Goal: Task Accomplishment & Management: Manage account settings

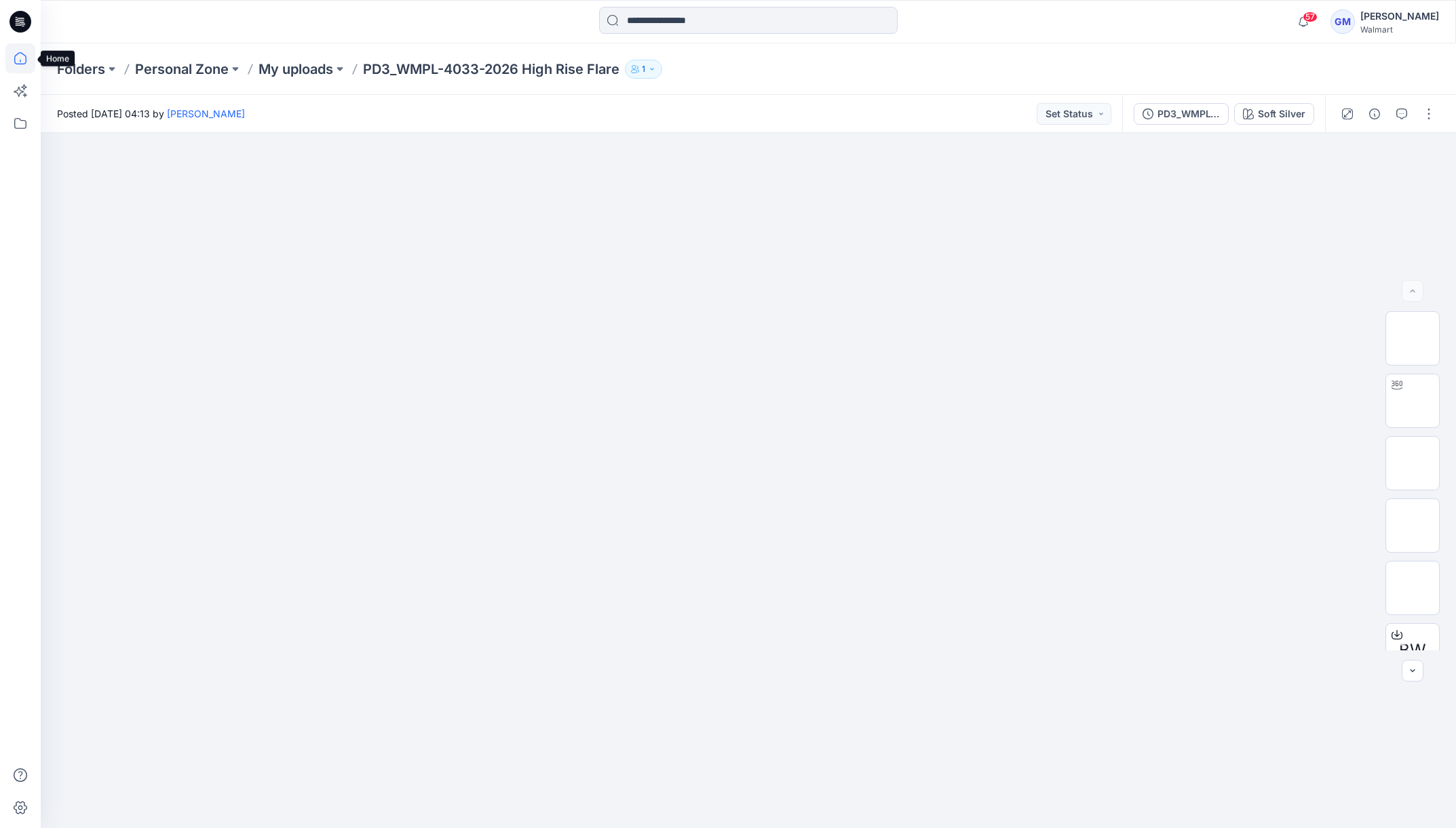
click at [23, 60] on icon at bounding box center [20, 58] width 30 height 30
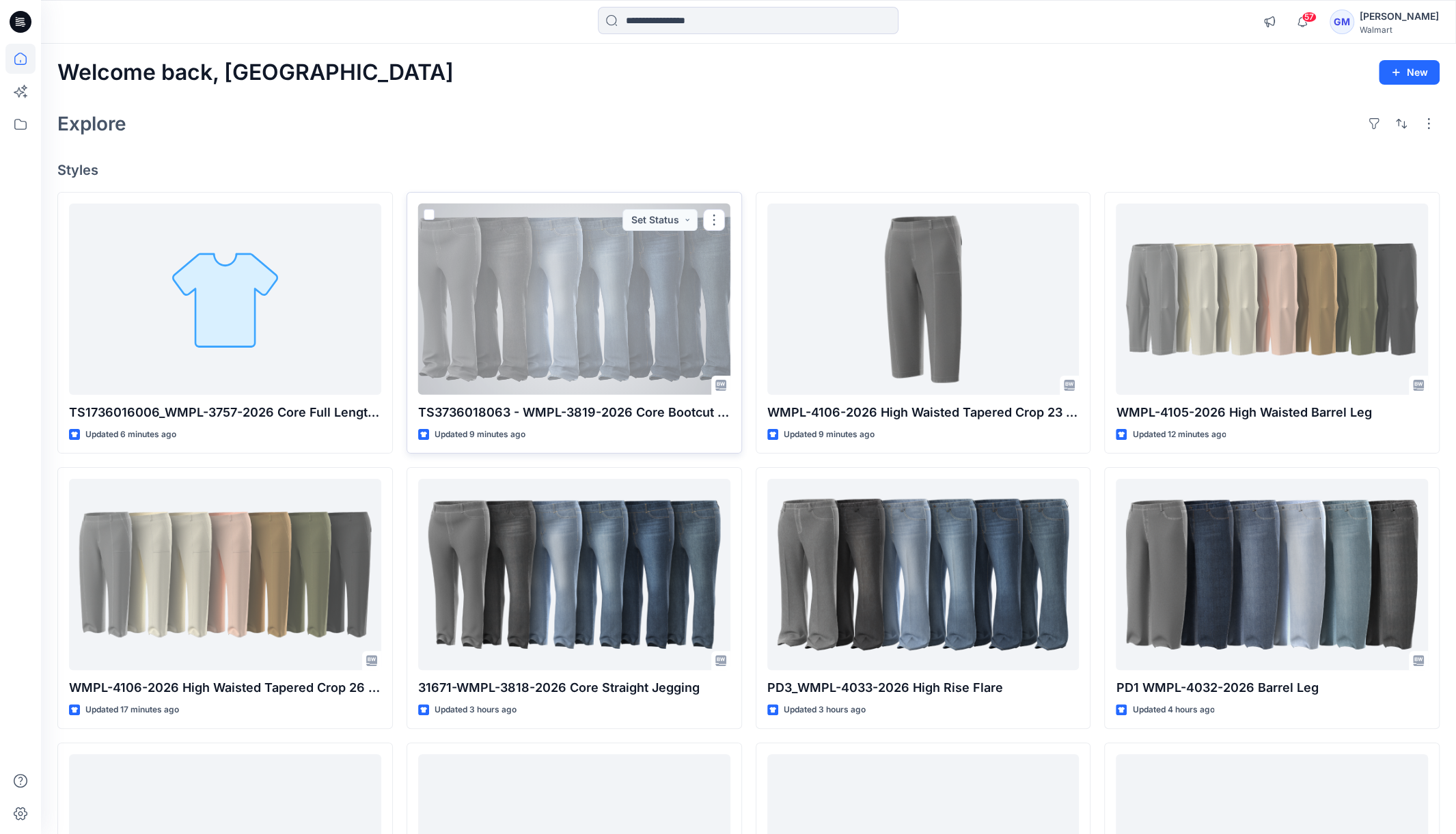
click at [433, 309] on div at bounding box center [574, 299] width 312 height 192
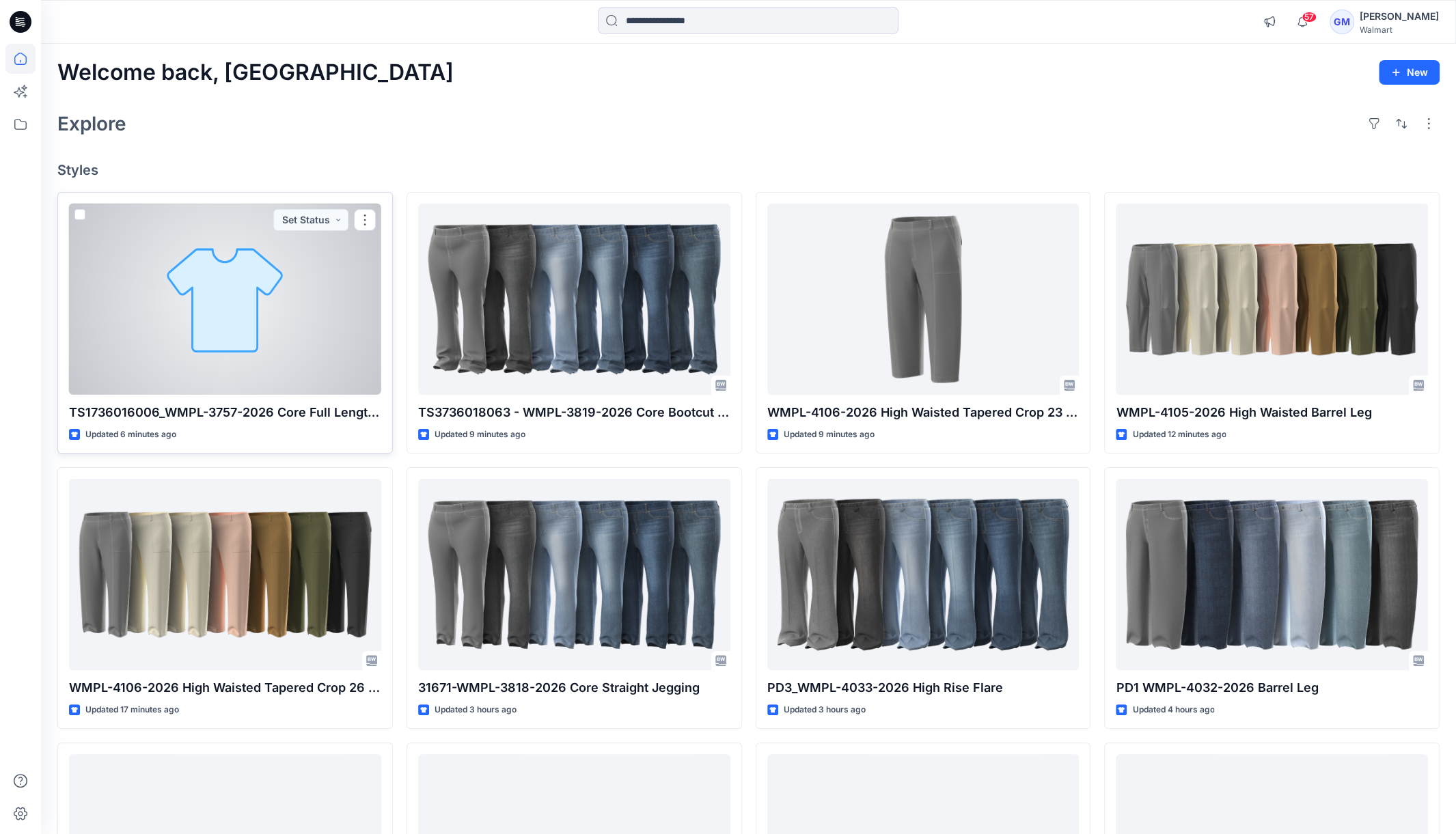
click at [211, 288] on div at bounding box center [225, 299] width 312 height 192
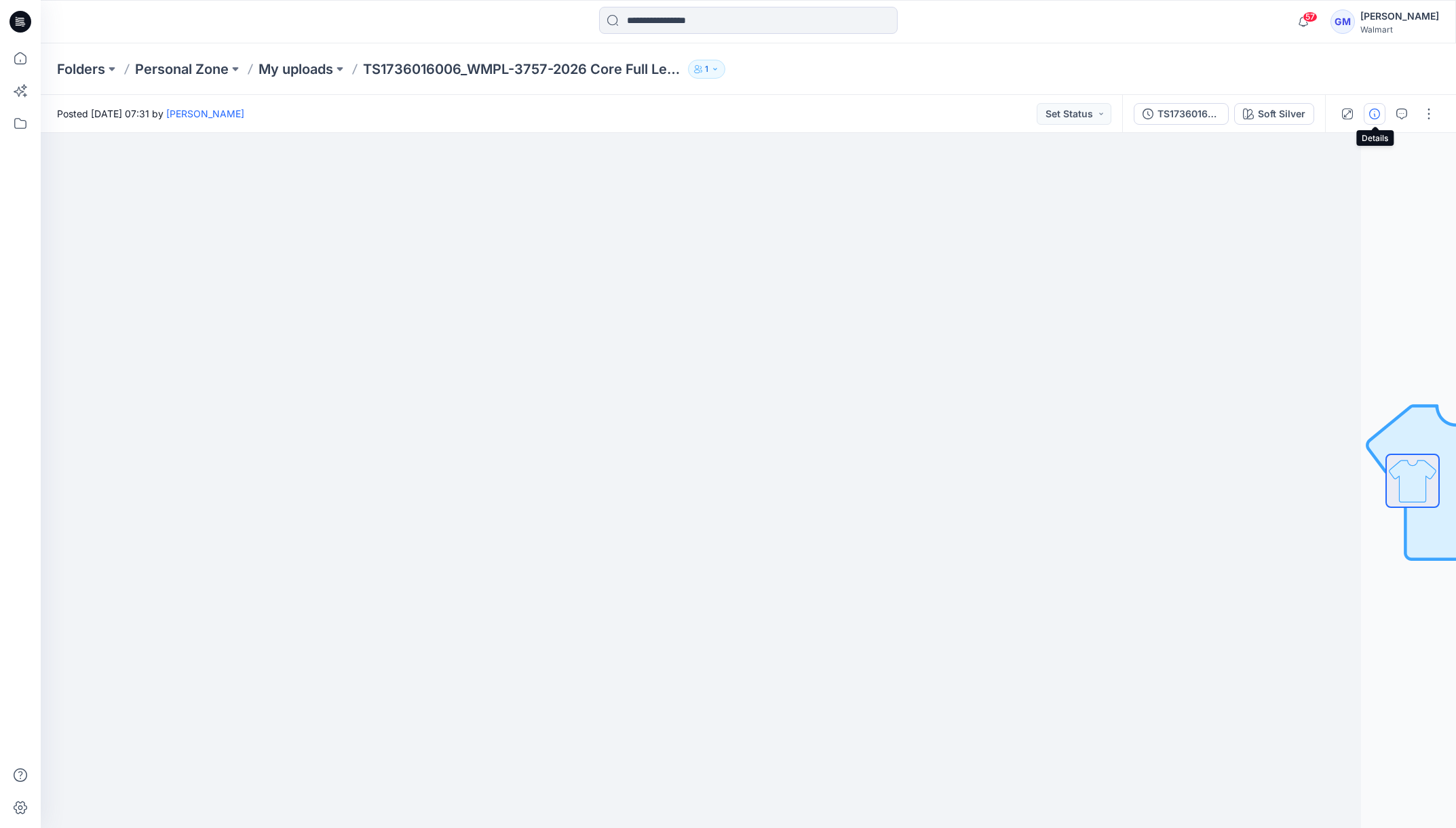
click at [1376, 108] on button "button" at bounding box center [1374, 114] width 21 height 21
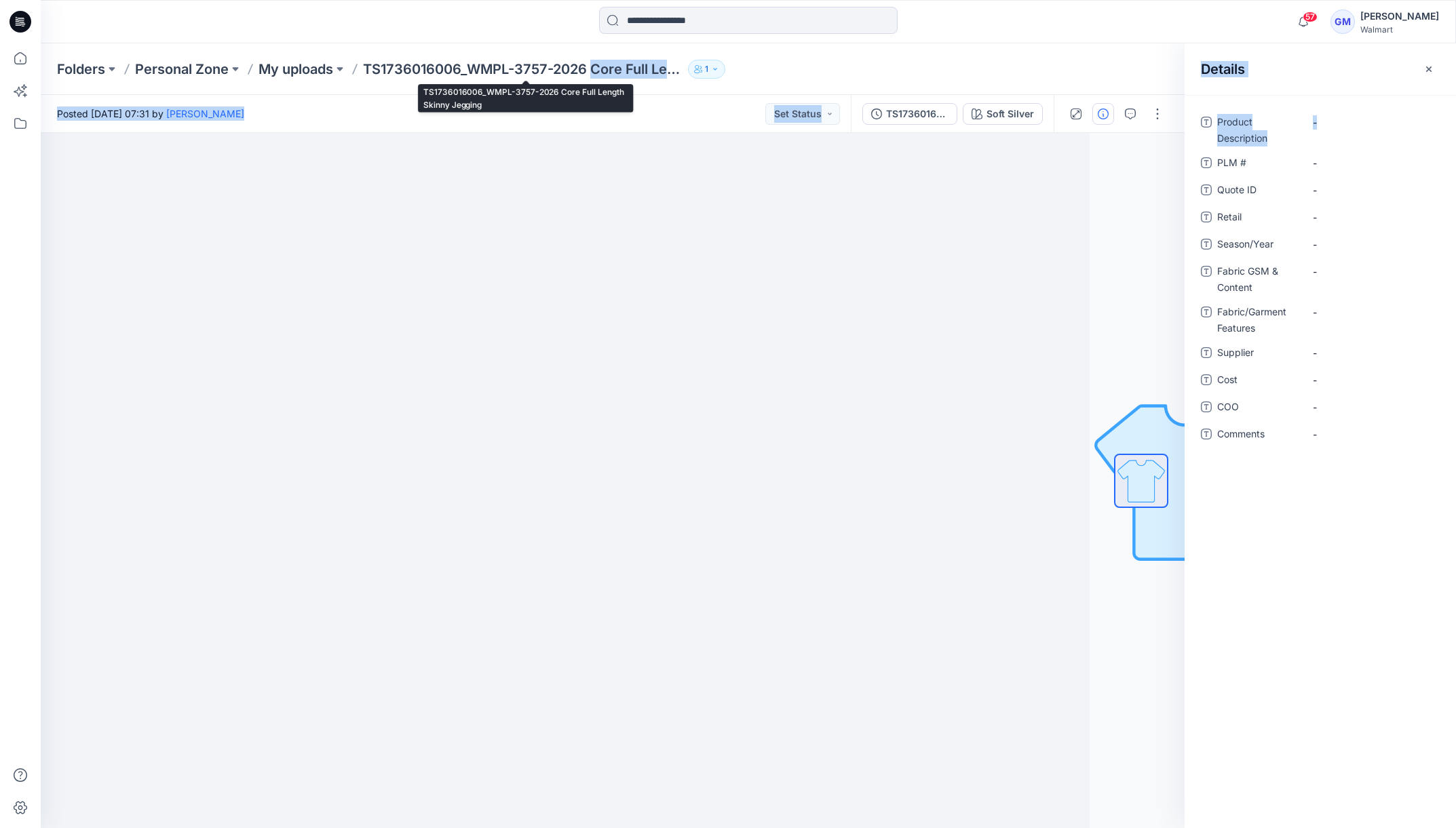
drag, startPoint x: 597, startPoint y: 71, endPoint x: 1449, endPoint y: 119, distance: 853.4
click at [1449, 119] on div "Folders Personal Zone My uploads TS1736016006_WMPL-3757-2026 Core Full Length S…" at bounding box center [748, 436] width 1415 height 785
click at [830, 64] on div "Folders Personal Zone My uploads TS1736016006_WMPL-3757-2026 Core Full Length S…" at bounding box center [695, 69] width 1277 height 19
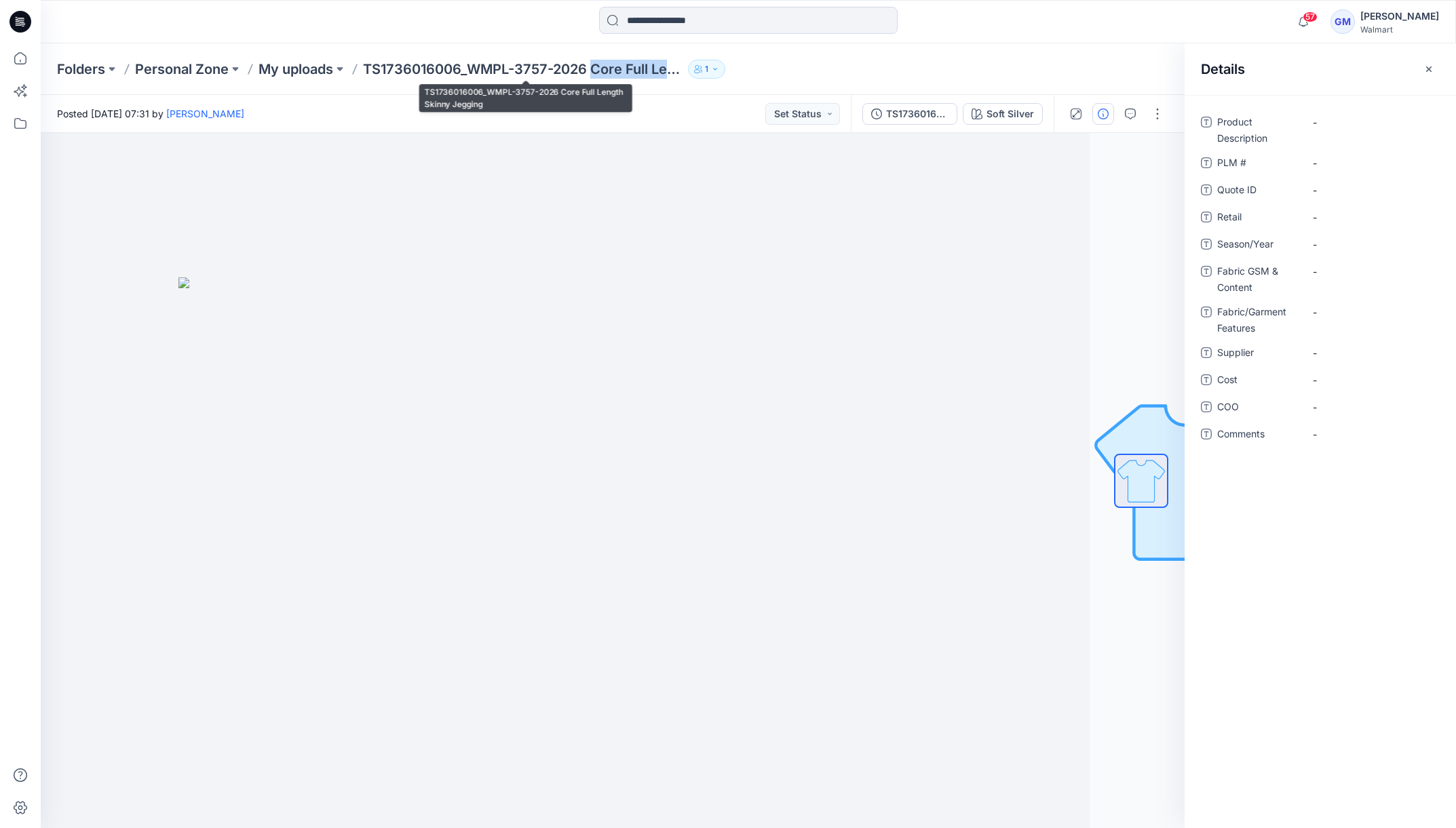
drag, startPoint x: 596, startPoint y: 69, endPoint x: 685, endPoint y: 71, distance: 89.0
click at [685, 71] on div "Folders Personal Zone My uploads TS1736016006_WMPL-3757-2026 Core Full Length S…" at bounding box center [695, 69] width 1277 height 19
copy p "Core Full Leng"
click at [1378, 126] on Description "-" at bounding box center [1372, 122] width 118 height 15
type textarea "**********"
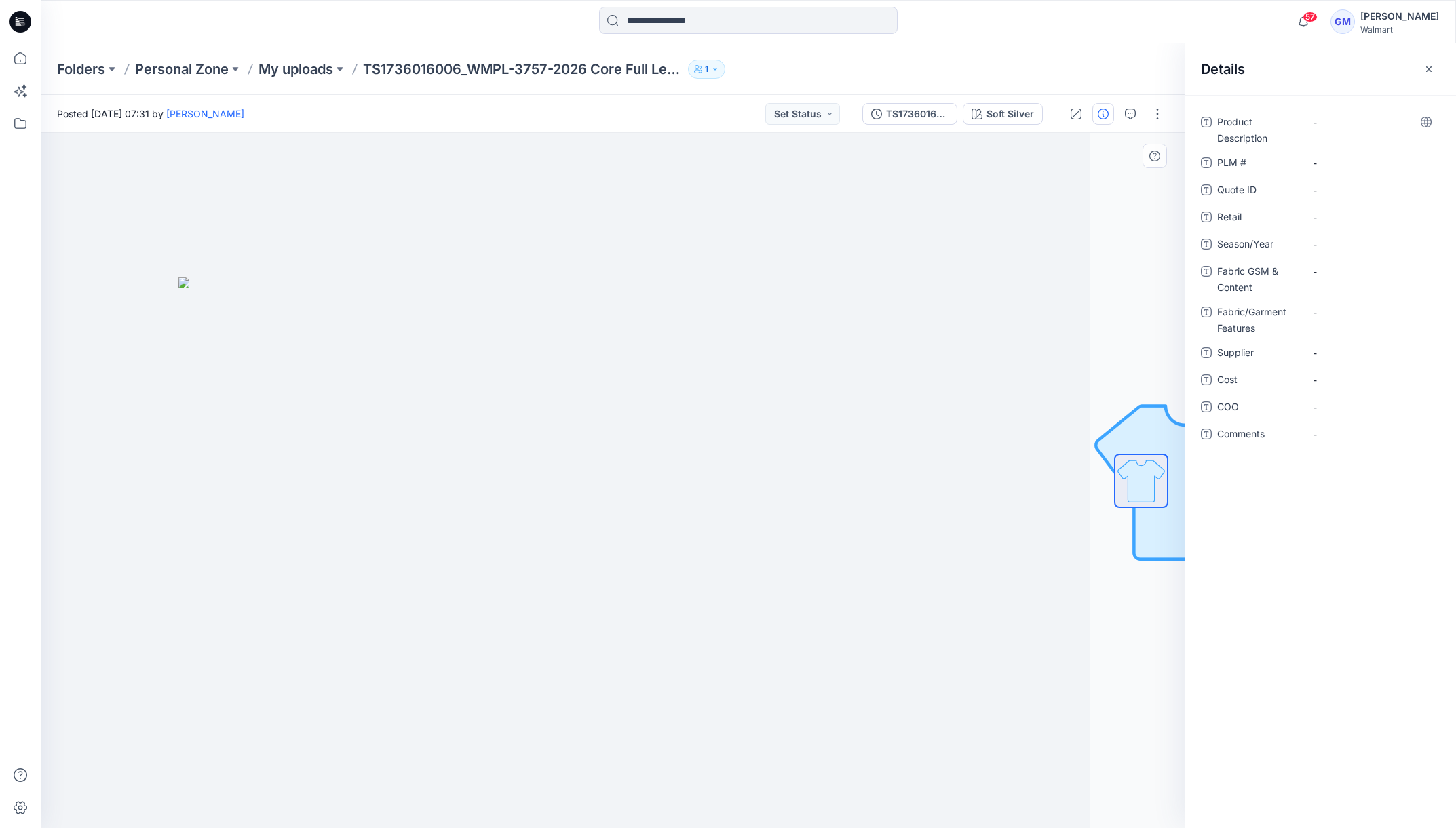
click at [624, 258] on div at bounding box center [518, 481] width 1144 height 696
click at [1355, 127] on Description "-" at bounding box center [1372, 122] width 118 height 15
type textarea "**********"
drag, startPoint x: 371, startPoint y: 65, endPoint x: 437, endPoint y: 69, distance: 66.1
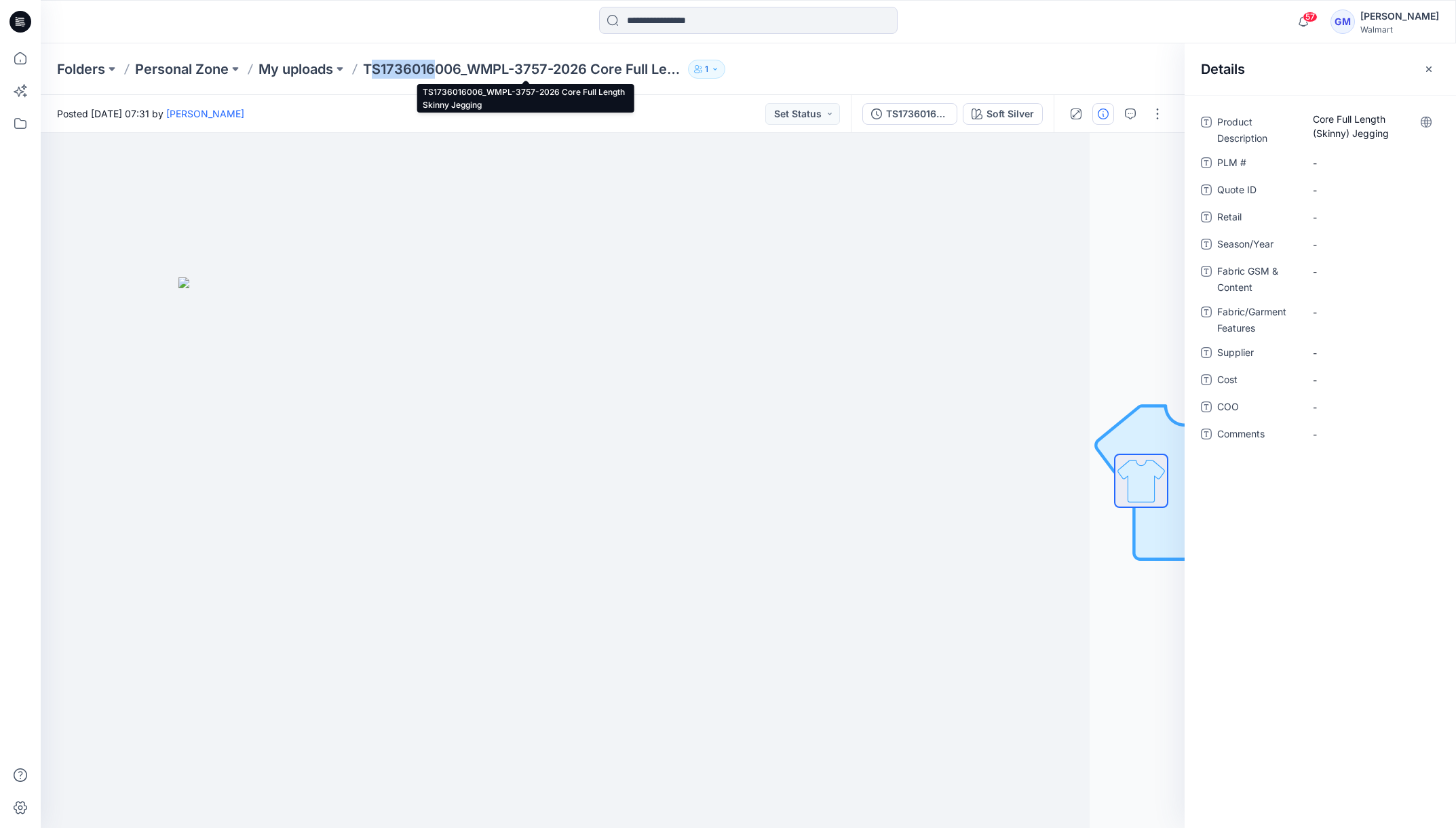
click at [437, 69] on p "TS1736016006_WMPL-3757-2026 Core Full Length Skinny Jegging" at bounding box center [523, 69] width 319 height 19
drag, startPoint x: 367, startPoint y: 67, endPoint x: 460, endPoint y: 69, distance: 93.0
click at [460, 69] on p "TS1736016006_WMPL-3757-2026 Core Full Length Skinny Jegging" at bounding box center [523, 69] width 319 height 19
copy p "TS1736016006"
click at [1347, 166] on \ "-" at bounding box center [1372, 163] width 118 height 15
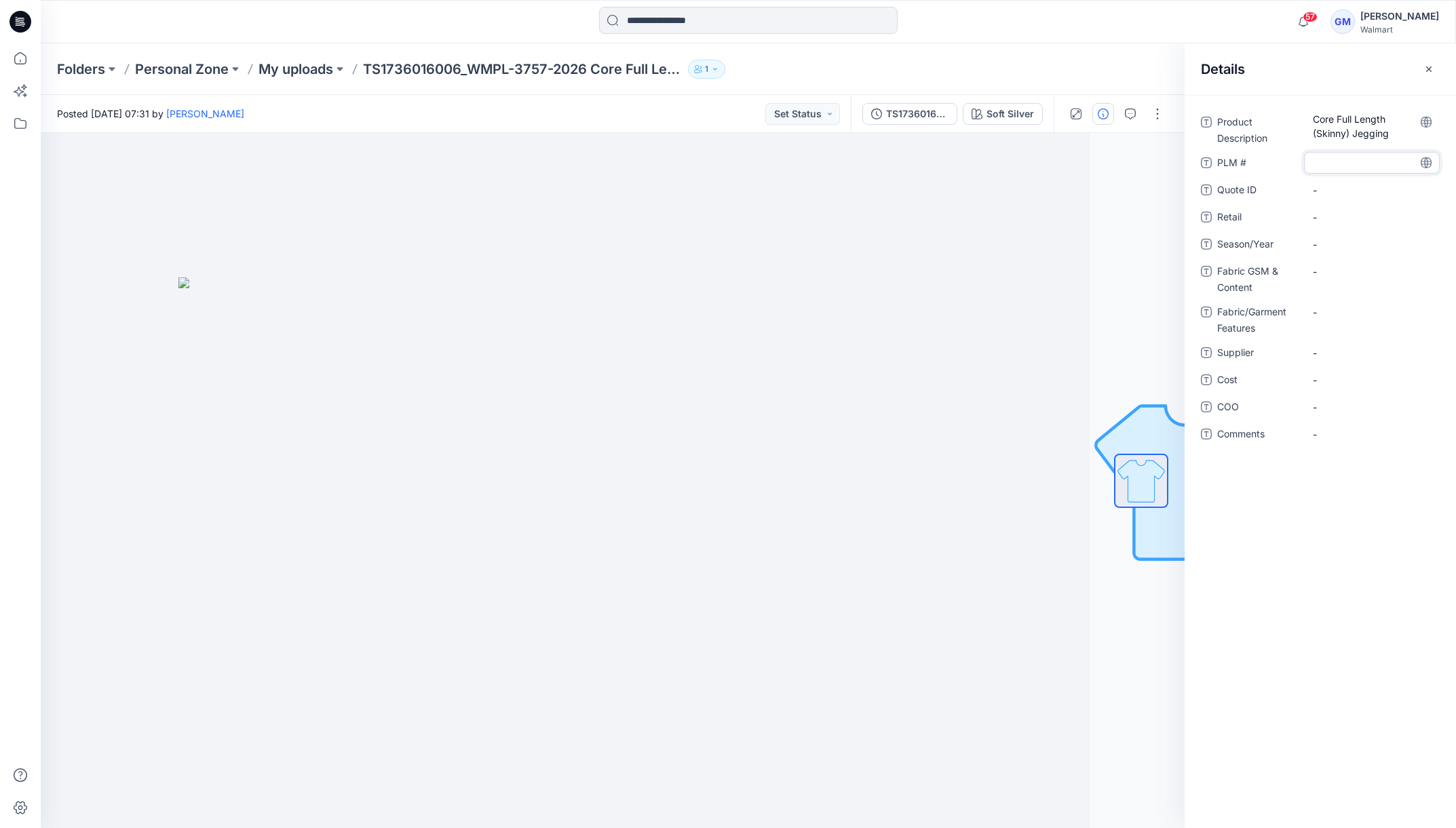
type textarea "**********"
click at [1364, 244] on span "-" at bounding box center [1372, 245] width 118 height 15
type textarea "**********"
click at [1357, 360] on div "-" at bounding box center [1372, 352] width 136 height 21
type textarea "****"
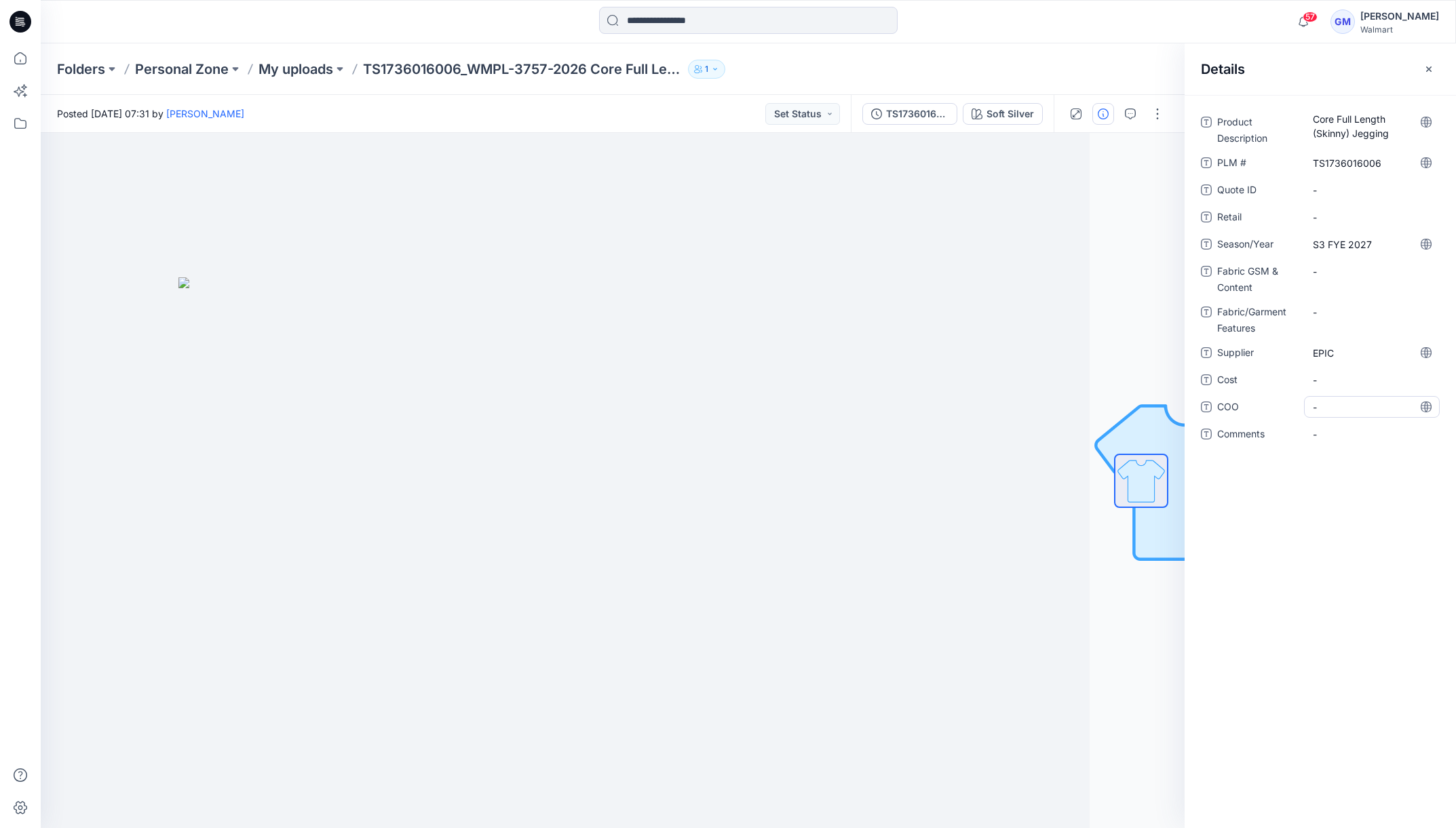
click at [1341, 410] on span "-" at bounding box center [1372, 407] width 118 height 15
type textarea "**"
click at [1339, 279] on div "-" at bounding box center [1372, 271] width 136 height 21
type textarea "**********"
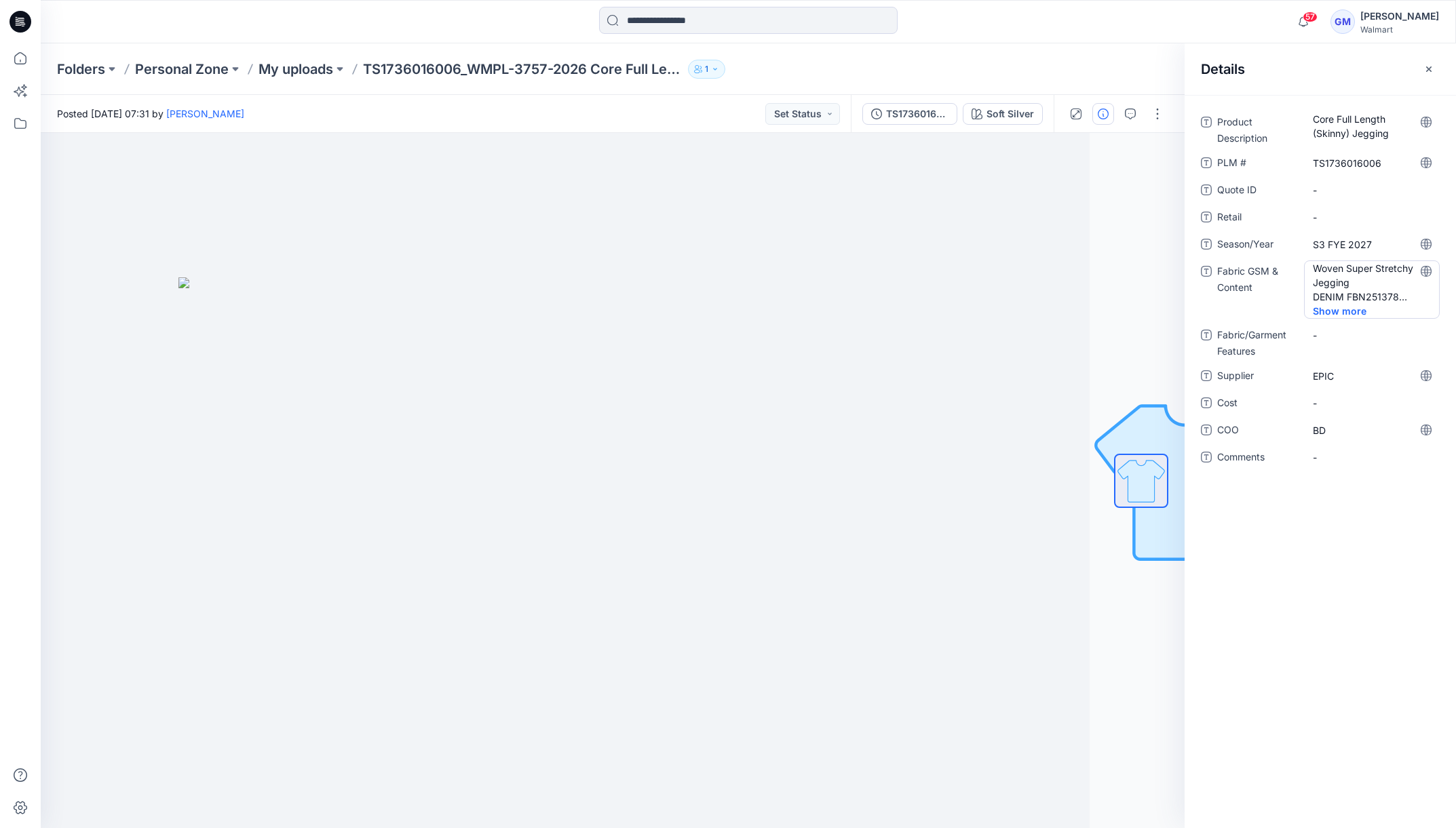
click at [1332, 304] on span "Show more" at bounding box center [1349, 311] width 71 height 15
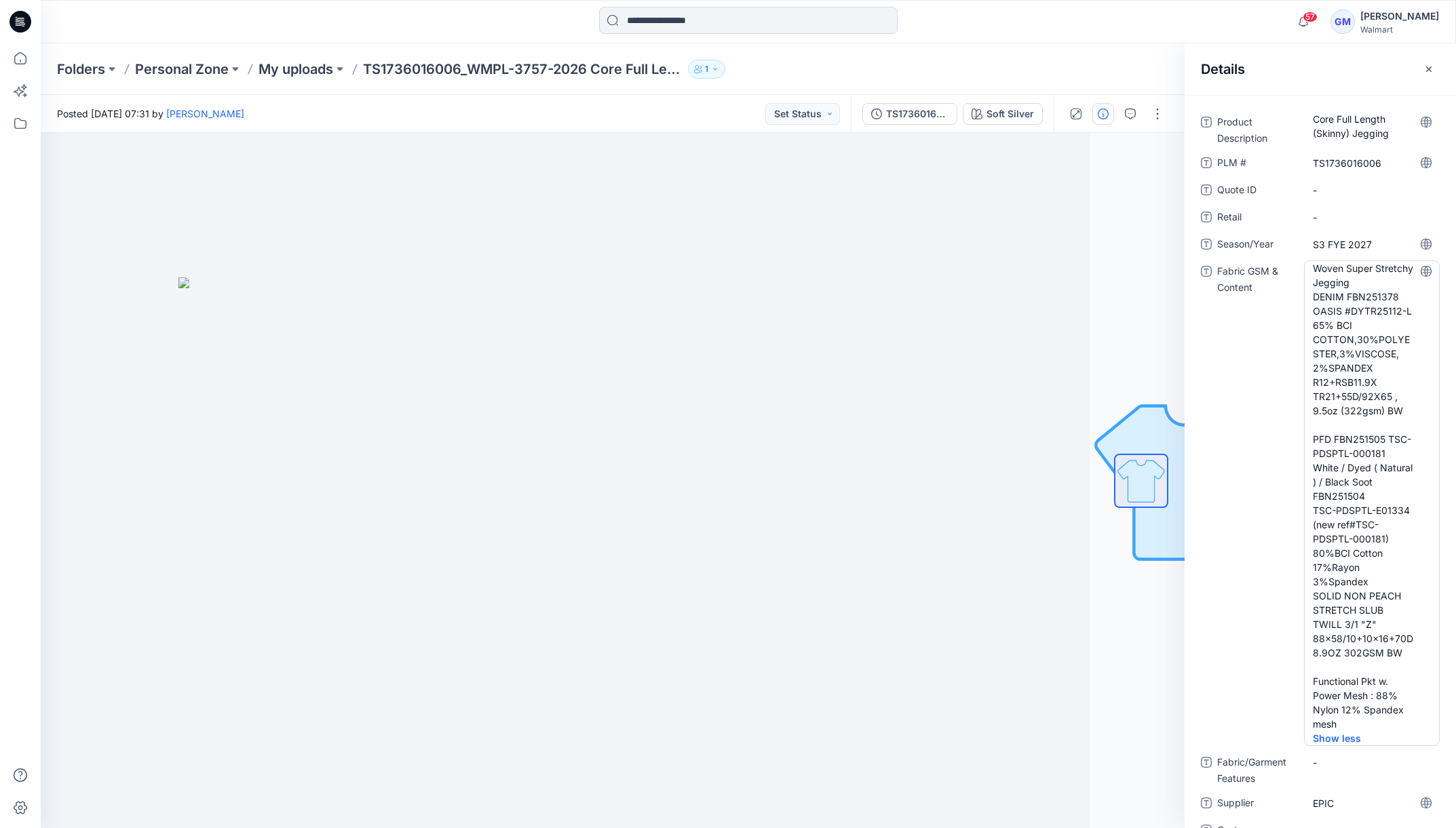
click at [1371, 284] on Content "Woven Super Stretchy Jegging DENIM FBN251378 OASIS #DYTR25112-L 65% BCI COTTON,…" at bounding box center [1372, 496] width 118 height 470
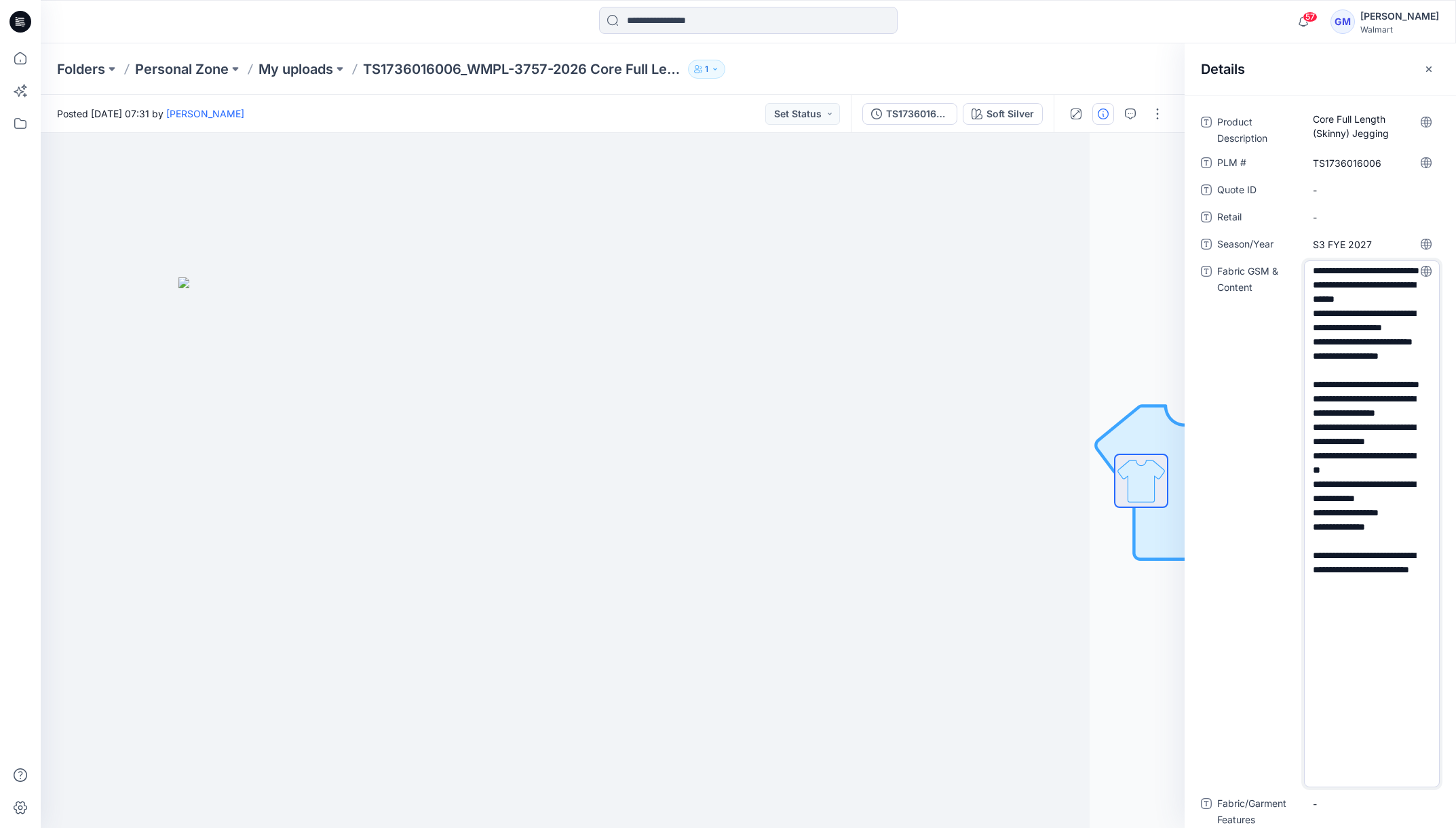
click at [1371, 284] on textarea "**********" at bounding box center [1372, 524] width 136 height 527
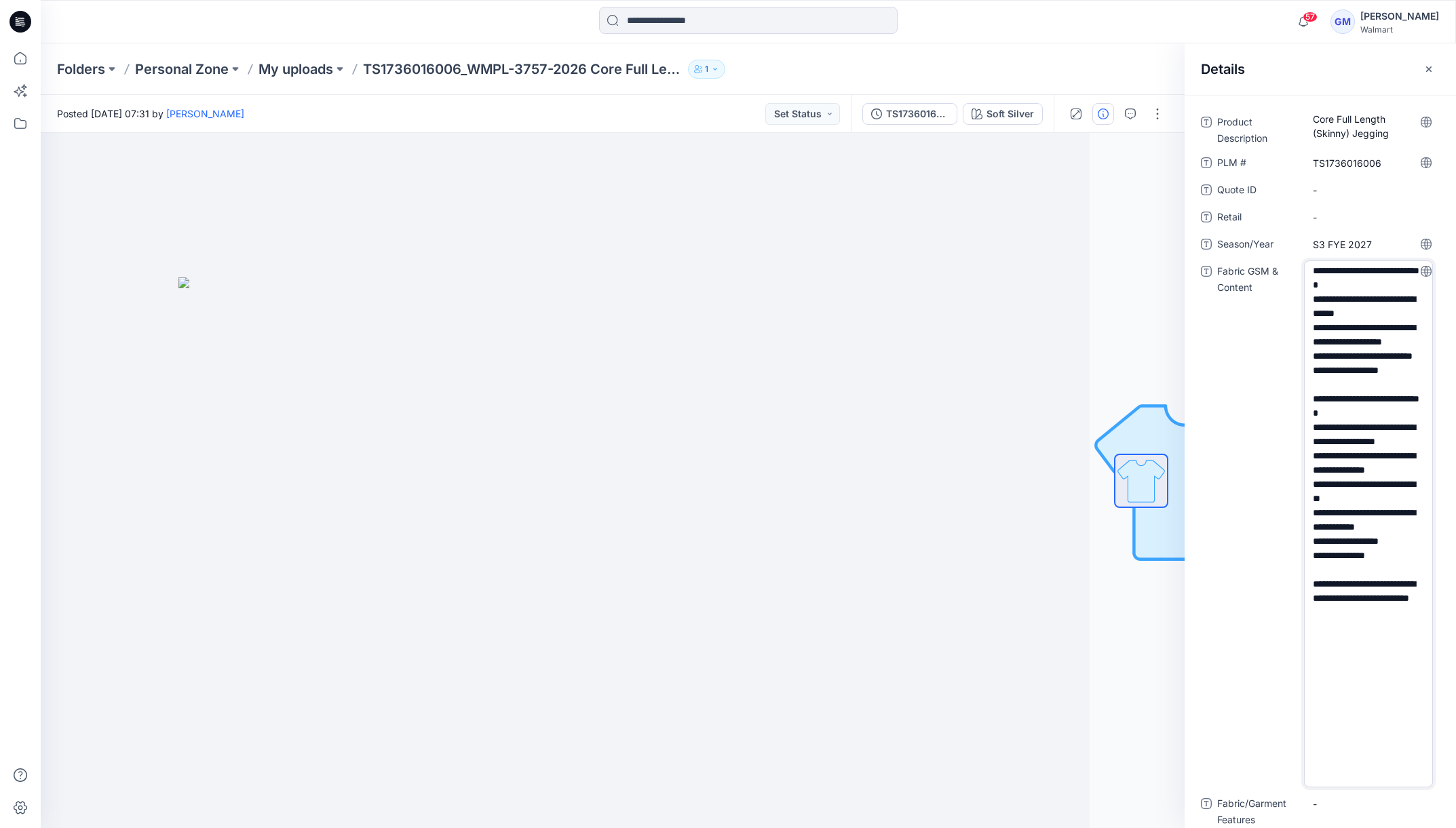
drag, startPoint x: 1316, startPoint y: 311, endPoint x: 1368, endPoint y: 330, distance: 55.4
click at [1368, 330] on textarea "**********" at bounding box center [1369, 524] width 129 height 527
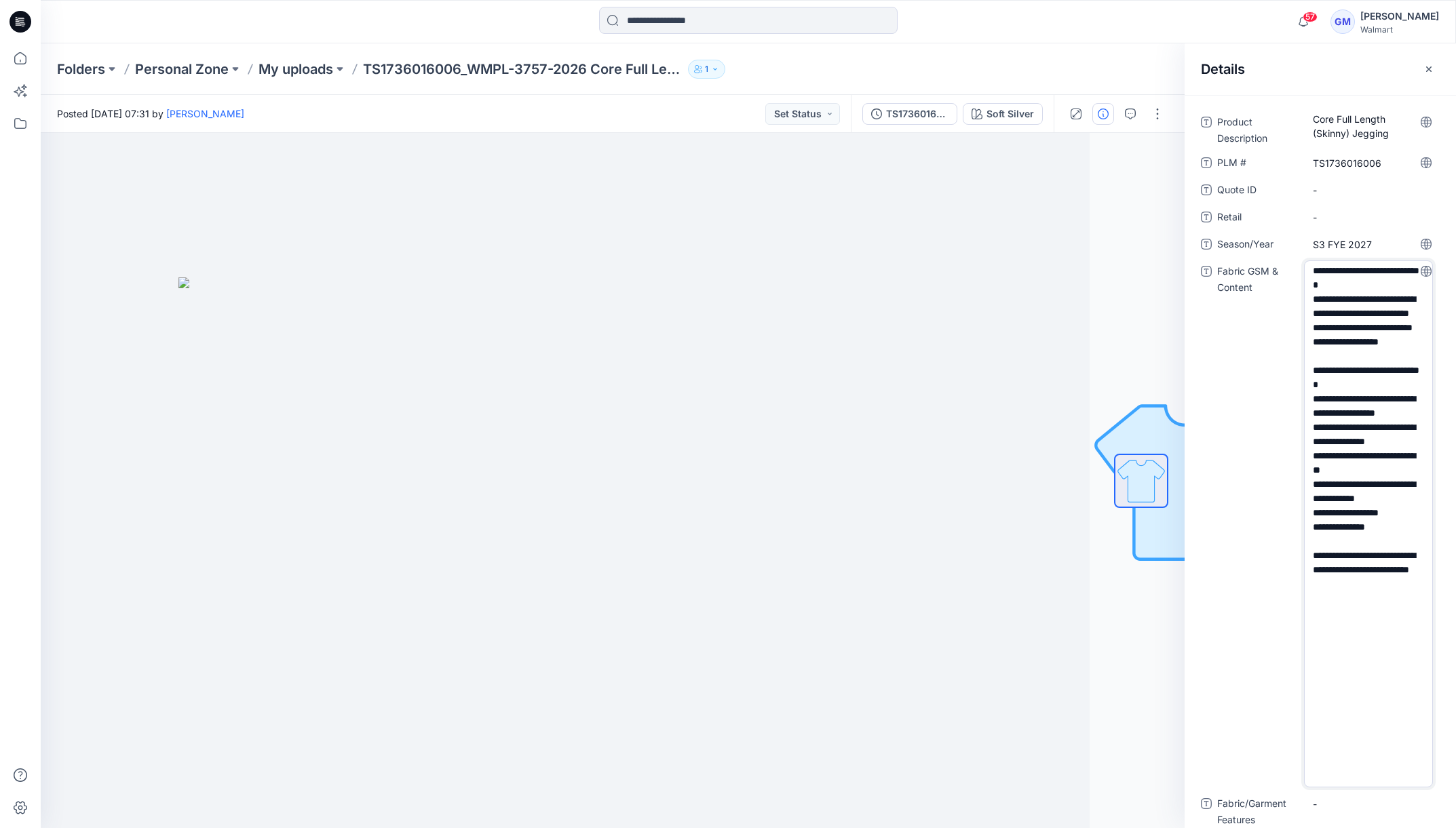
click at [1383, 286] on textarea "**********" at bounding box center [1369, 524] width 129 height 527
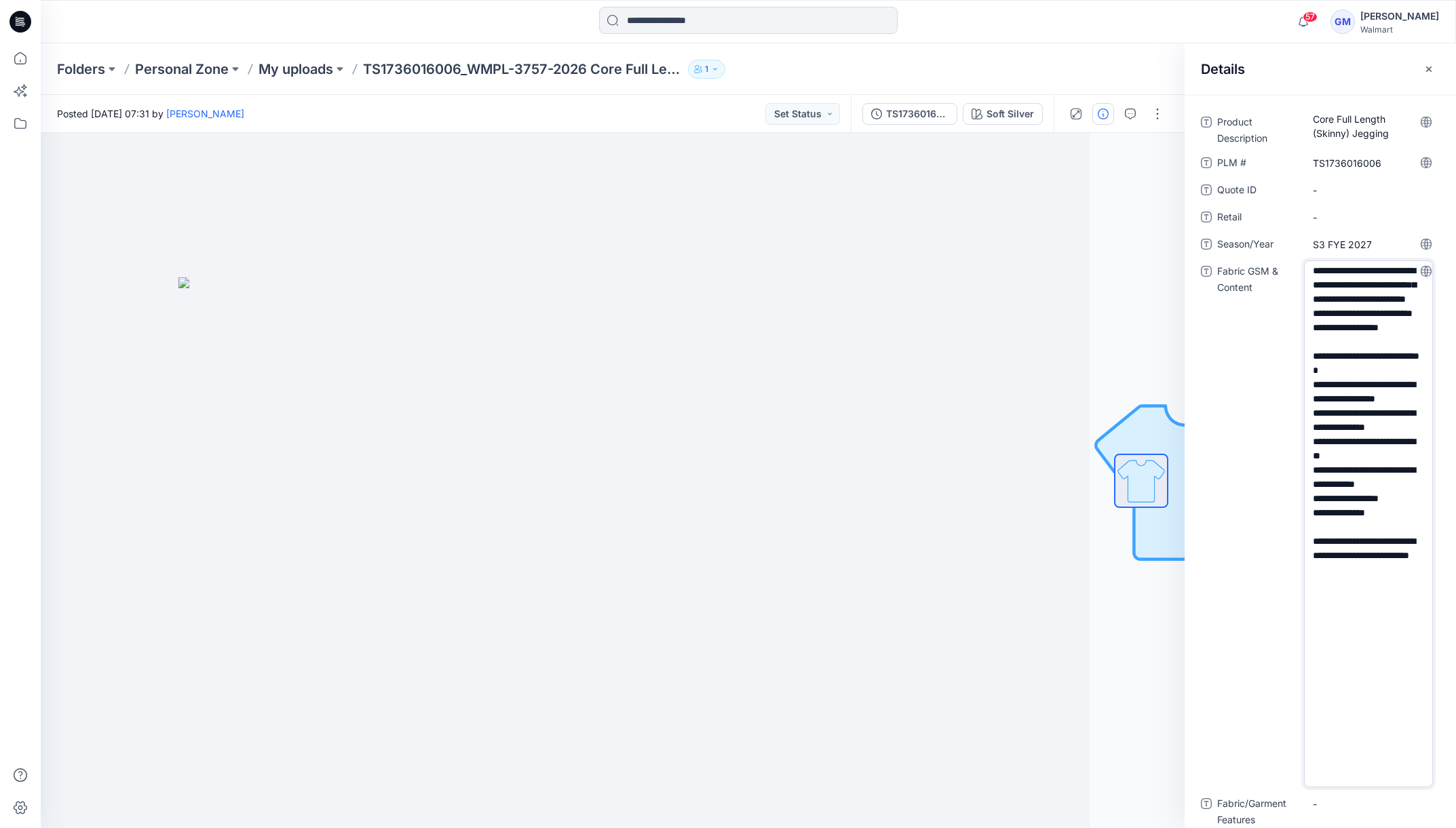
type textarea "**********"
click at [1376, 301] on textarea "**********" at bounding box center [1369, 524] width 129 height 527
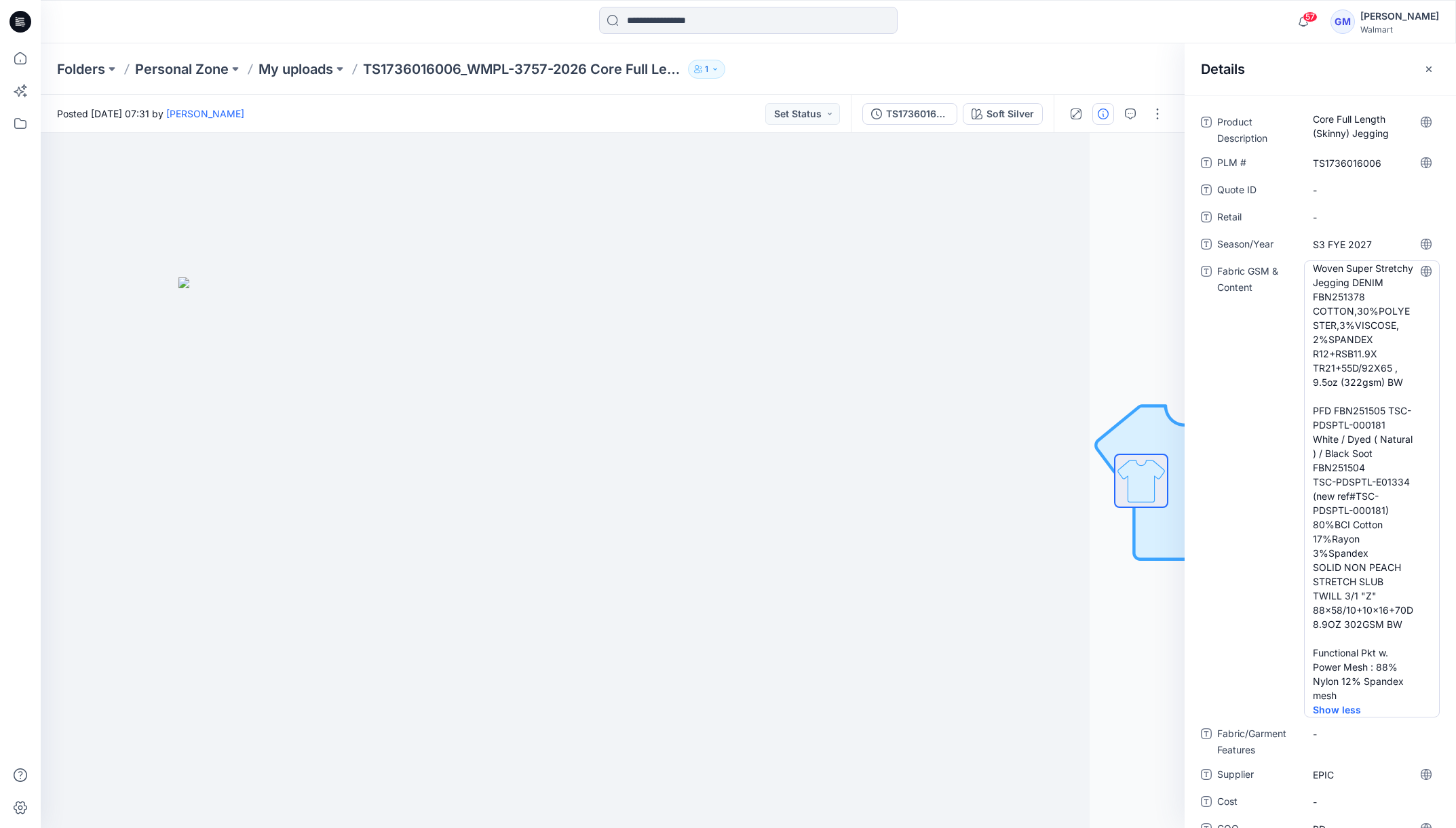
click at [1402, 297] on Content "Woven Super Stretchy Jegging DENIM FBN251378 COTTON,30%POLYESTER,3%VISCOSE, 2%S…" at bounding box center [1372, 482] width 118 height 441
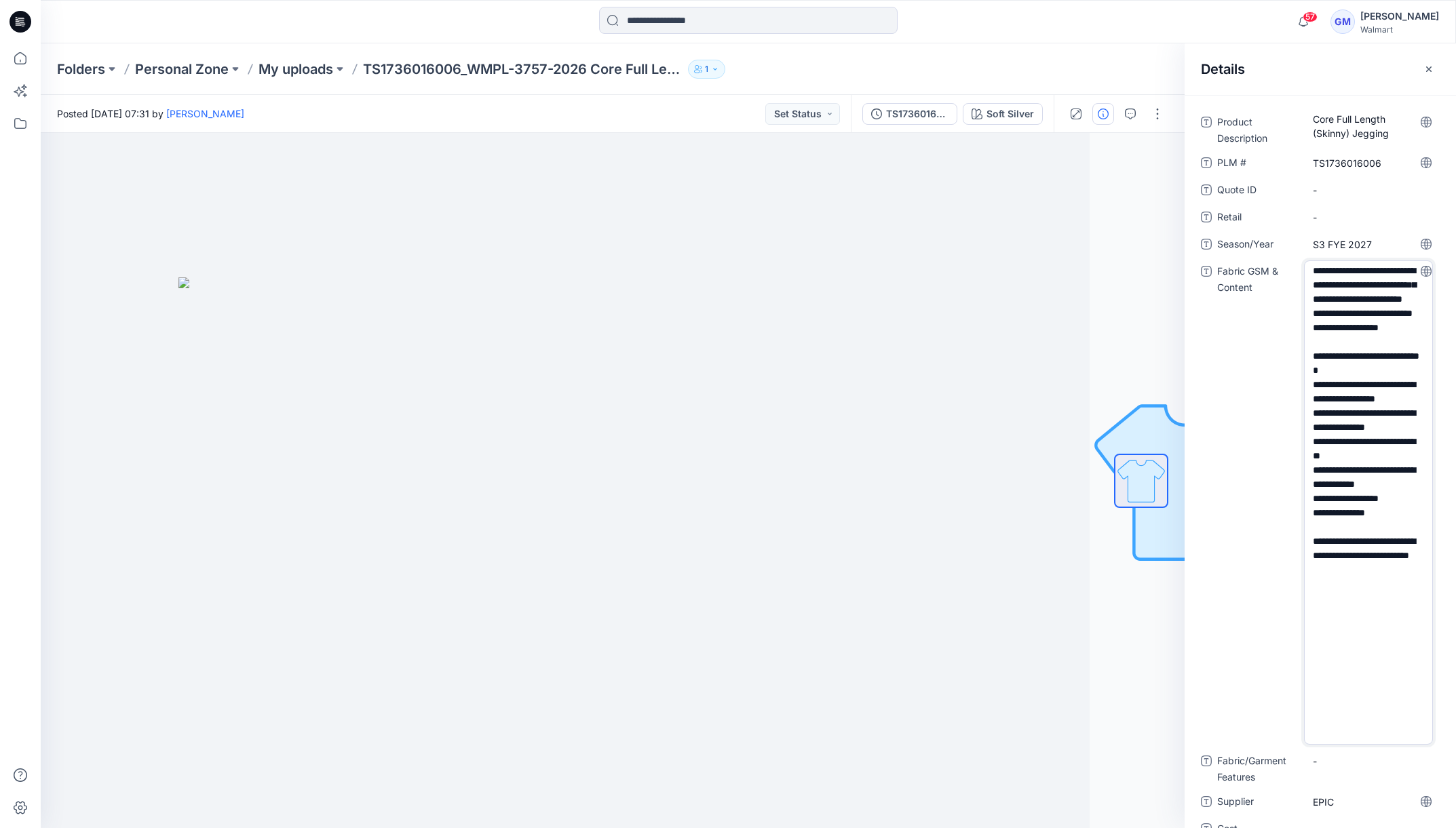
click at [1402, 297] on textarea "**********" at bounding box center [1369, 502] width 129 height 484
click at [1384, 300] on textarea "**********" at bounding box center [1369, 502] width 129 height 484
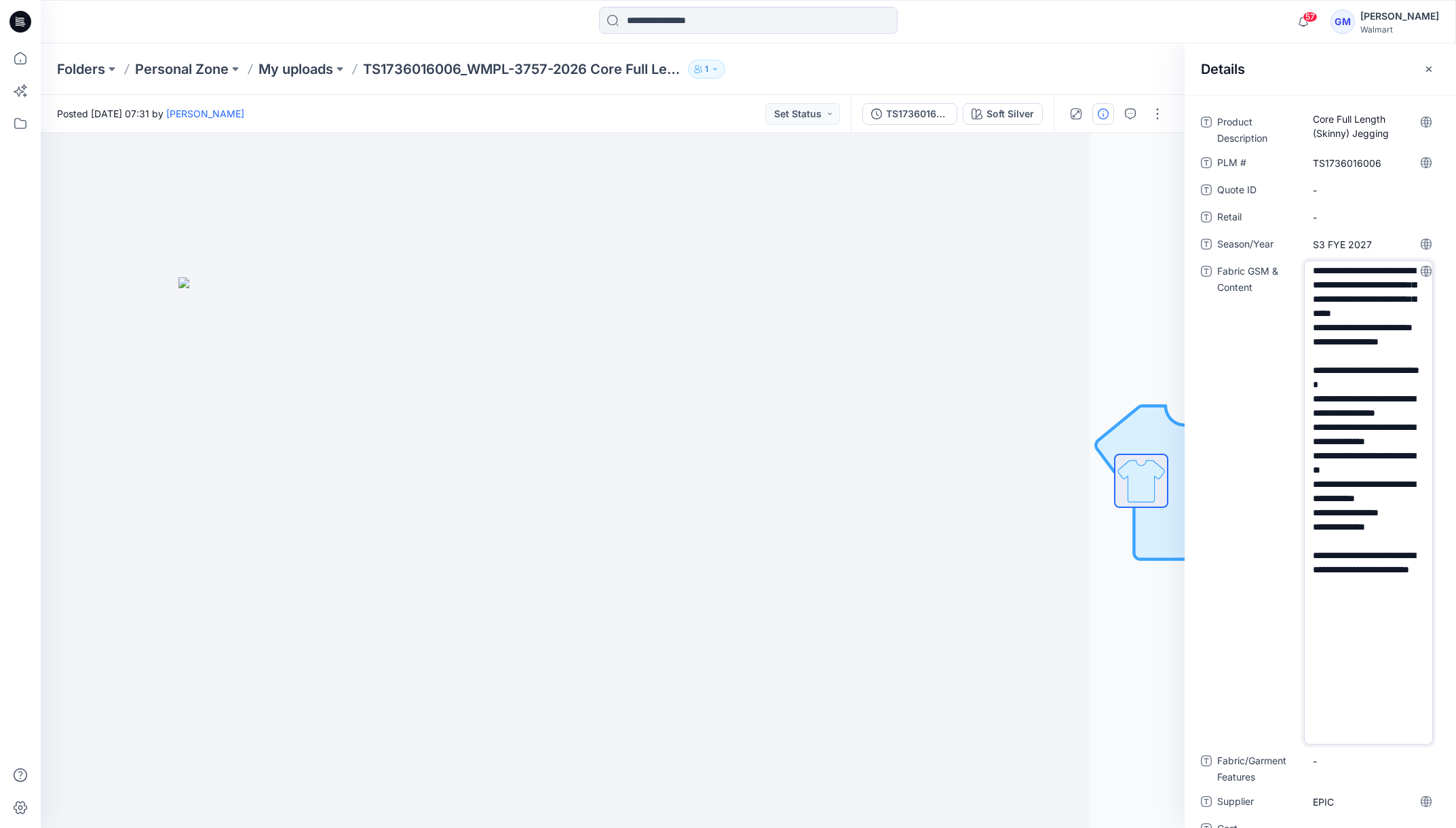
type textarea "**********"
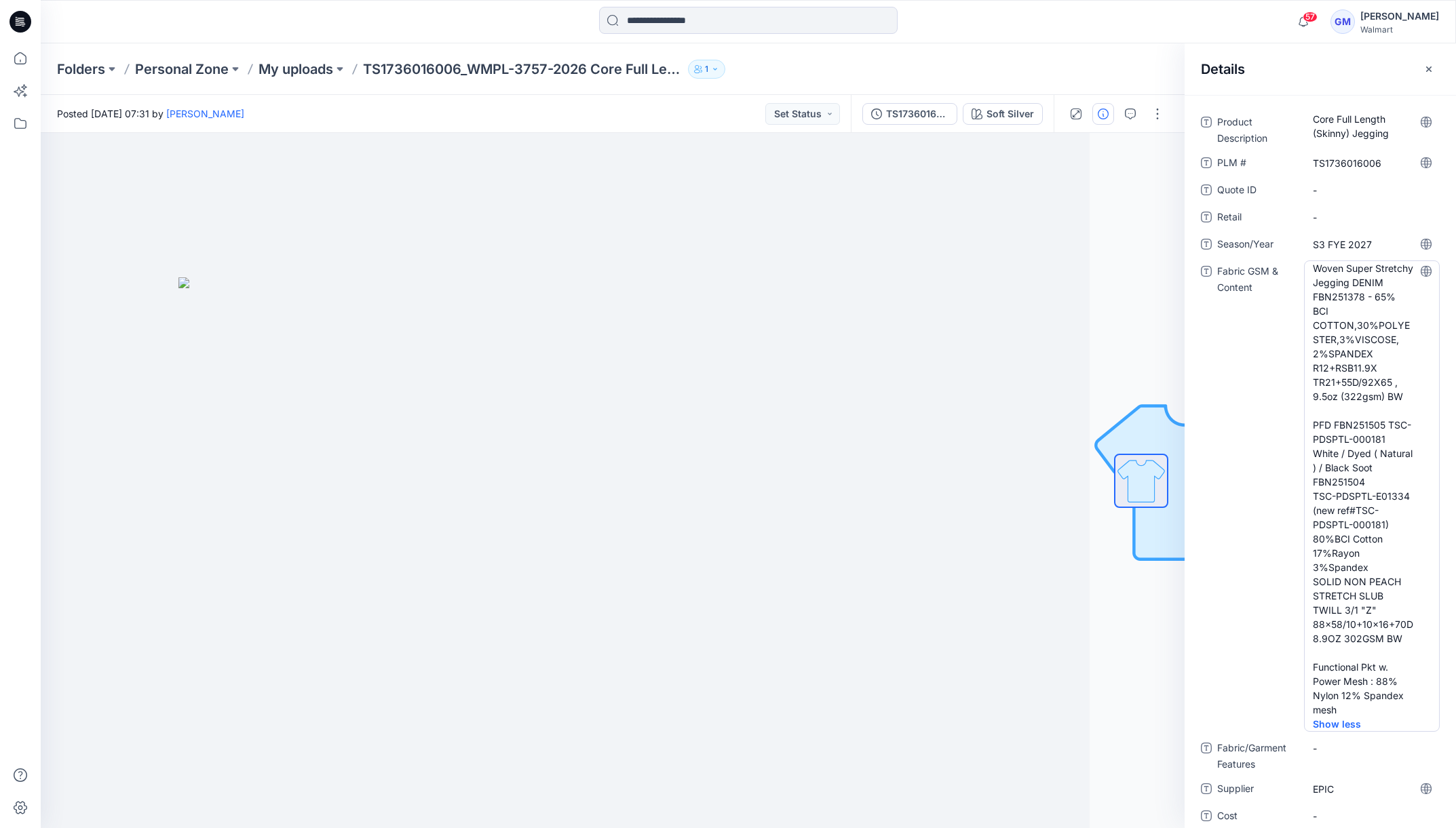
click at [1371, 351] on Content "Woven Super Stretchy Jegging DENIM FBN251378 - 65% BCI COTTON,30%POLYESTER,3%VI…" at bounding box center [1372, 489] width 118 height 456
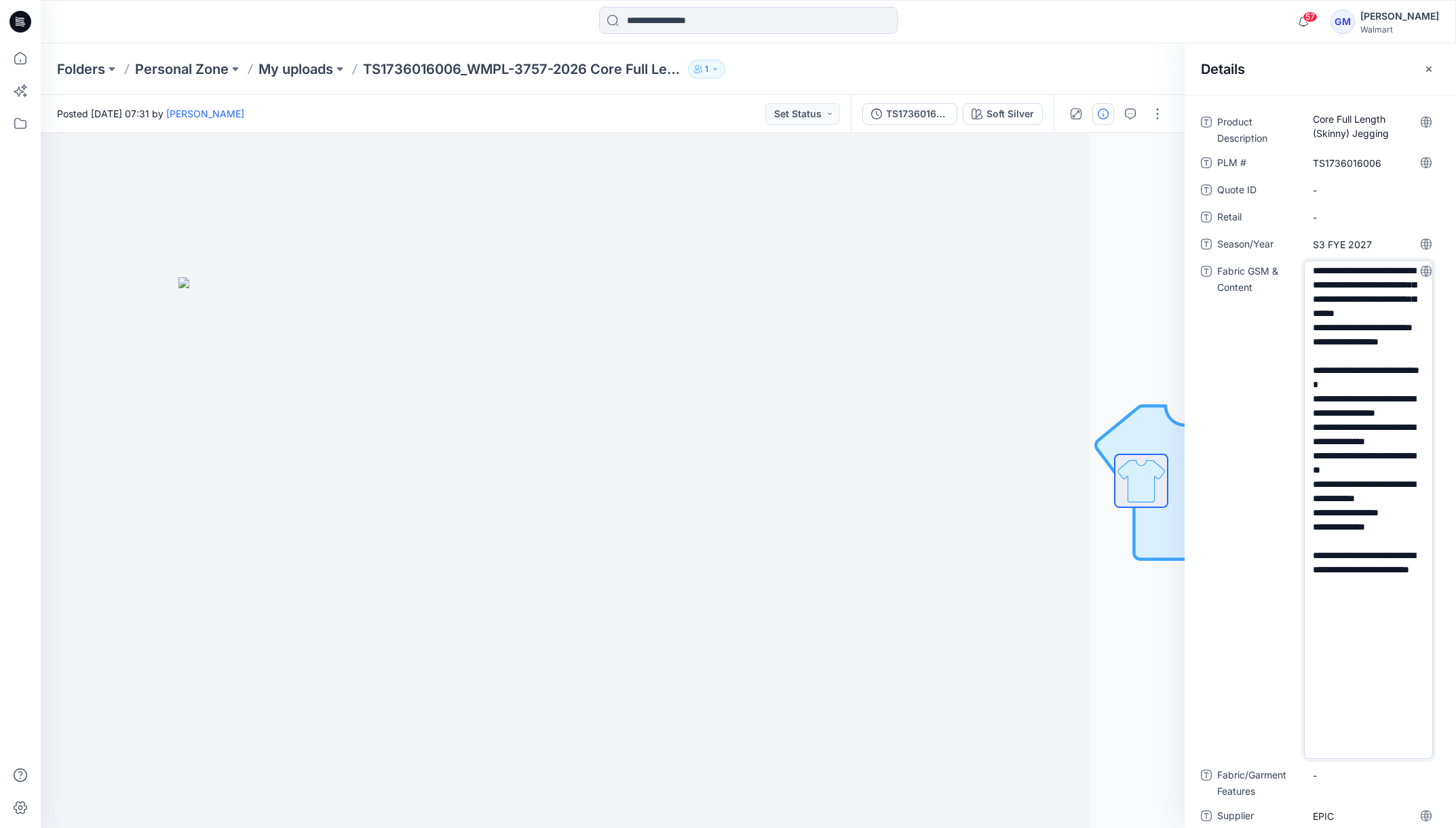
drag, startPoint x: 1309, startPoint y: 349, endPoint x: 1390, endPoint y: 368, distance: 83.2
click at [1390, 368] on textarea "**********" at bounding box center [1369, 510] width 129 height 499
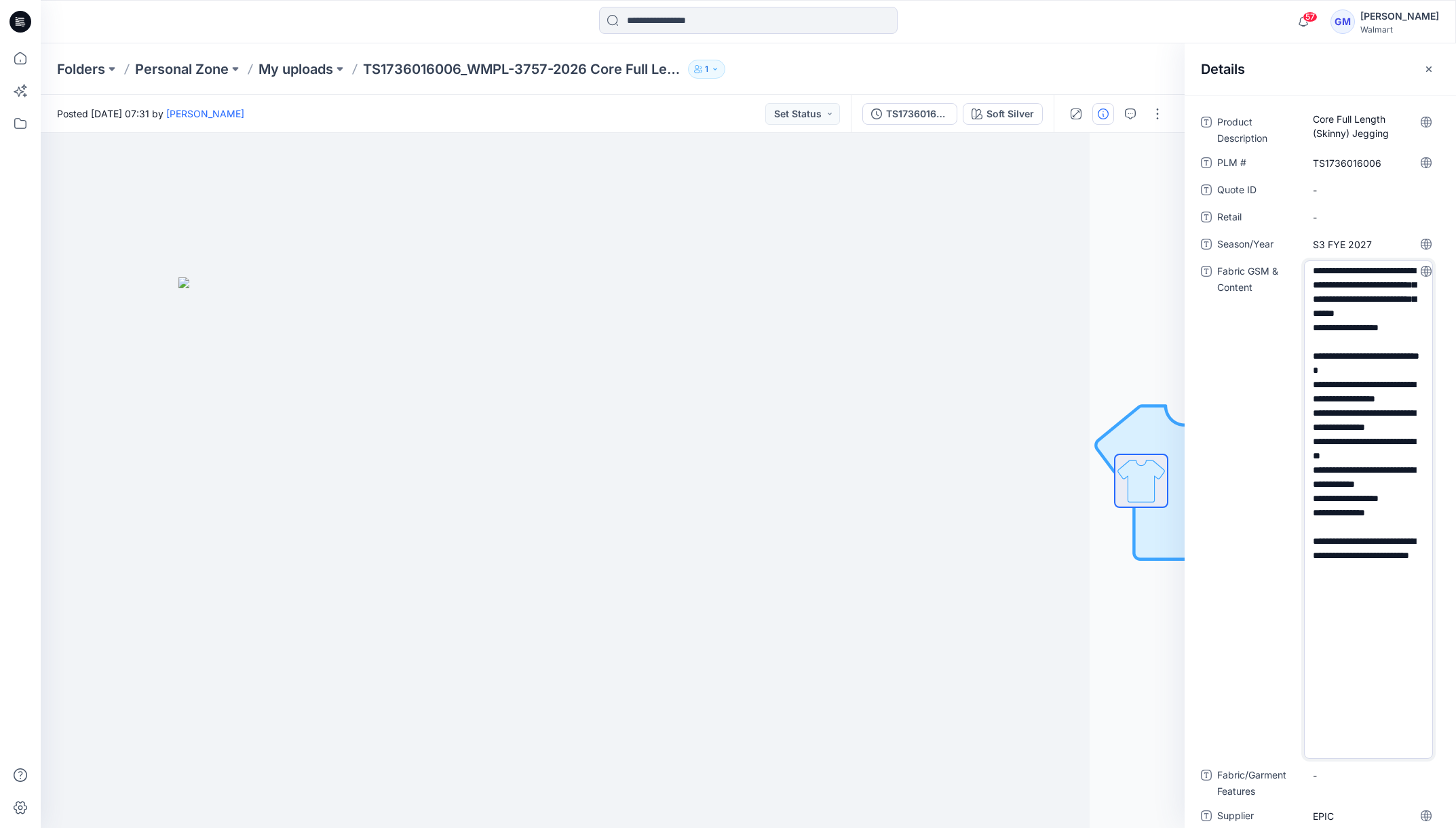
drag, startPoint x: 1347, startPoint y: 355, endPoint x: 1514, endPoint y: 357, distance: 167.0
click at [1455, 357] on html "57 Notifications Your style WMPL-4105-2026 High Waisted Barrel Leg is ready 5 m…" at bounding box center [728, 414] width 1456 height 828
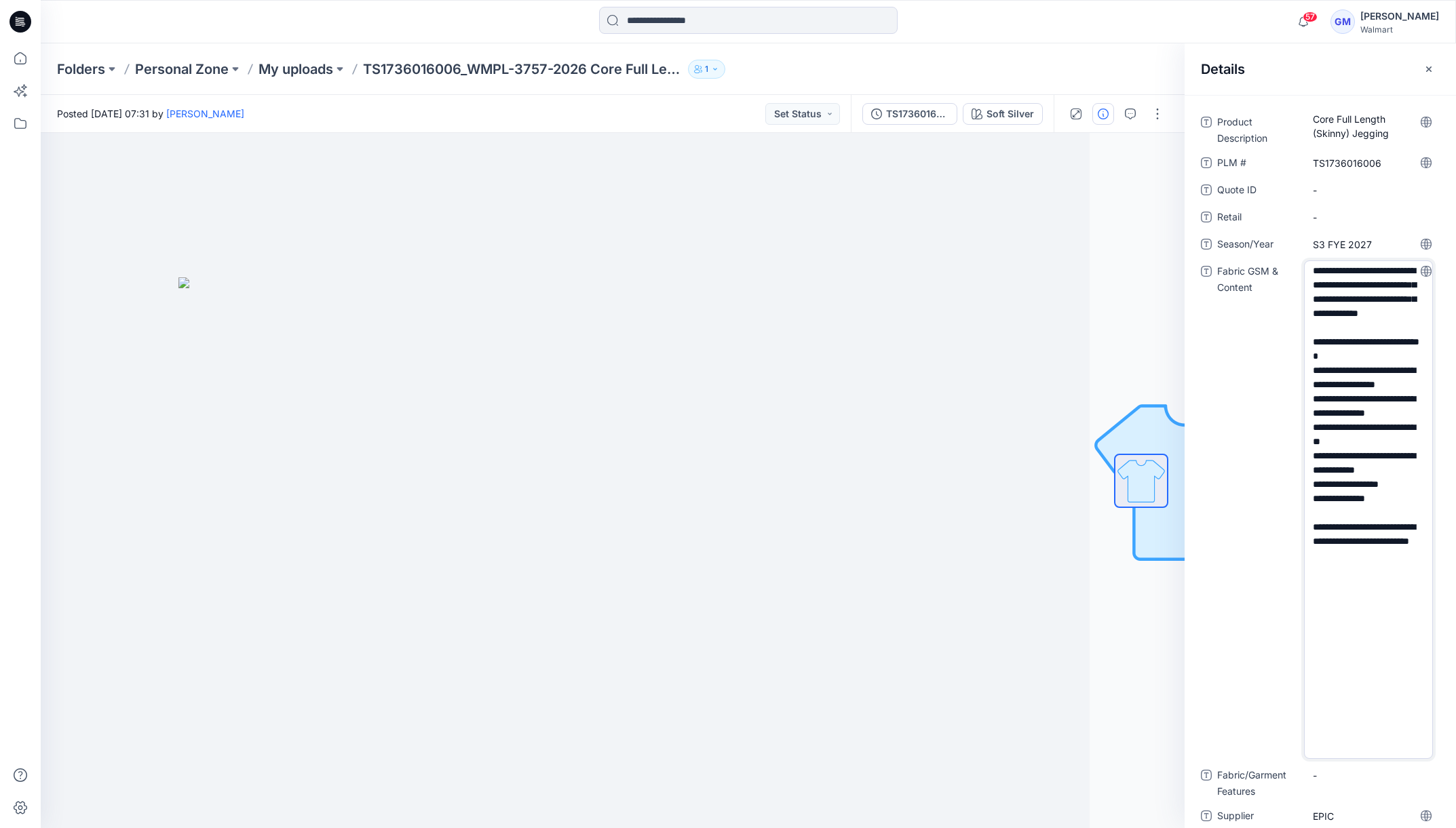
type textarea "**********"
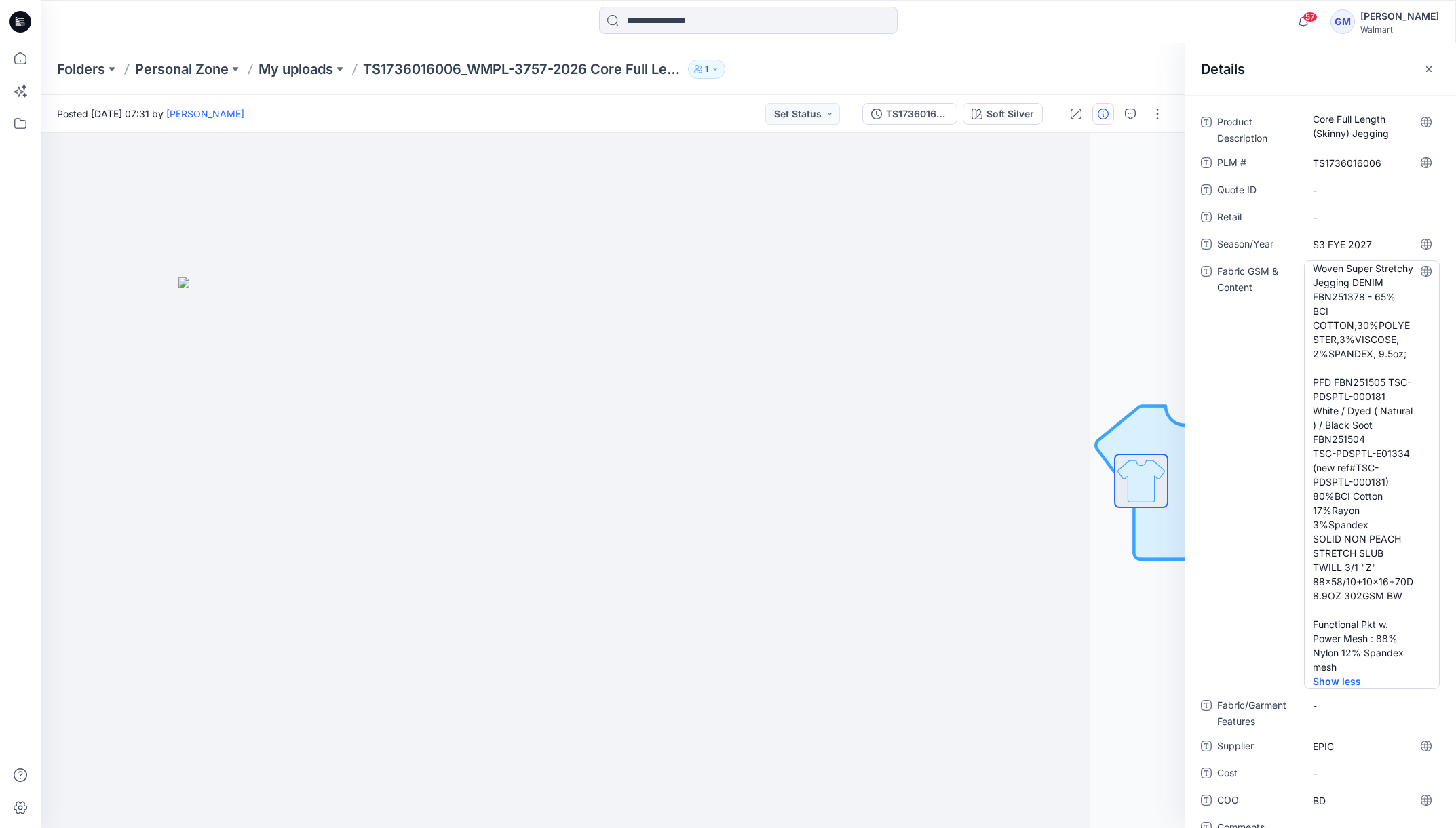
click at [1363, 410] on Content "Woven Super Stretchy Jegging DENIM FBN251378 - 65% BCI COTTON,30%POLYESTER,3%VI…" at bounding box center [1372, 468] width 118 height 413
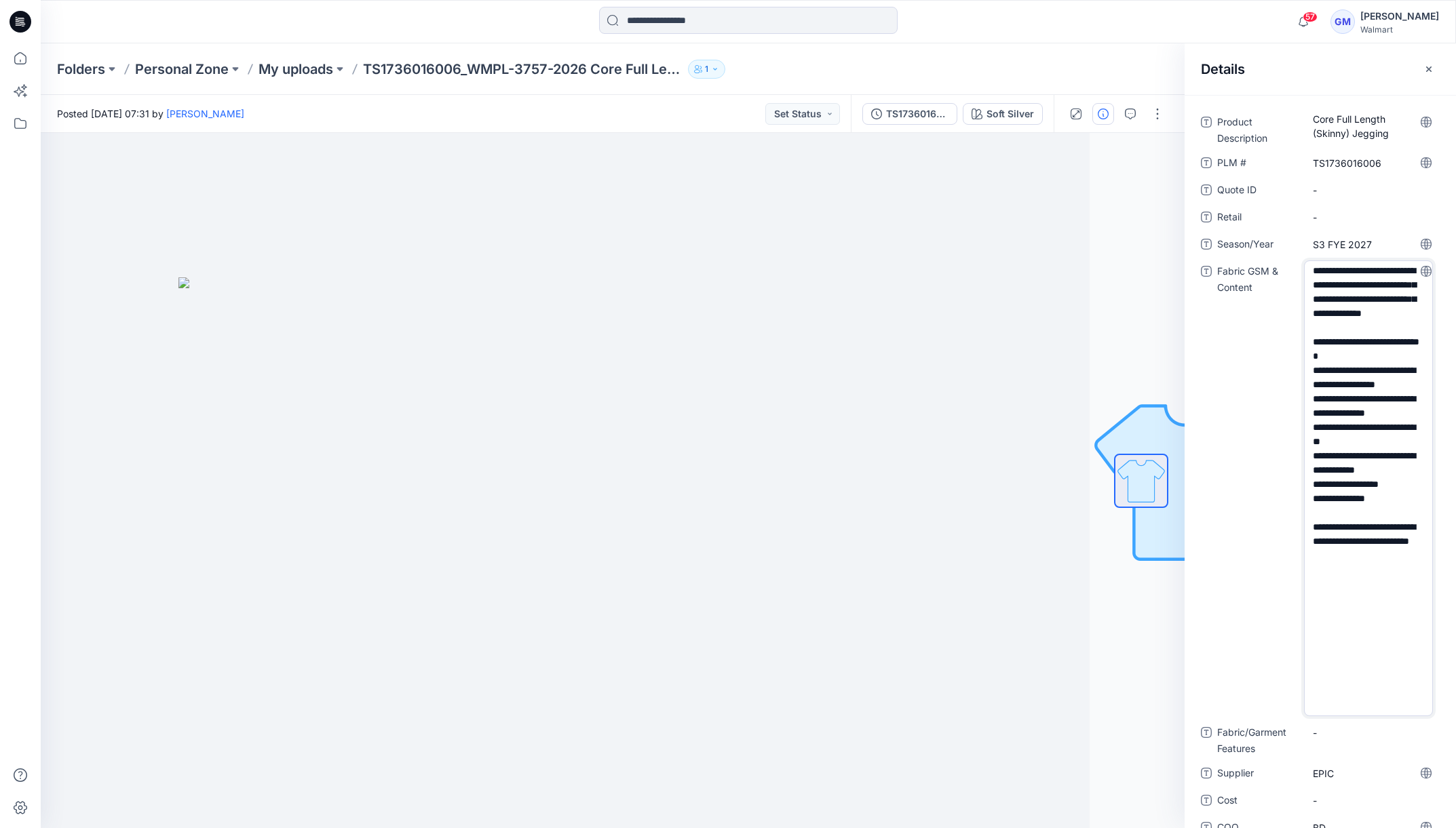
drag, startPoint x: 1389, startPoint y: 369, endPoint x: 1382, endPoint y: 409, distance: 40.6
click at [1382, 409] on textarea "**********" at bounding box center [1369, 488] width 129 height 456
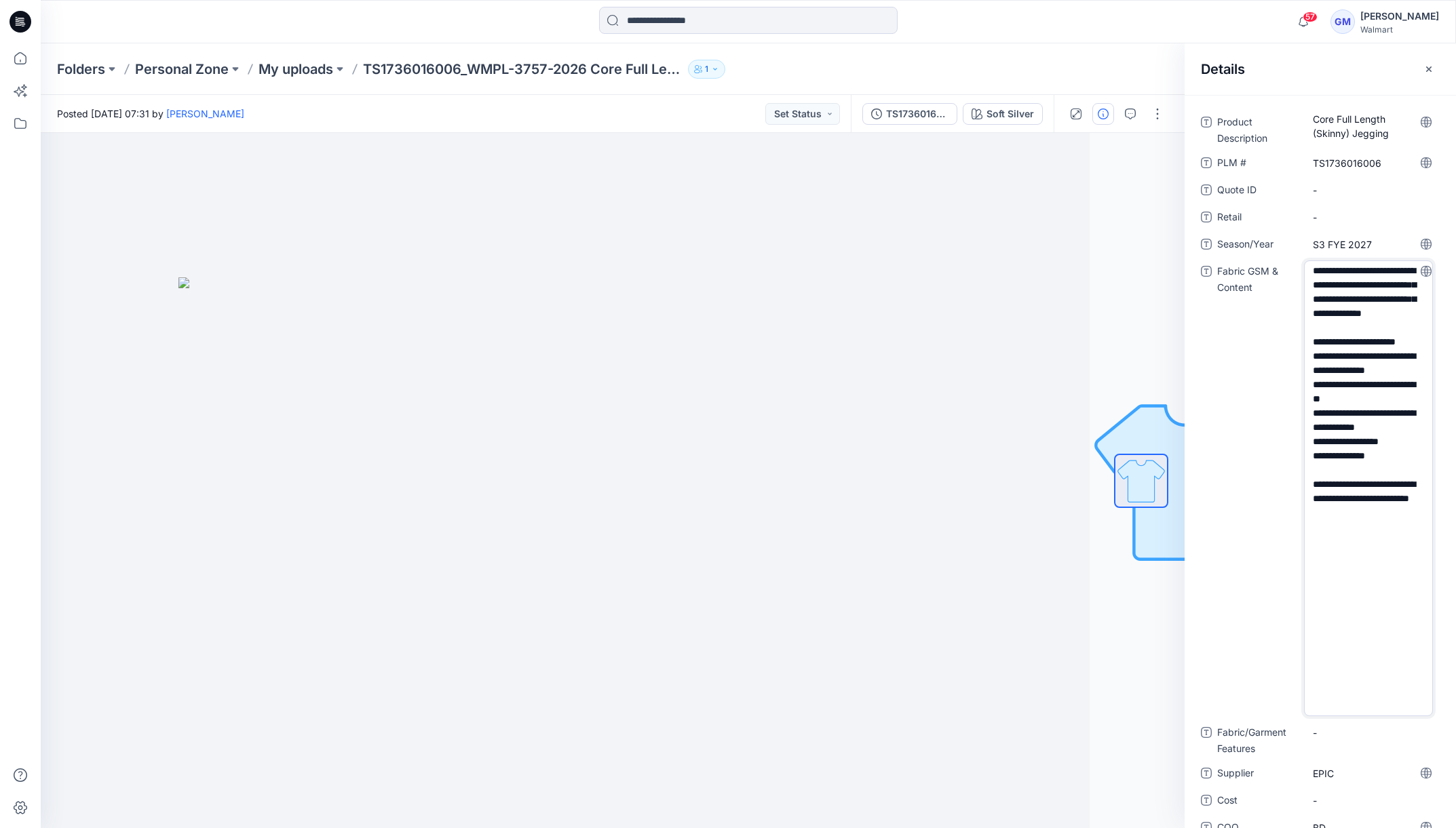
click at [1369, 381] on textarea "**********" at bounding box center [1369, 488] width 129 height 456
drag, startPoint x: 1369, startPoint y: 382, endPoint x: 1392, endPoint y: 429, distance: 52.3
click at [1392, 429] on textarea "**********" at bounding box center [1369, 488] width 129 height 456
drag, startPoint x: 1347, startPoint y: 470, endPoint x: 1412, endPoint y: 488, distance: 67.4
click at [1412, 488] on textarea "**********" at bounding box center [1369, 488] width 129 height 456
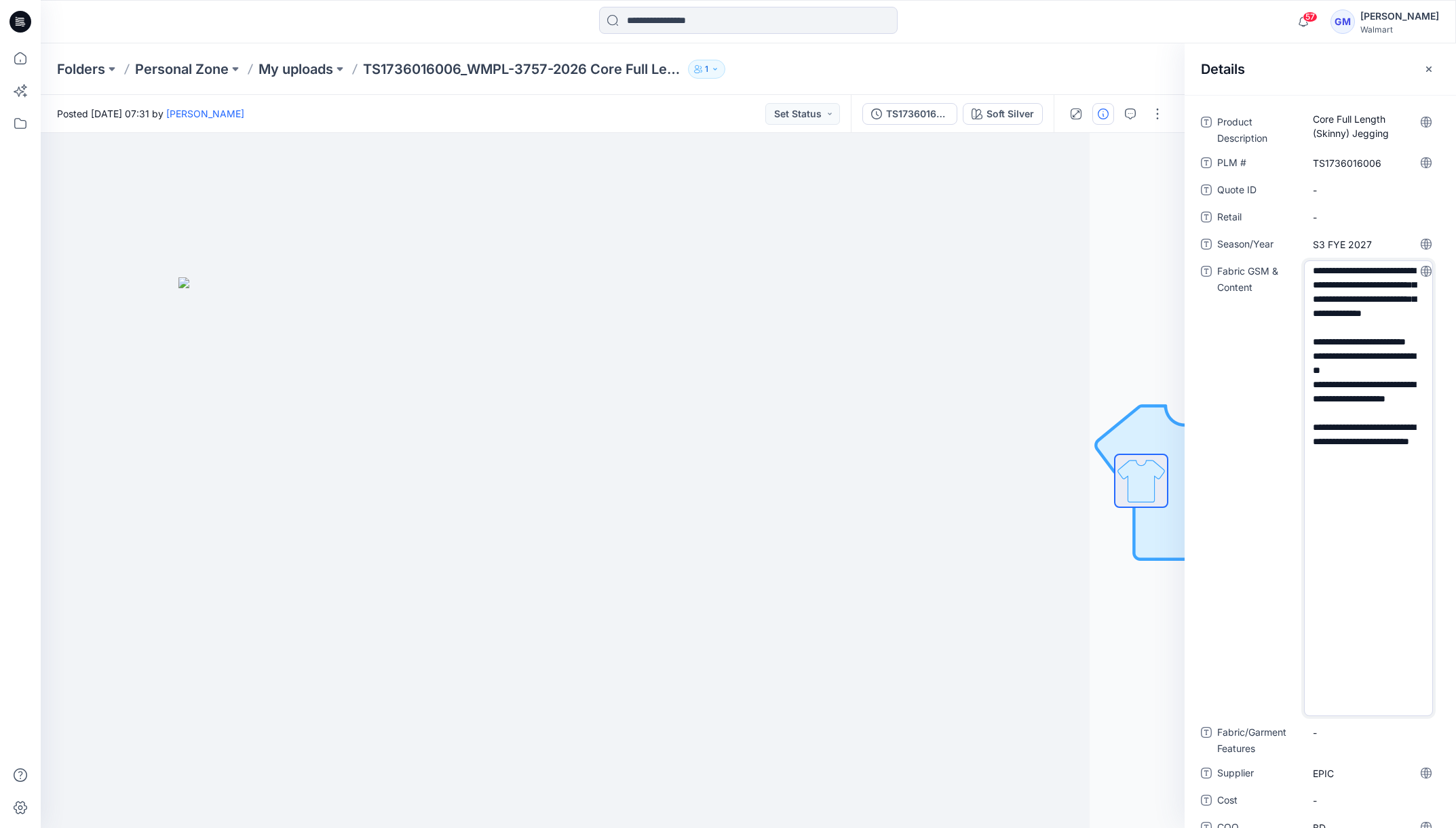
drag, startPoint x: 1315, startPoint y: 482, endPoint x: 1389, endPoint y: 502, distance: 76.7
click at [1389, 502] on textarea "**********" at bounding box center [1369, 488] width 129 height 456
type textarea "**********"
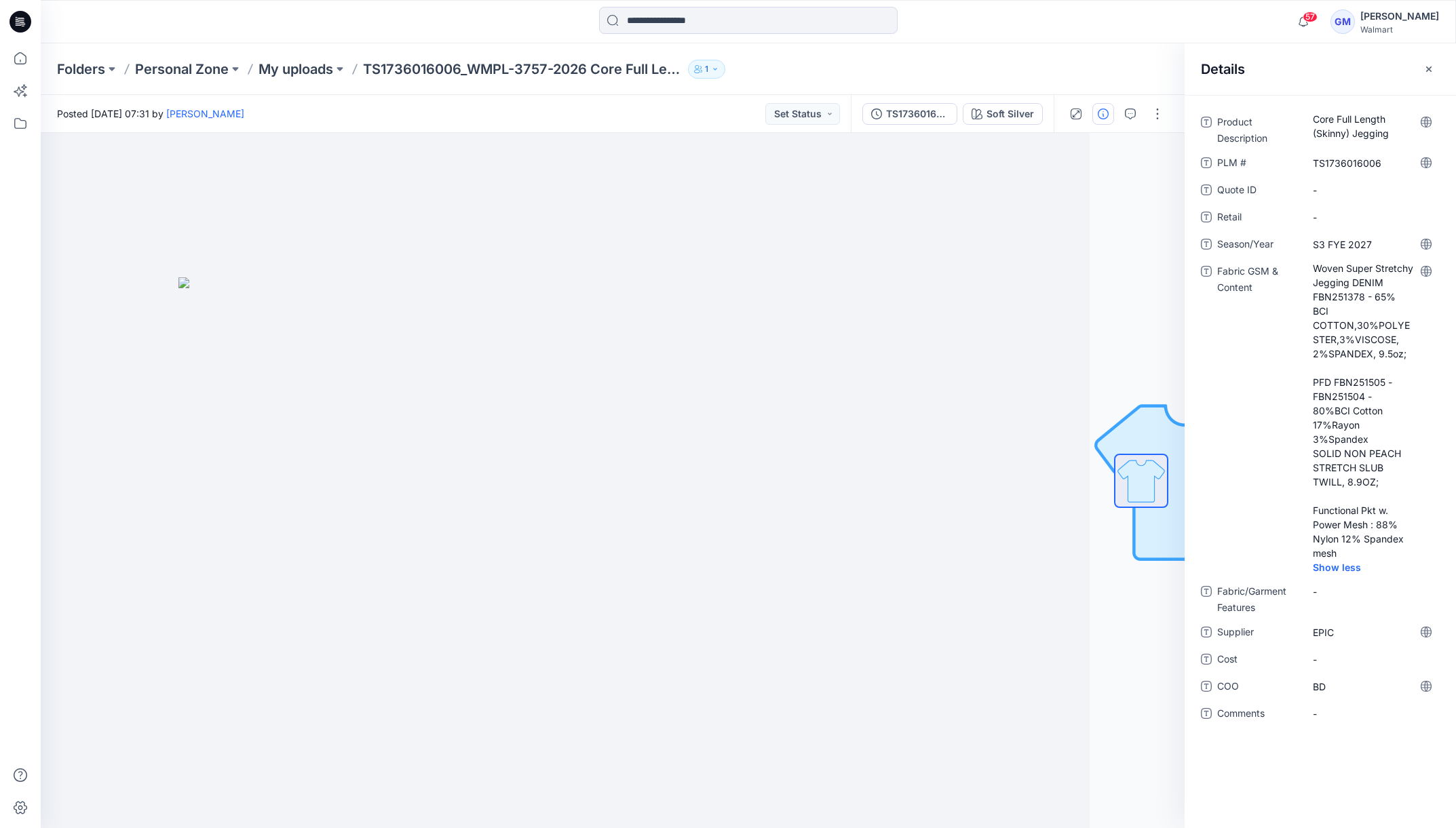
click at [1358, 545] on Content "Woven Super Stretchy Jegging DENIM FBN251378 - 65% BCI COTTON,30%POLYESTER,3%VI…" at bounding box center [1372, 411] width 118 height 299
click at [929, 494] on div at bounding box center [518, 481] width 1144 height 696
click at [1358, 280] on Content "Woven Super Stretchy Jegging DENIM FBN251378 - 65% BCI COTTON,30%POLYESTER,3%VI…" at bounding box center [1372, 411] width 118 height 299
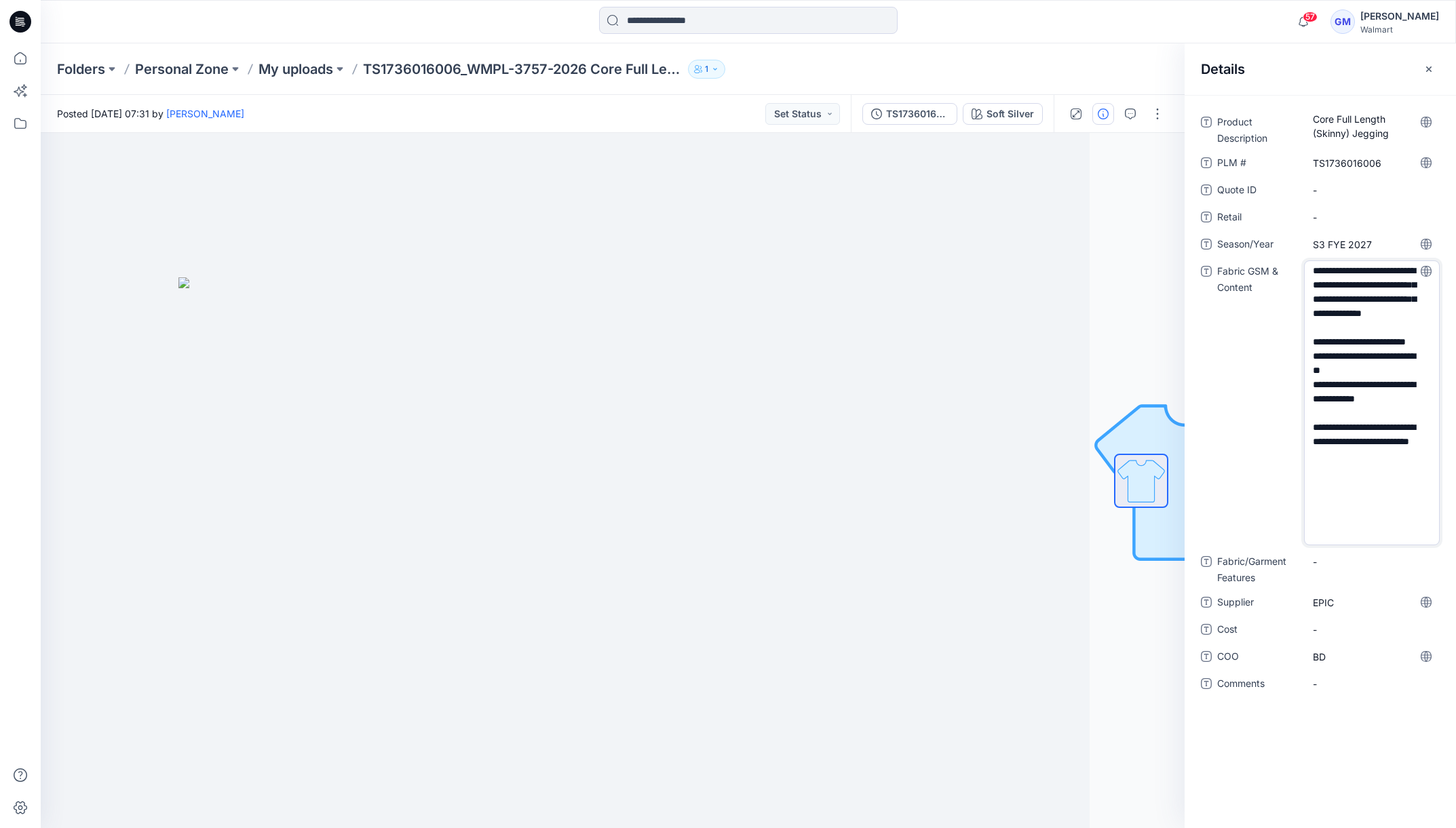
drag, startPoint x: 1348, startPoint y: 279, endPoint x: 1209, endPoint y: 223, distance: 149.9
click at [1209, 223] on div "**********" at bounding box center [1320, 412] width 239 height 600
type textarea "**********"
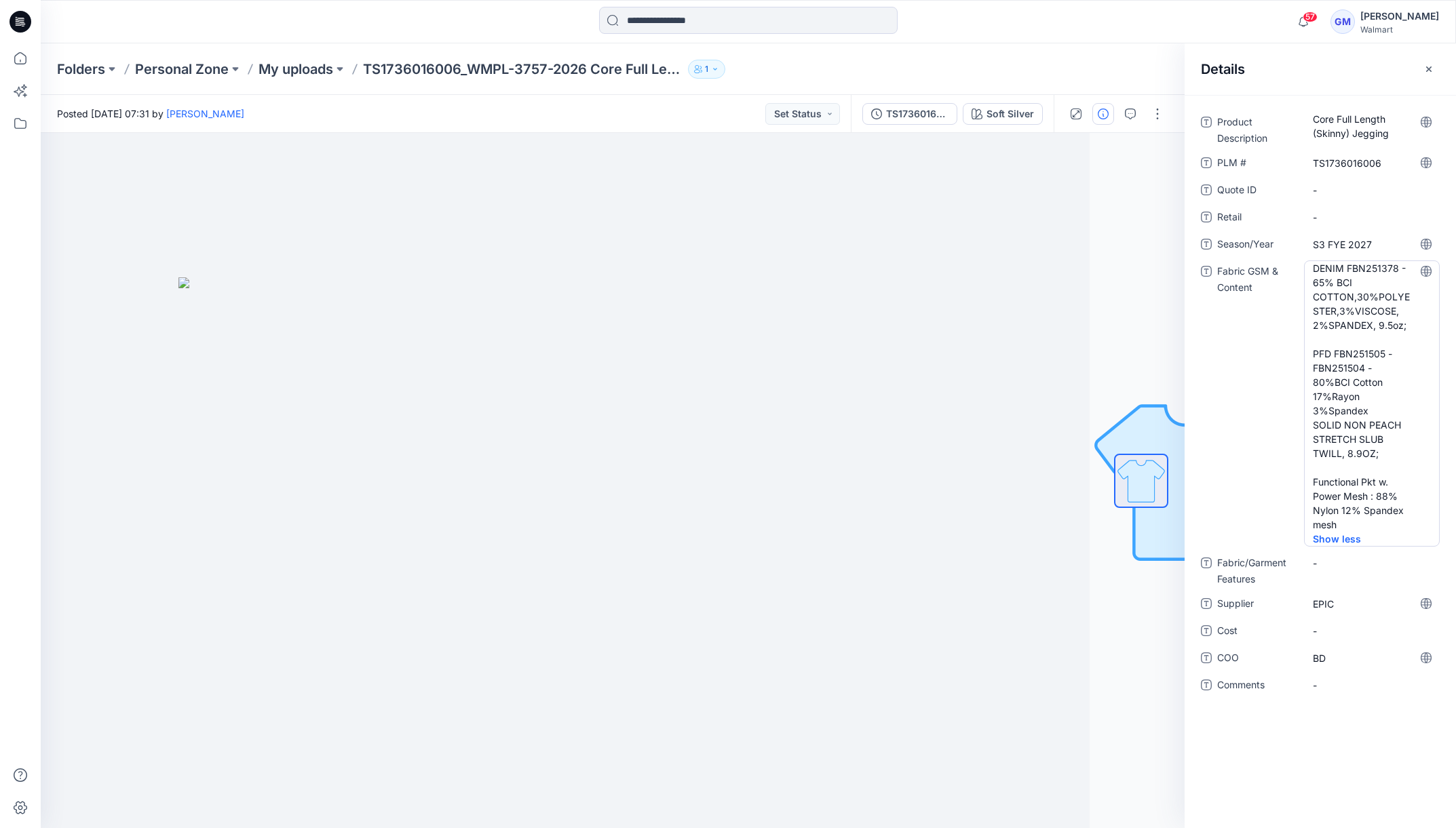
click at [1380, 362] on Content "DENIM FBN251378 - 65% BCI COTTON,30%POLYESTER,3%VISCOSE, 2%SPANDEX, 9.5oz; PFD …" at bounding box center [1372, 396] width 118 height 271
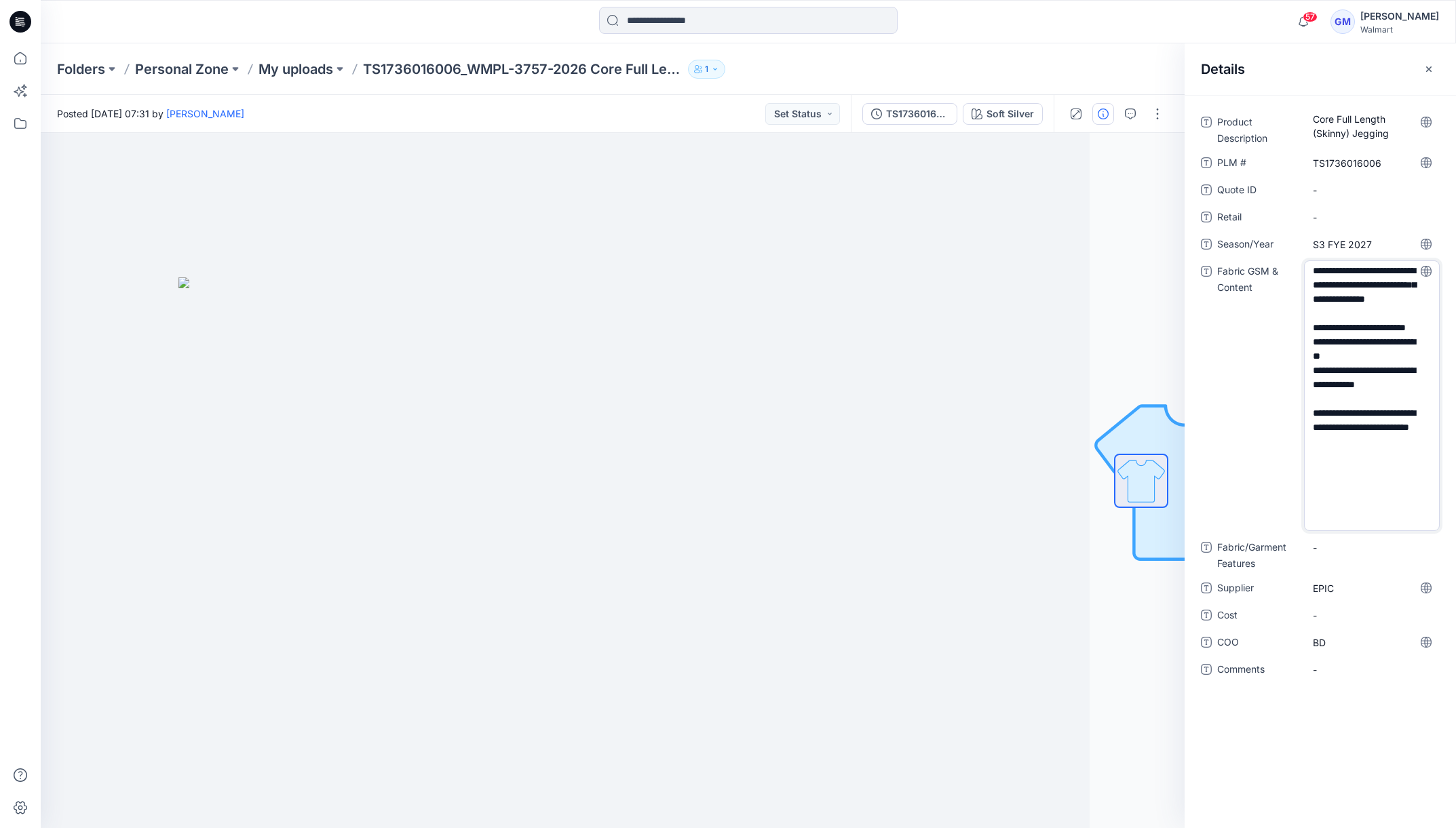
drag, startPoint x: 1335, startPoint y: 355, endPoint x: 1315, endPoint y: 353, distance: 20.1
click at [1315, 353] on textarea "**********" at bounding box center [1372, 396] width 136 height 271
click at [1410, 358] on textarea "**********" at bounding box center [1372, 396] width 136 height 271
type textarea "**********"
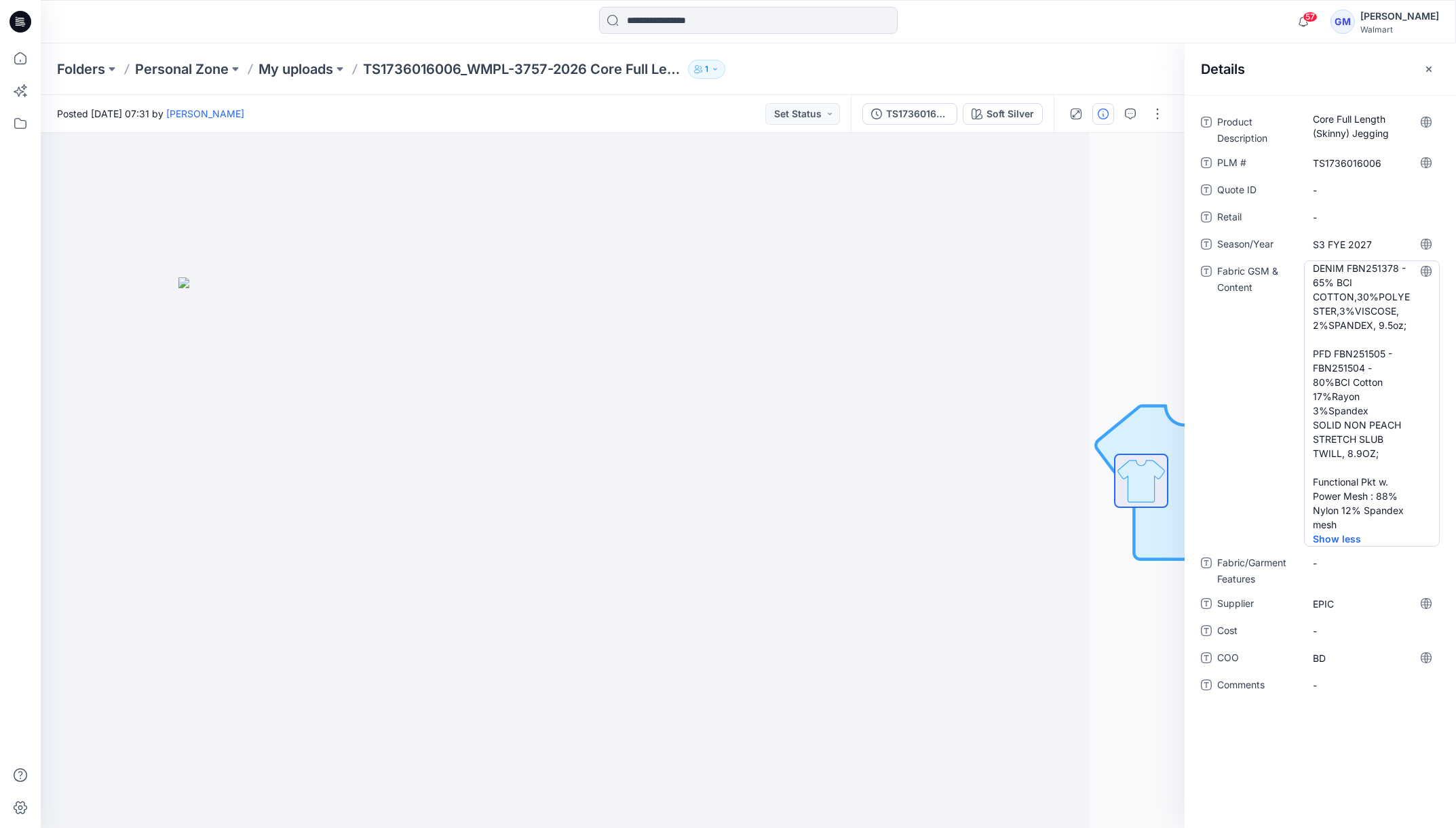
click at [1398, 420] on Content "DENIM FBN251378 - 65% BCI COTTON,30%POLYESTER,3%VISCOSE, 2%SPANDEX, 9.5oz; PFD …" at bounding box center [1372, 396] width 118 height 271
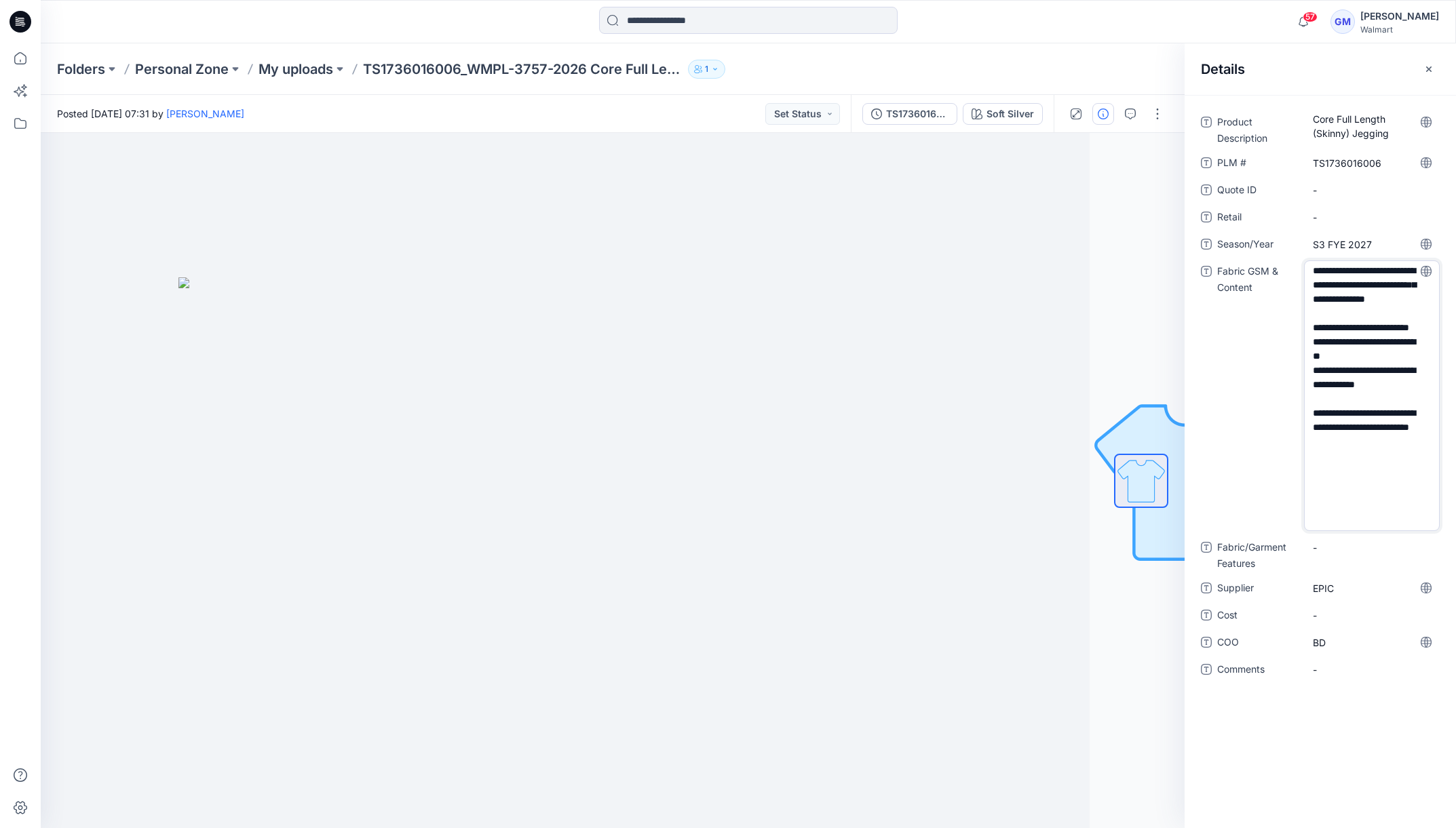
click at [1398, 420] on textarea "**********" at bounding box center [1372, 396] width 136 height 271
drag, startPoint x: 1313, startPoint y: 411, endPoint x: 1384, endPoint y: 427, distance: 72.8
click at [1384, 427] on textarea "**********" at bounding box center [1372, 396] width 136 height 271
type textarea "**********"
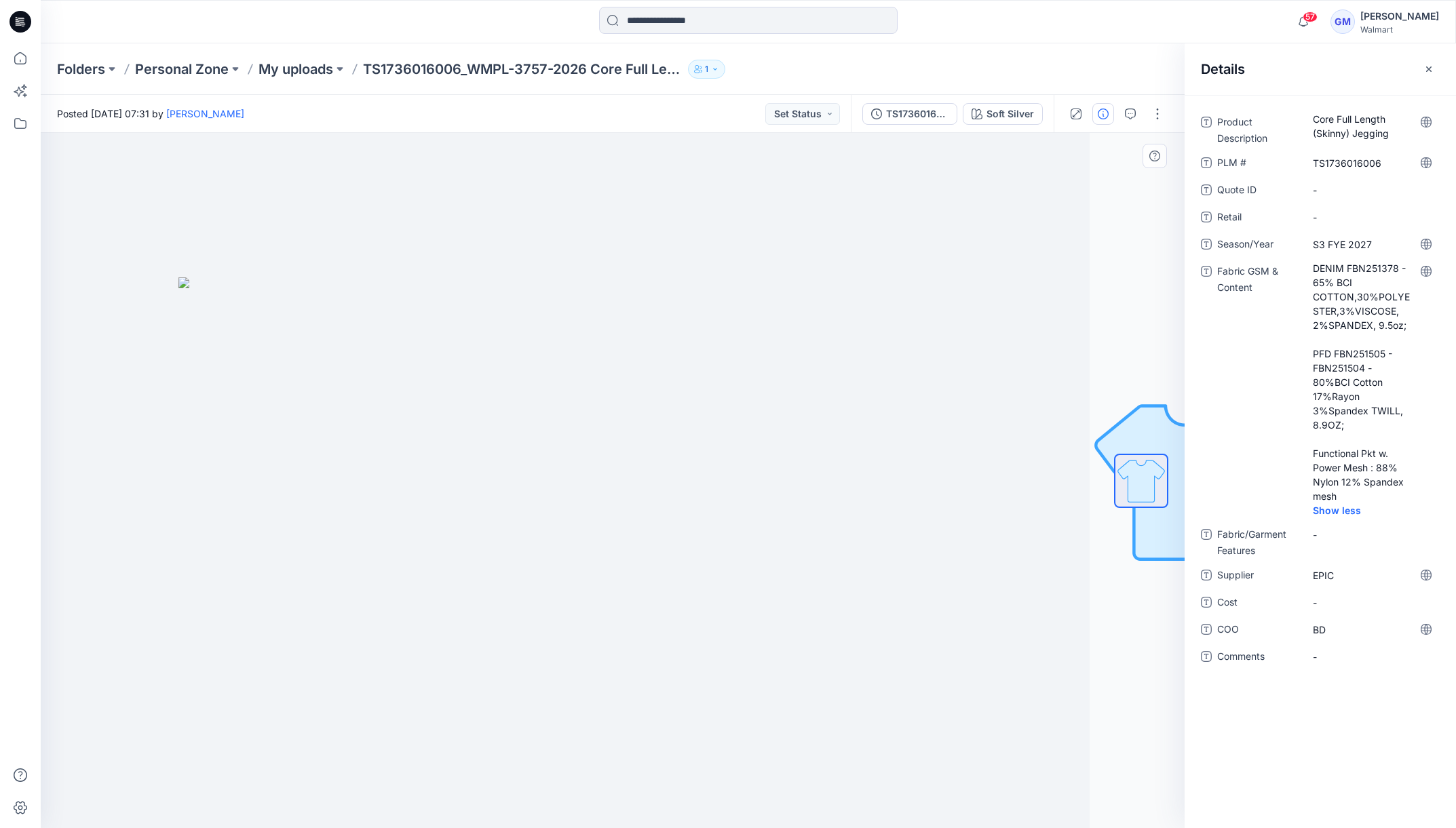
click at [1033, 480] on div at bounding box center [518, 481] width 1144 height 696
click at [588, 123] on div "Posted Tuesday, October 14, 2025 07:31 by Gayan Mahawithanalage Set Status" at bounding box center [446, 114] width 810 height 37
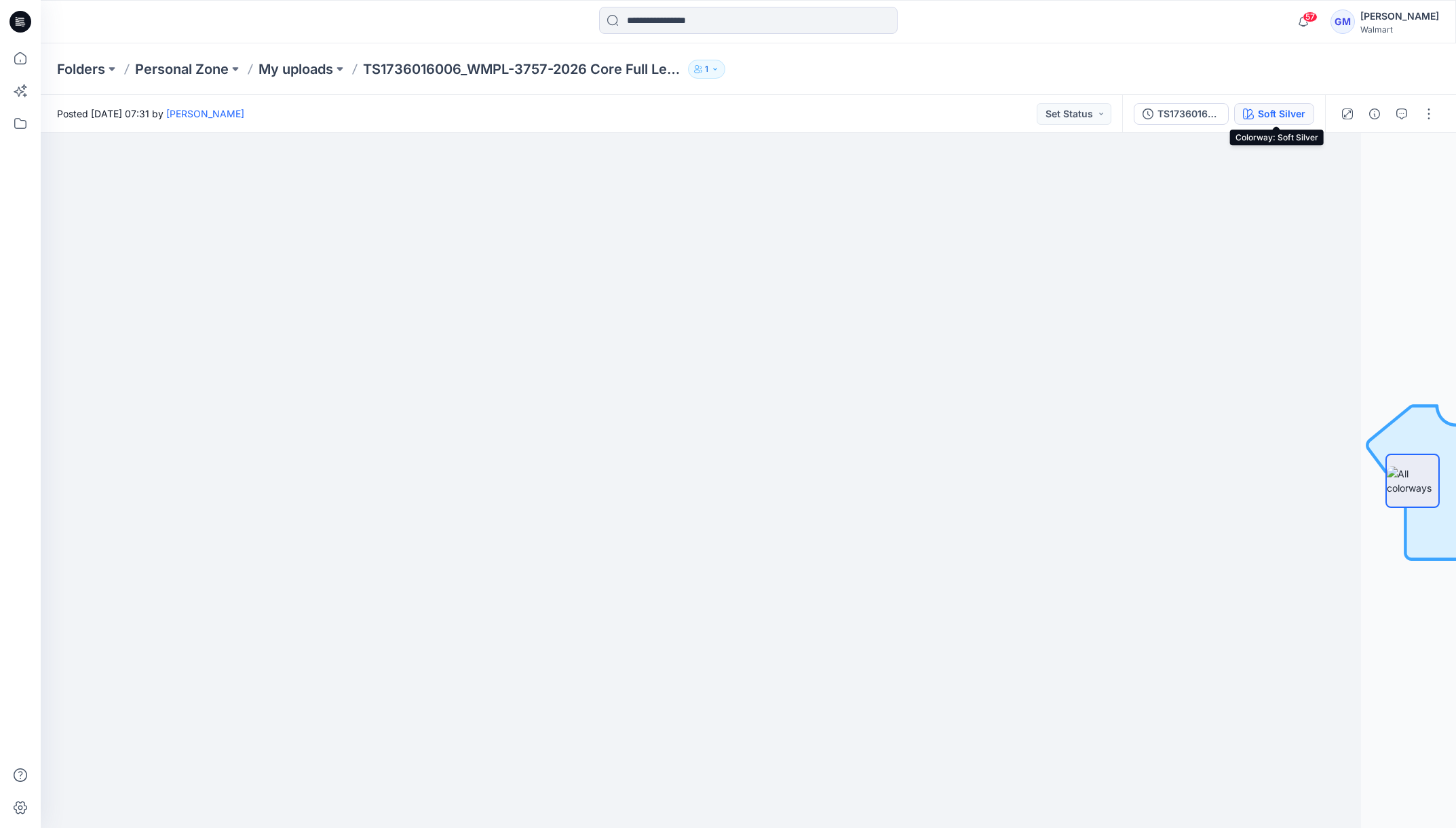
click at [1279, 111] on div "Soft Silver" at bounding box center [1281, 114] width 48 height 15
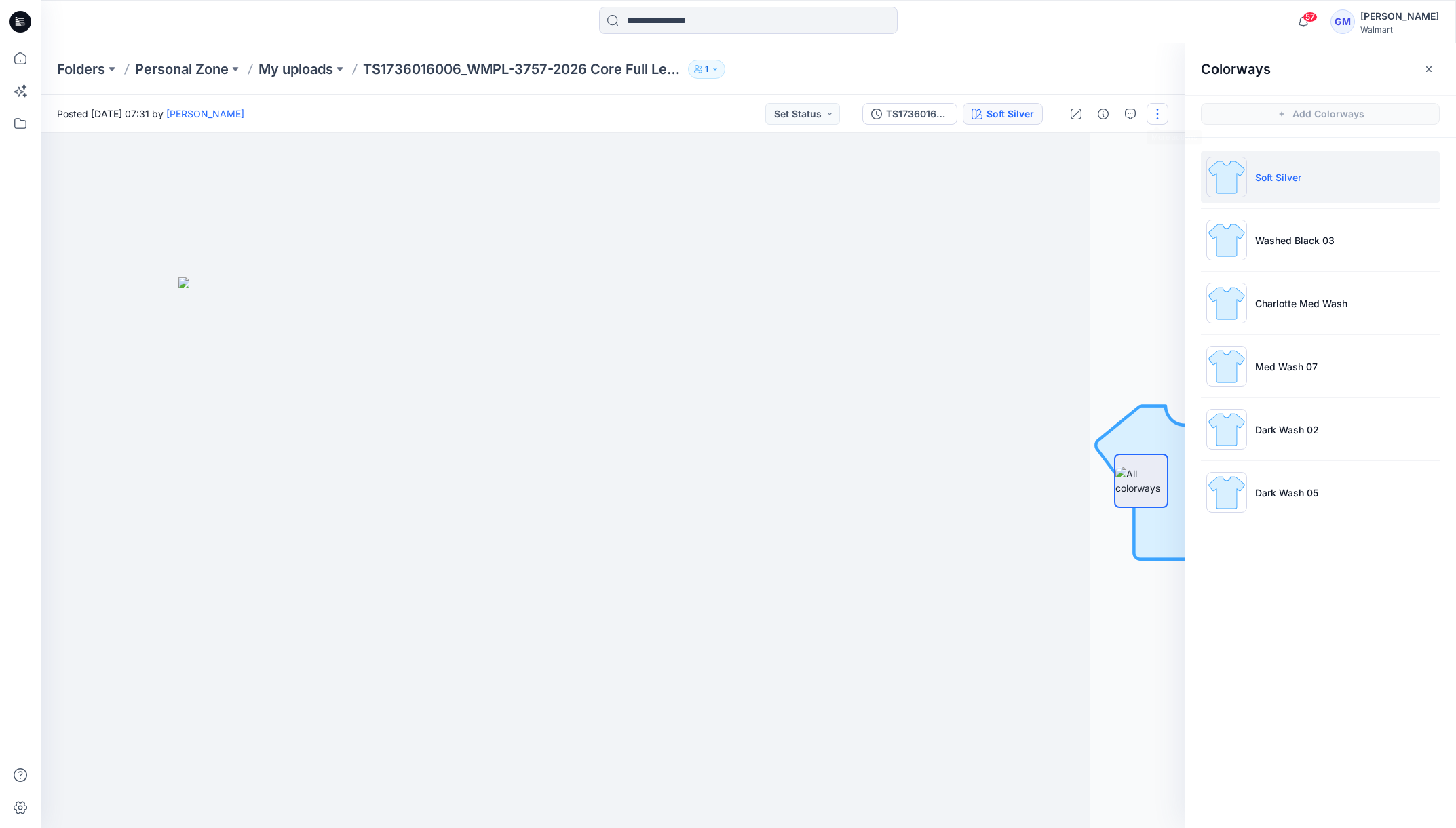
click at [1156, 112] on button "button" at bounding box center [1157, 114] width 21 height 21
click at [1067, 181] on p "Edit" at bounding box center [1071, 184] width 17 height 15
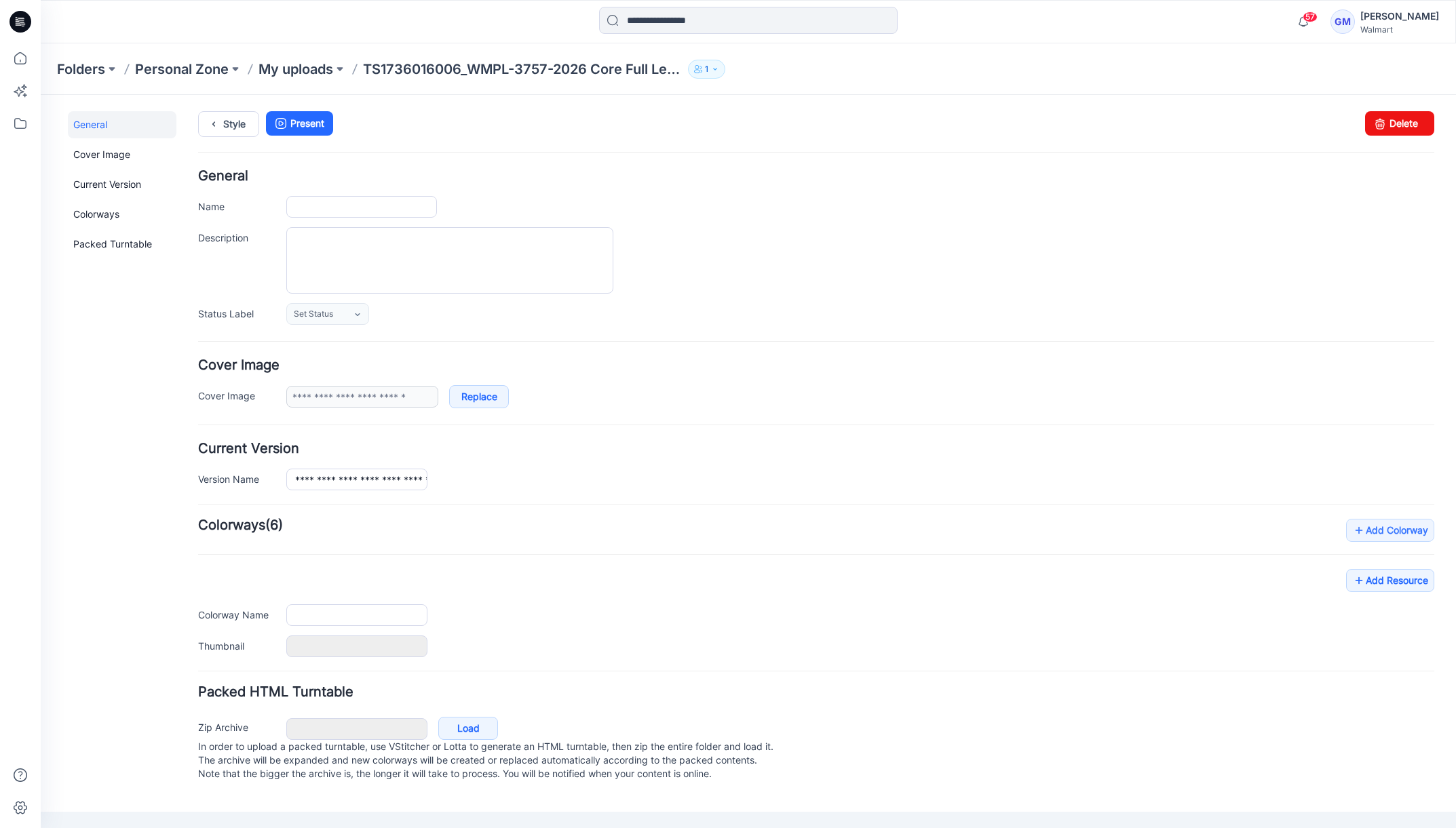
type input "**********"
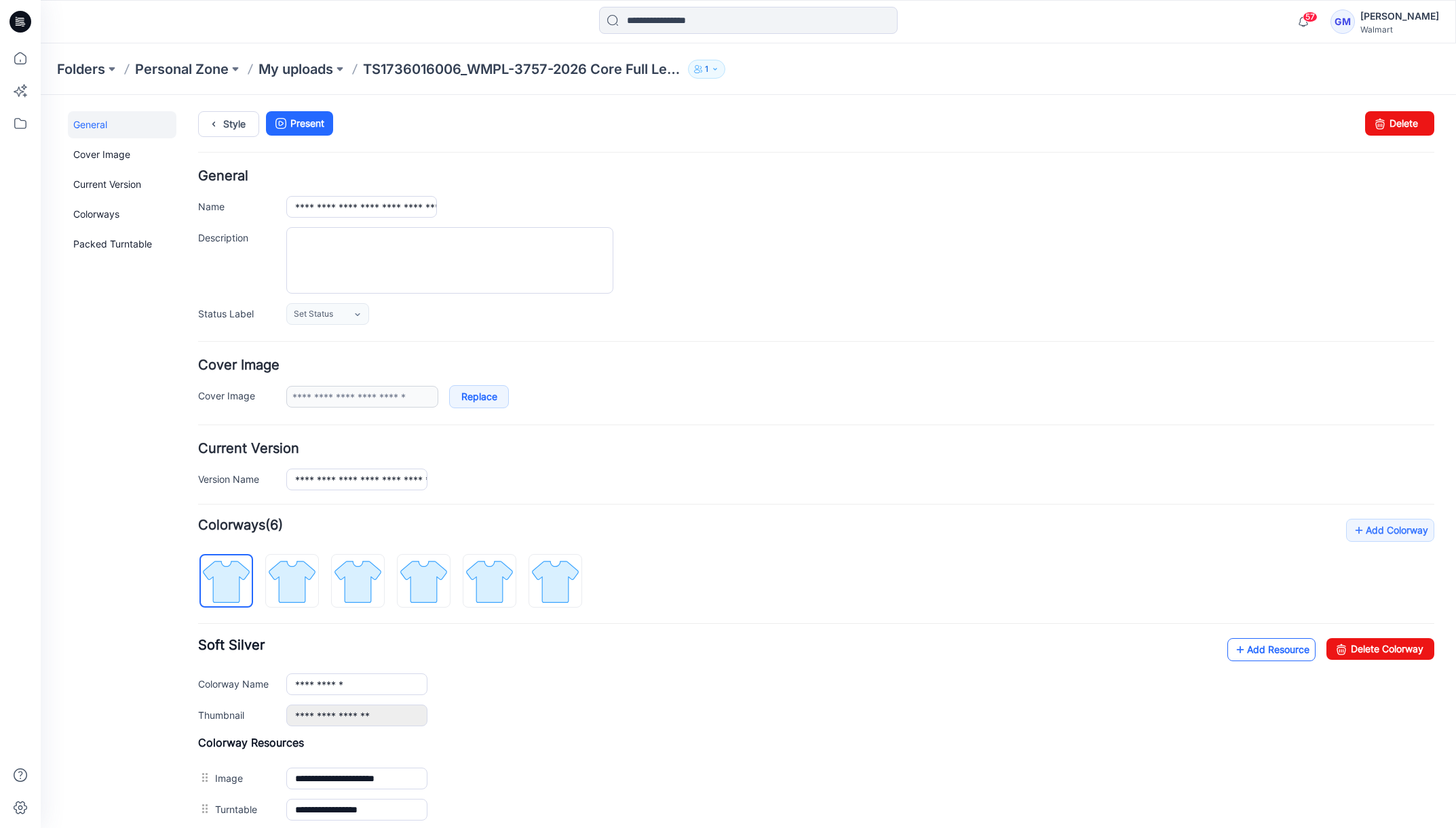
click at [1252, 651] on link "Add Resource" at bounding box center [1271, 649] width 88 height 23
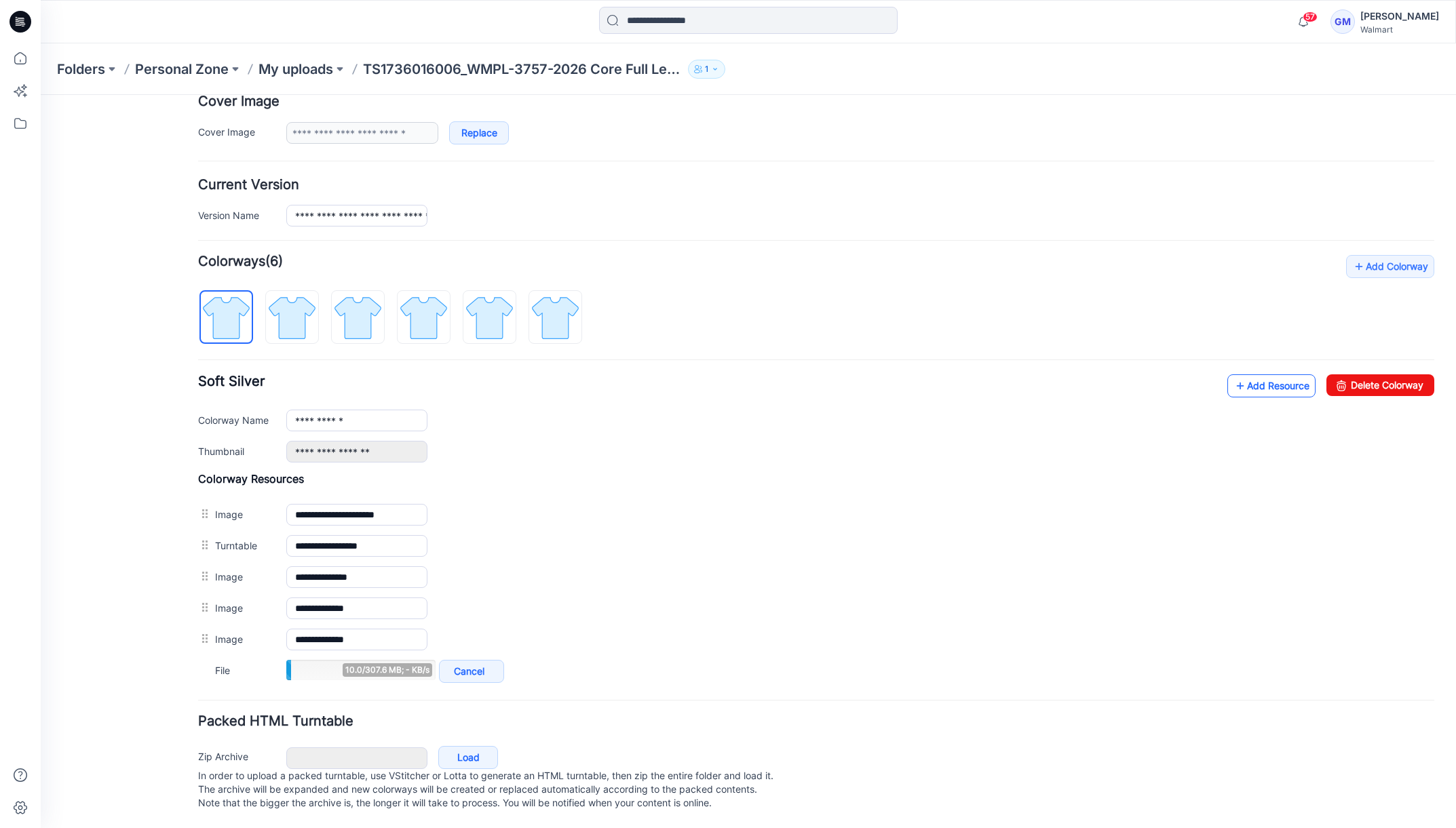
click at [1263, 379] on link "Add Resource" at bounding box center [1271, 385] width 88 height 23
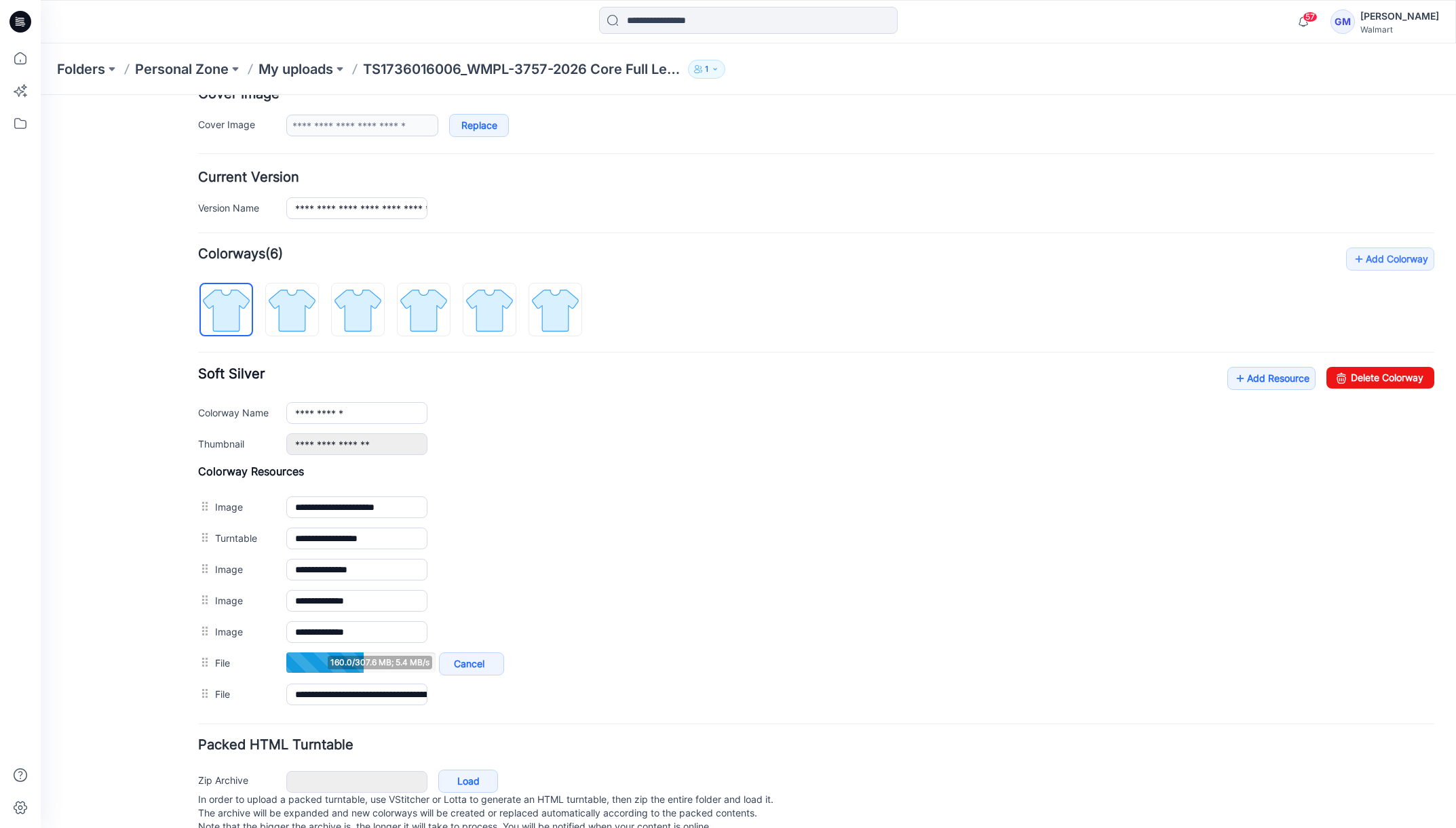
click at [81, 329] on div "General Cover Image Current Version Colorways Packed Turntable" at bounding box center [122, 346] width 109 height 1012
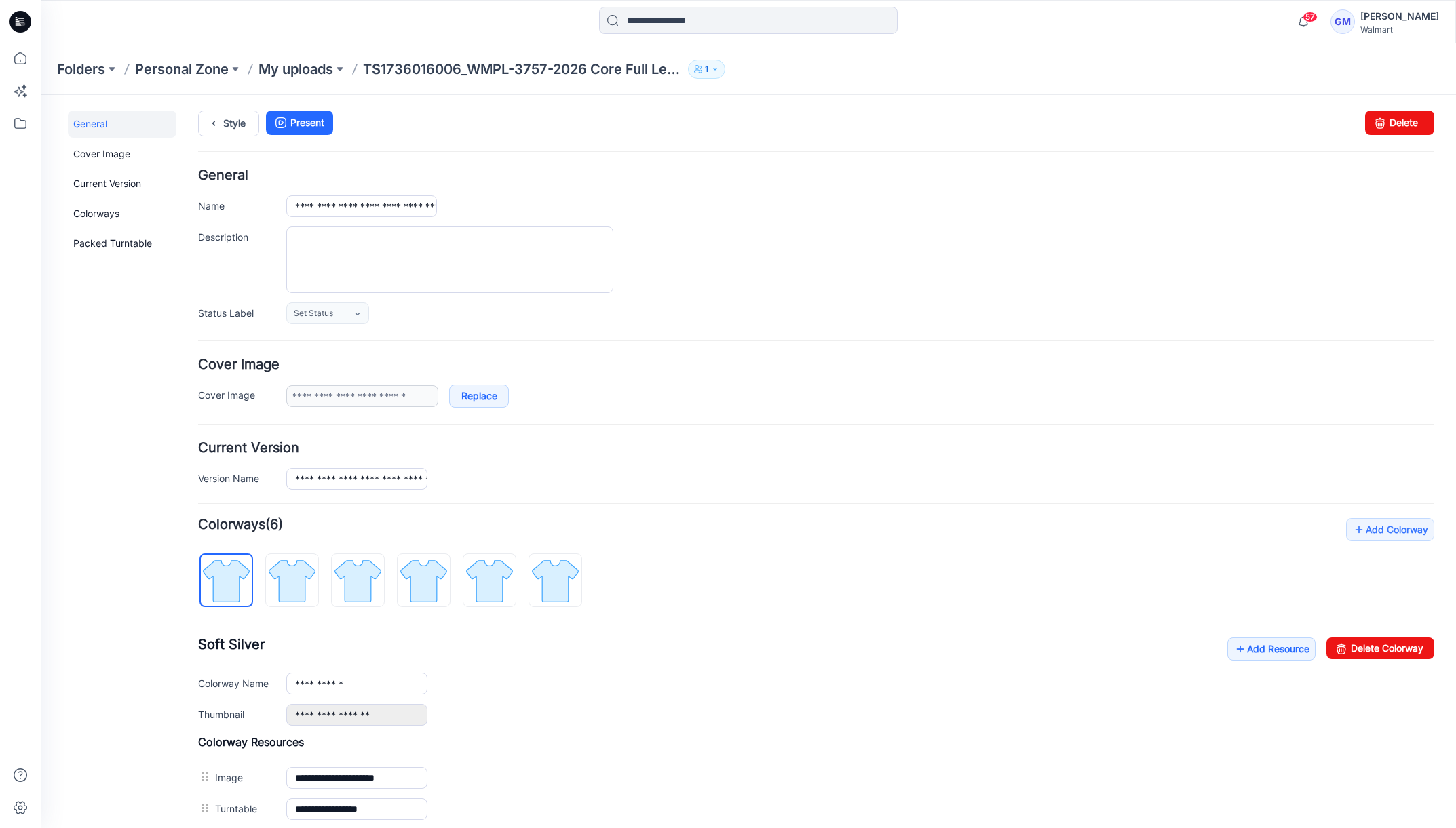
scroll to position [0, 0]
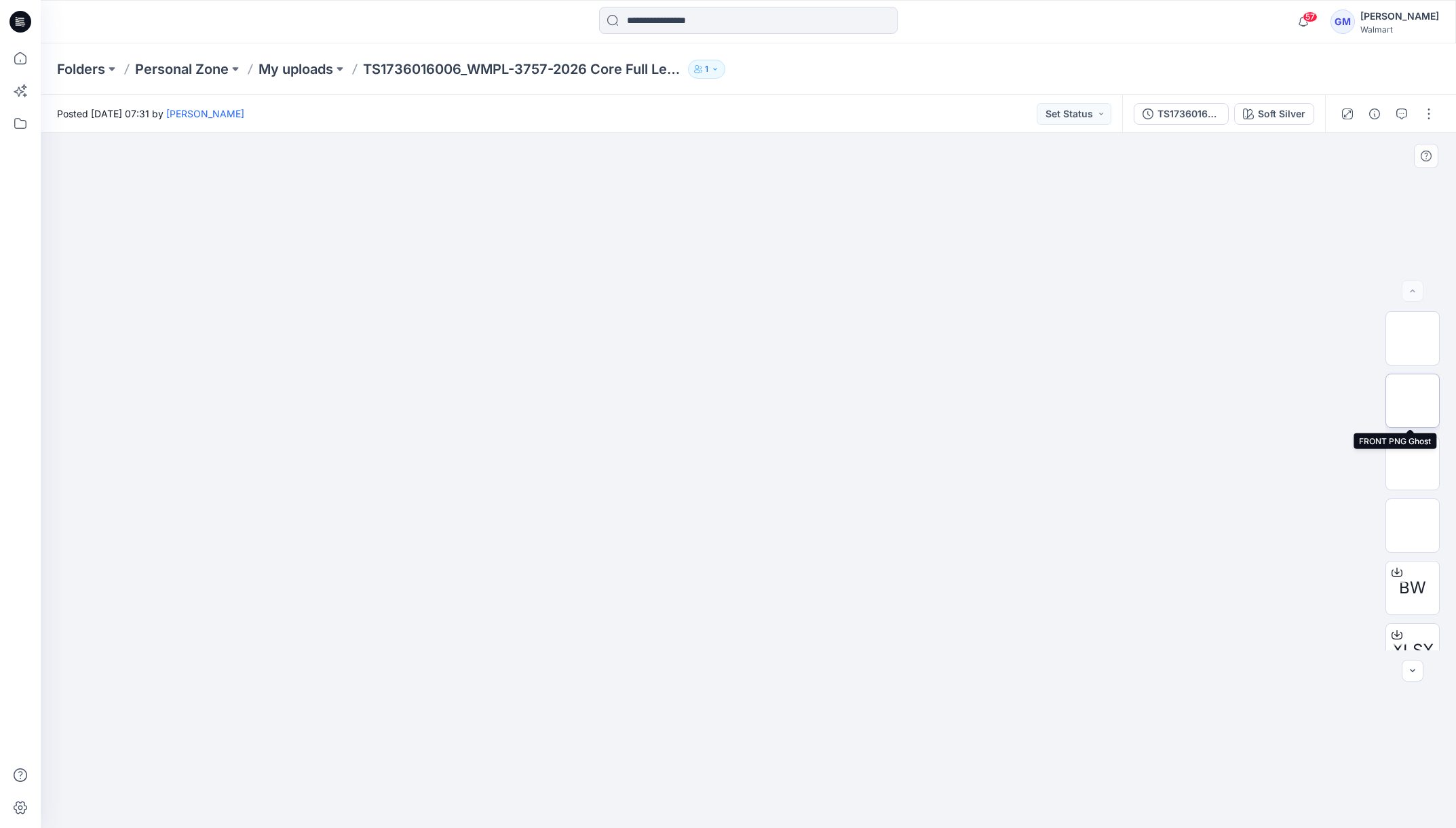
click at [1413, 401] on img at bounding box center [1413, 401] width 0 height 0
click at [323, 69] on p "My uploads" at bounding box center [296, 69] width 75 height 19
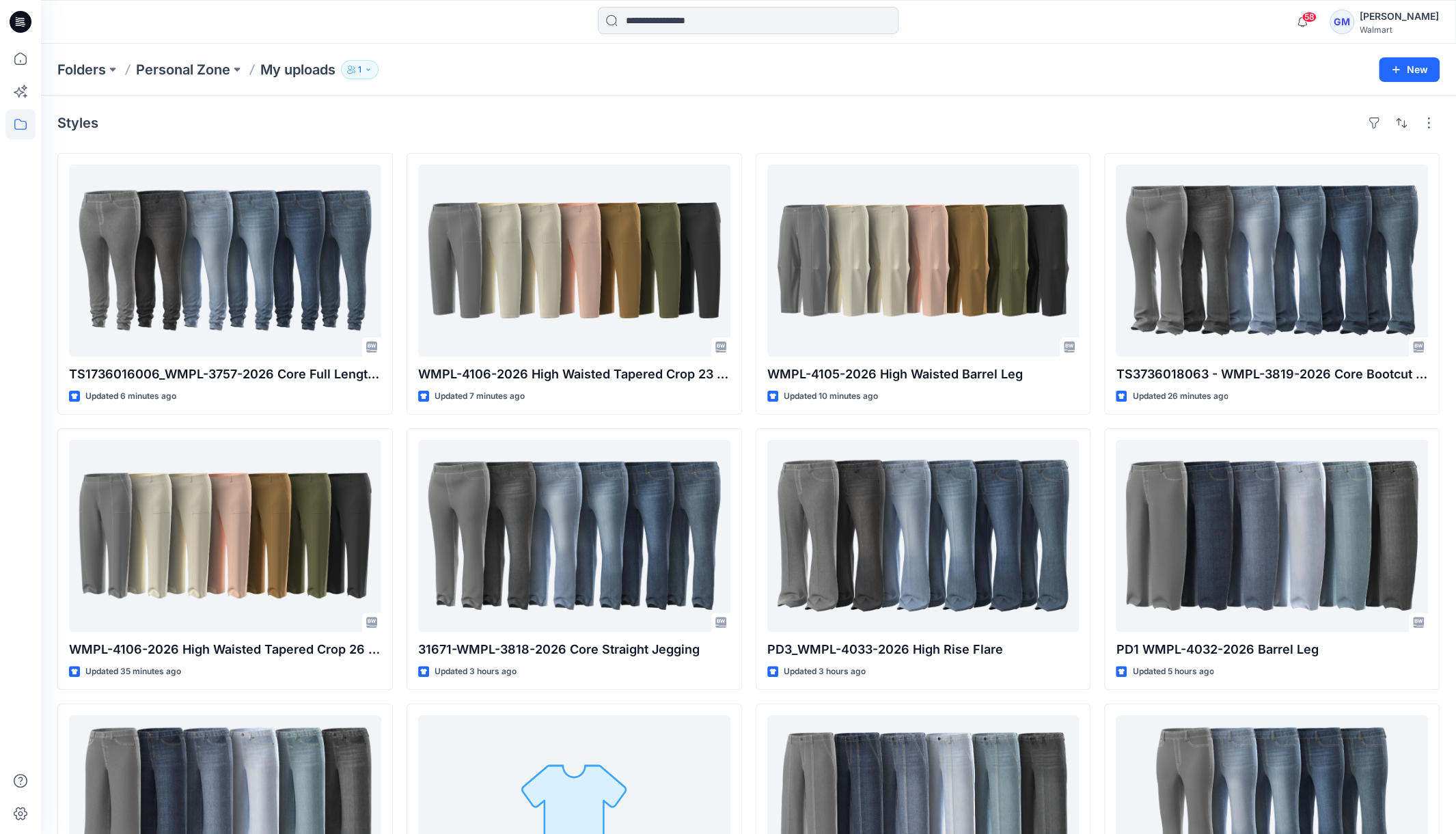
click at [322, 105] on div "Styles TS1736016006_WMPL-3757-2026 Core Full Length Skinny Jegging Updated 6 mi…" at bounding box center [749, 563] width 1416 height 935
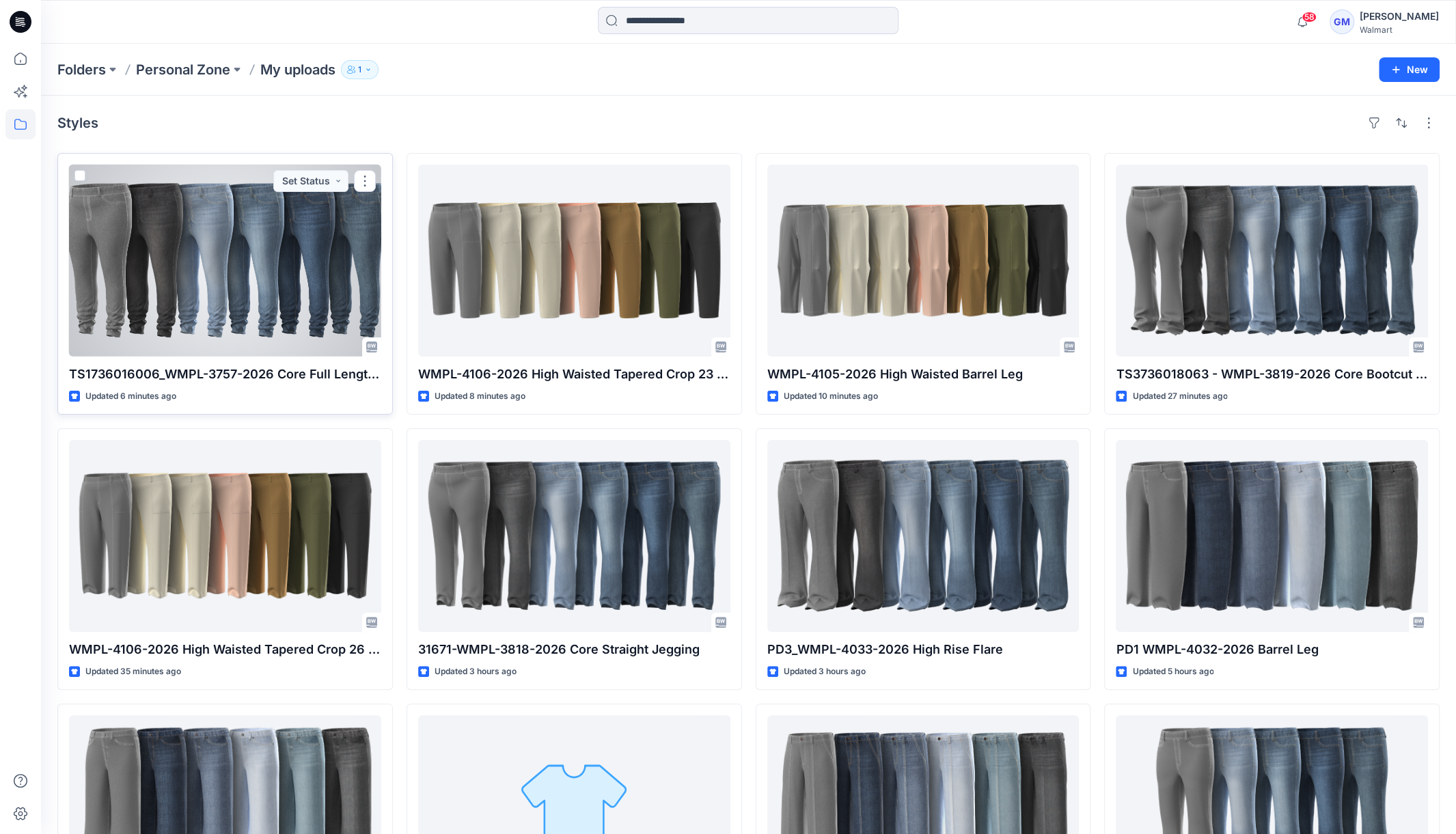
click at [211, 271] on div at bounding box center [225, 260] width 312 height 192
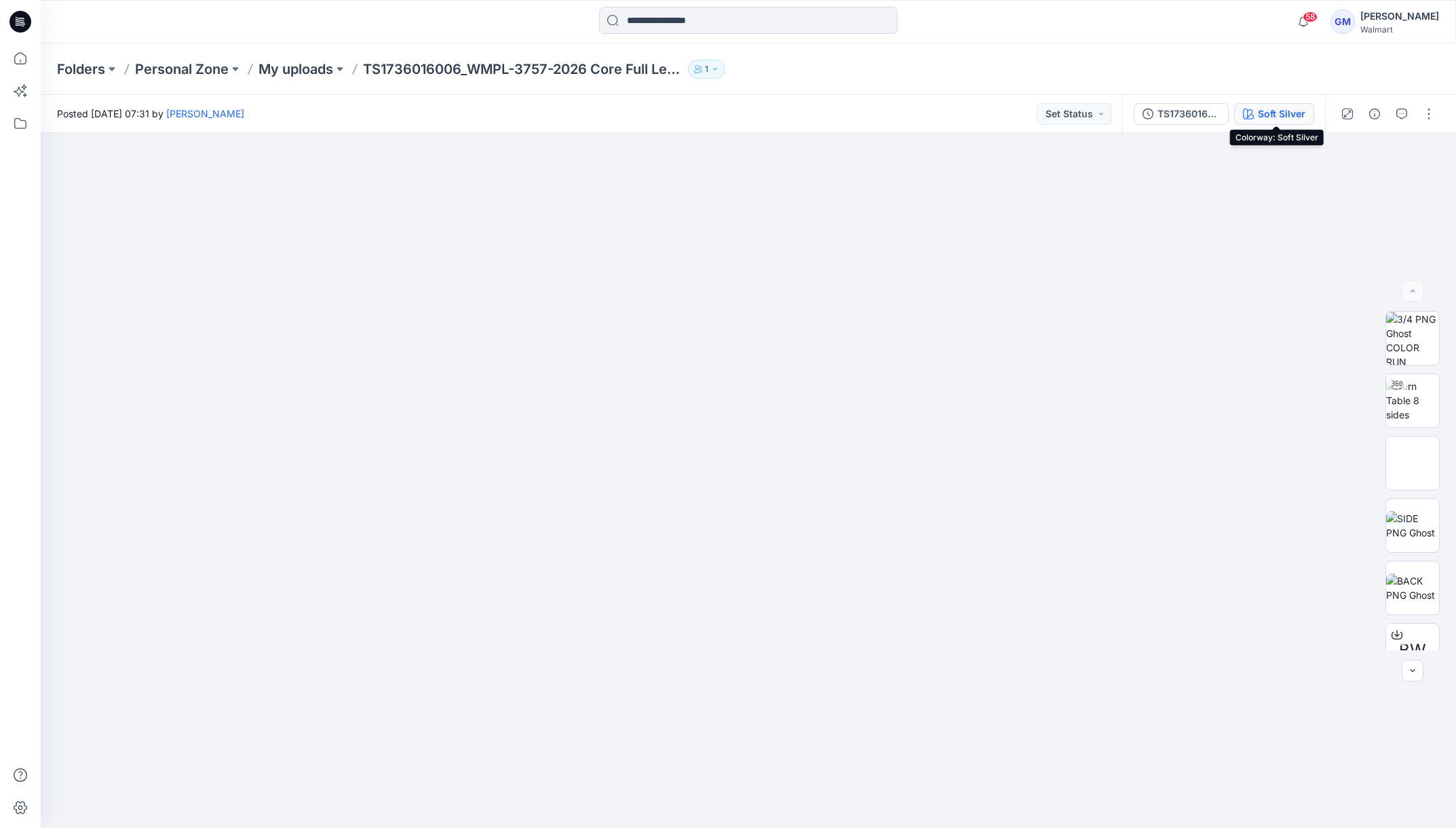
click at [1292, 118] on div "Soft Silver" at bounding box center [1281, 114] width 48 height 15
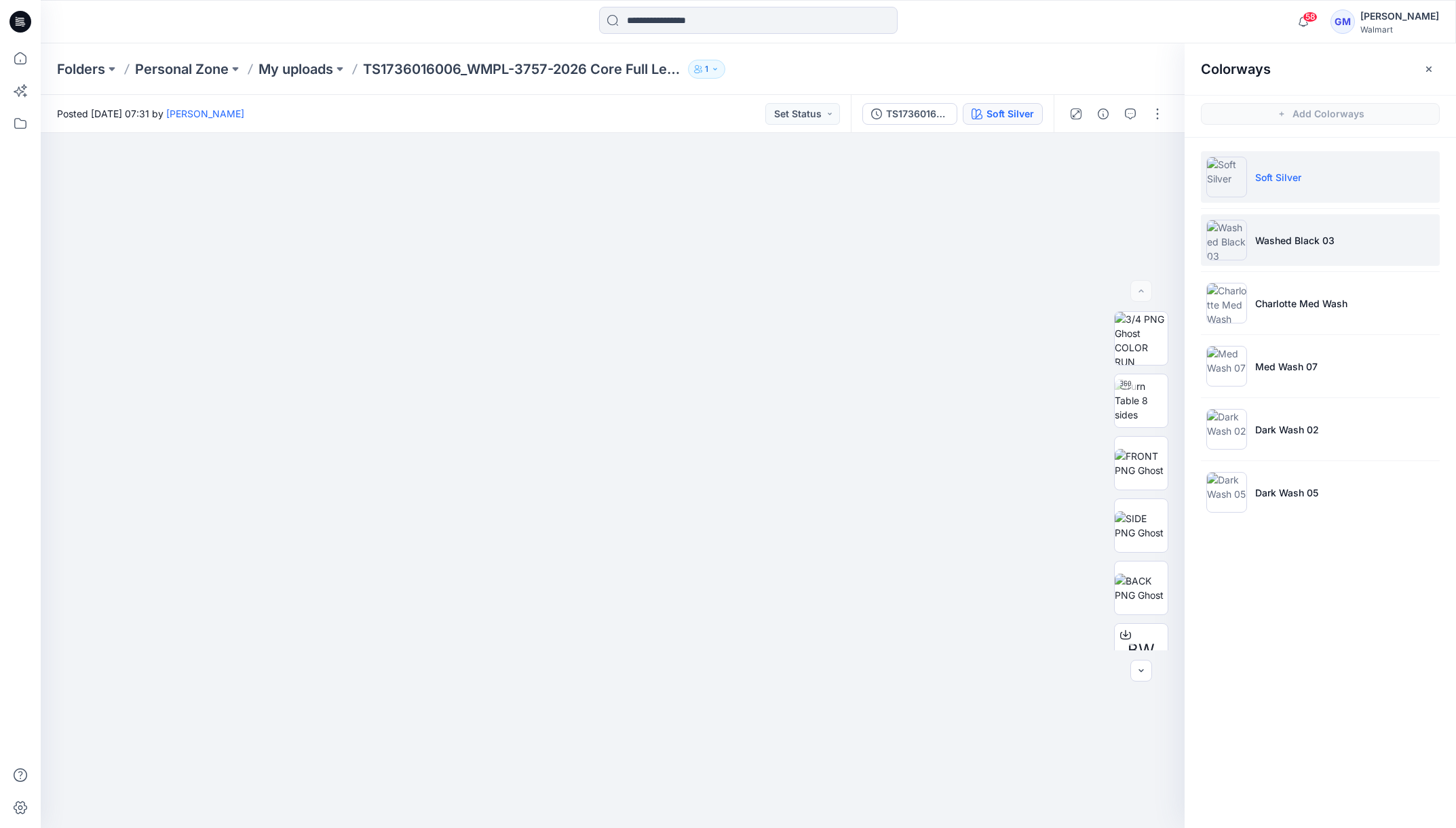
click at [1281, 218] on li "Washed Black 03" at bounding box center [1320, 240] width 239 height 51
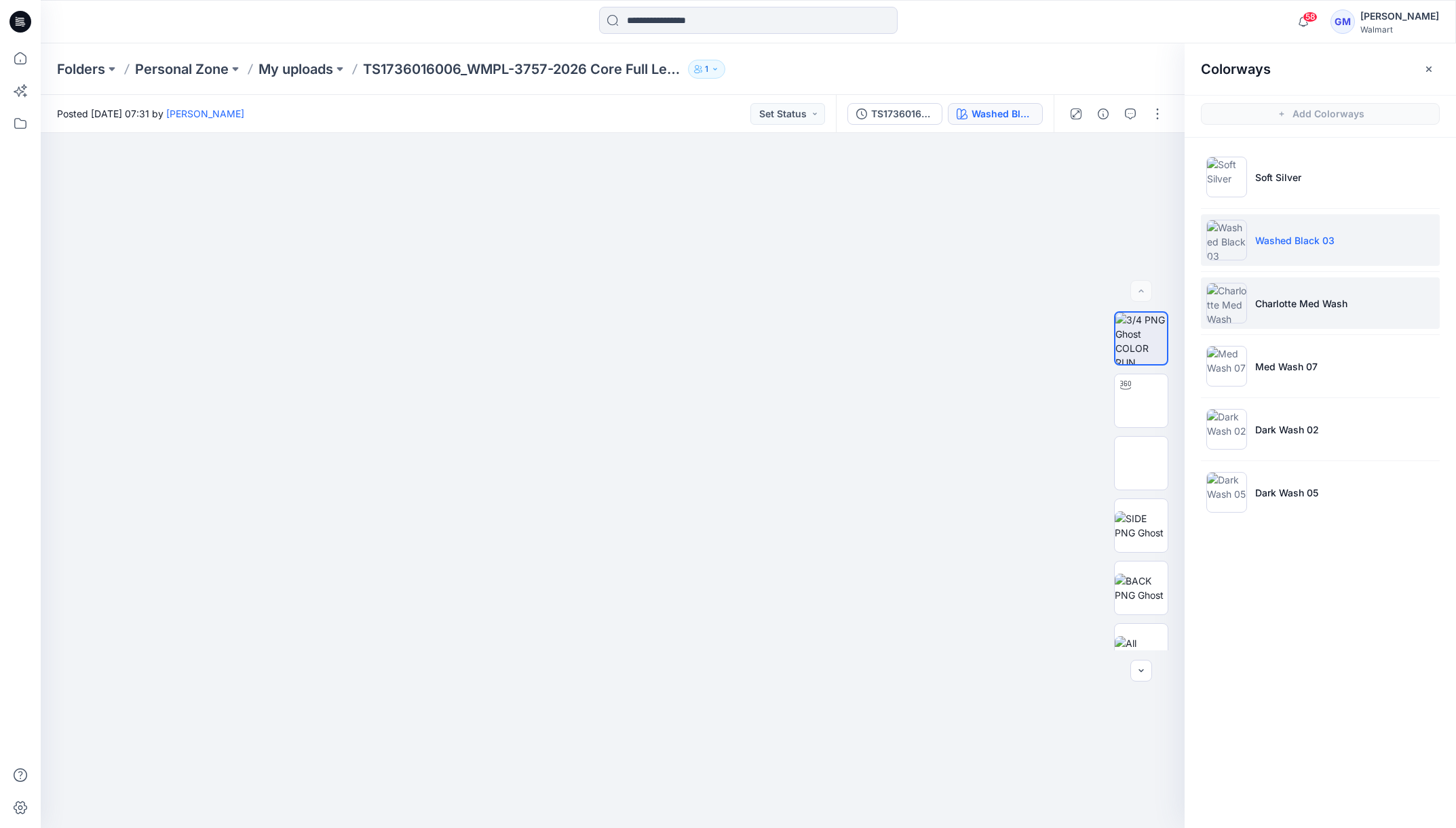
click at [1290, 288] on li "Charlotte Med Wash" at bounding box center [1320, 303] width 239 height 51
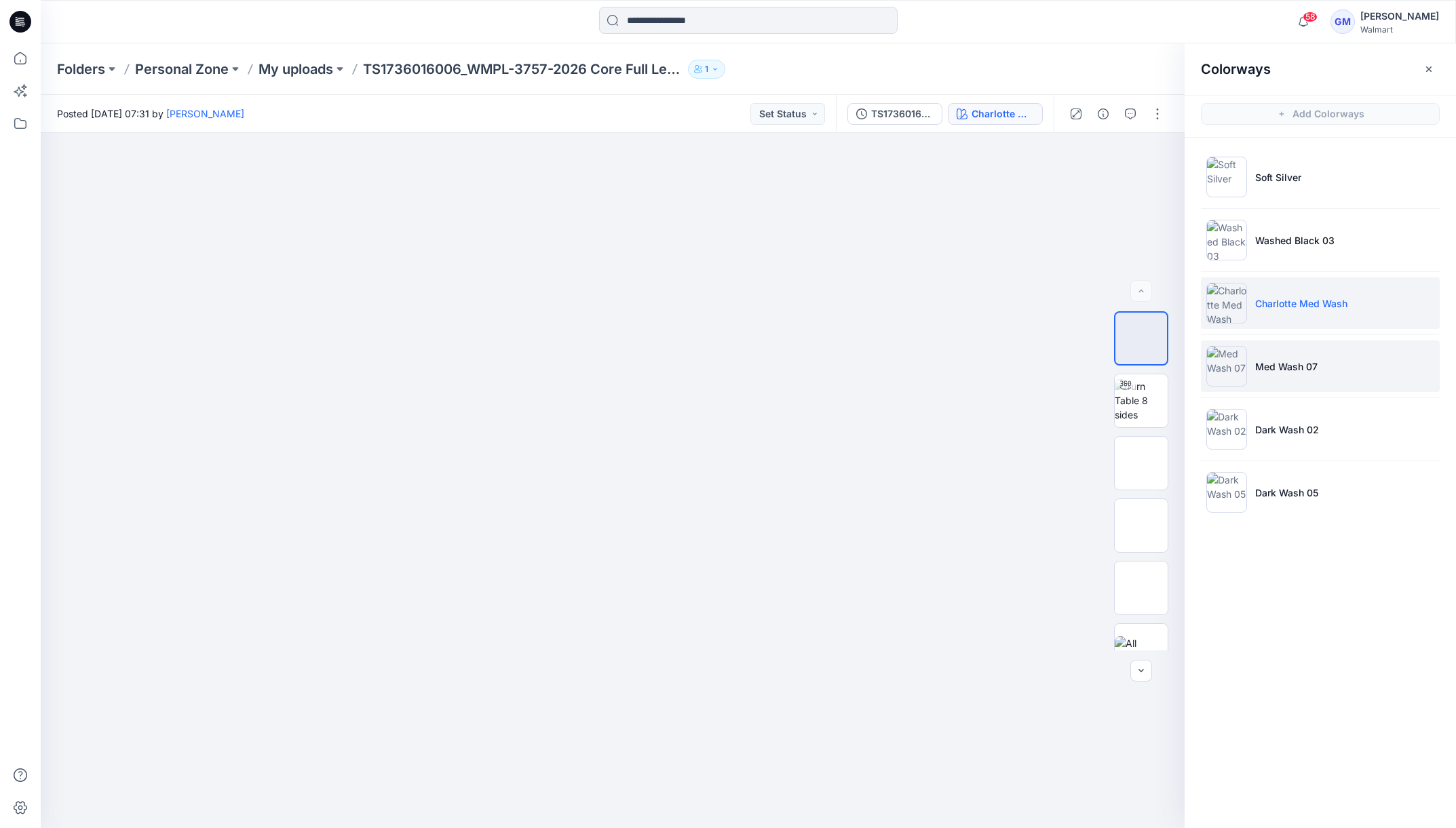
click at [1284, 356] on li "Med Wash 07" at bounding box center [1320, 367] width 239 height 51
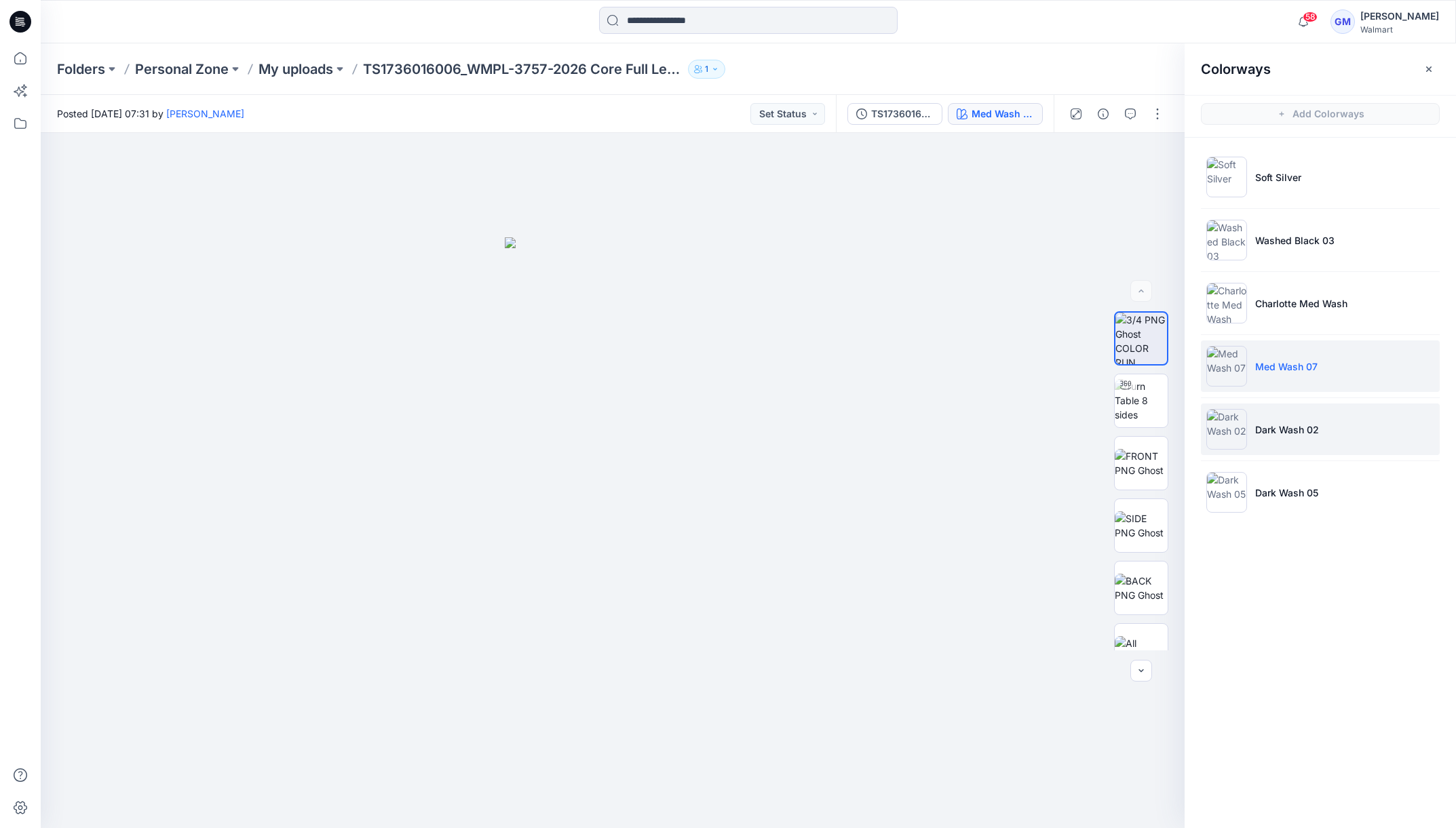
click at [1287, 414] on li "Dark Wash 02" at bounding box center [1320, 430] width 239 height 51
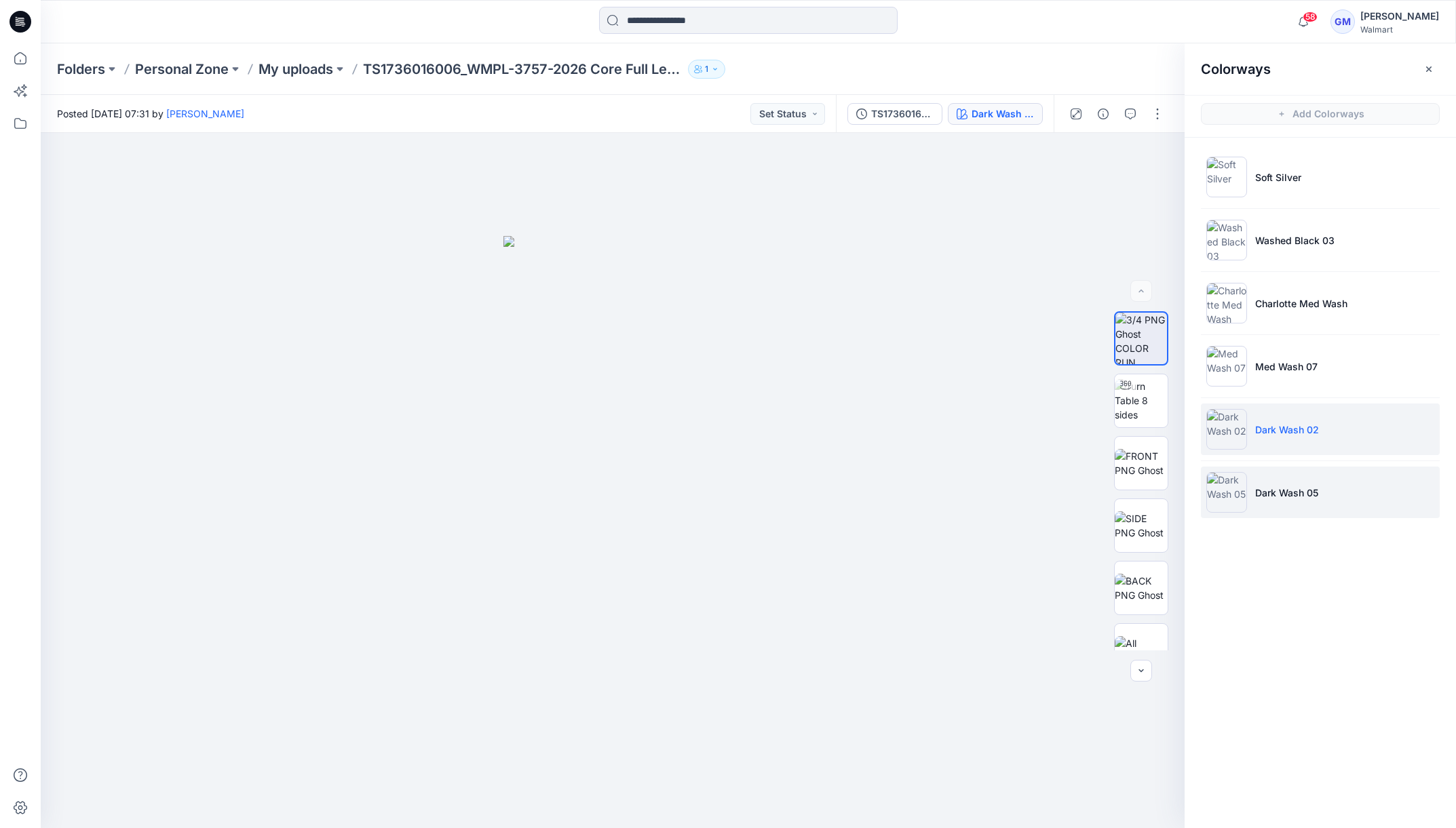
click at [1315, 497] on p "Dark Wash 05" at bounding box center [1286, 493] width 63 height 15
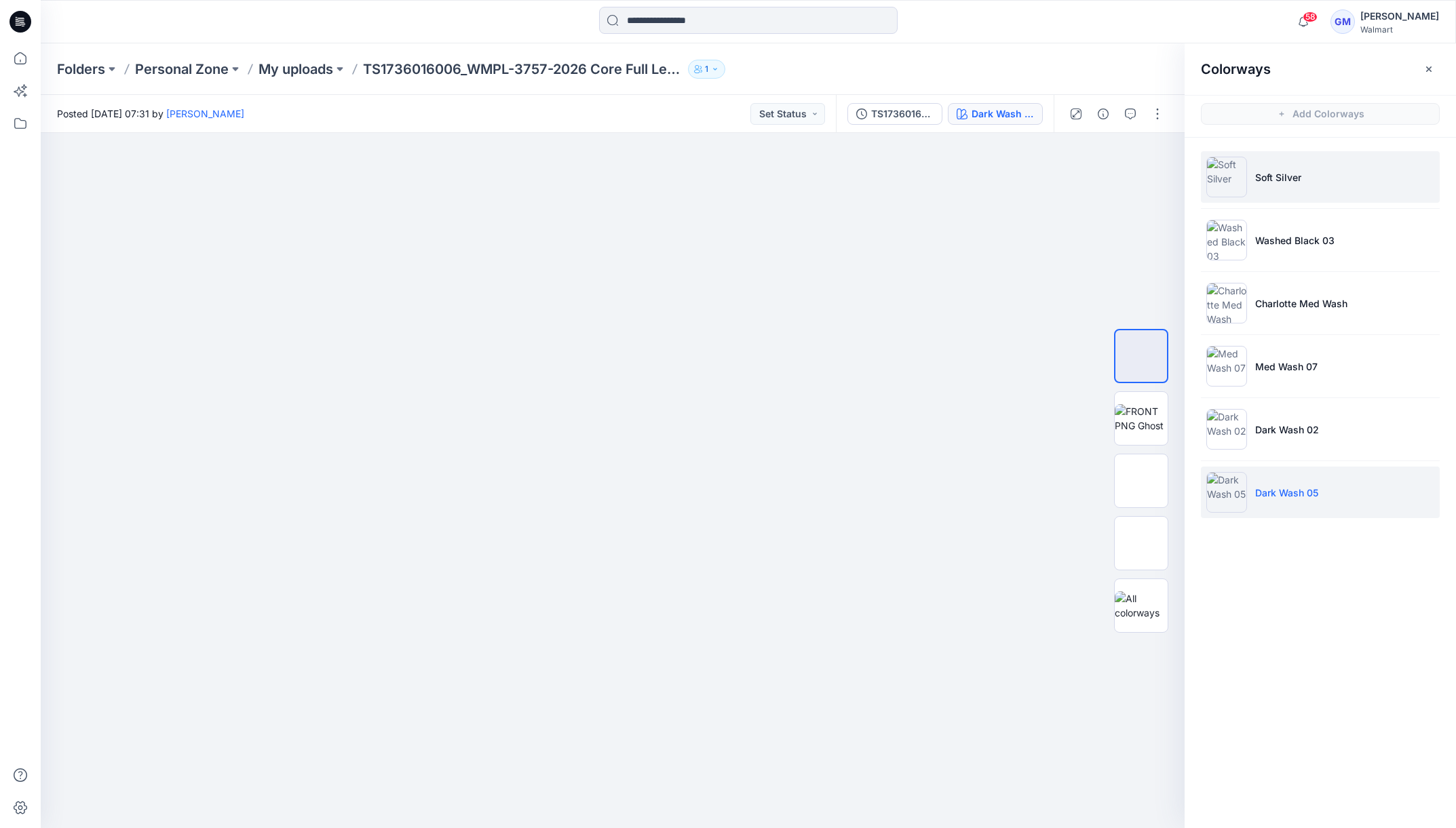
click at [1326, 177] on li "Soft Silver" at bounding box center [1320, 177] width 239 height 51
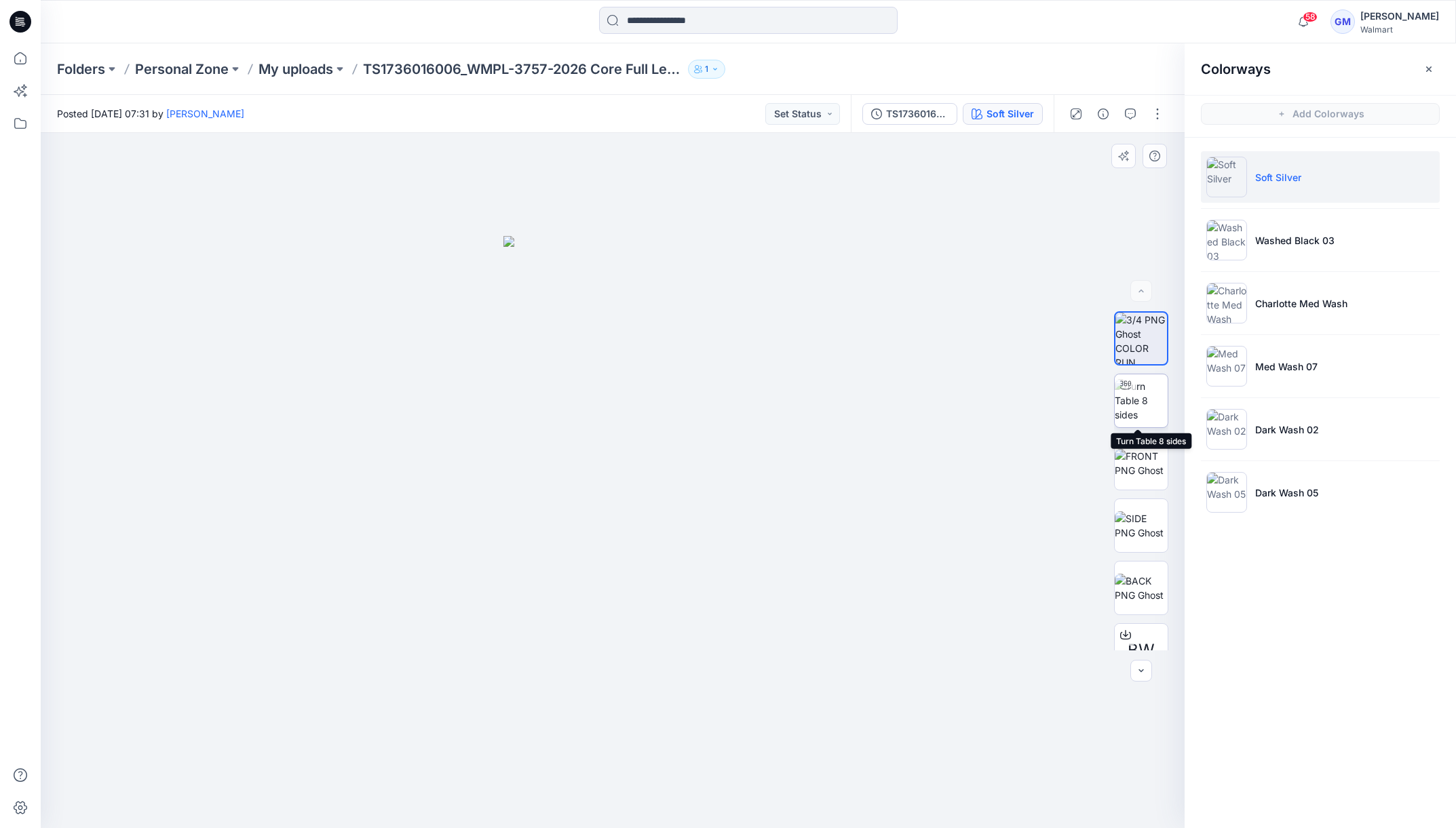
click at [1137, 396] on img at bounding box center [1141, 400] width 53 height 43
drag, startPoint x: 623, startPoint y: 811, endPoint x: 653, endPoint y: 805, distance: 30.6
click at [653, 805] on icon at bounding box center [614, 788] width 410 height 51
click at [1149, 472] on img at bounding box center [1141, 463] width 53 height 28
click at [1131, 522] on img at bounding box center [1141, 525] width 53 height 28
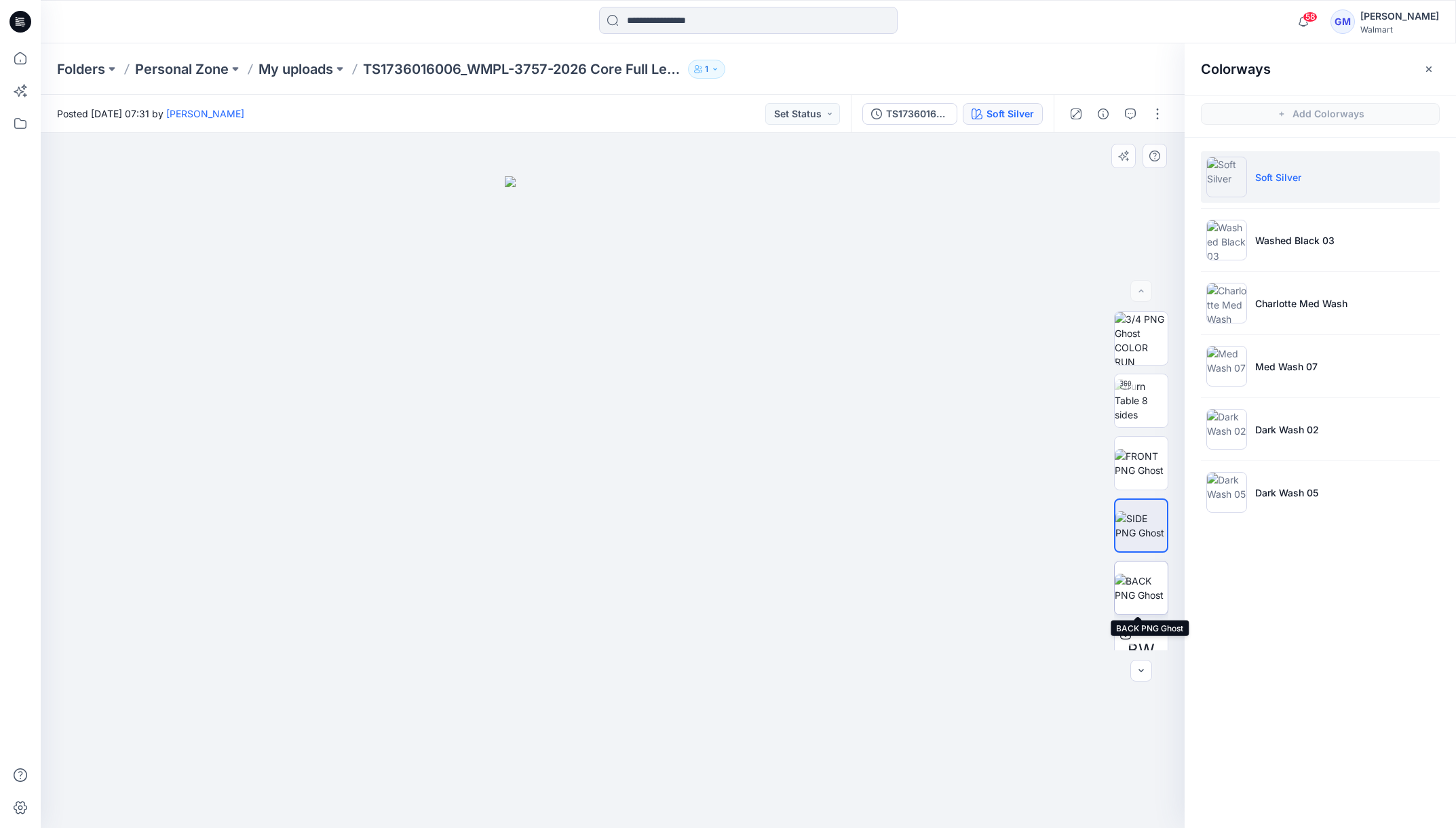
click at [1133, 583] on img at bounding box center [1141, 588] width 53 height 28
click at [321, 73] on p "My uploads" at bounding box center [296, 69] width 75 height 19
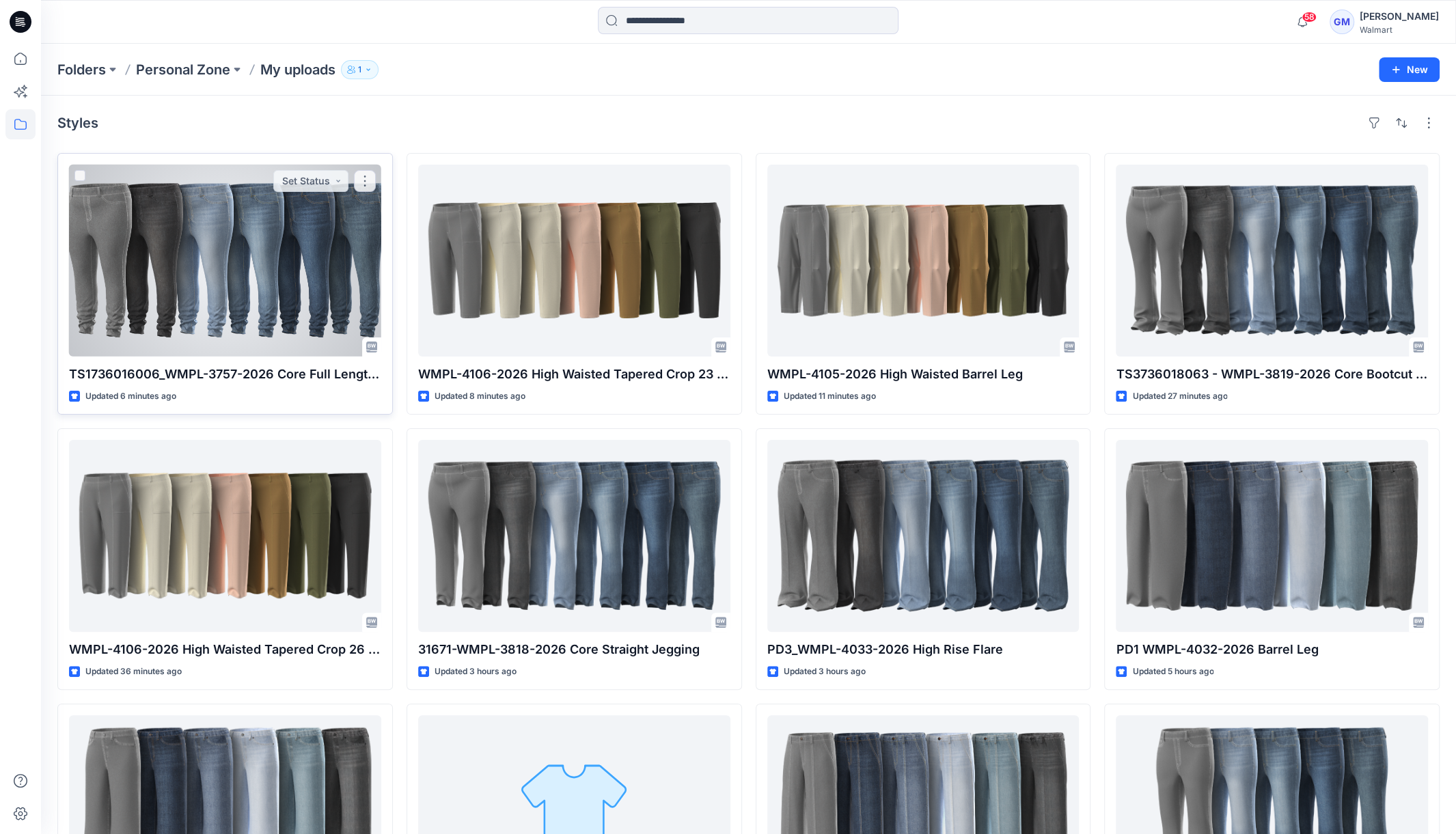
click at [258, 260] on div at bounding box center [225, 260] width 312 height 192
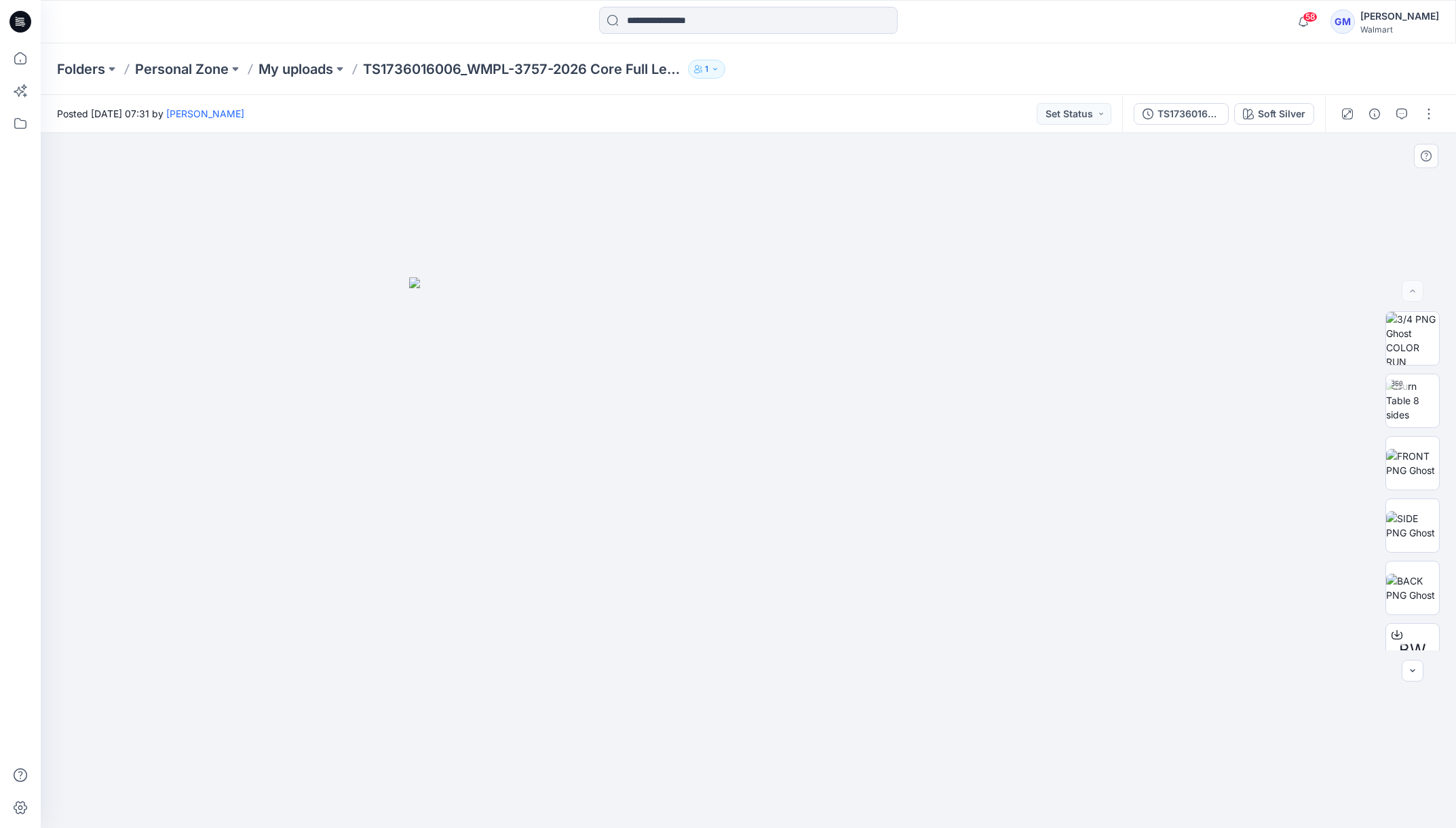
click at [1227, 237] on div at bounding box center [748, 481] width 1415 height 696
click at [1422, 114] on button "button" at bounding box center [1428, 114] width 21 height 21
click at [1332, 181] on button "Edit" at bounding box center [1372, 184] width 125 height 25
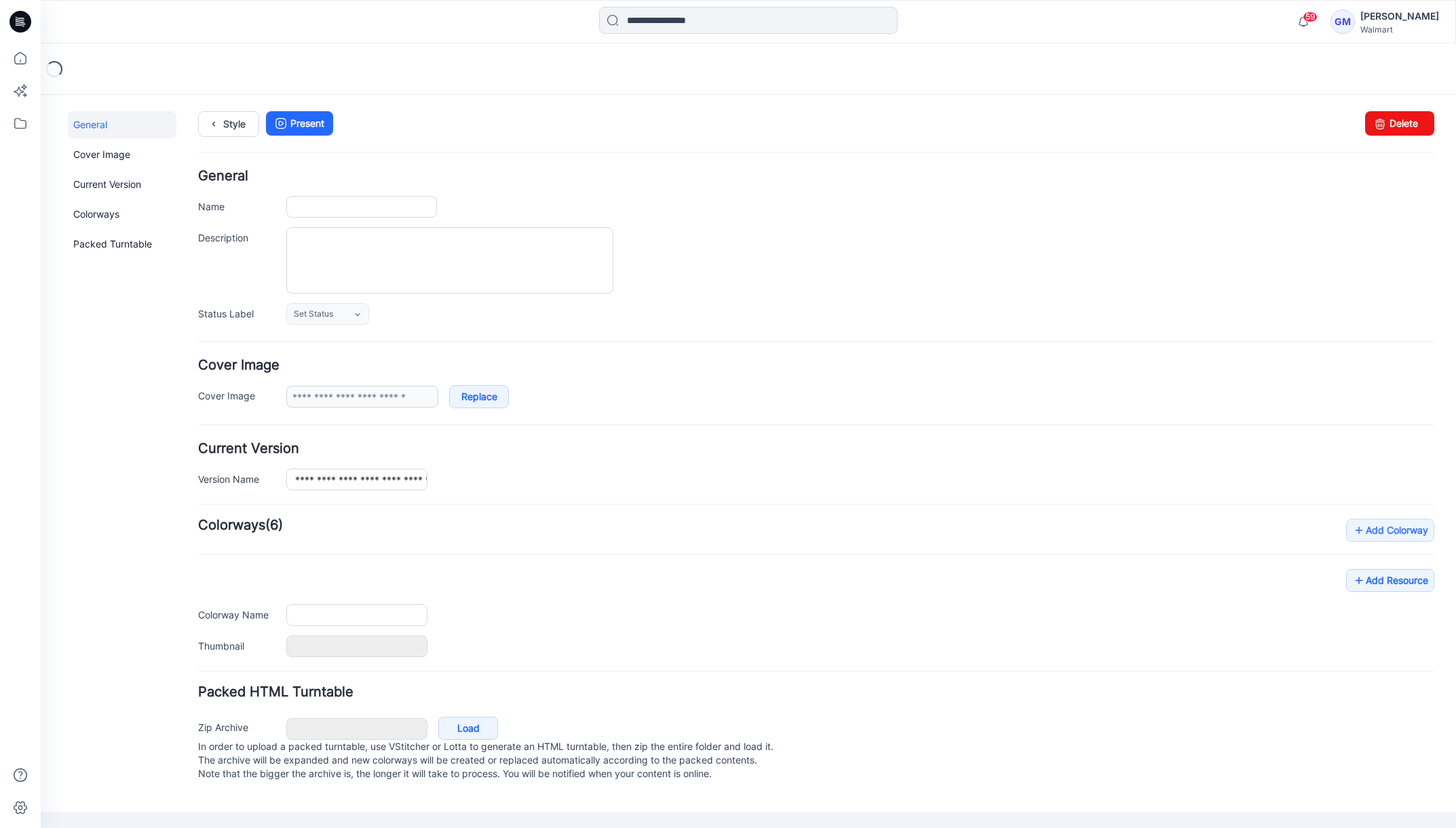
type input "**********"
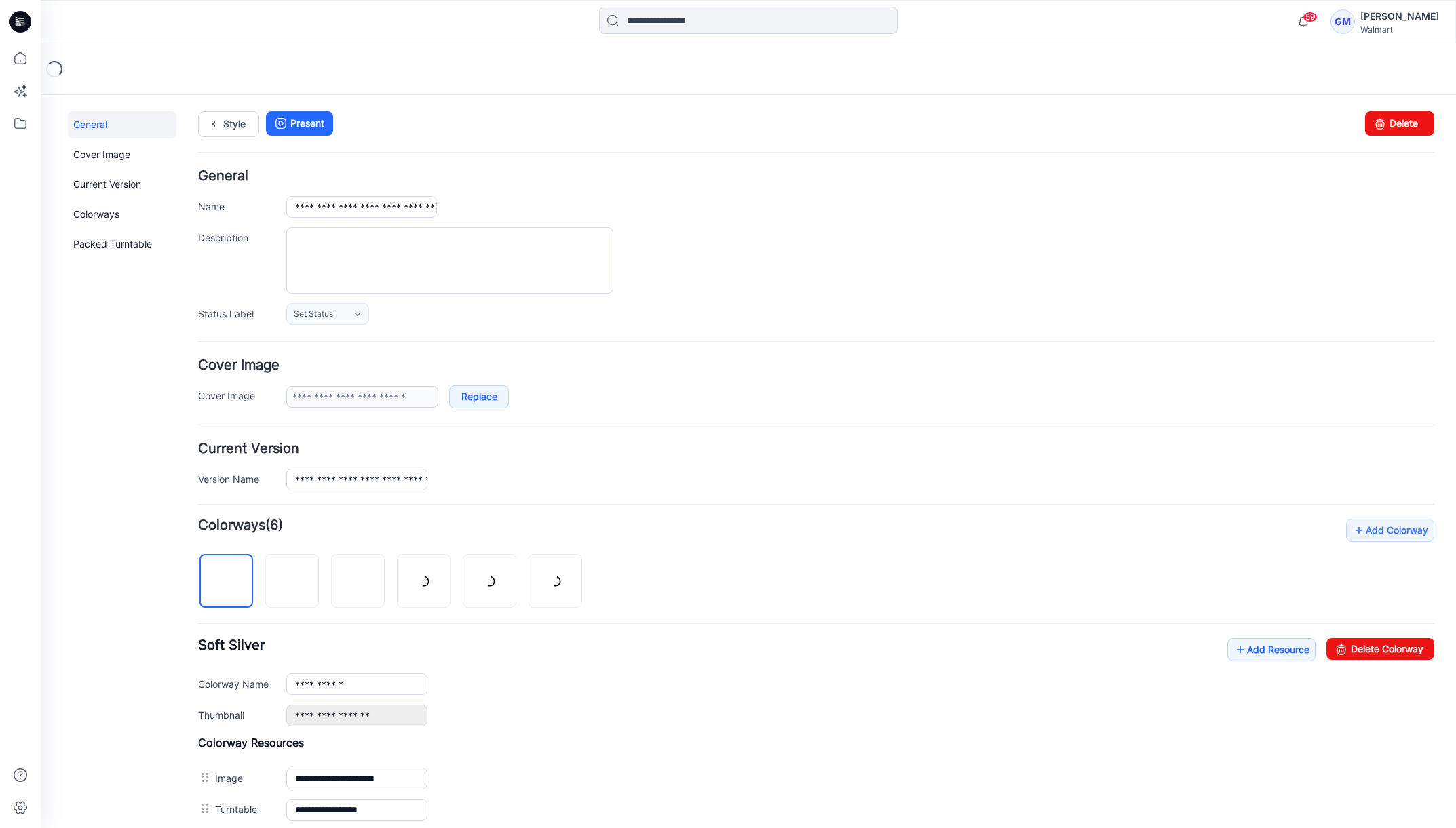
scroll to position [301, 0]
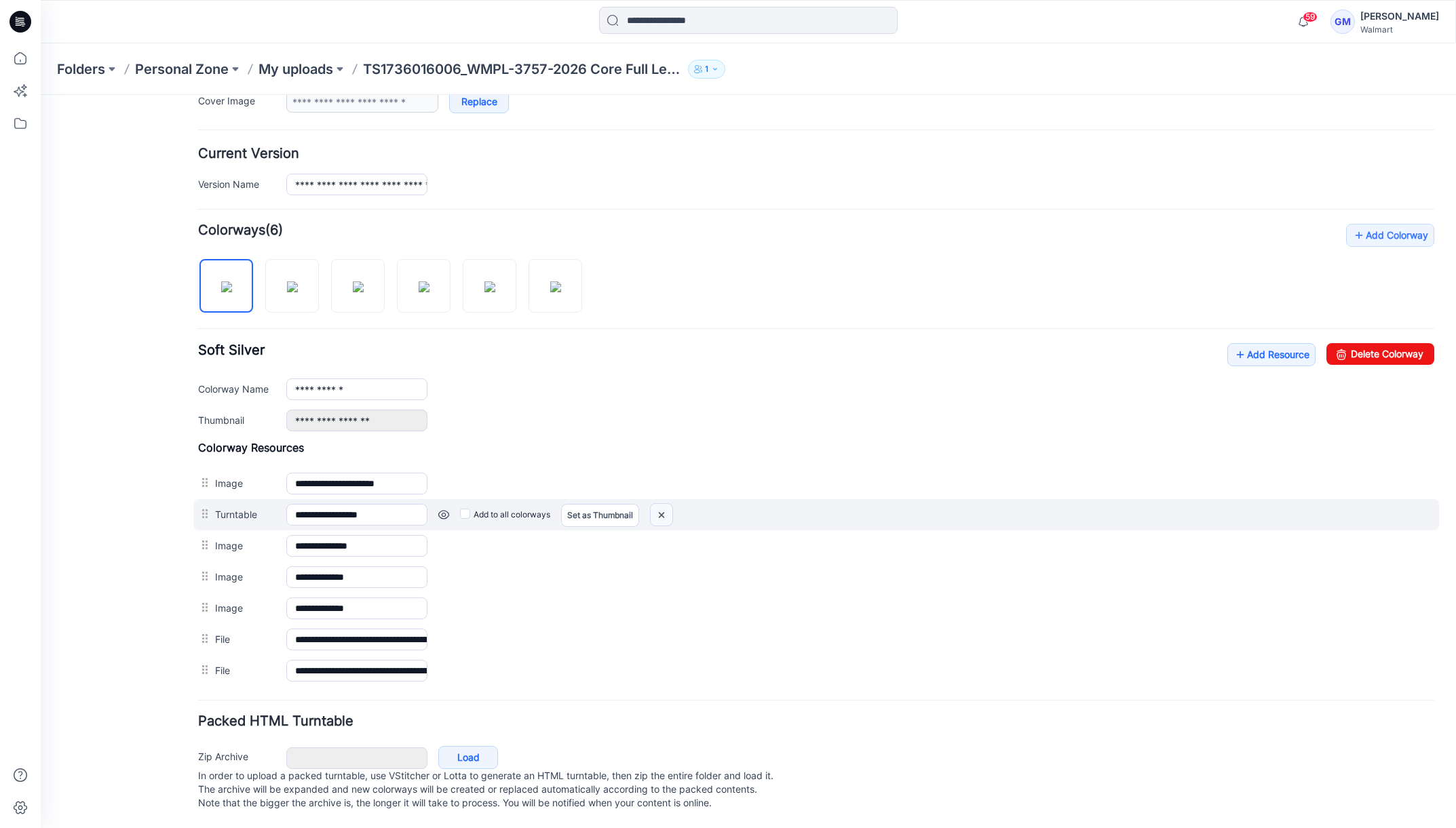
click at [666, 504] on img at bounding box center [661, 515] width 21 height 22
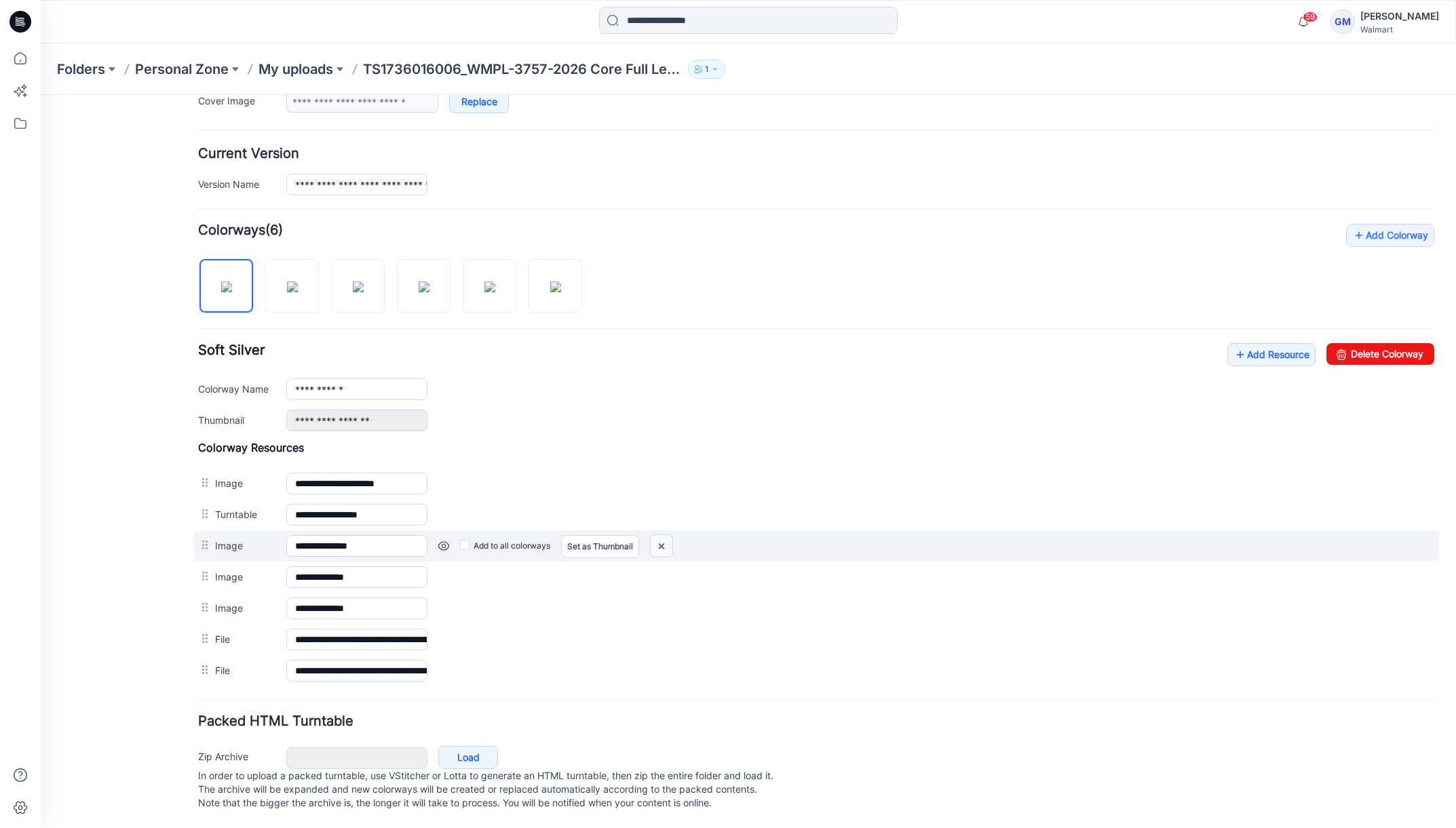
scroll to position [272, 0]
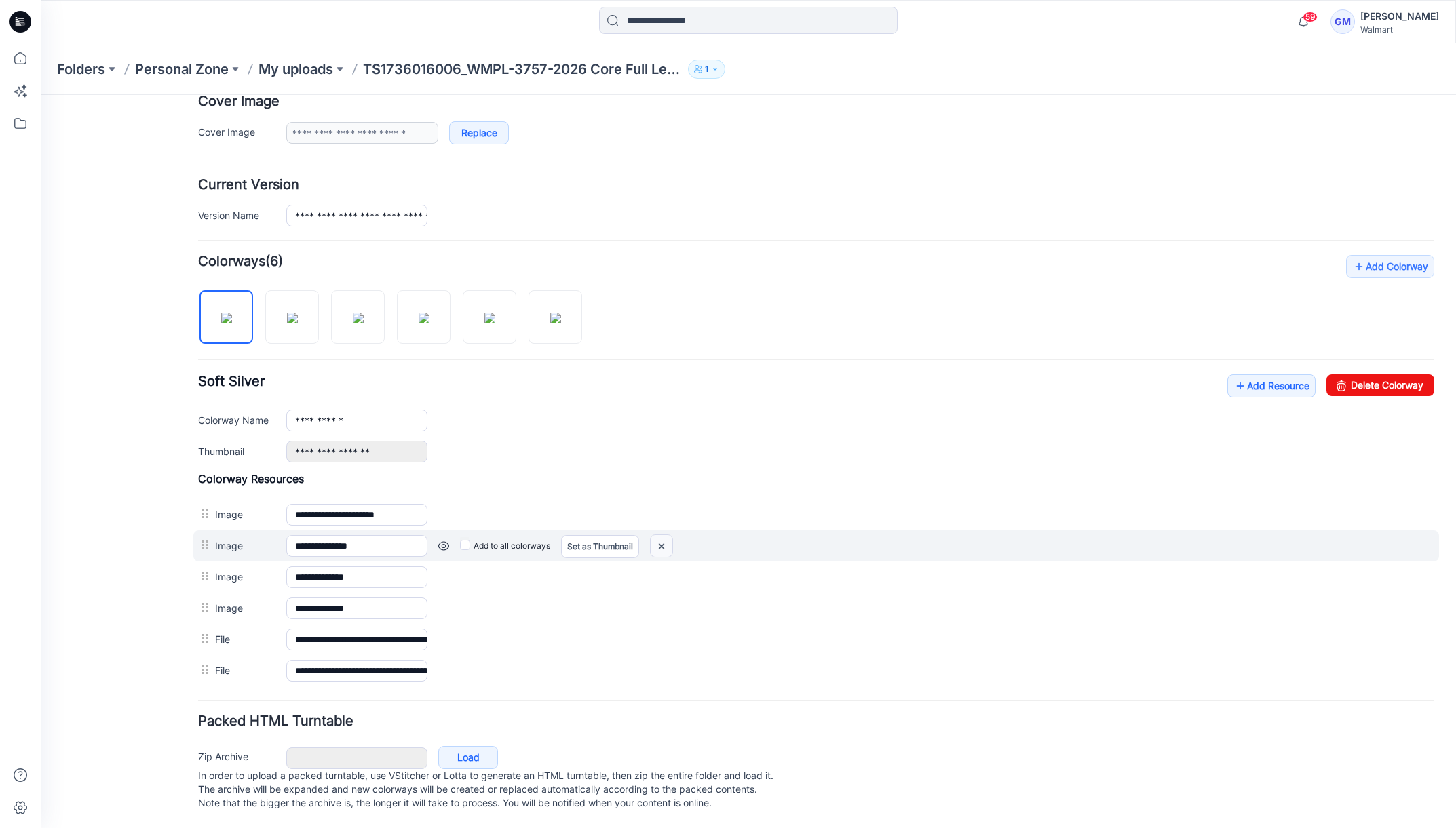
drag, startPoint x: 660, startPoint y: 530, endPoint x: 843, endPoint y: 139, distance: 431.7
click at [660, 536] on img at bounding box center [661, 547] width 21 height 22
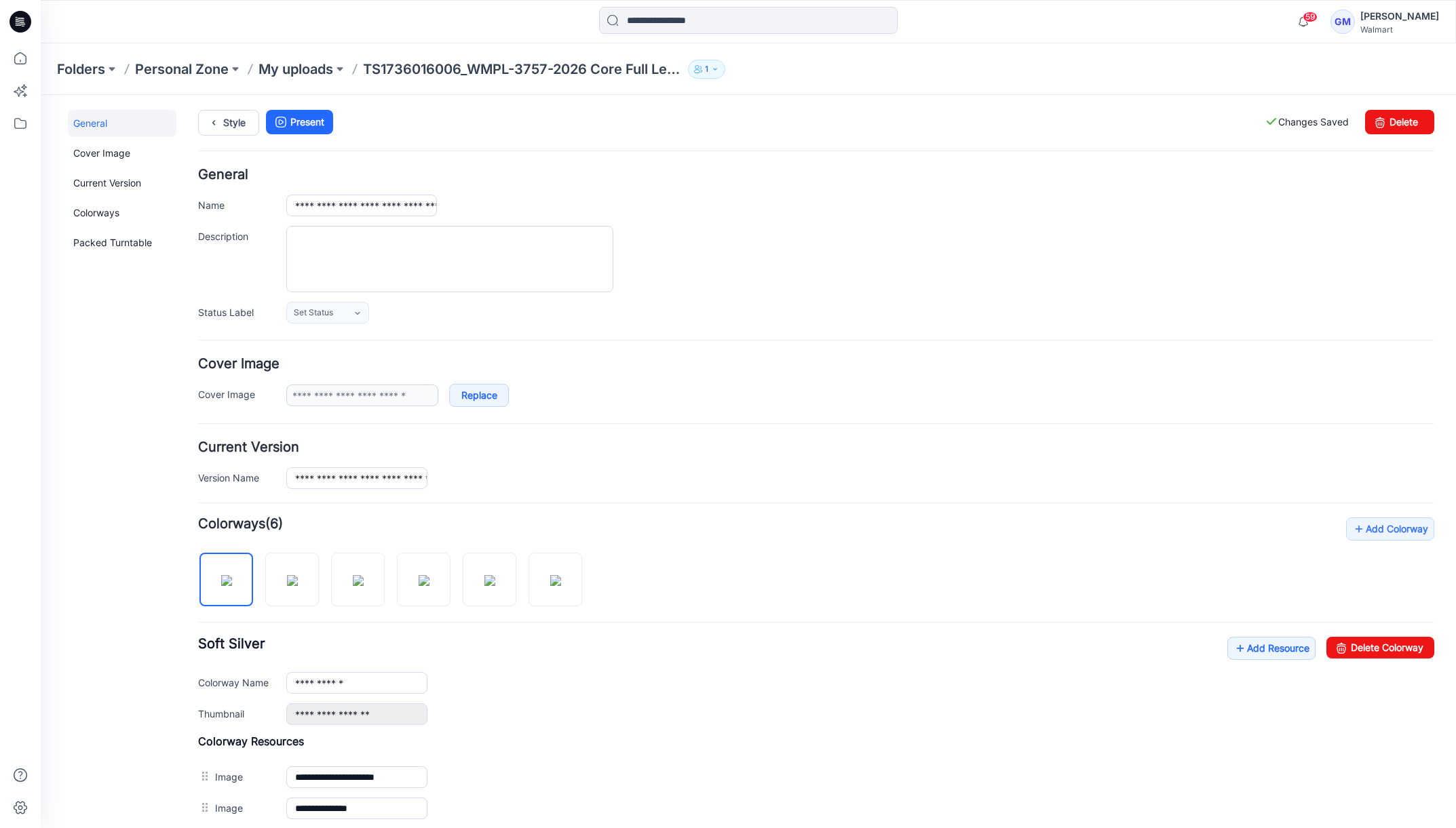
scroll to position [0, 0]
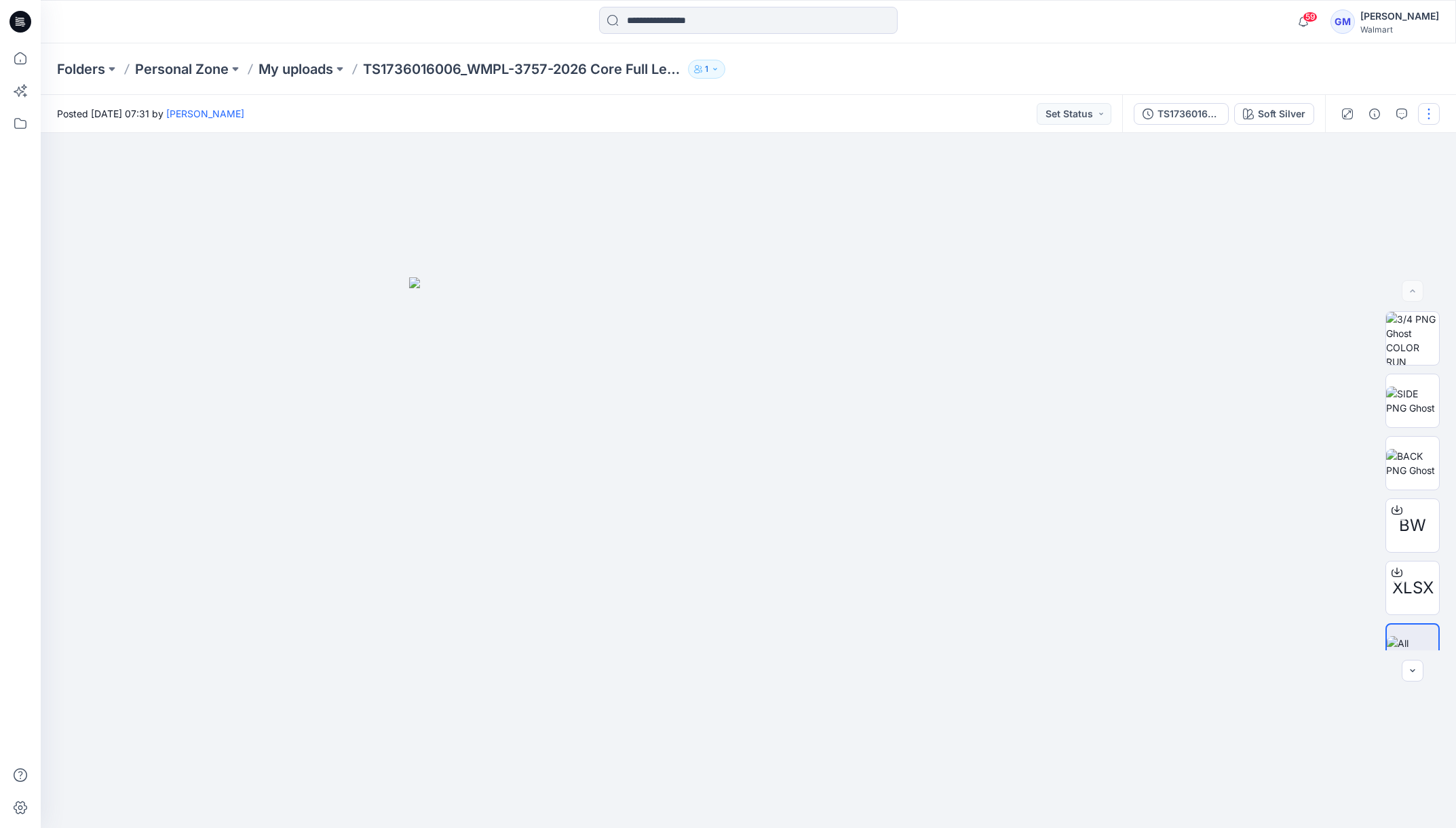
click at [1435, 120] on button "button" at bounding box center [1428, 114] width 21 height 21
click at [1374, 177] on button "Edit" at bounding box center [1372, 184] width 125 height 25
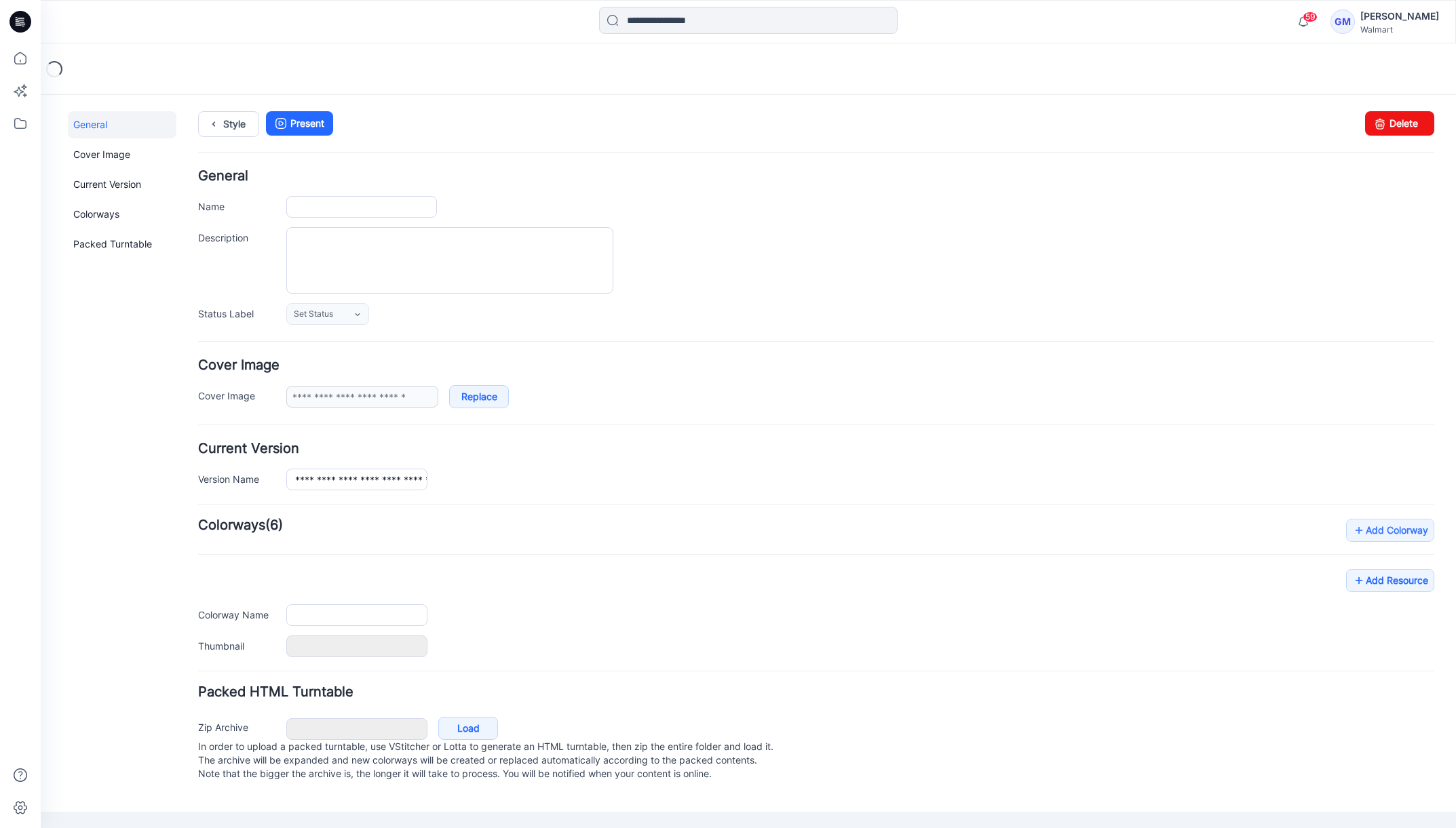
type input "**********"
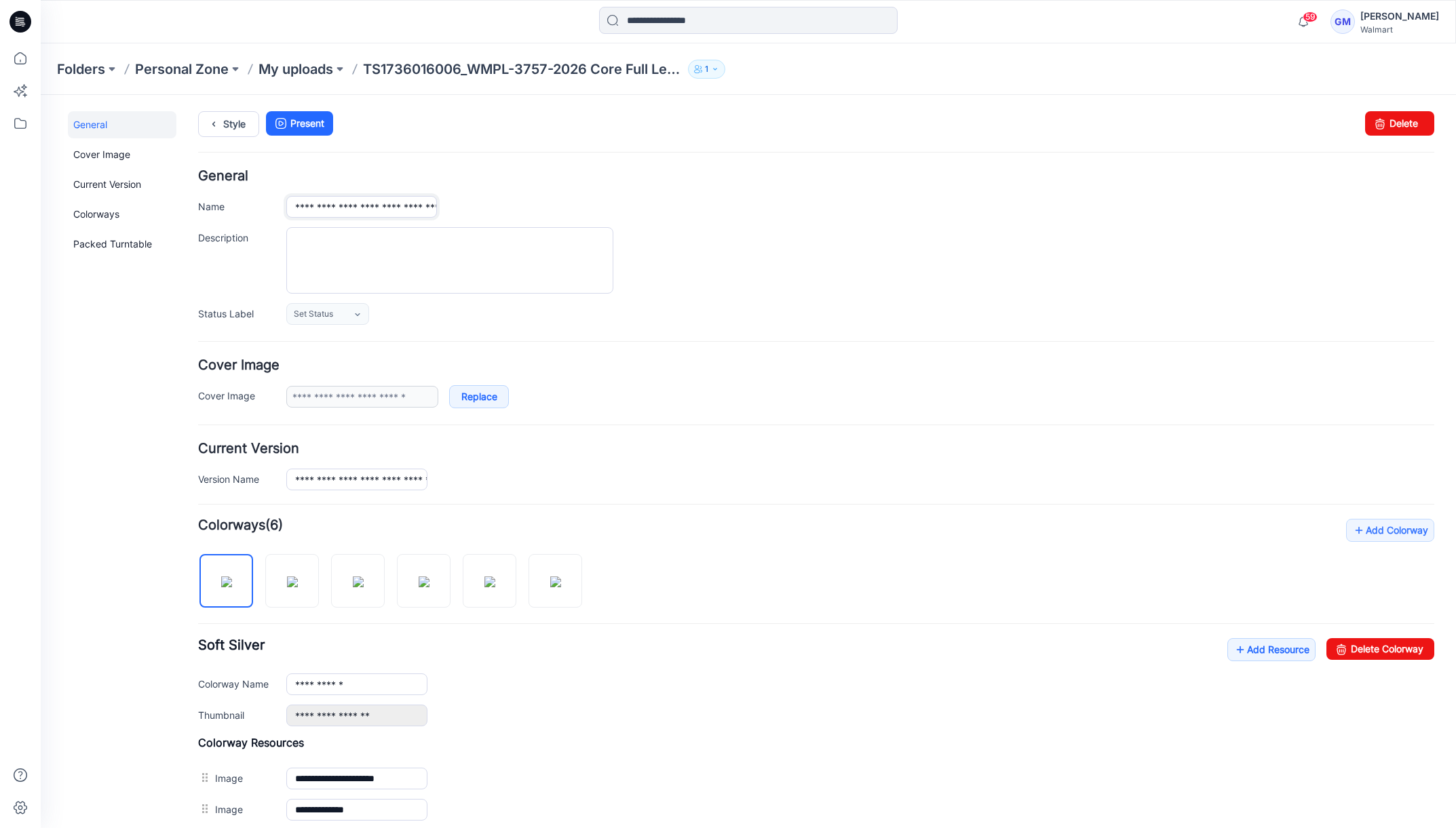
click at [377, 197] on input "**********" at bounding box center [361, 206] width 150 height 21
type input "**********"
drag, startPoint x: 377, startPoint y: 197, endPoint x: 911, endPoint y: 256, distance: 537.2
click at [911, 256] on div "**********" at bounding box center [816, 247] width 1236 height 155
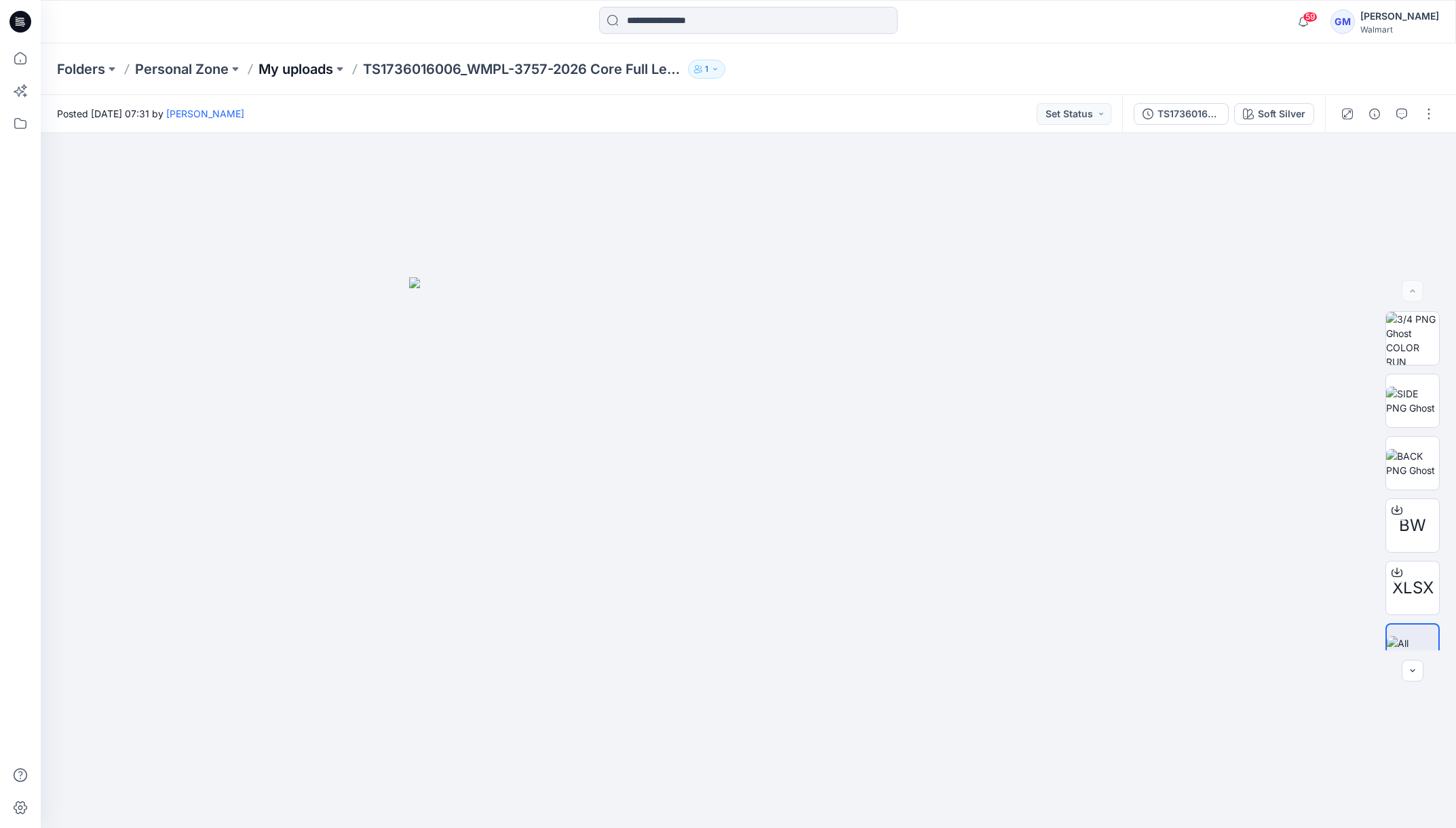
click at [299, 64] on p "My uploads" at bounding box center [296, 69] width 75 height 19
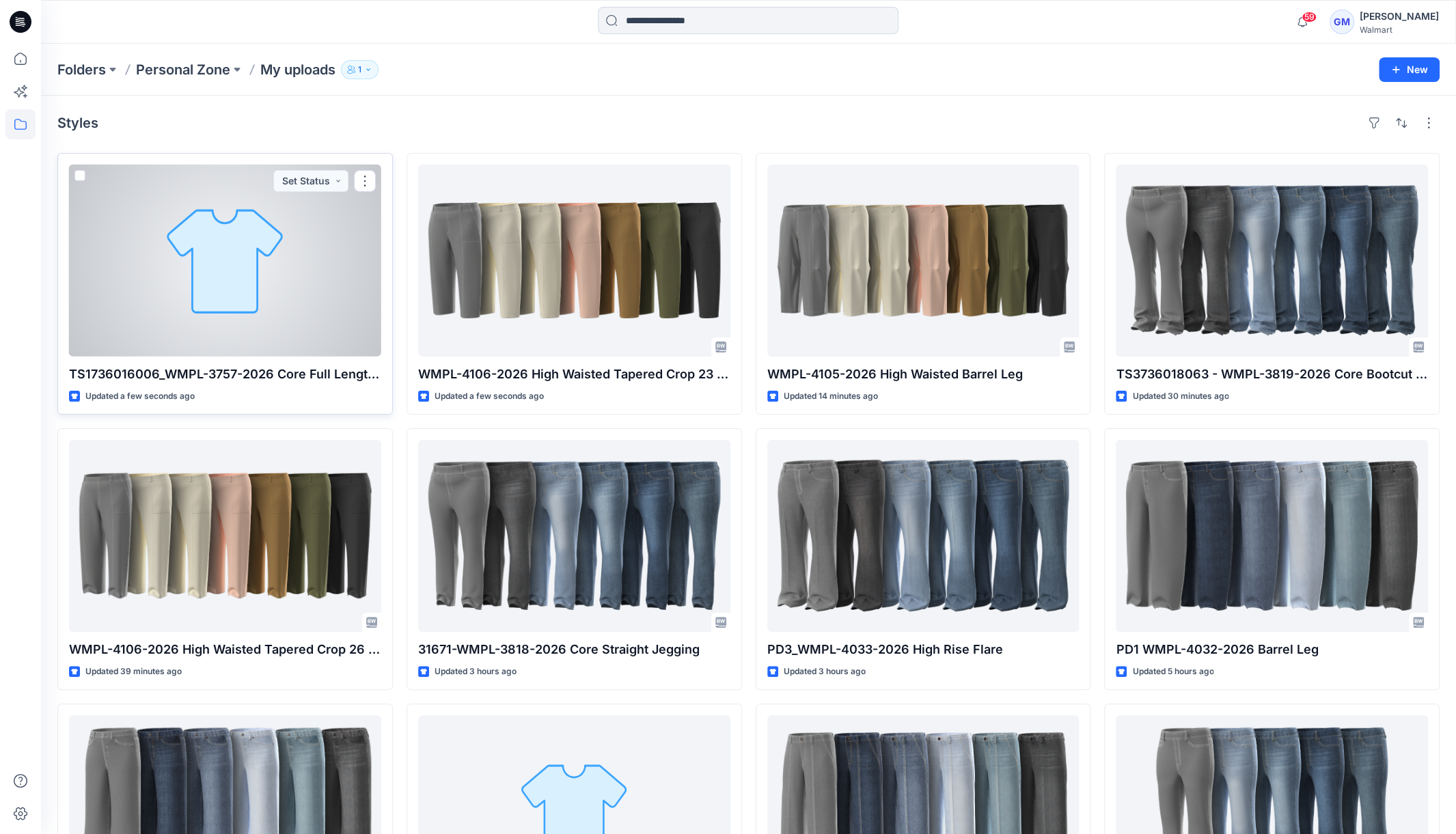
click at [261, 244] on div at bounding box center [225, 260] width 312 height 192
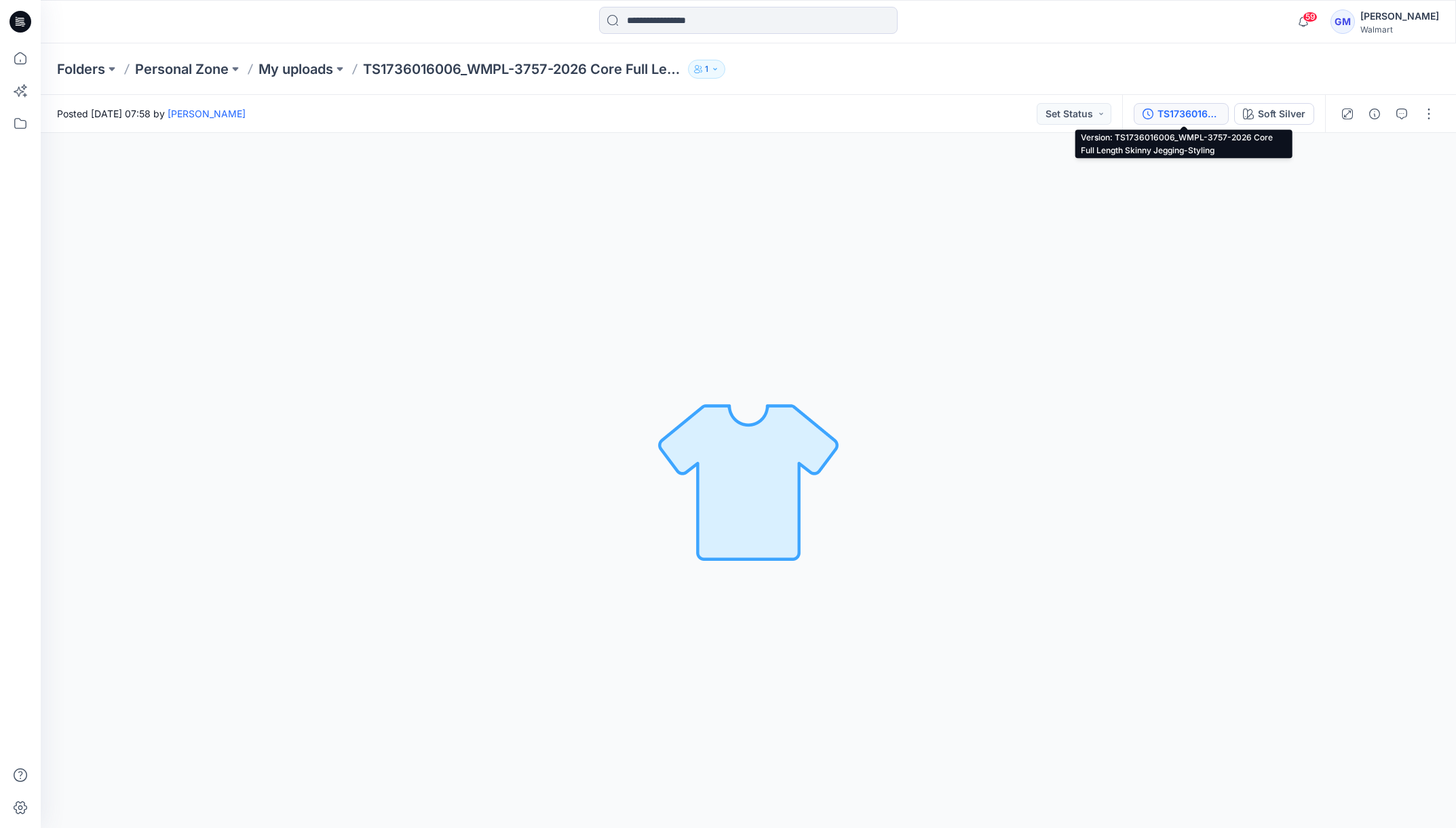
click at [1189, 116] on div "TS1736016006_WMPL-3757-2026 Core Full Length Skinny Jegging-Styling" at bounding box center [1189, 114] width 62 height 15
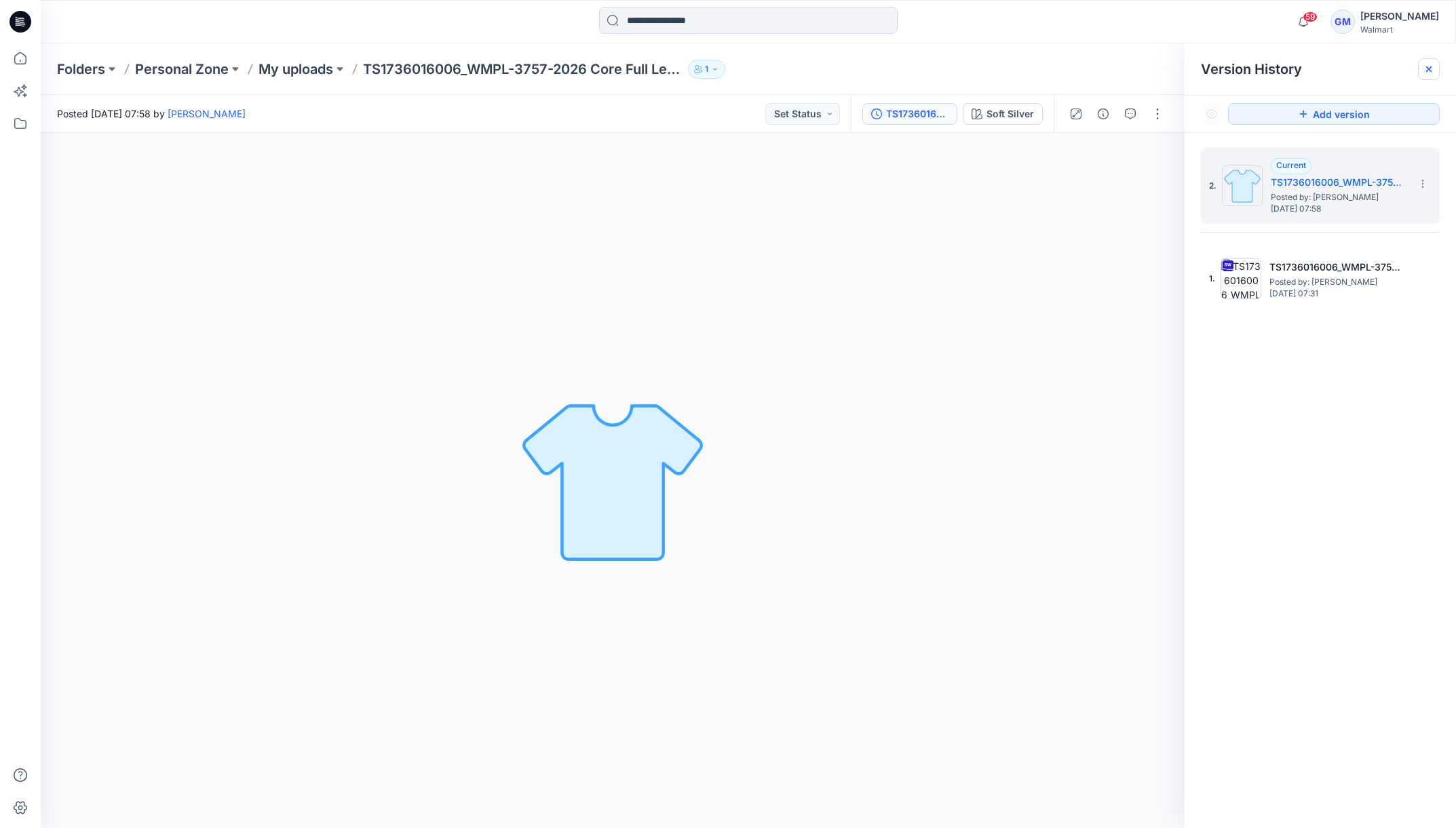
click at [1423, 70] on icon at bounding box center [1429, 69] width 11 height 11
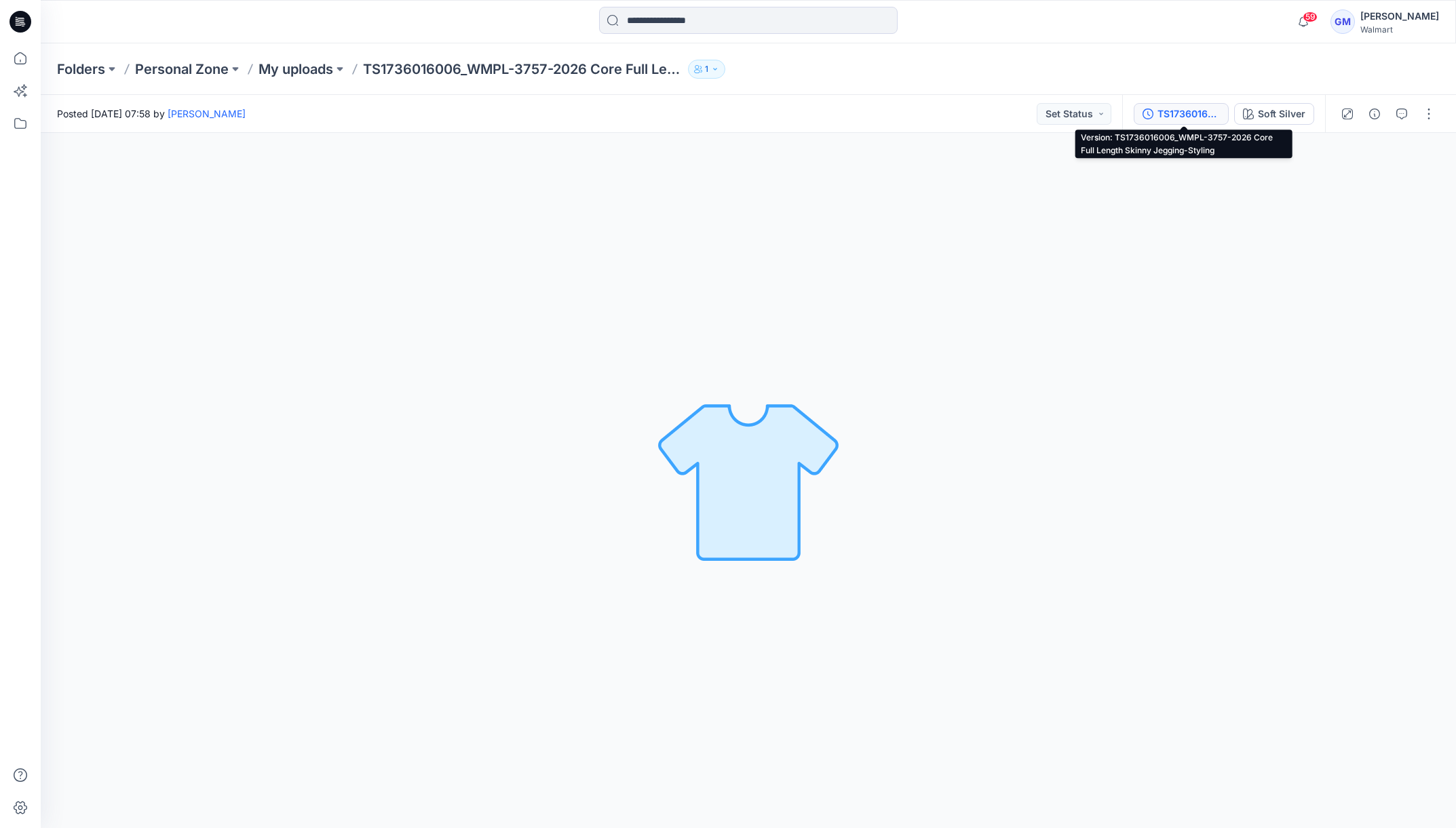
click at [1162, 111] on div "TS1736016006_WMPL-3757-2026 Core Full Length Skinny Jegging-Styling" at bounding box center [1189, 114] width 62 height 15
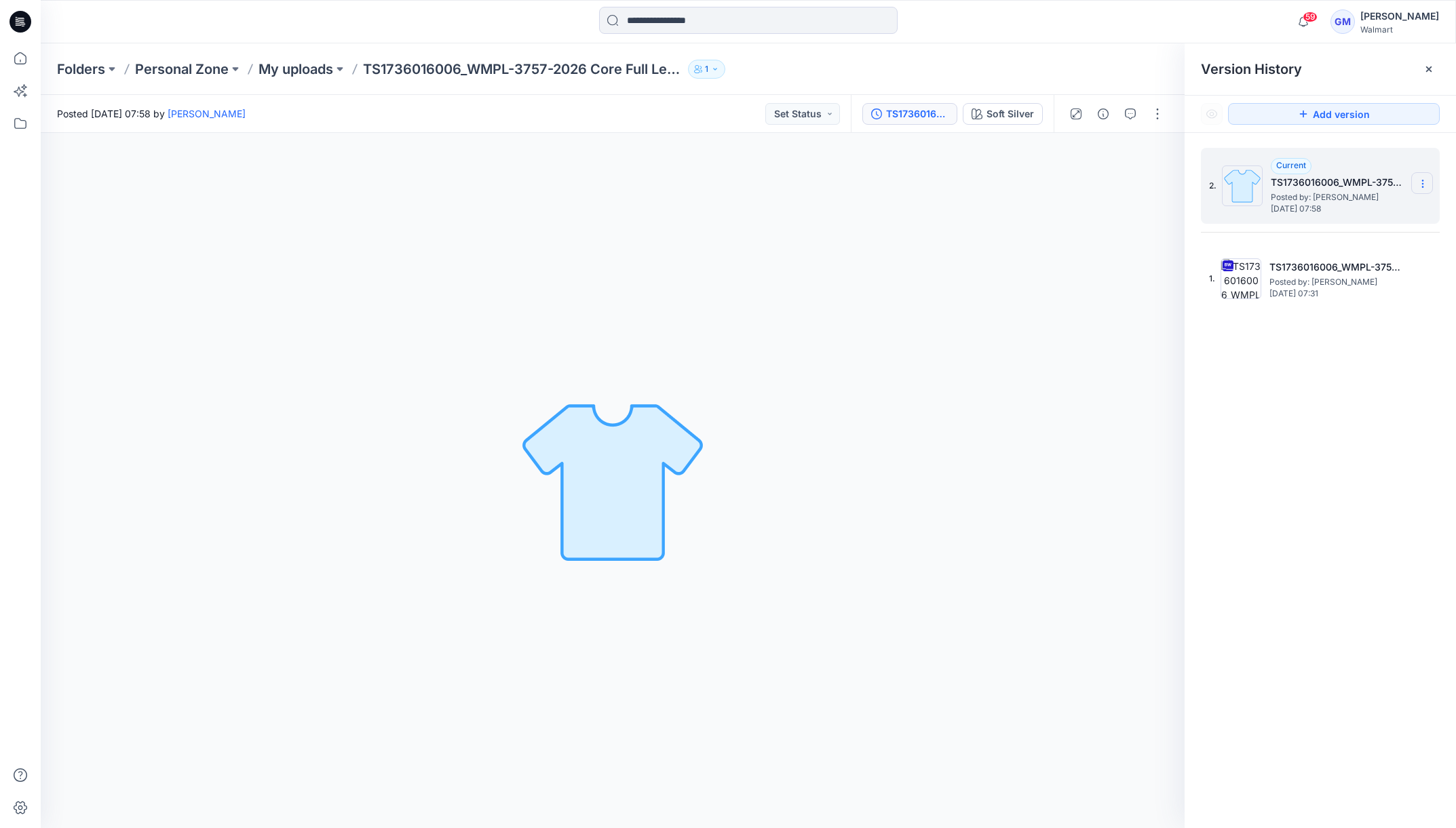
click at [1422, 180] on icon at bounding box center [1422, 180] width 1 height 1
click at [1374, 270] on div "Delete Version" at bounding box center [1350, 270] width 157 height 27
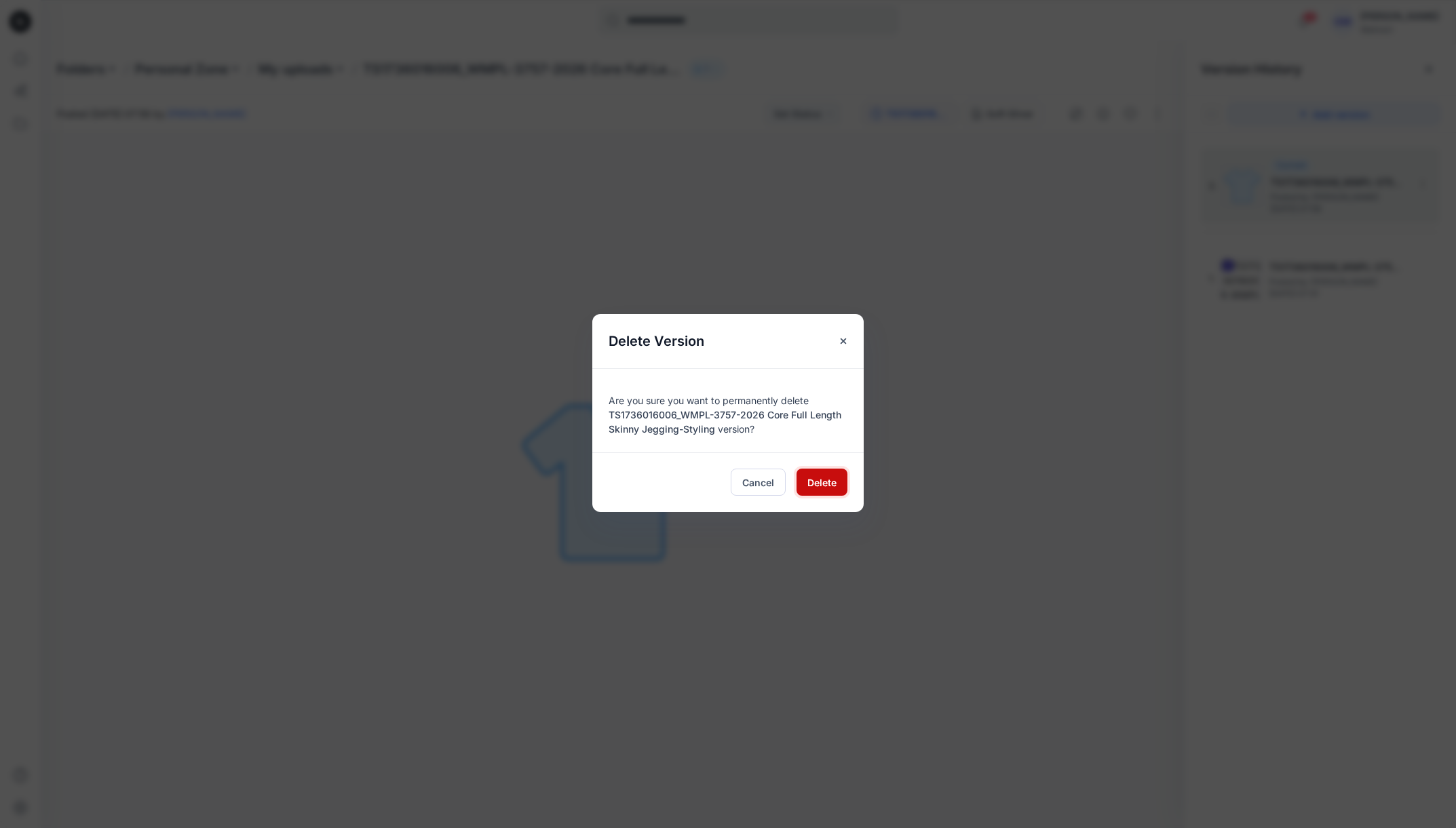
click at [814, 484] on span "Delete" at bounding box center [822, 482] width 29 height 15
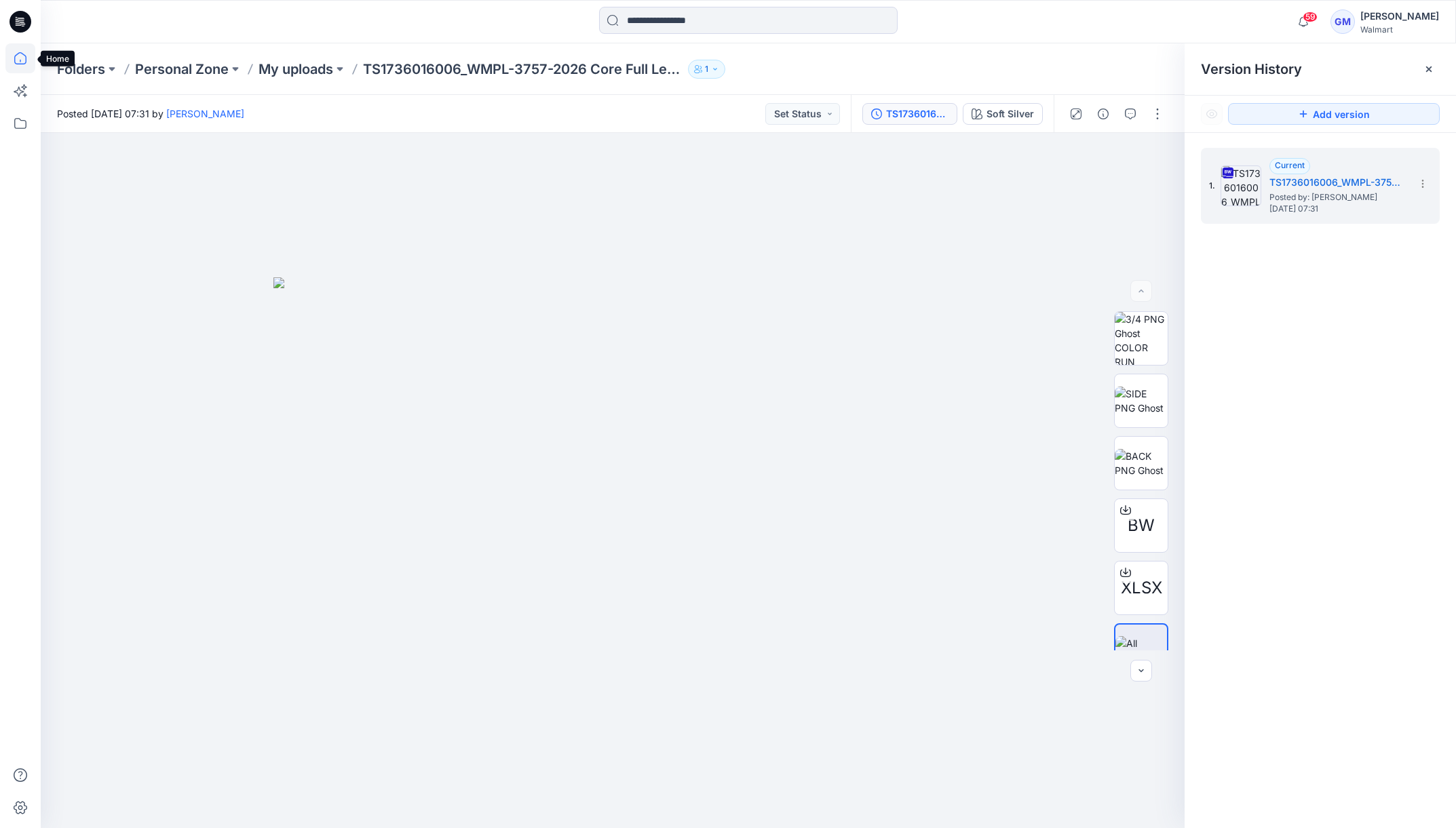
click at [19, 60] on icon at bounding box center [20, 58] width 30 height 30
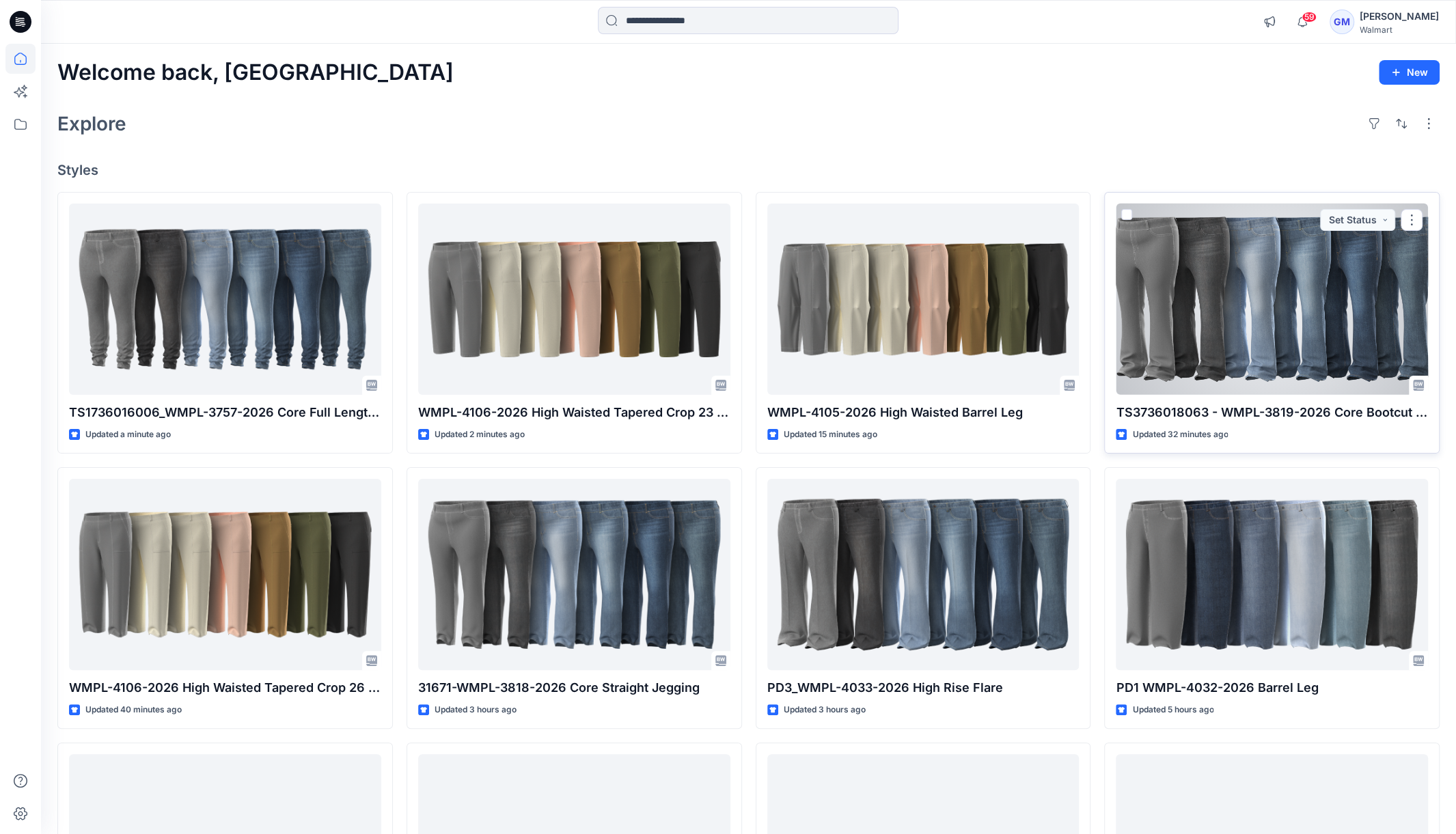
click at [1321, 293] on div at bounding box center [1272, 299] width 312 height 192
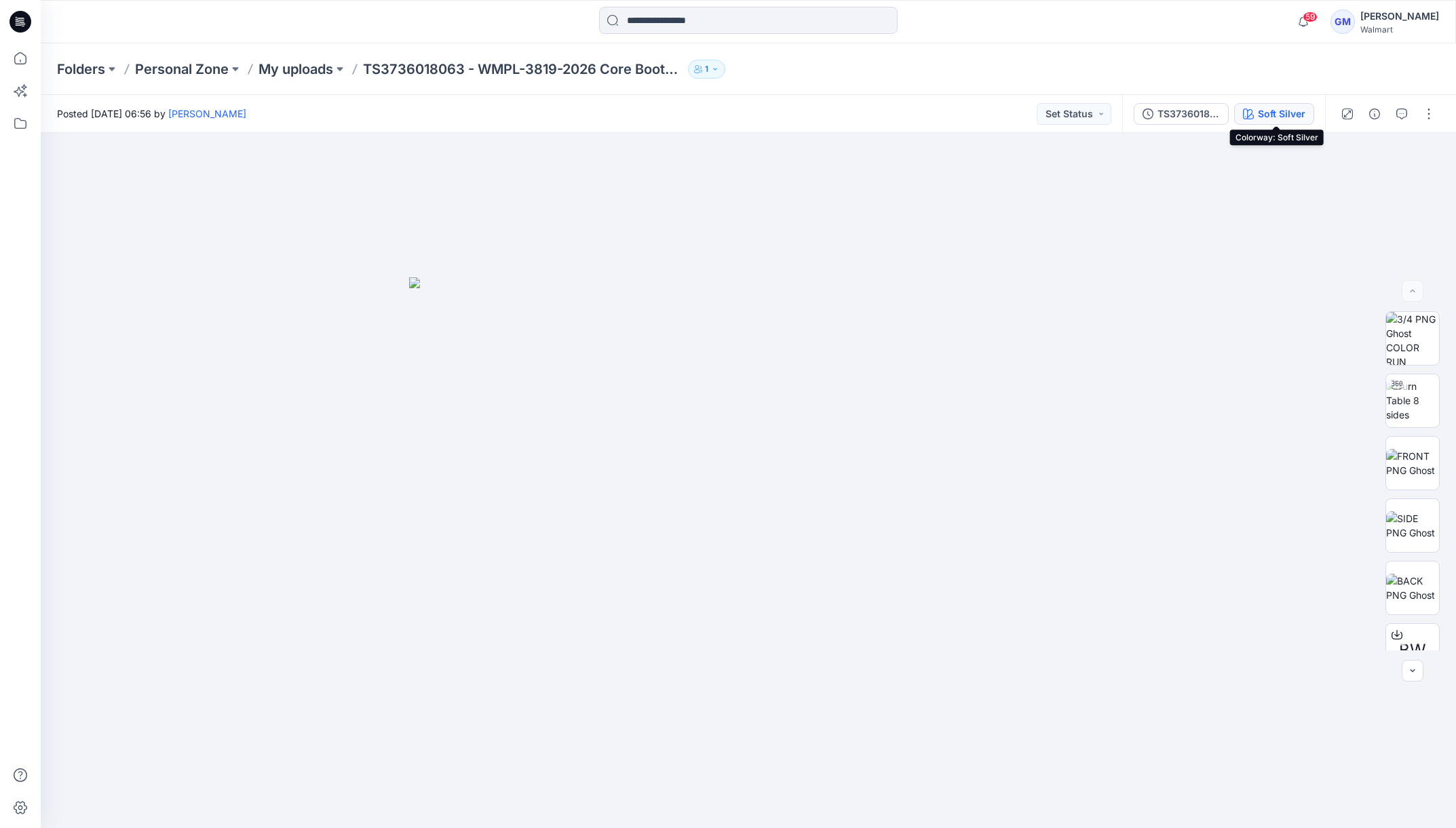
click at [1268, 114] on div "Soft Silver" at bounding box center [1281, 114] width 48 height 15
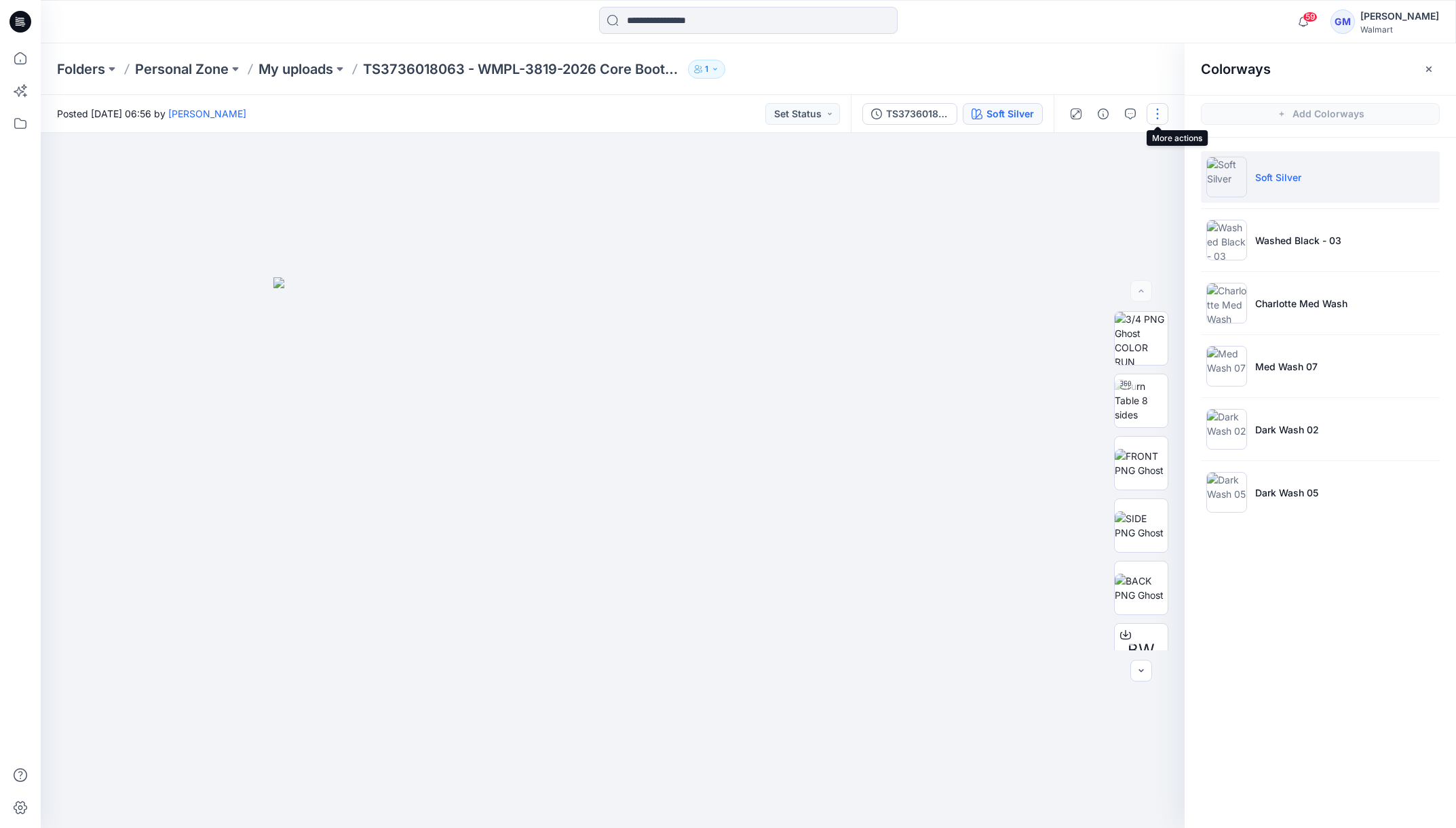
click at [1153, 108] on button "button" at bounding box center [1157, 114] width 21 height 21
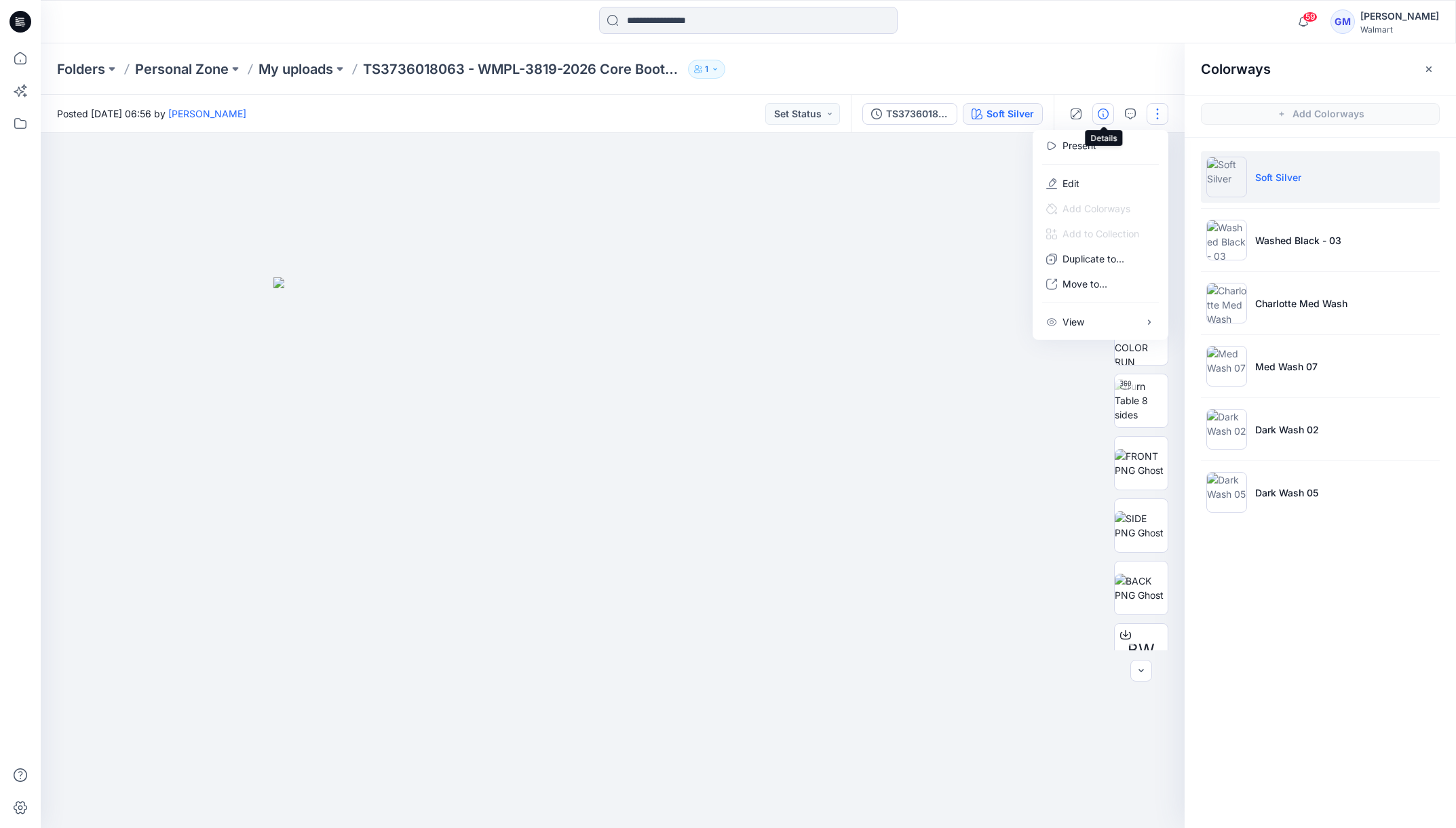
click at [1105, 103] on button "button" at bounding box center [1103, 114] width 21 height 21
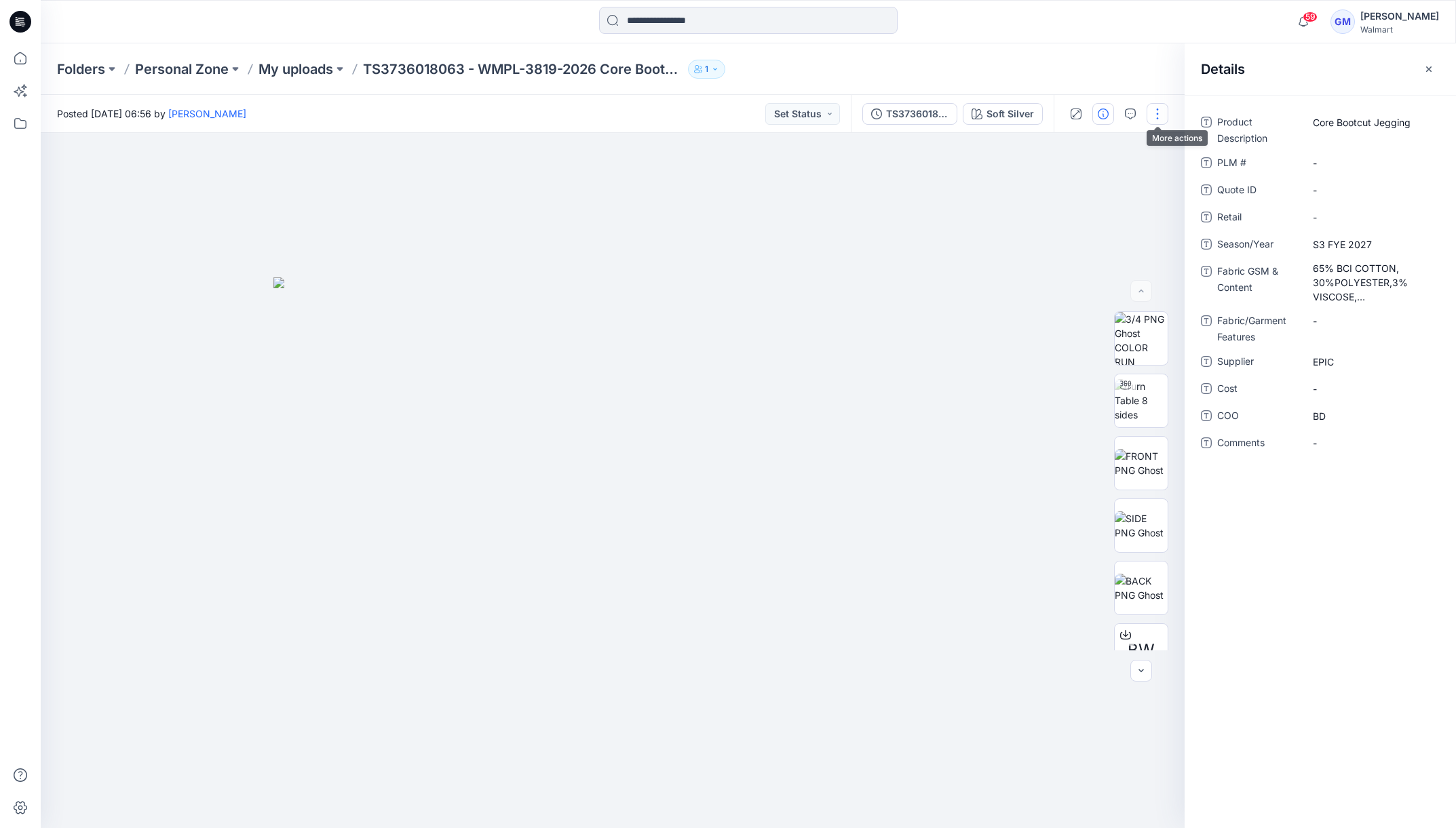
click at [1159, 118] on button "button" at bounding box center [1157, 114] width 21 height 21
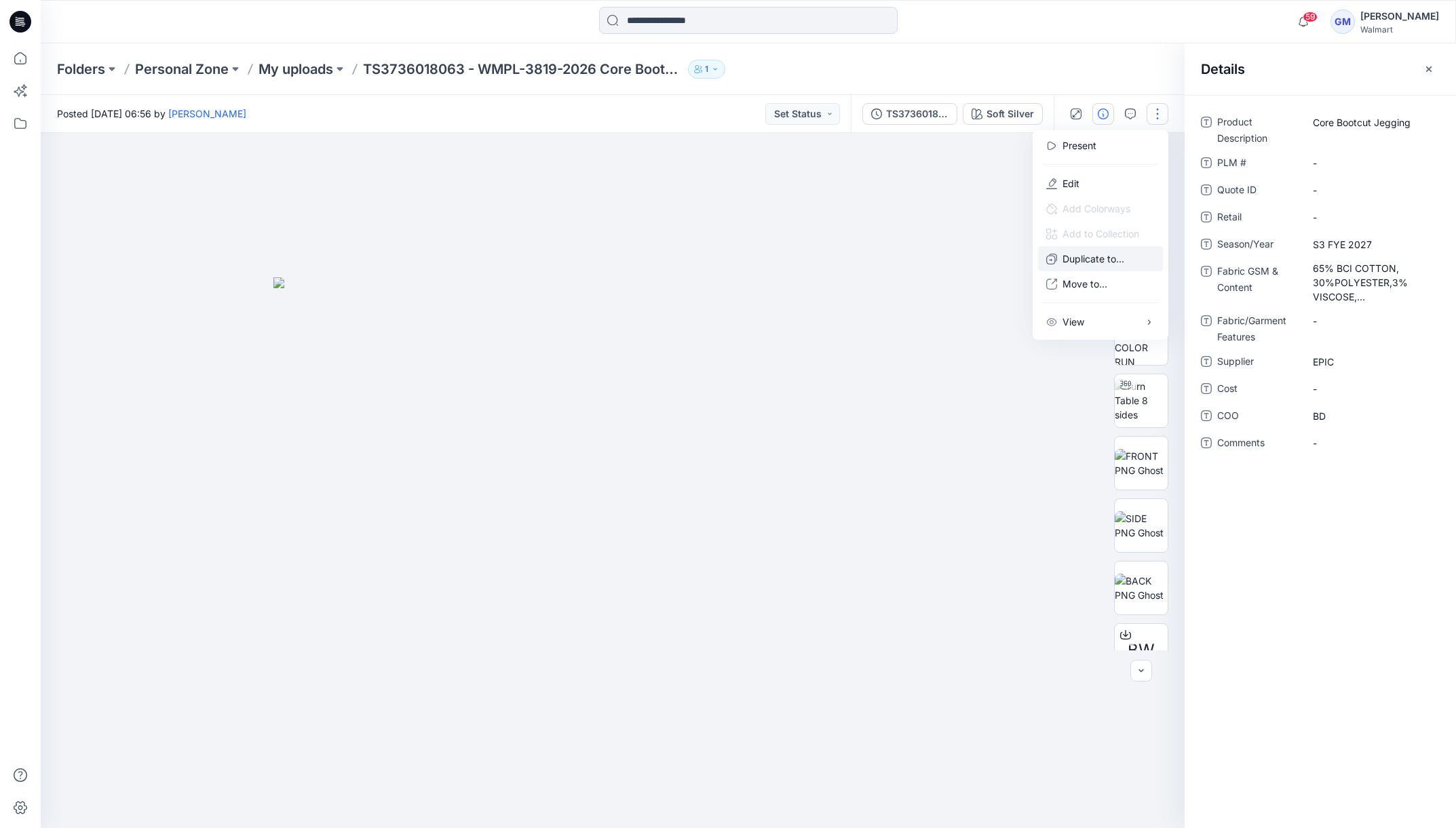
click at [1112, 256] on p "Duplicate to..." at bounding box center [1093, 258] width 62 height 15
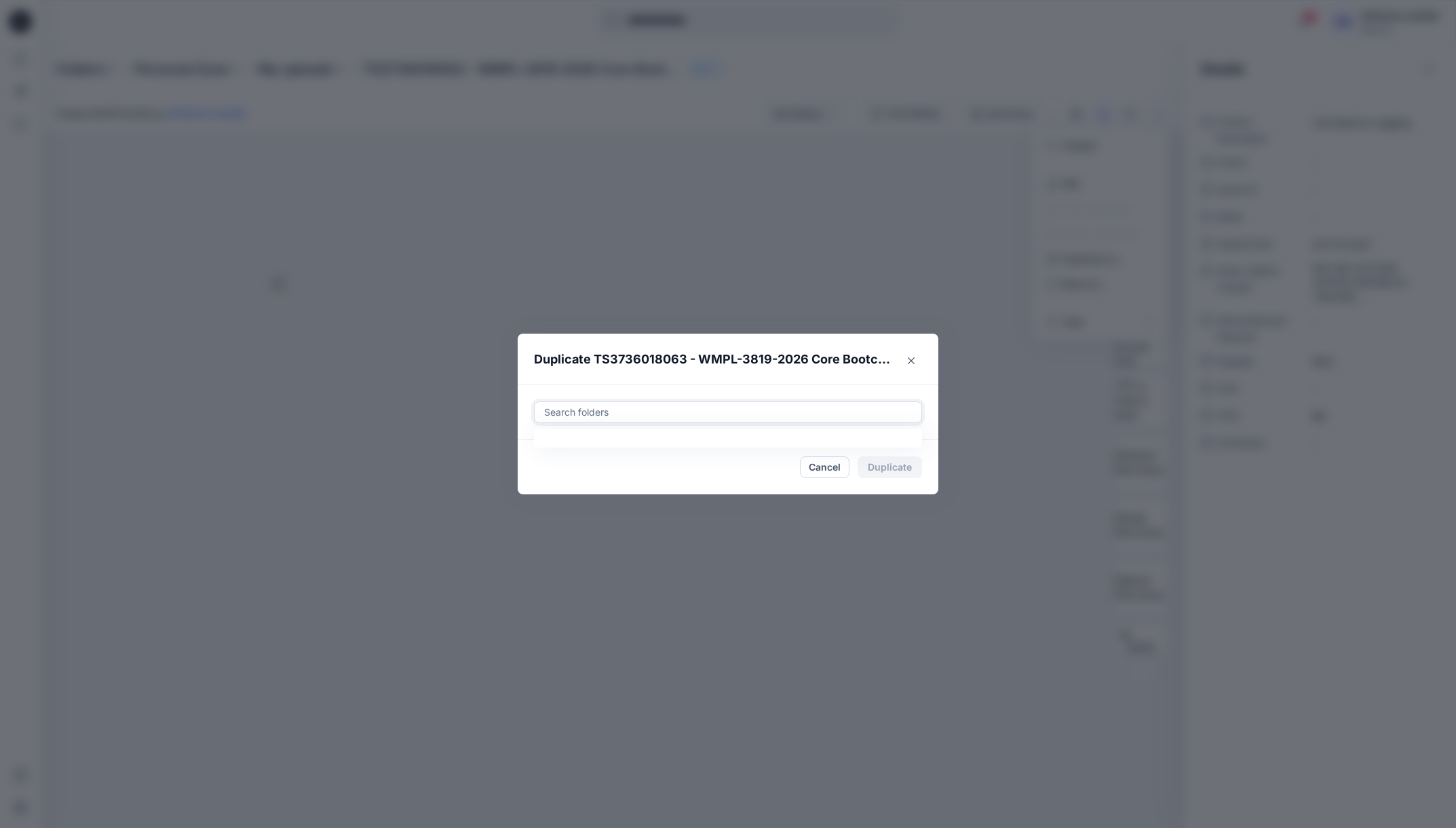
click at [680, 414] on div at bounding box center [728, 412] width 371 height 16
paste input "**********"
click at [709, 450] on mark "FYE 2027 S3 Epic D34 Plus Bottoms" at bounding box center [649, 446] width 168 height 18
type input "**********"
click at [857, 383] on header "Duplicate TS3736018063 - WMPL-3819-2026 Core Bootcut Jegging" at bounding box center [714, 360] width 394 height 51
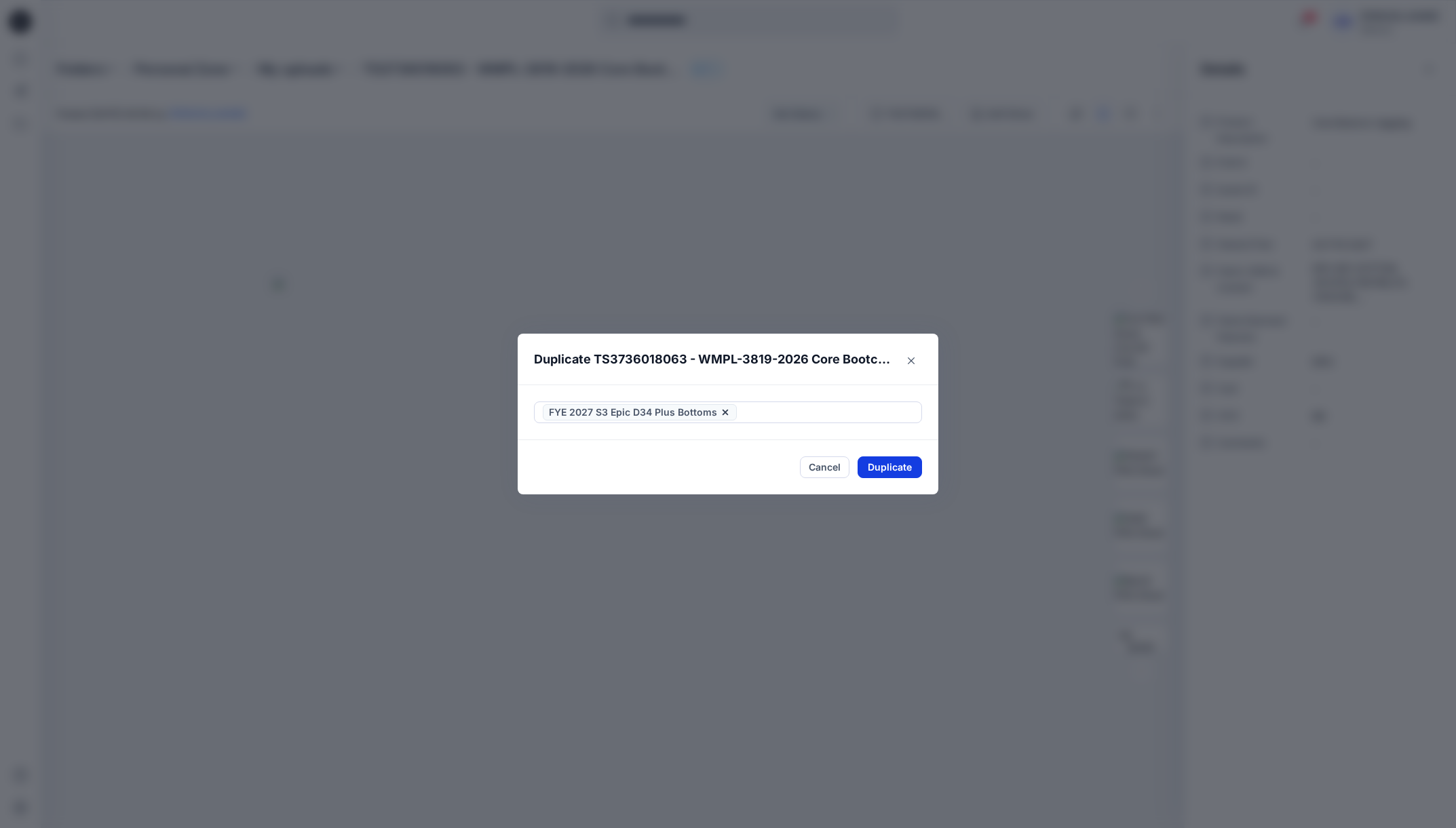
click at [898, 471] on button "Duplicate" at bounding box center [890, 467] width 64 height 21
click at [918, 358] on button "Close" at bounding box center [911, 360] width 21 height 21
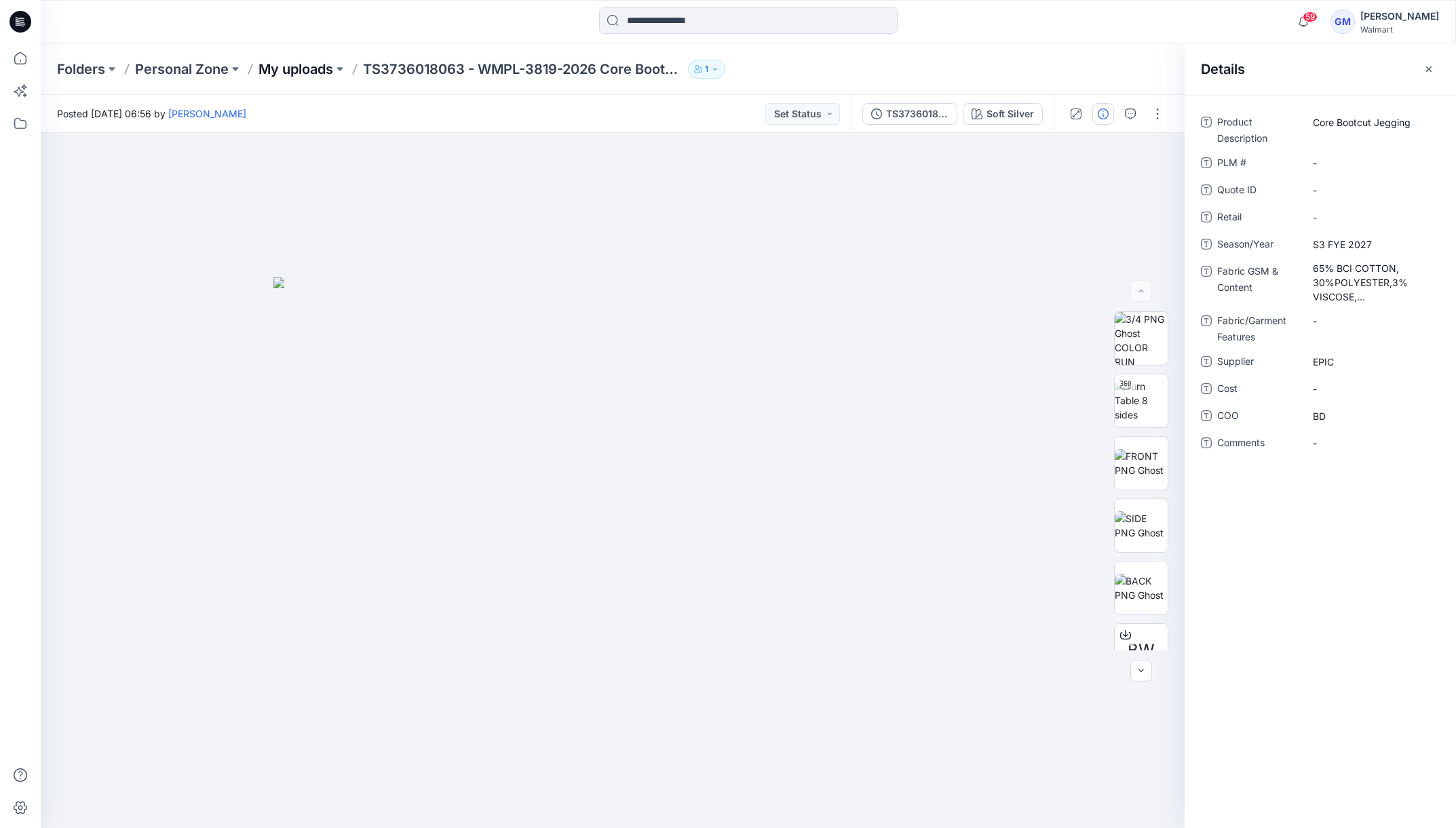
click at [272, 66] on p "My uploads" at bounding box center [296, 69] width 75 height 19
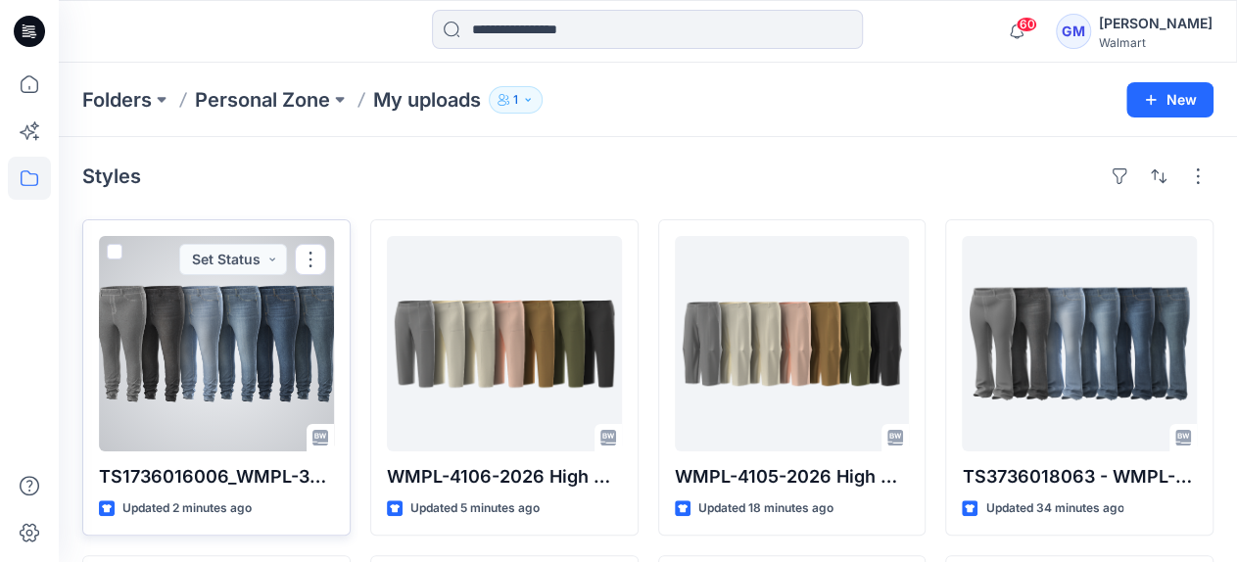
click at [268, 381] on div at bounding box center [216, 343] width 235 height 215
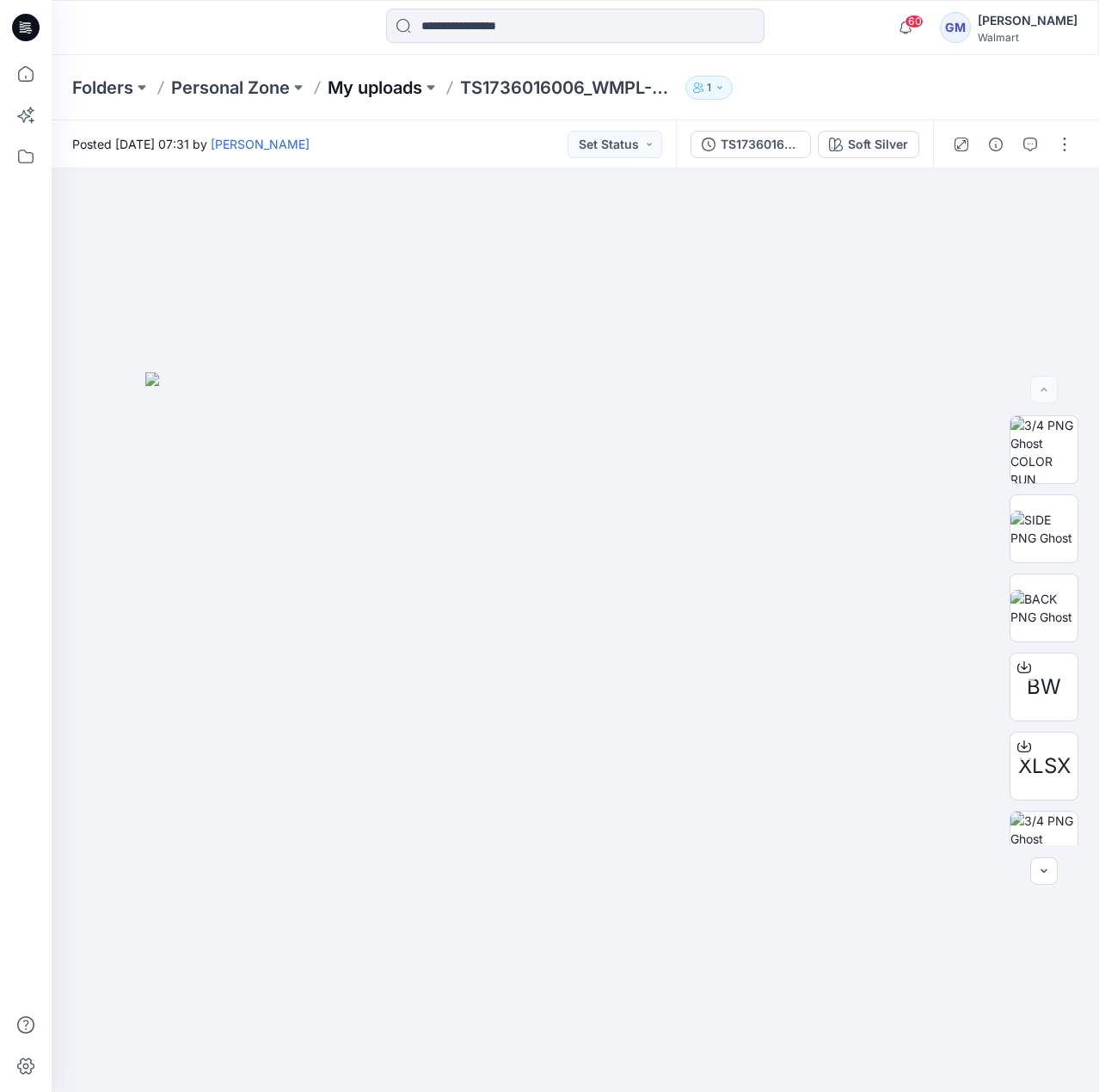
click at [368, 79] on p "My uploads" at bounding box center [375, 87] width 95 height 24
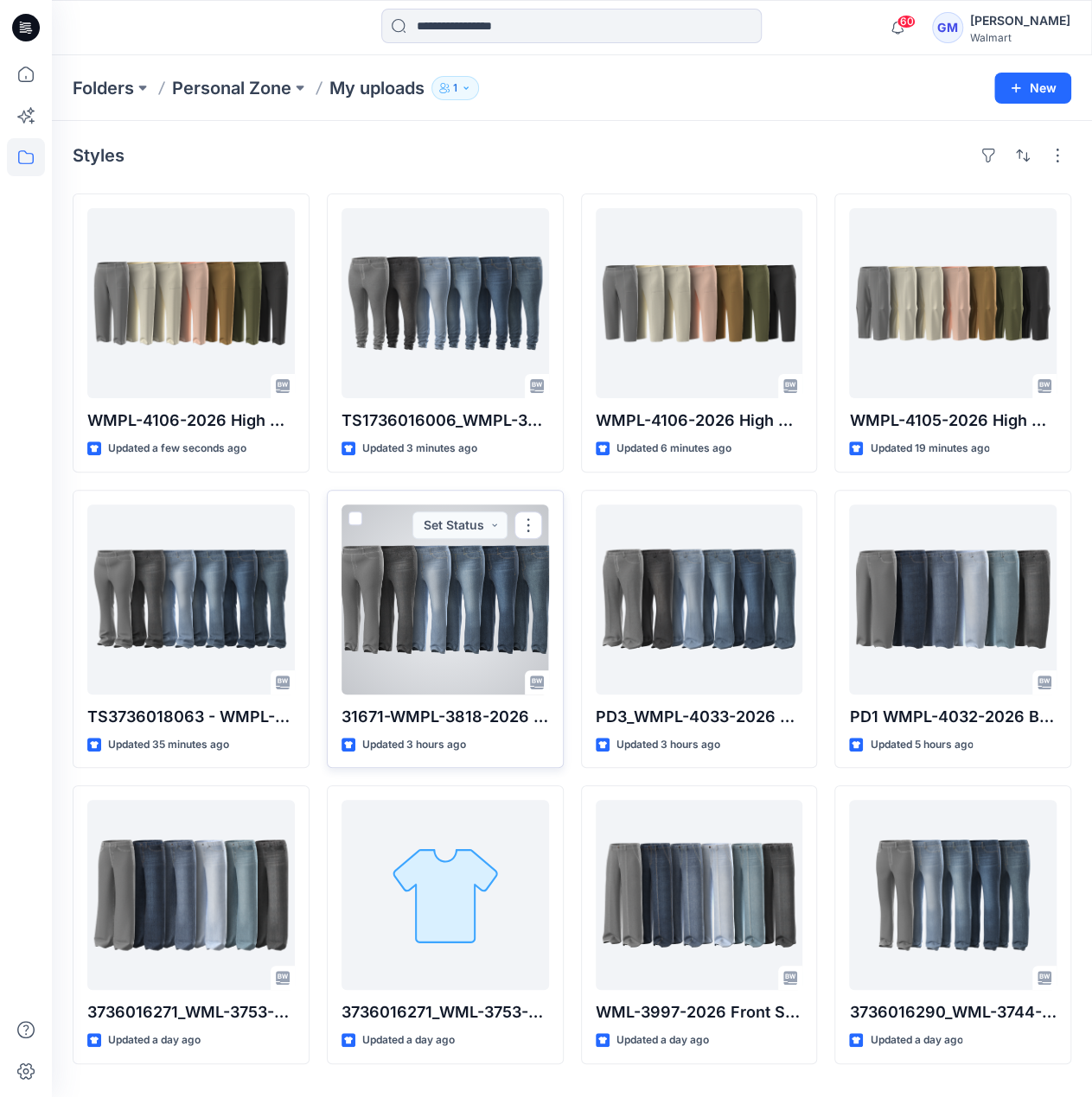
click at [460, 613] on div at bounding box center [445, 599] width 207 height 190
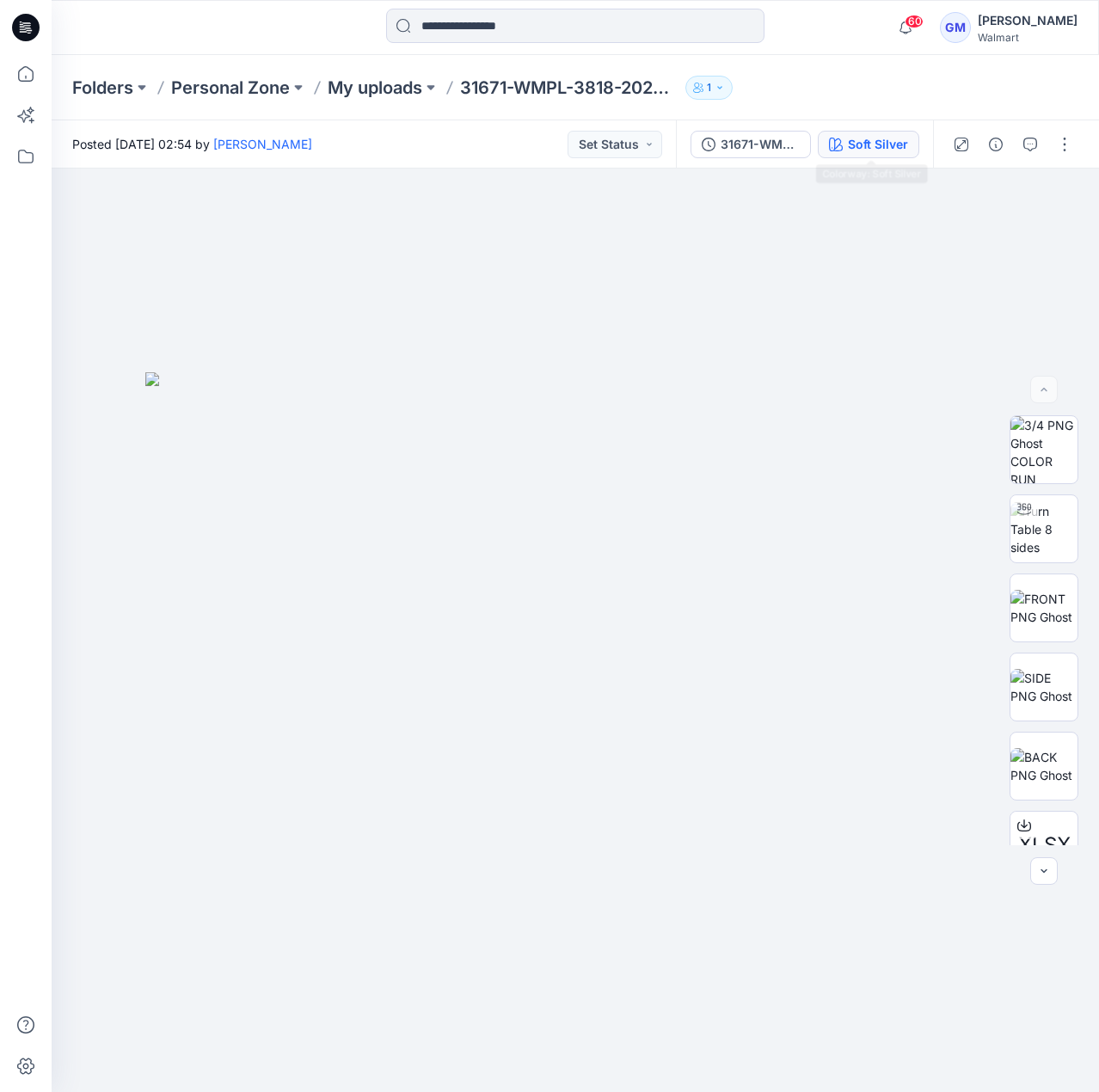
click at [885, 135] on div "Soft Silver" at bounding box center [878, 145] width 61 height 19
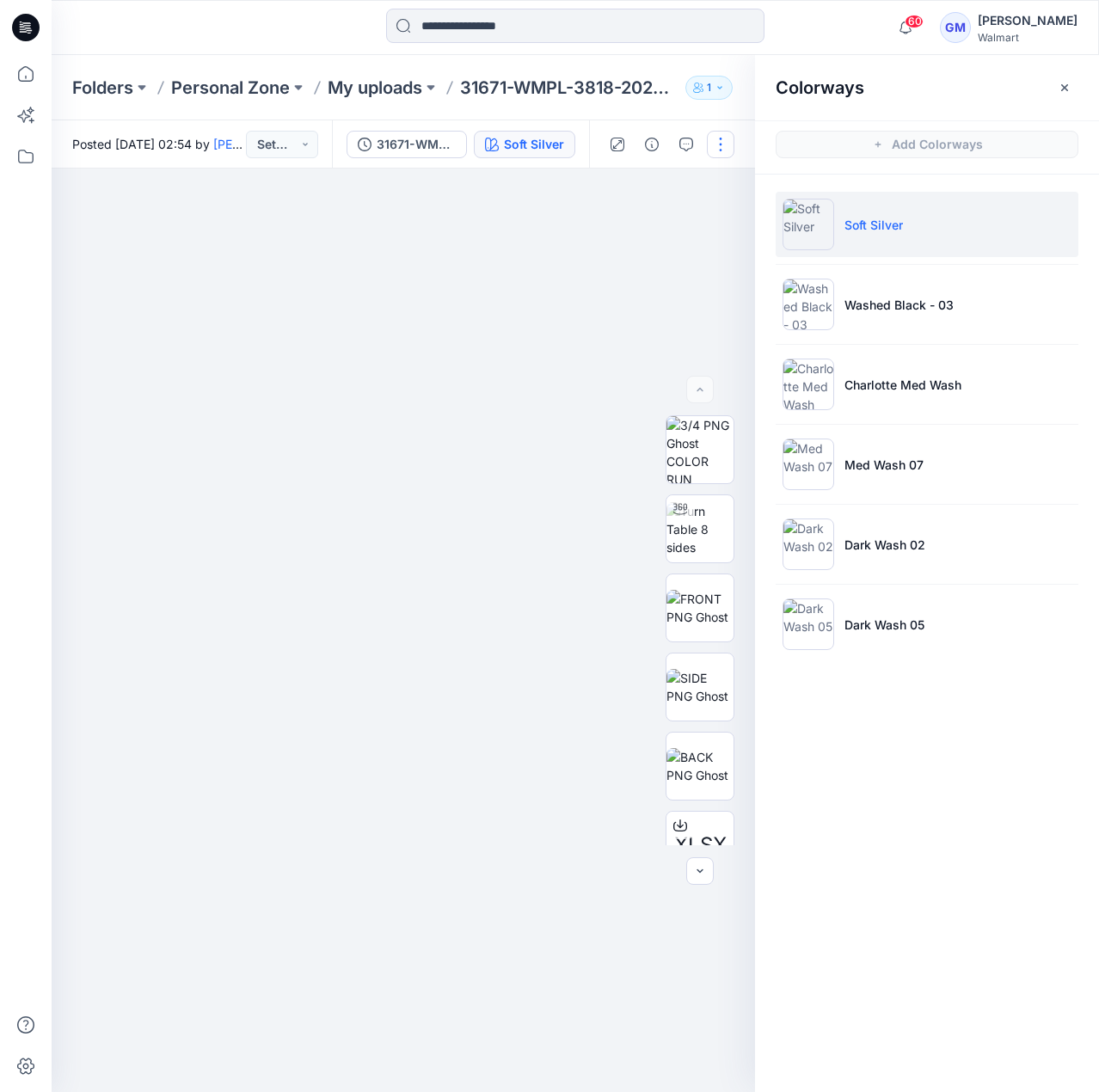
click at [719, 145] on button "button" at bounding box center [720, 144] width 27 height 27
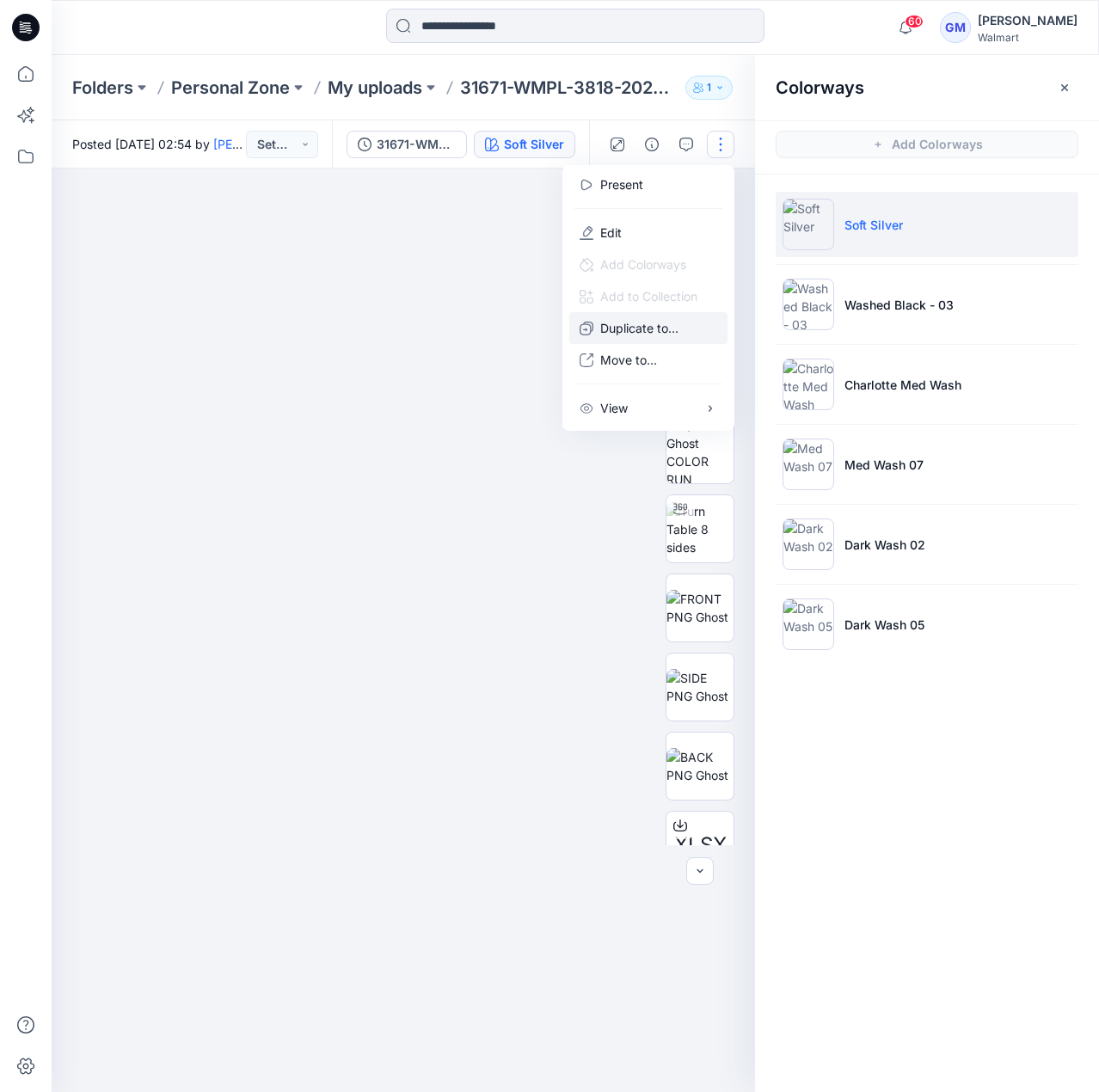
click at [636, 324] on p "Duplicate to..." at bounding box center [639, 328] width 78 height 18
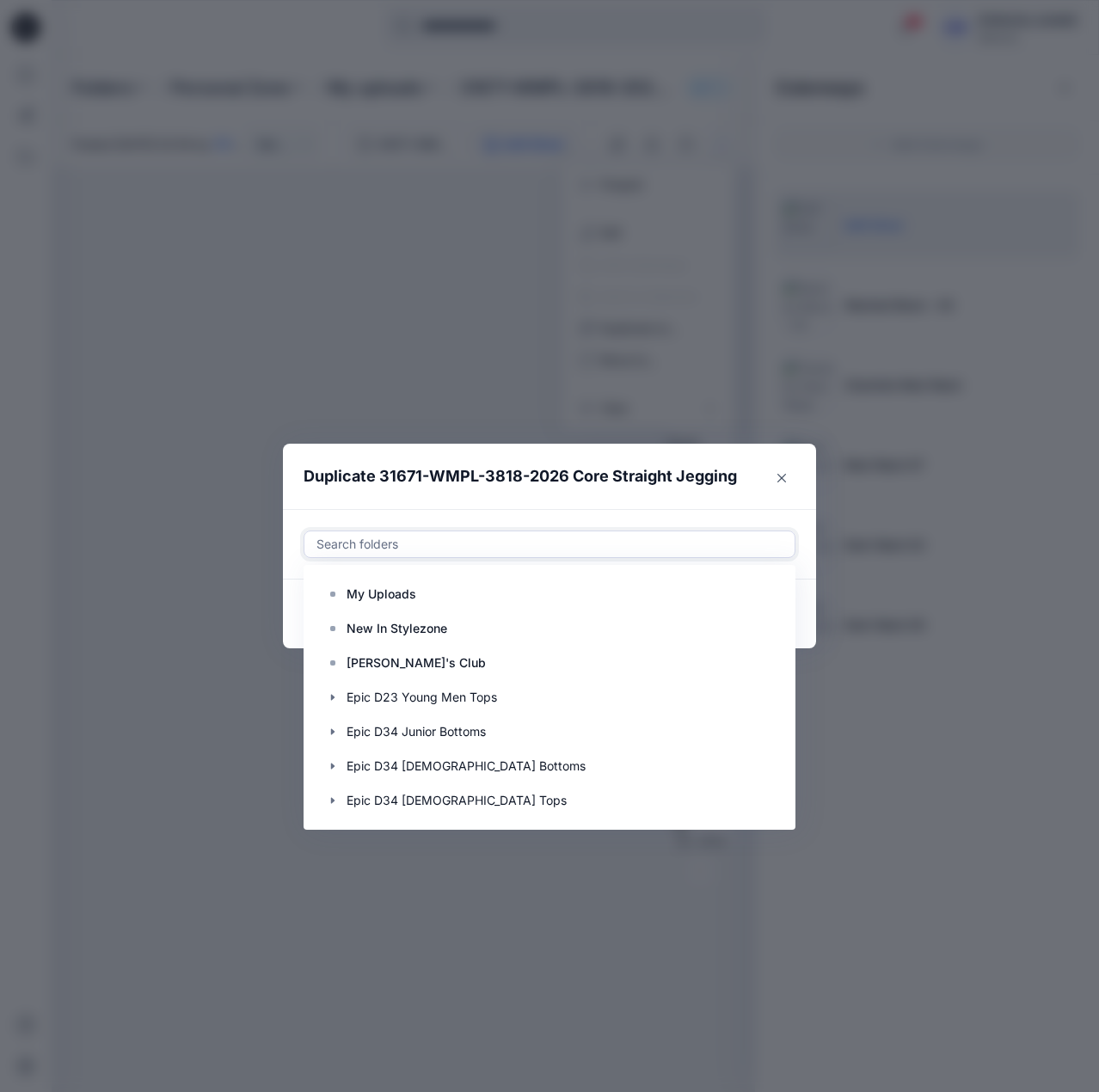
click at [539, 539] on div at bounding box center [549, 544] width 470 height 20
paste input "**********"
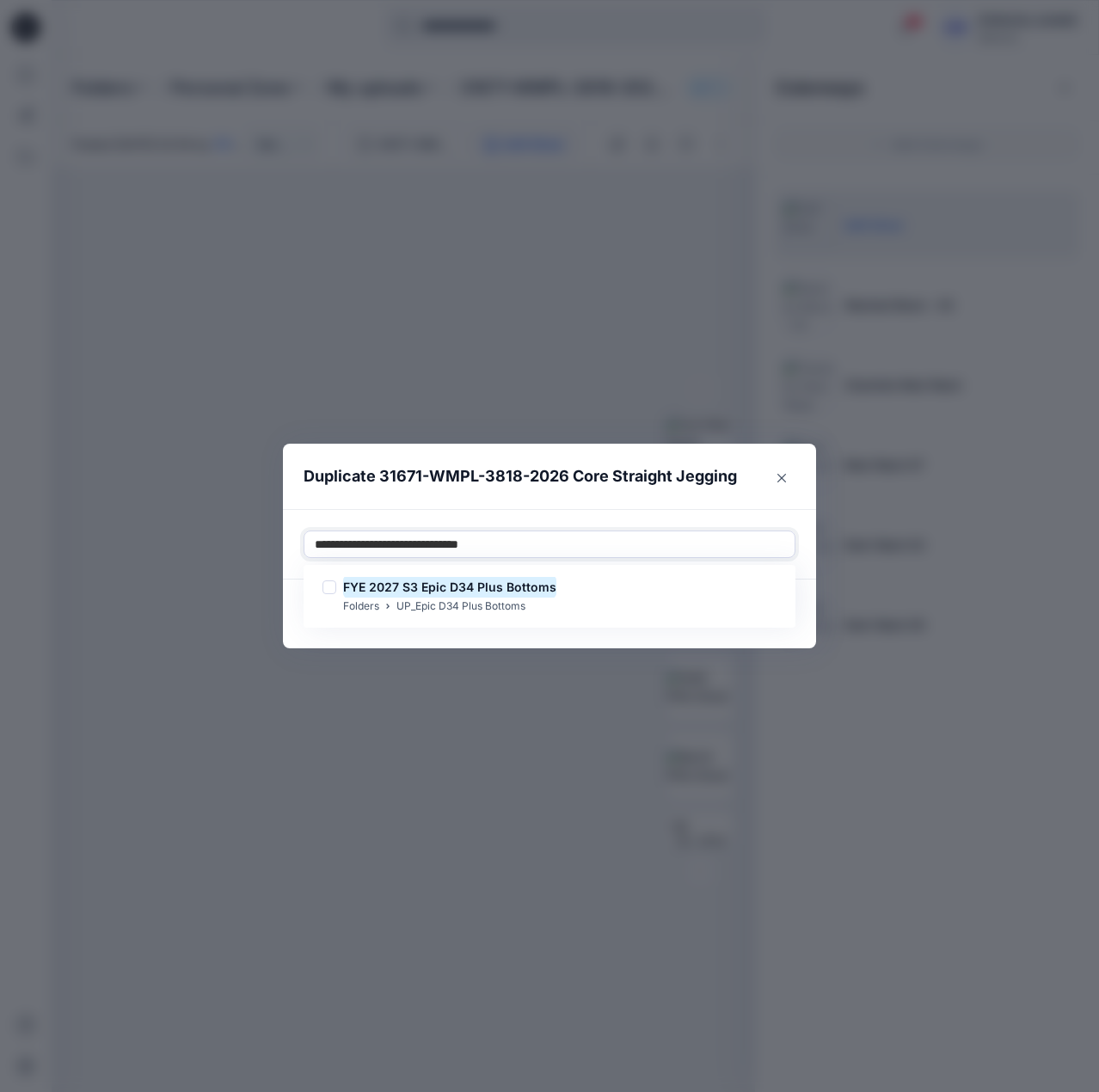
click at [540, 574] on div "FYE 2027 S3 Epic D34 Plus Bottoms Folders UP_Epic D34 Plus Bottoms" at bounding box center [550, 597] width 485 height 56
click at [529, 586] on mark "FYE 2027 S3 Epic D34 Plus Bottoms" at bounding box center [450, 587] width 213 height 23
type input "**********"
click at [610, 494] on header "Duplicate 31671-WMPL-3818-2026 Core Straight Jegging" at bounding box center [532, 476] width 499 height 65
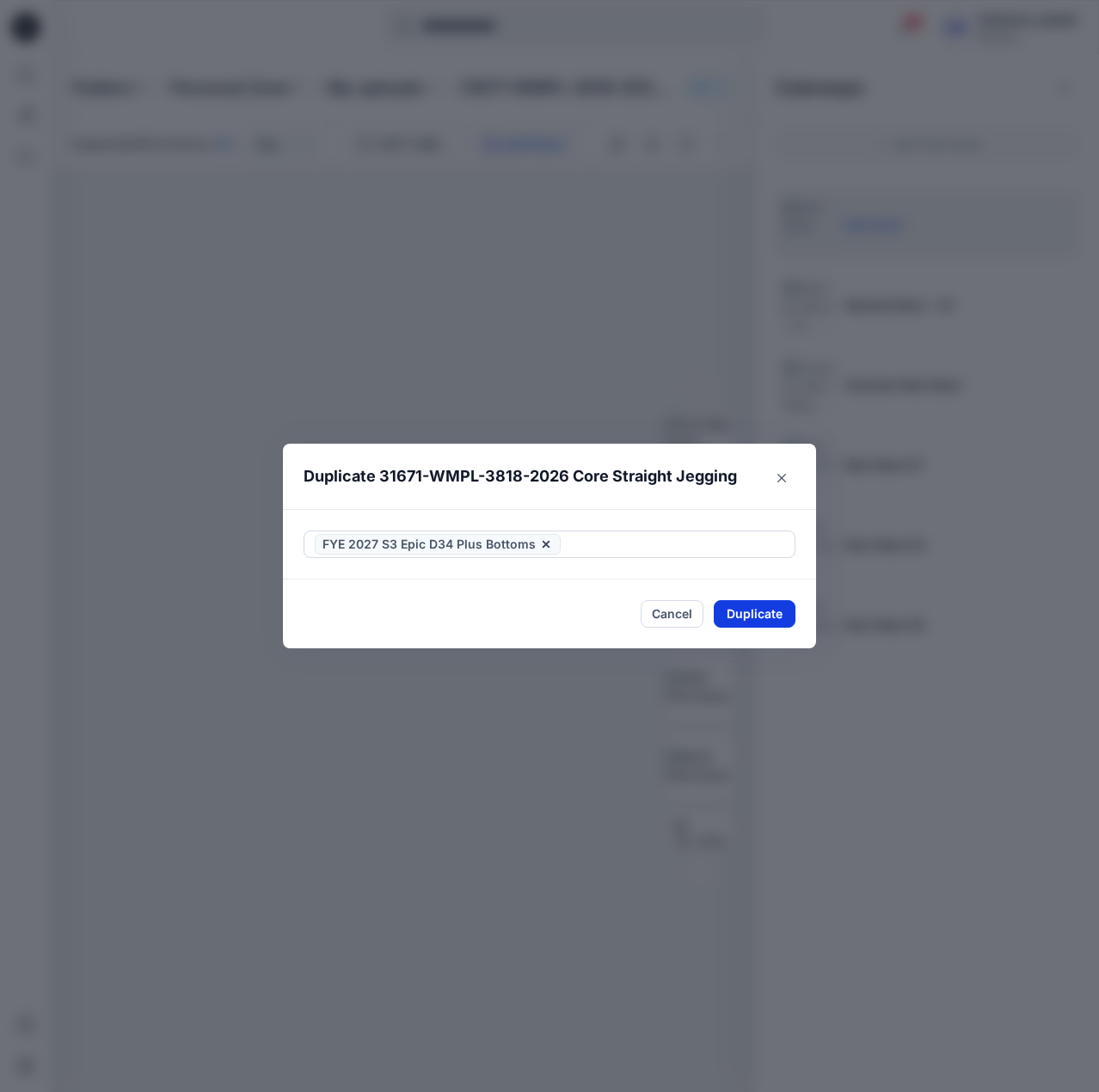
click at [773, 604] on button "Duplicate" at bounding box center [755, 613] width 82 height 27
click at [782, 470] on button "Close" at bounding box center [781, 478] width 27 height 27
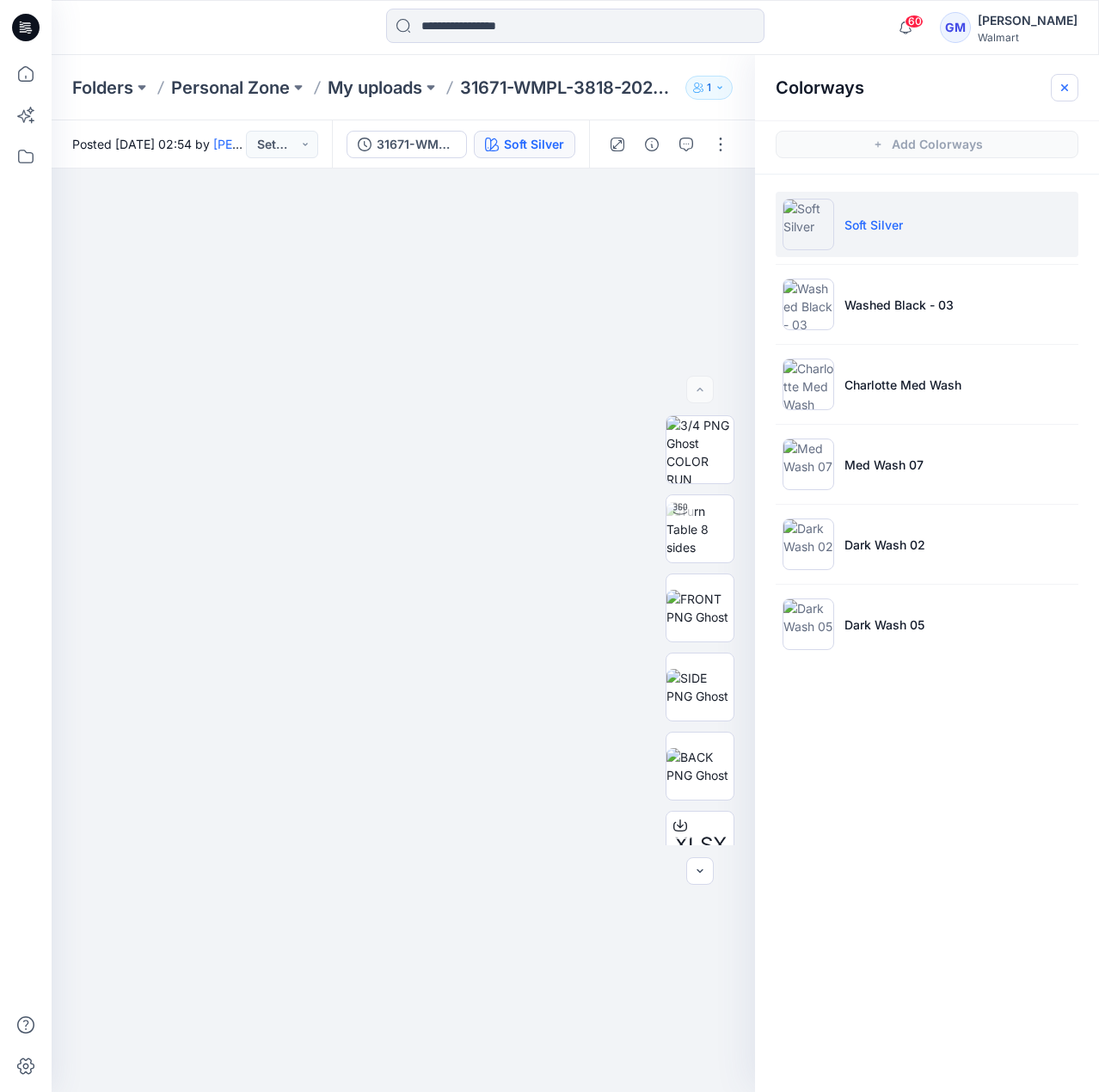
click at [1076, 85] on button "button" at bounding box center [1064, 87] width 27 height 27
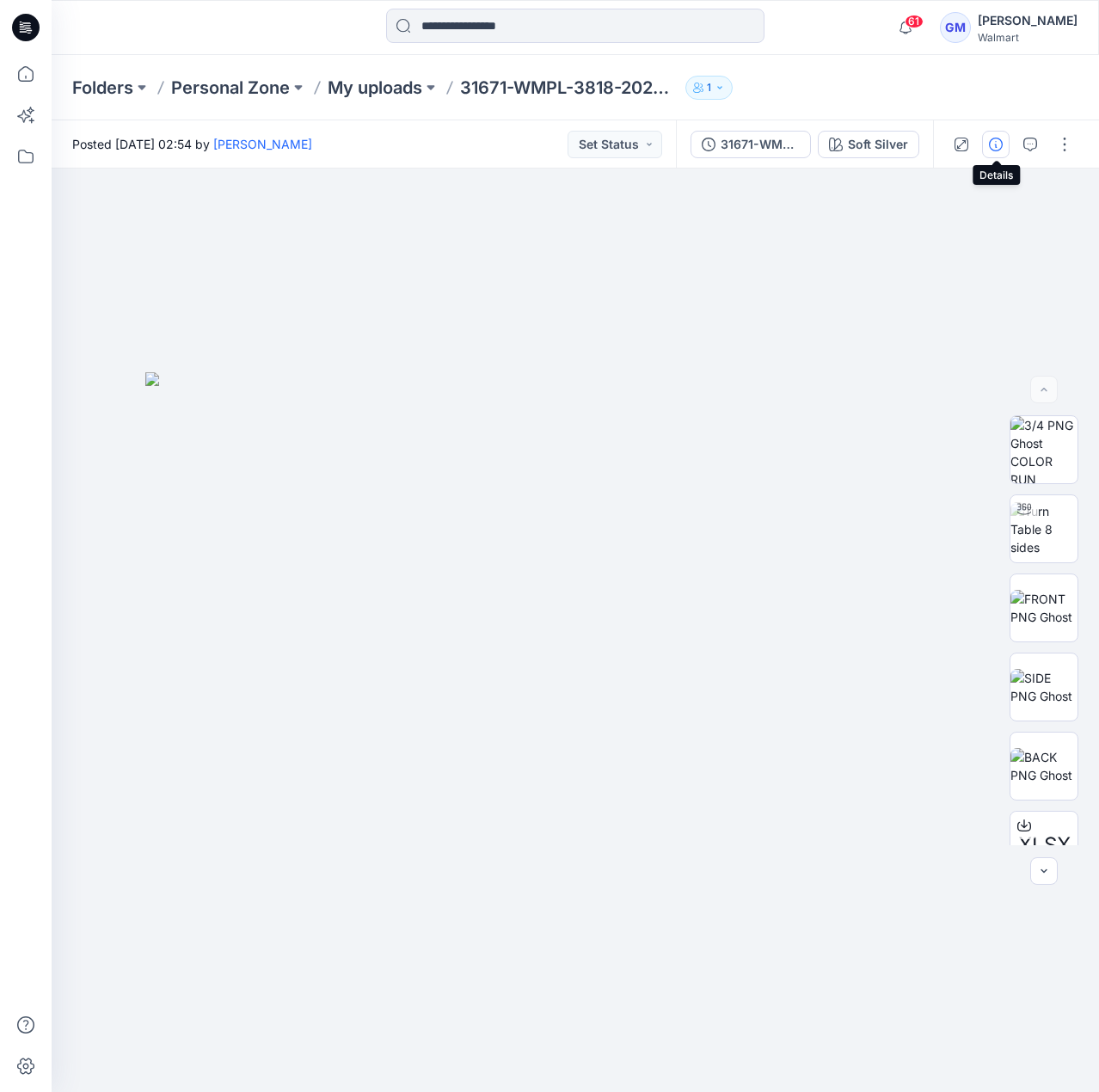
click at [991, 145] on icon "button" at bounding box center [996, 145] width 14 height 14
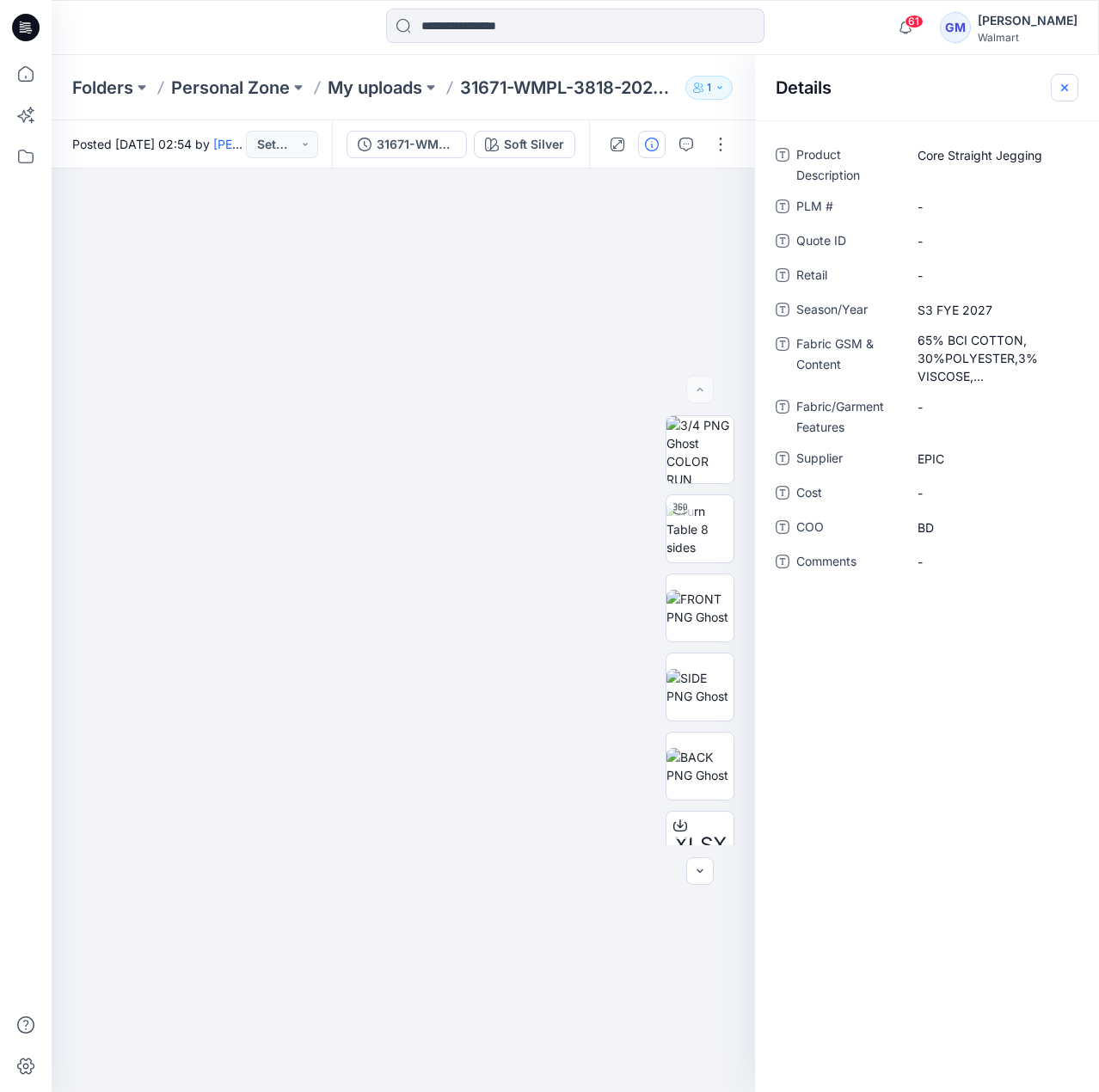
click at [1052, 86] on button "button" at bounding box center [1064, 87] width 27 height 27
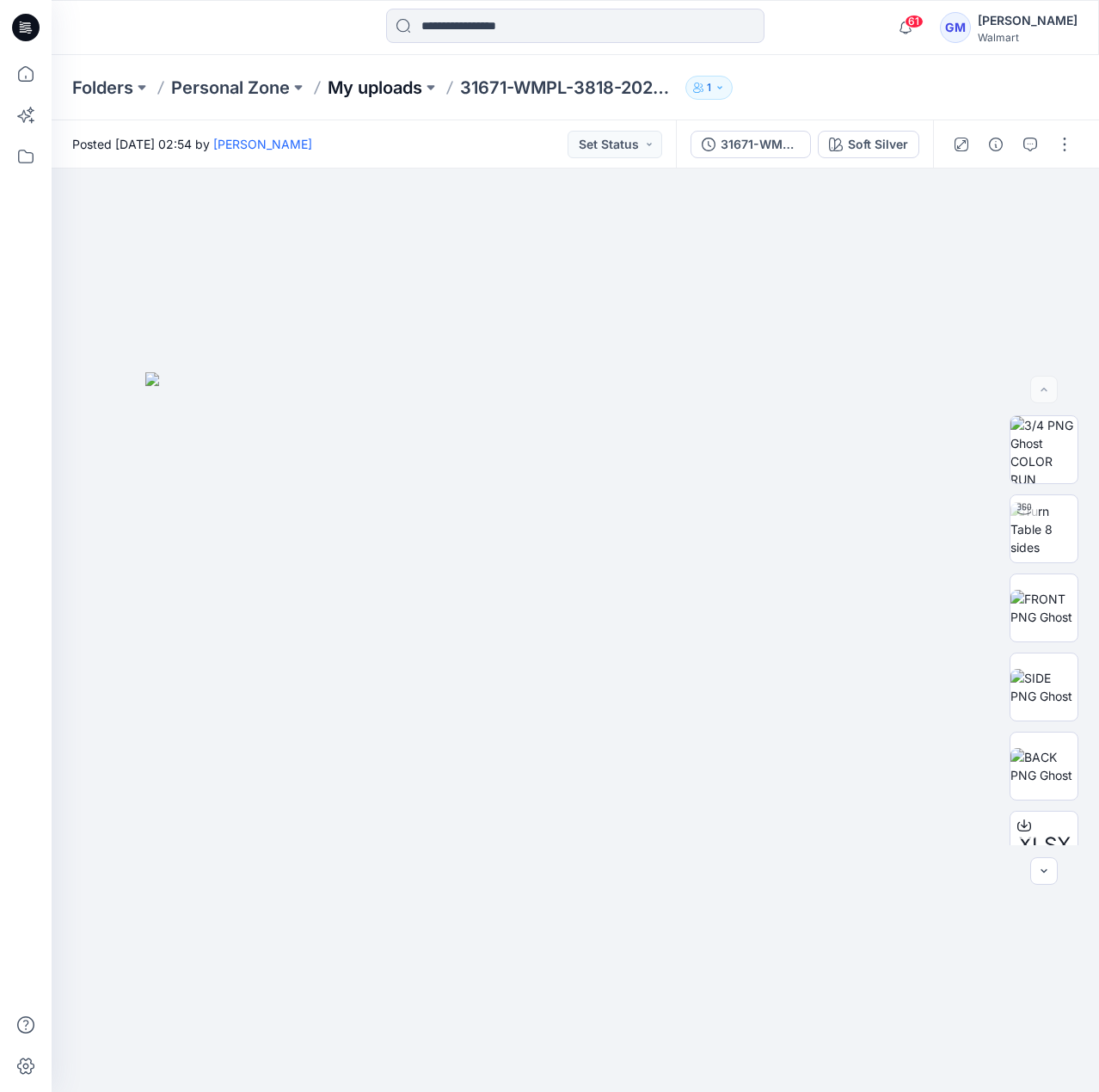
click at [386, 99] on p "My uploads" at bounding box center [375, 87] width 95 height 24
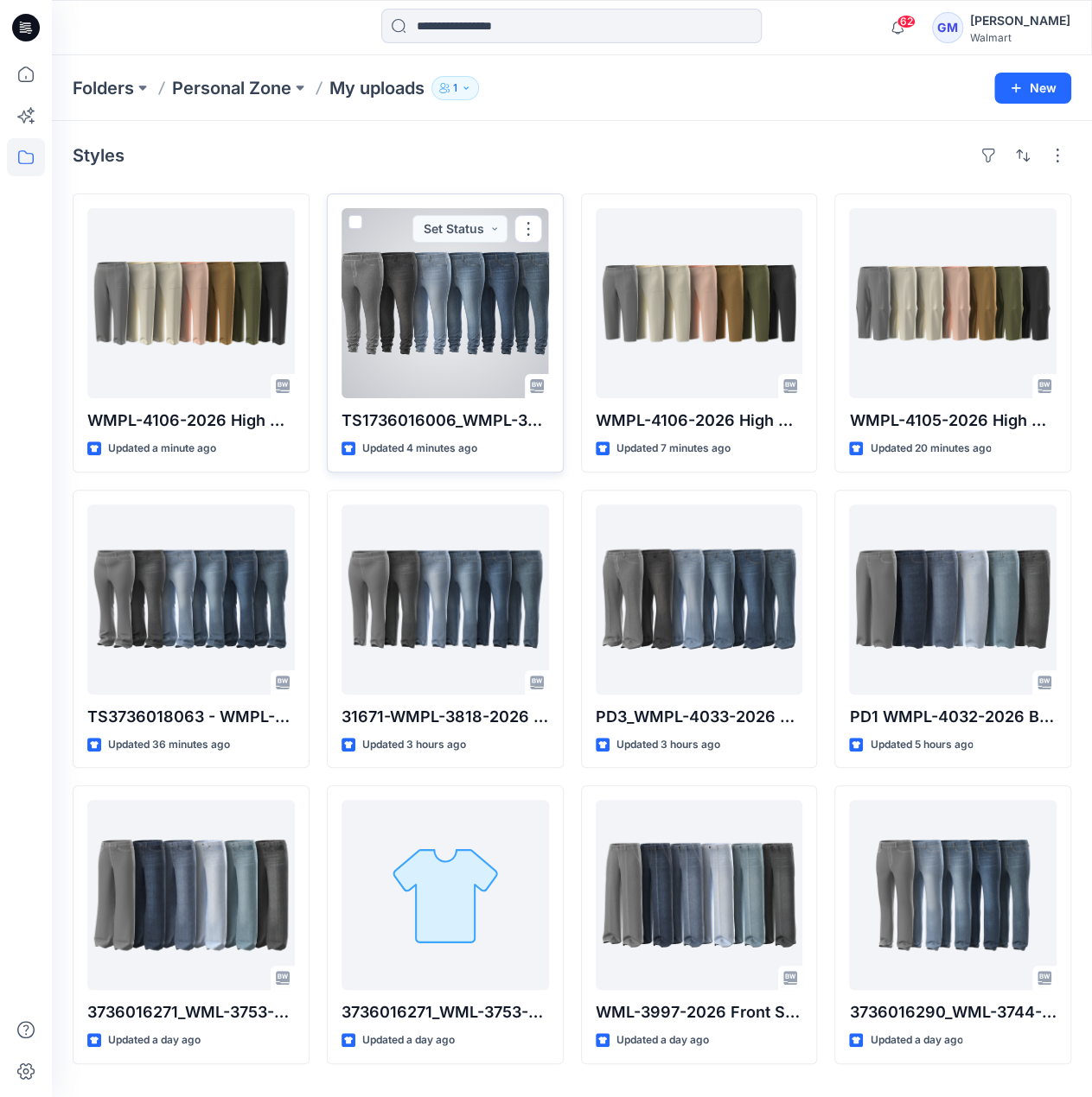
click at [469, 318] on div at bounding box center [445, 303] width 207 height 190
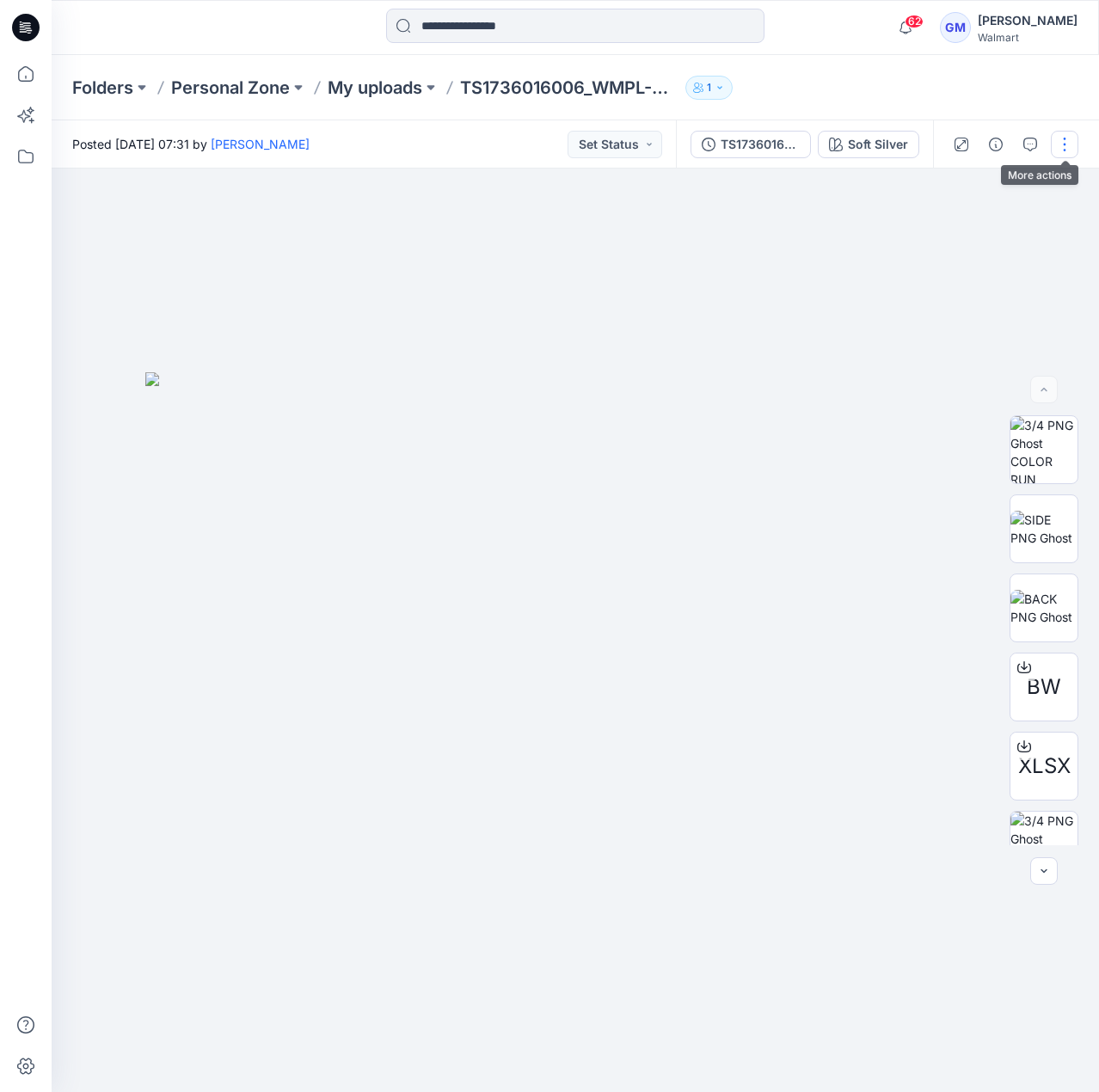
click at [1064, 152] on button "button" at bounding box center [1064, 144] width 27 height 27
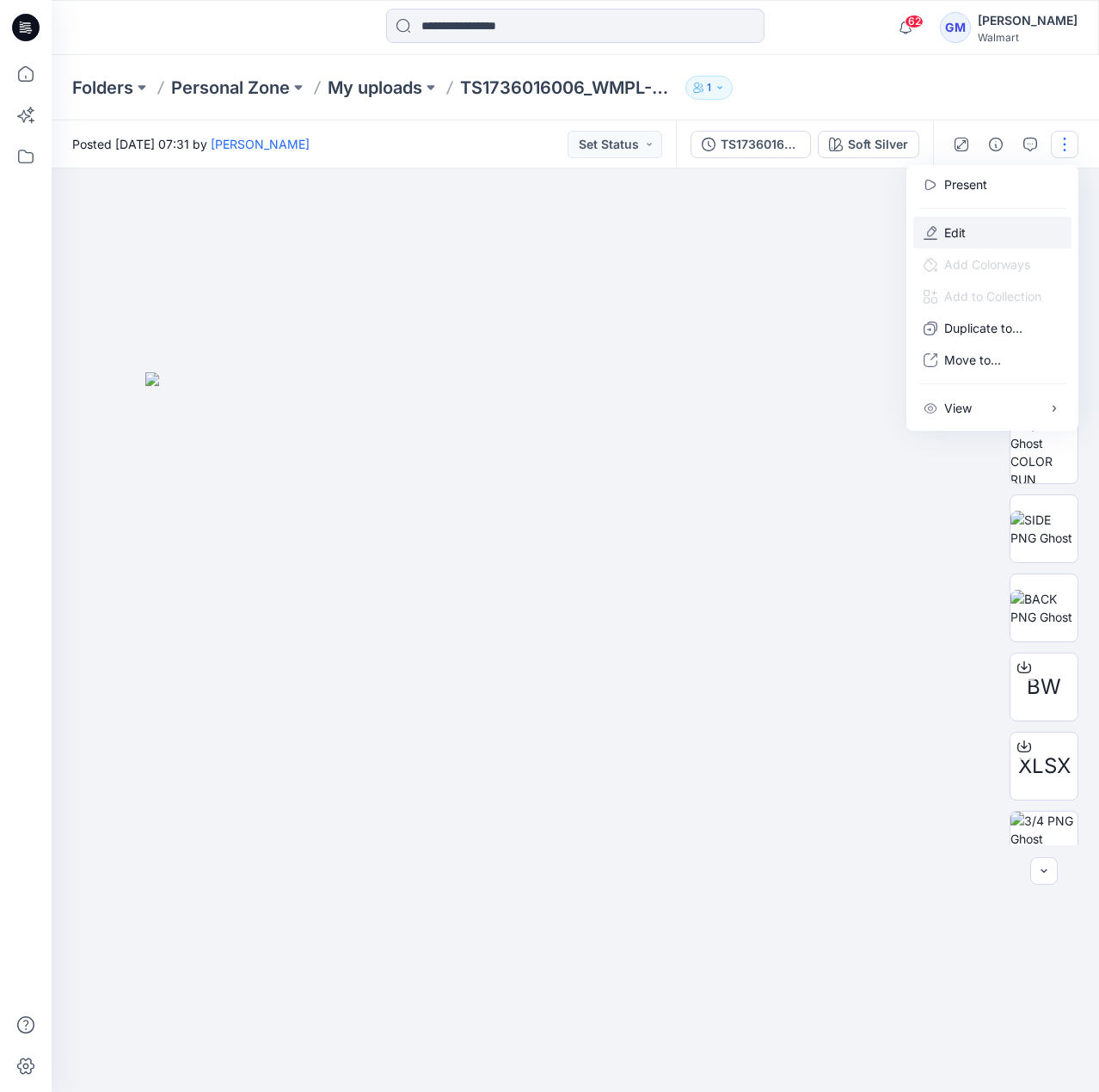
click at [951, 233] on p "Edit" at bounding box center [955, 233] width 21 height 18
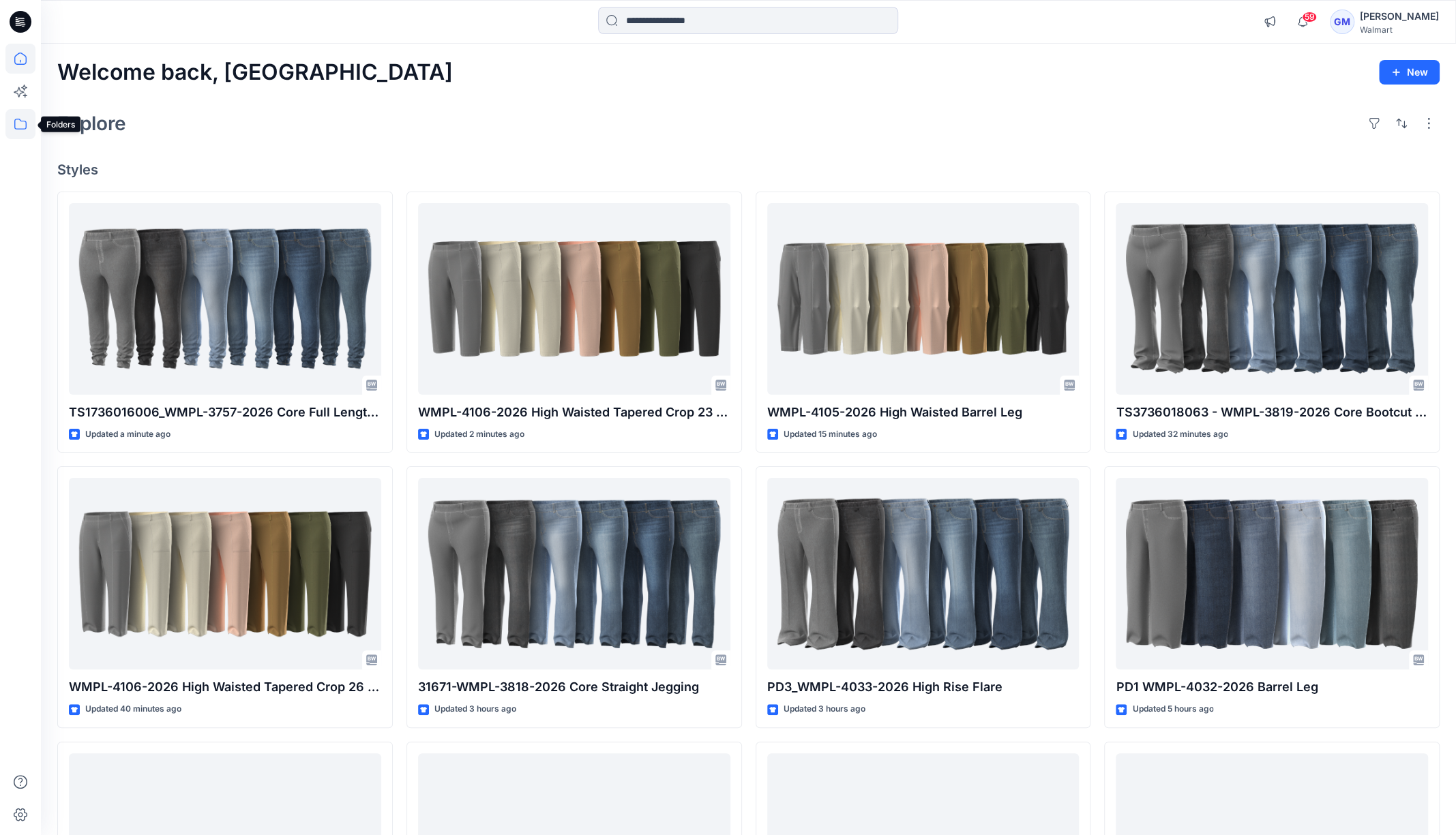
click at [7, 120] on icon at bounding box center [20, 124] width 30 height 30
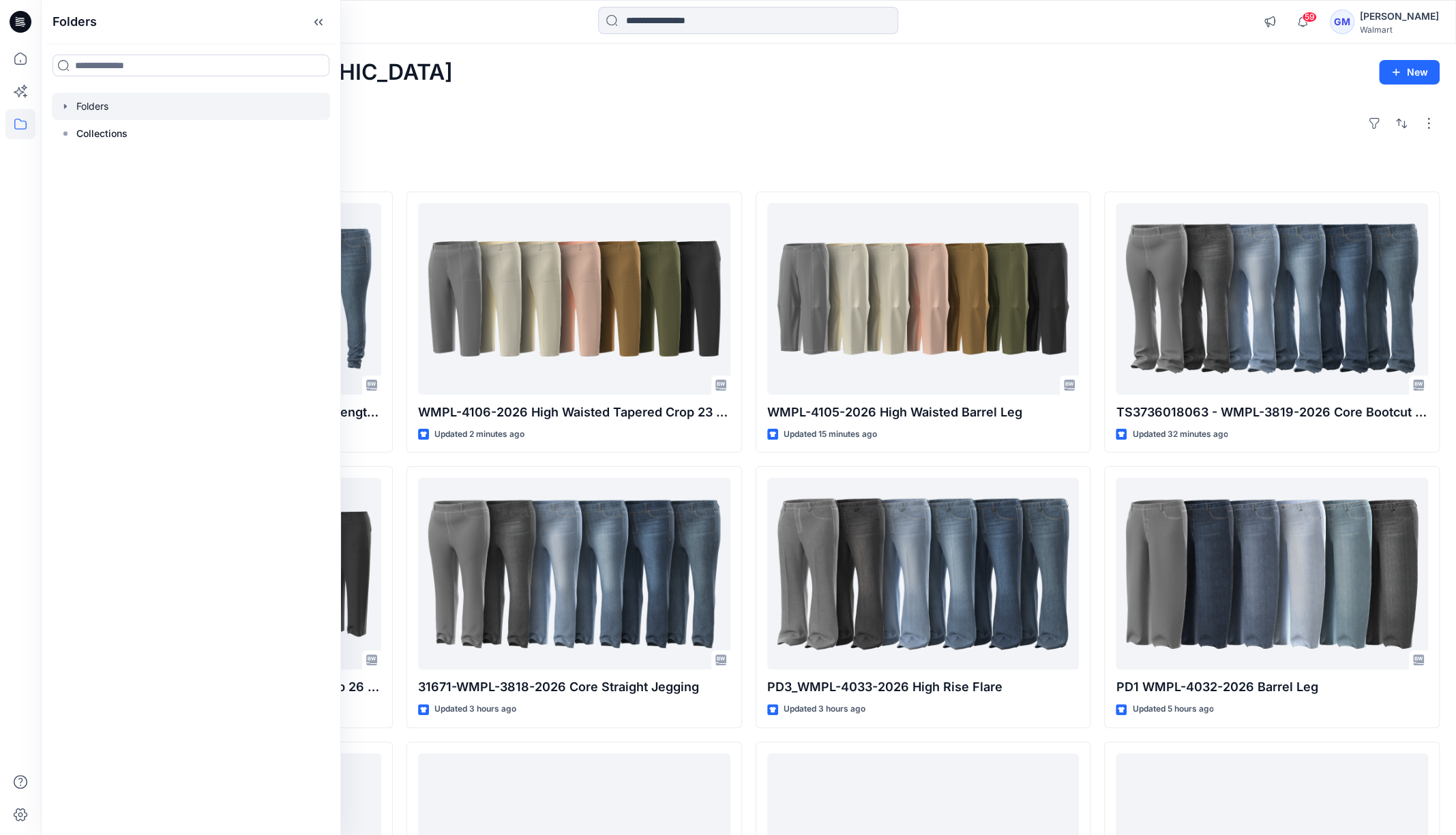
click at [112, 109] on div at bounding box center [190, 106] width 278 height 27
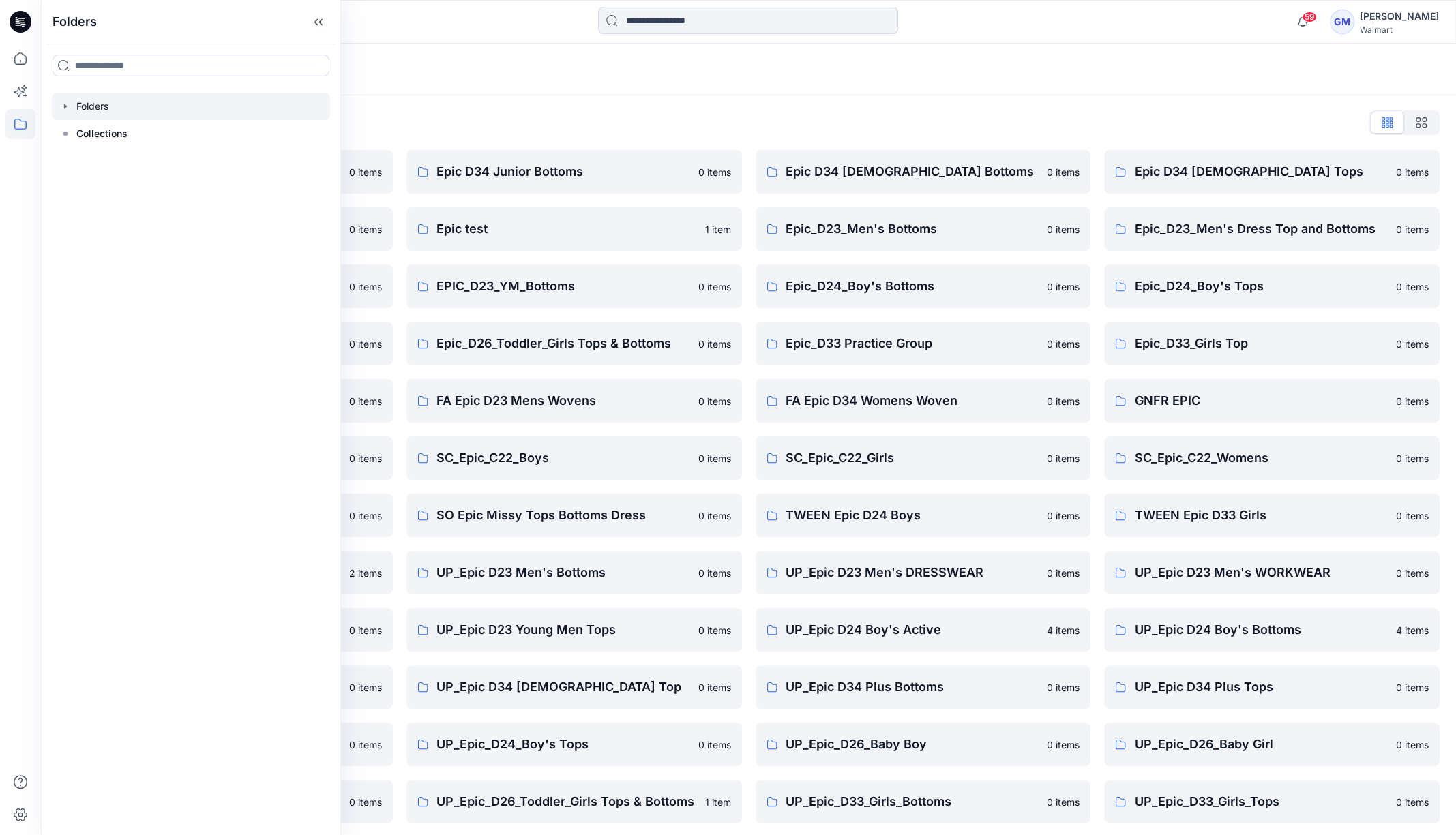
click at [626, 111] on div "Folders List Epic D23 Young Men Tops 0 items Epic NYC practice board 0 items Ep…" at bounding box center [749, 496] width 1416 height 802
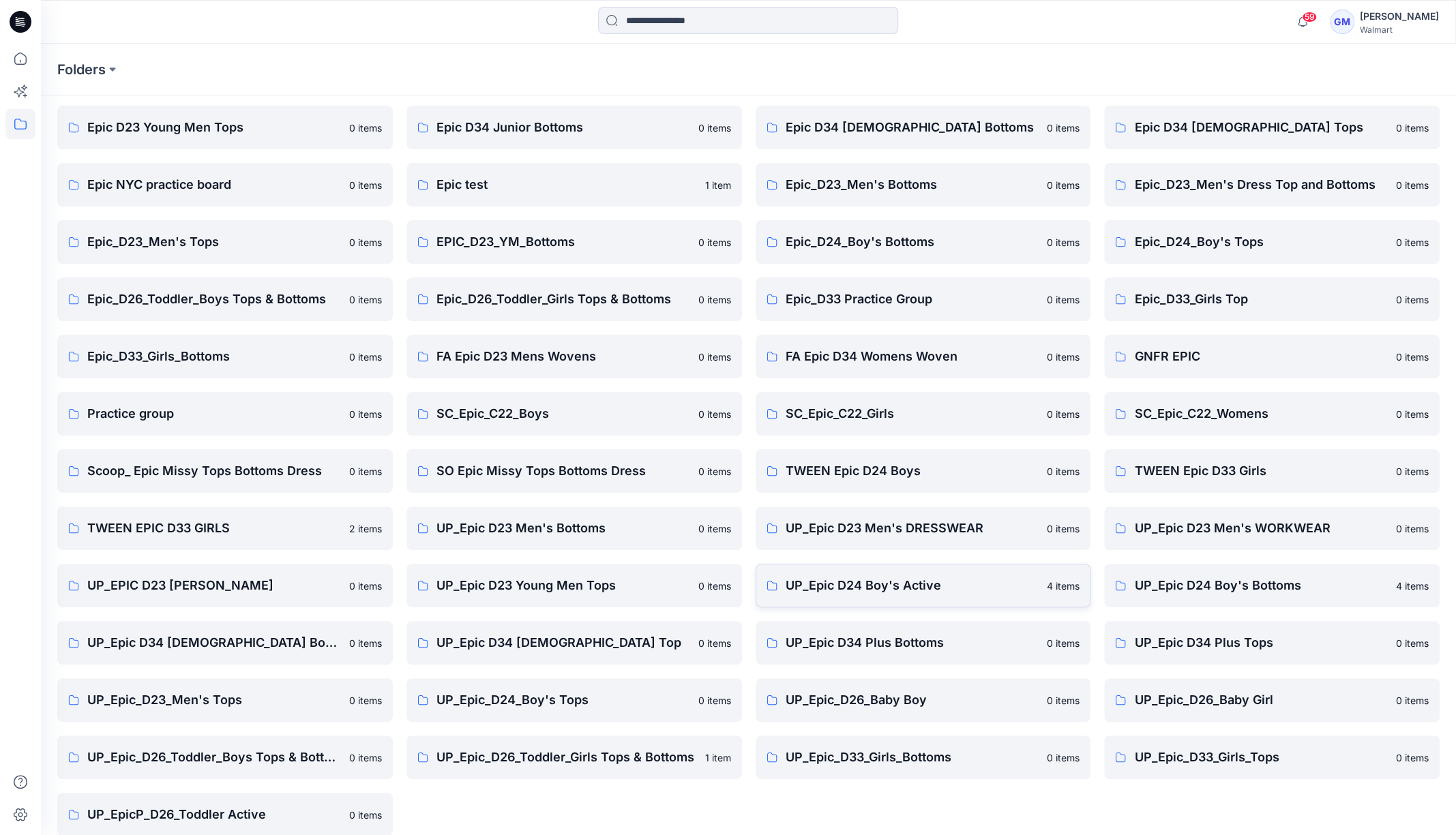
scroll to position [61, 0]
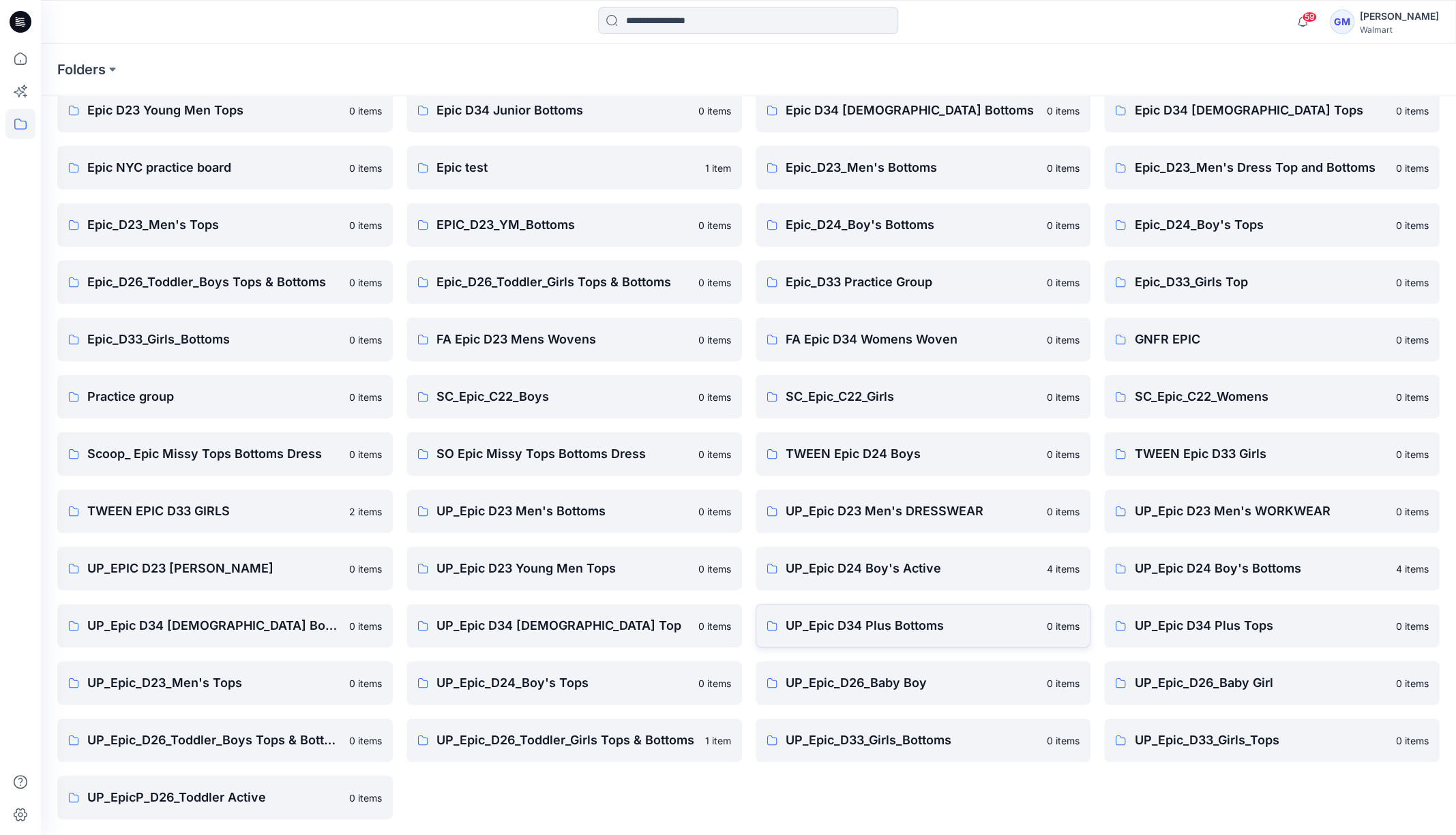
click at [859, 617] on p "UP_Epic D34 Plus Bottoms" at bounding box center [913, 625] width 254 height 19
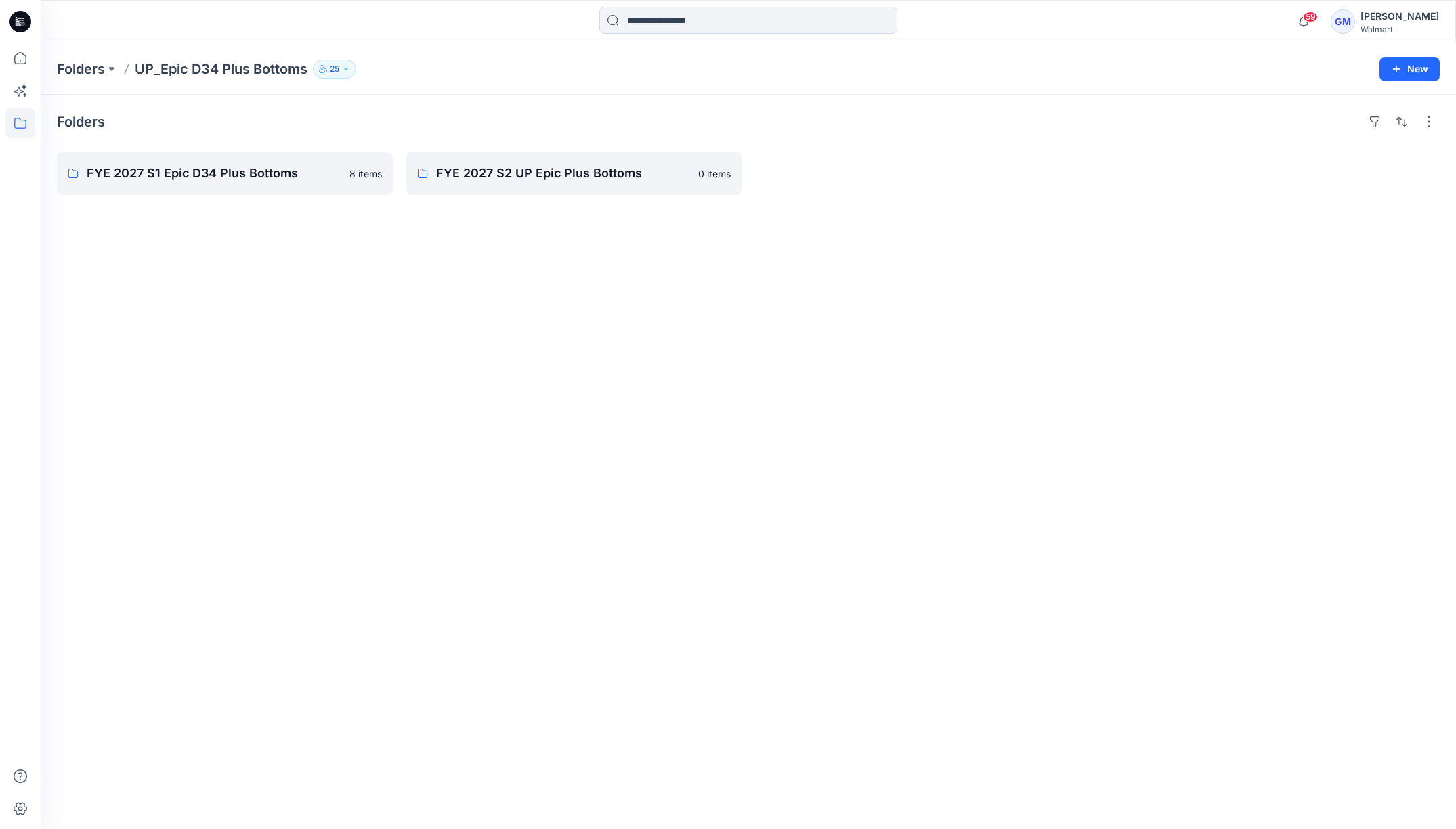
click at [409, 420] on div "Folders FYE 2027 S1 Epic D34 Plus Bottoms 8 items FYE 2027 S2 UP Epic Plus Bott…" at bounding box center [748, 462] width 1415 height 734
click at [95, 167] on p "FYE 2027 S1 Epic D34 Plus Bottoms" at bounding box center [223, 173] width 274 height 19
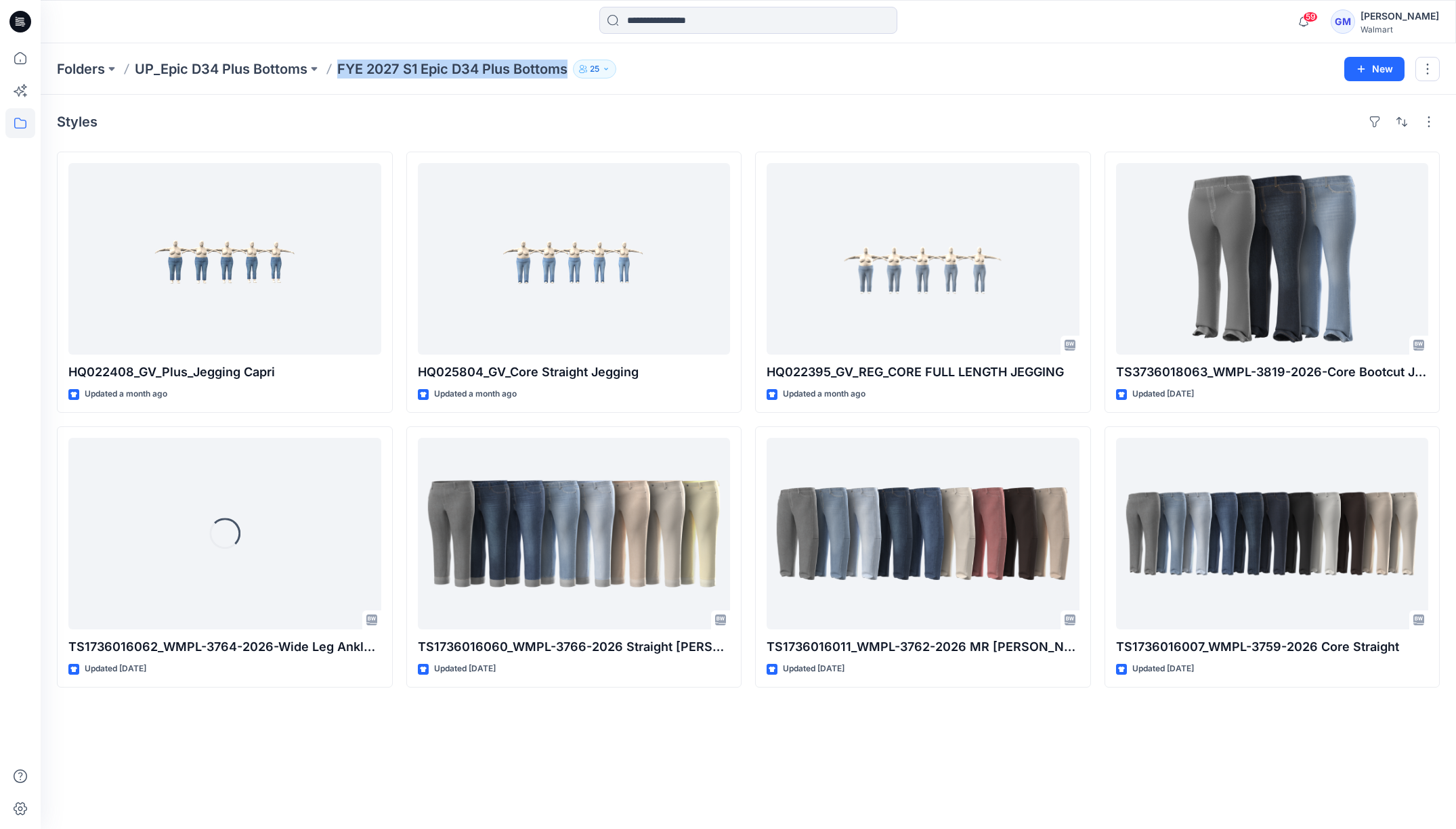
drag, startPoint x: 338, startPoint y: 68, endPoint x: 571, endPoint y: 72, distance: 233.0
click at [571, 72] on div "Folders UP_Epic D34 Plus Bottoms FYE 2027 S1 Epic D34 Plus Bottoms 25" at bounding box center [695, 68] width 1278 height 19
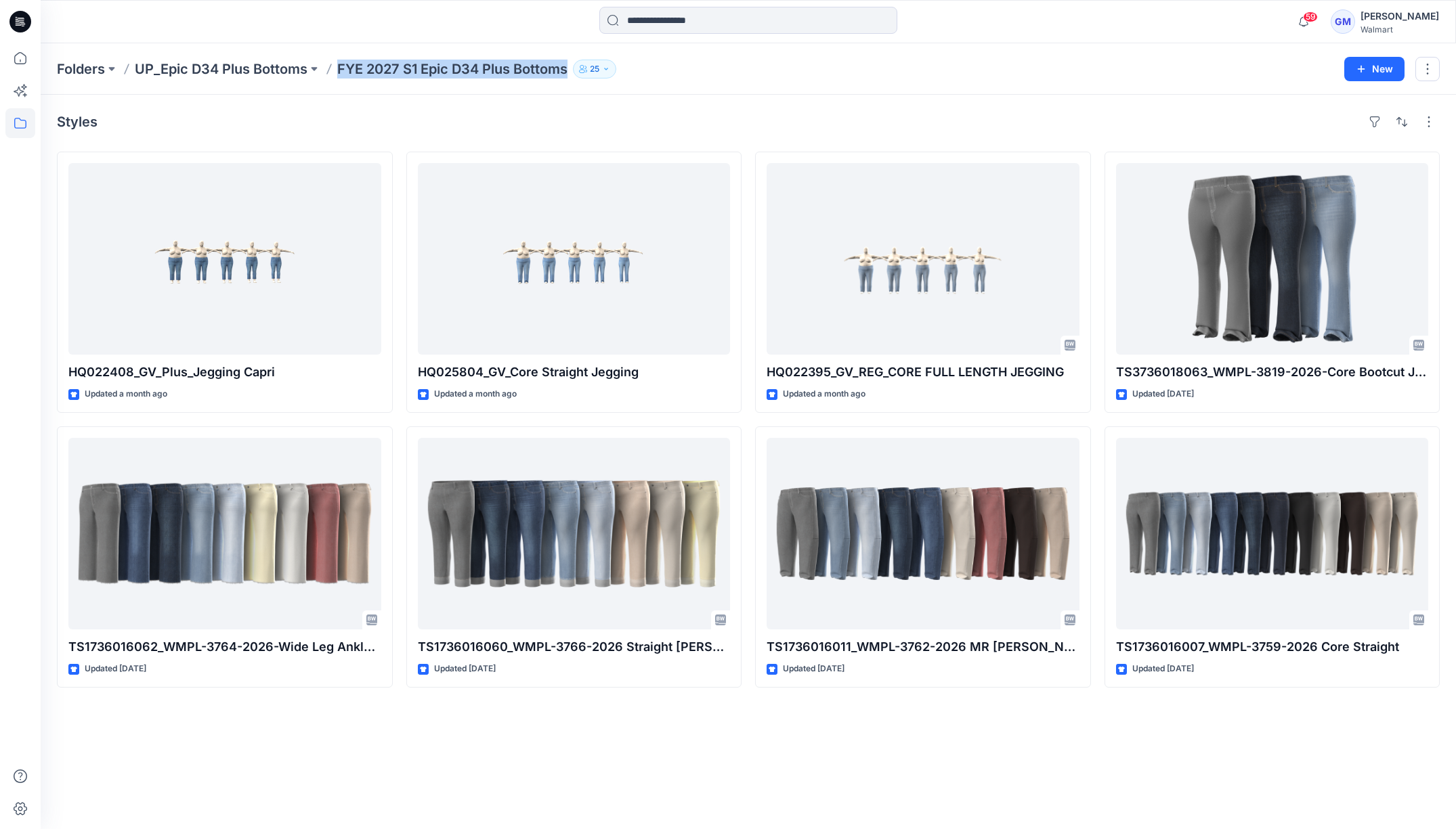
copy p "FYE 2027 S1 Epic D34 Plus Bottoms"
click at [184, 68] on p "UP_Epic D34 Plus Bottoms" at bounding box center [221, 68] width 173 height 19
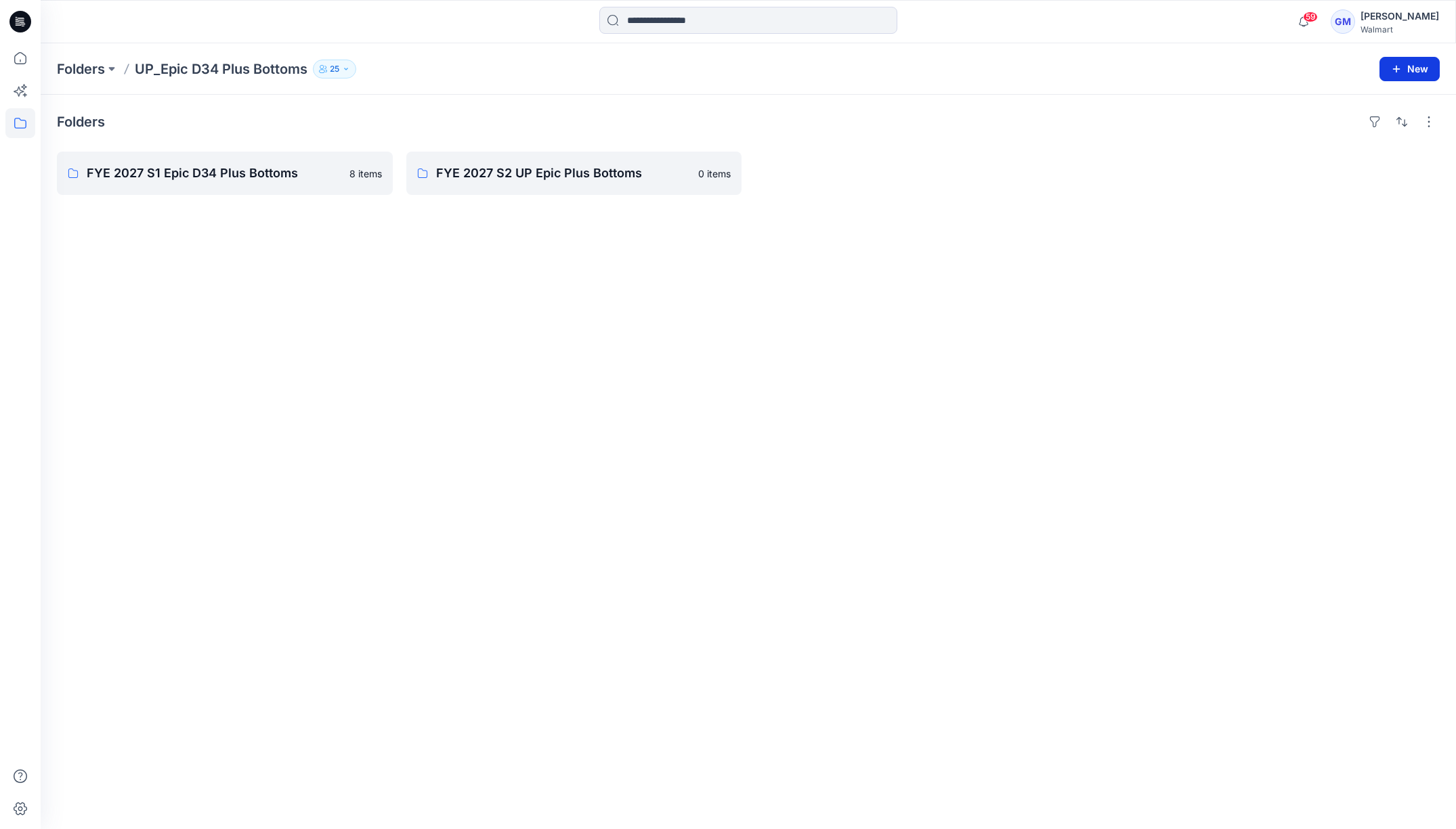
click at [1391, 77] on button "New" at bounding box center [1409, 68] width 60 height 24
click at [1356, 127] on p "New Folder" at bounding box center [1370, 128] width 50 height 15
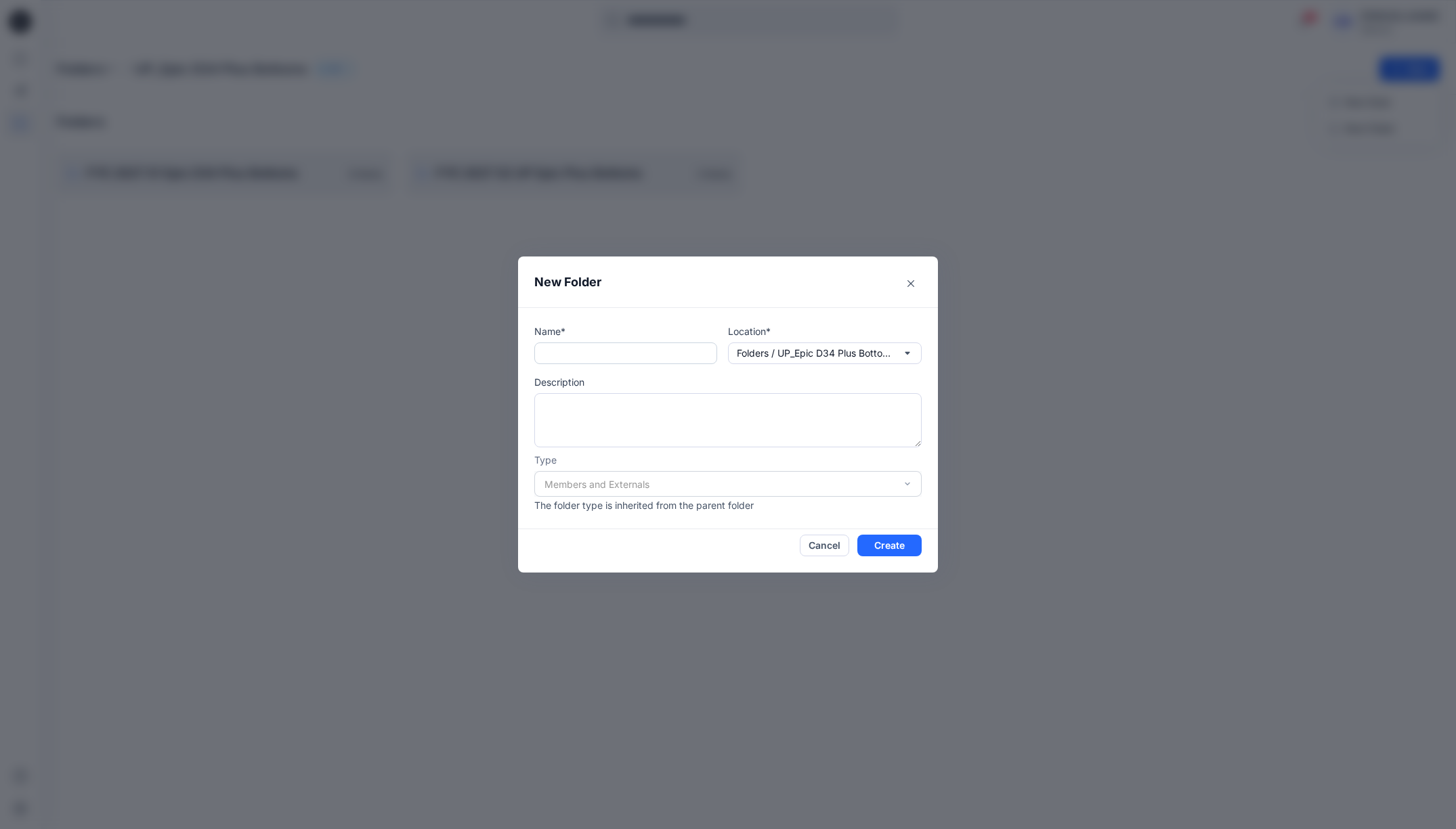
click at [614, 350] on input "text" at bounding box center [626, 353] width 183 height 21
paste input "**********"
click at [599, 351] on input "**********" at bounding box center [626, 353] width 183 height 21
type input "**********"
click at [885, 542] on button "Create" at bounding box center [890, 545] width 64 height 21
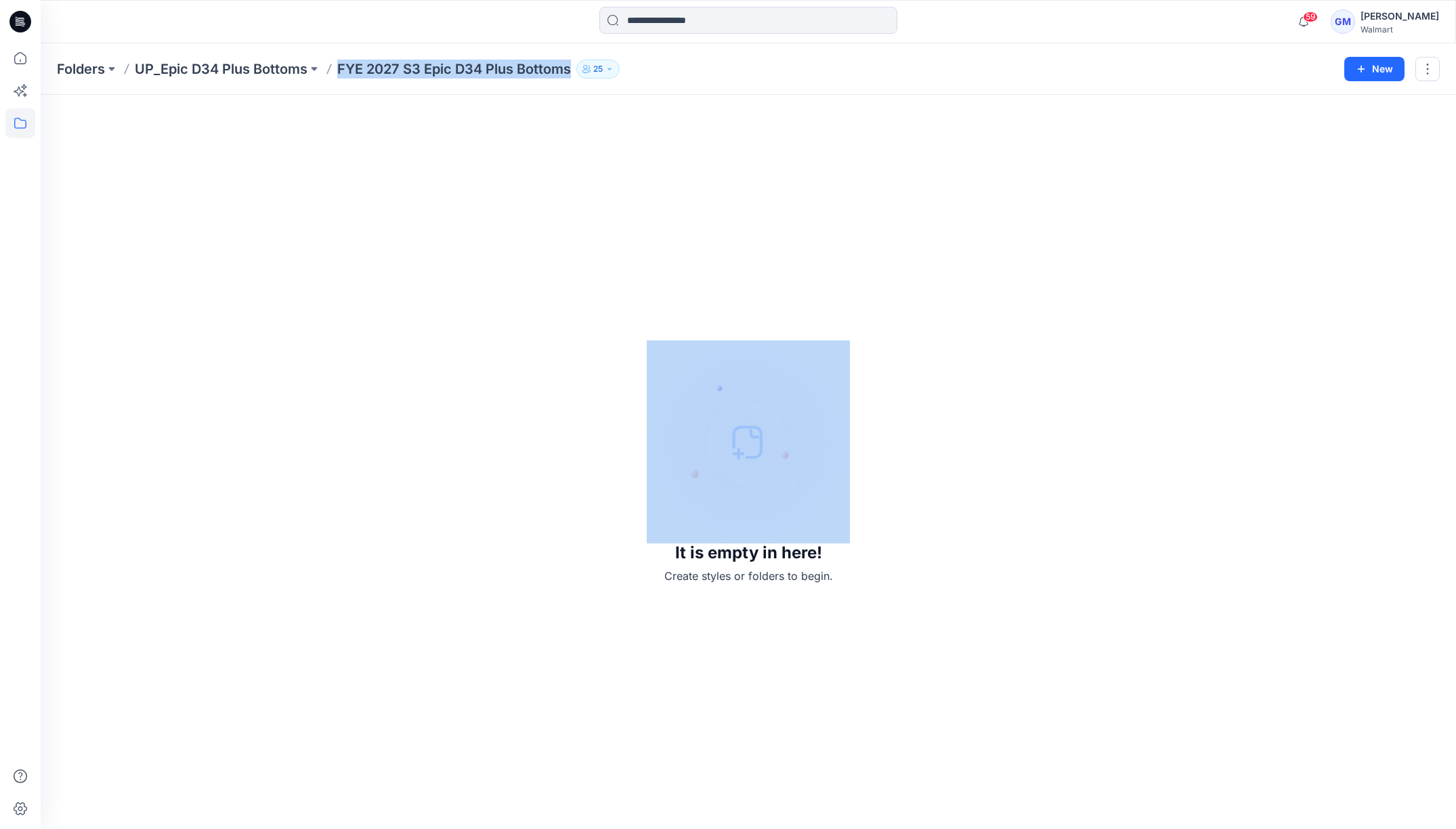
drag, startPoint x: 340, startPoint y: 66, endPoint x: 601, endPoint y: 77, distance: 261.2
click at [601, 77] on div "Folders UP_Epic D34 Plus Bottoms FYE 2027 S3 Epic D34 Plus Bottoms 25" at bounding box center [695, 68] width 1278 height 19
copy div "FYE 2027 S3 Epic D34 Plus Bottoms 25 New"
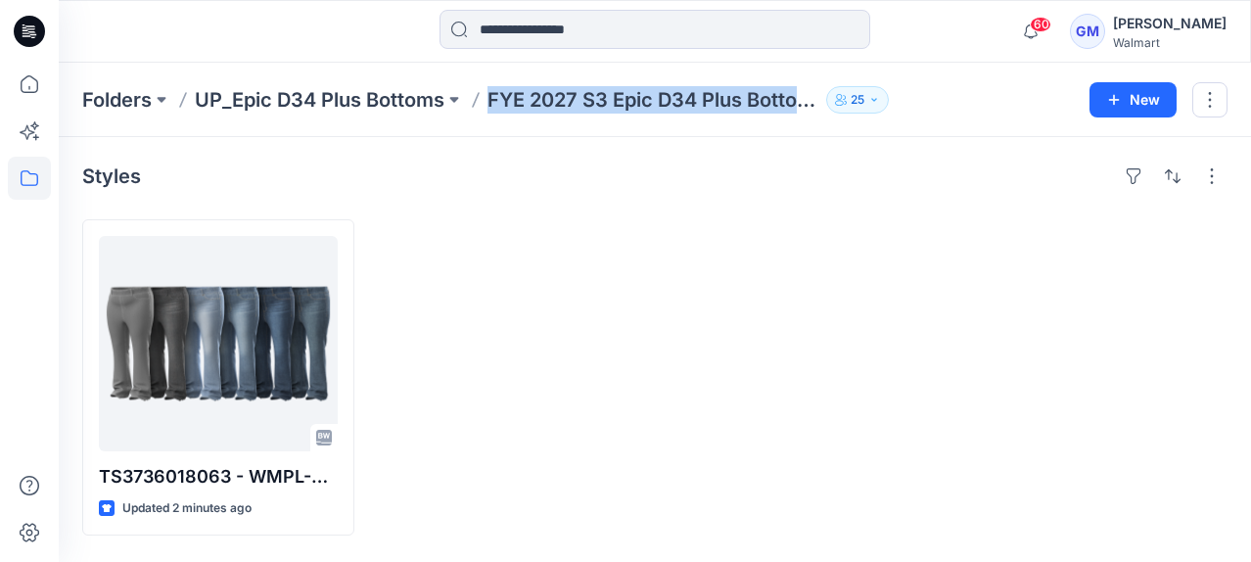
drag, startPoint x: 490, startPoint y: 105, endPoint x: 848, endPoint y: 93, distance: 358.5
click at [848, 93] on div "Folders UP_Epic D34 Plus Bottoms FYE 2027 S3 Epic D34 Plus Bottoms 25" at bounding box center [578, 99] width 993 height 27
copy div "FYE 2027 S3 Epic D34 Plus Bottoms 25 New"
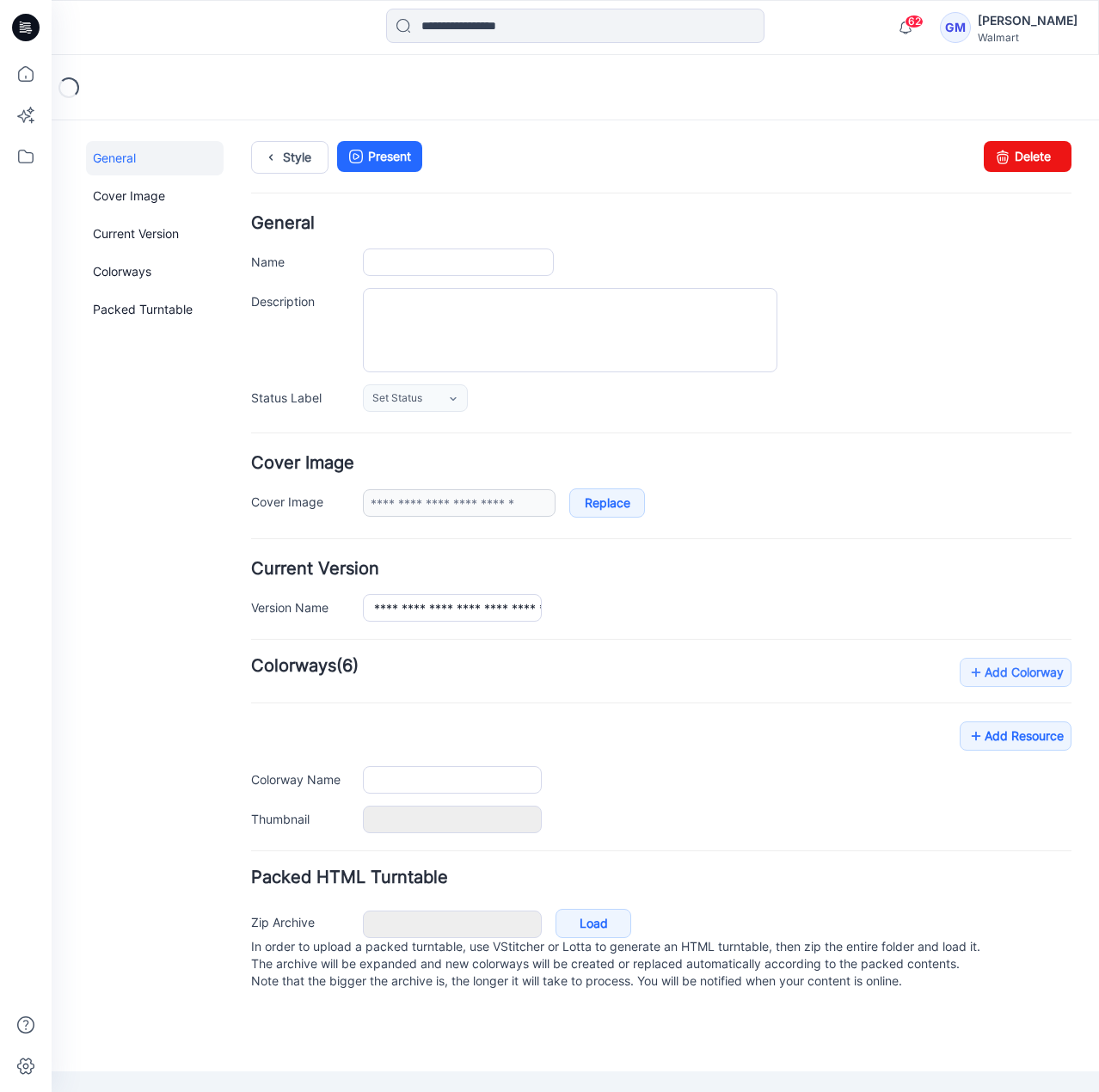
type input "**********"
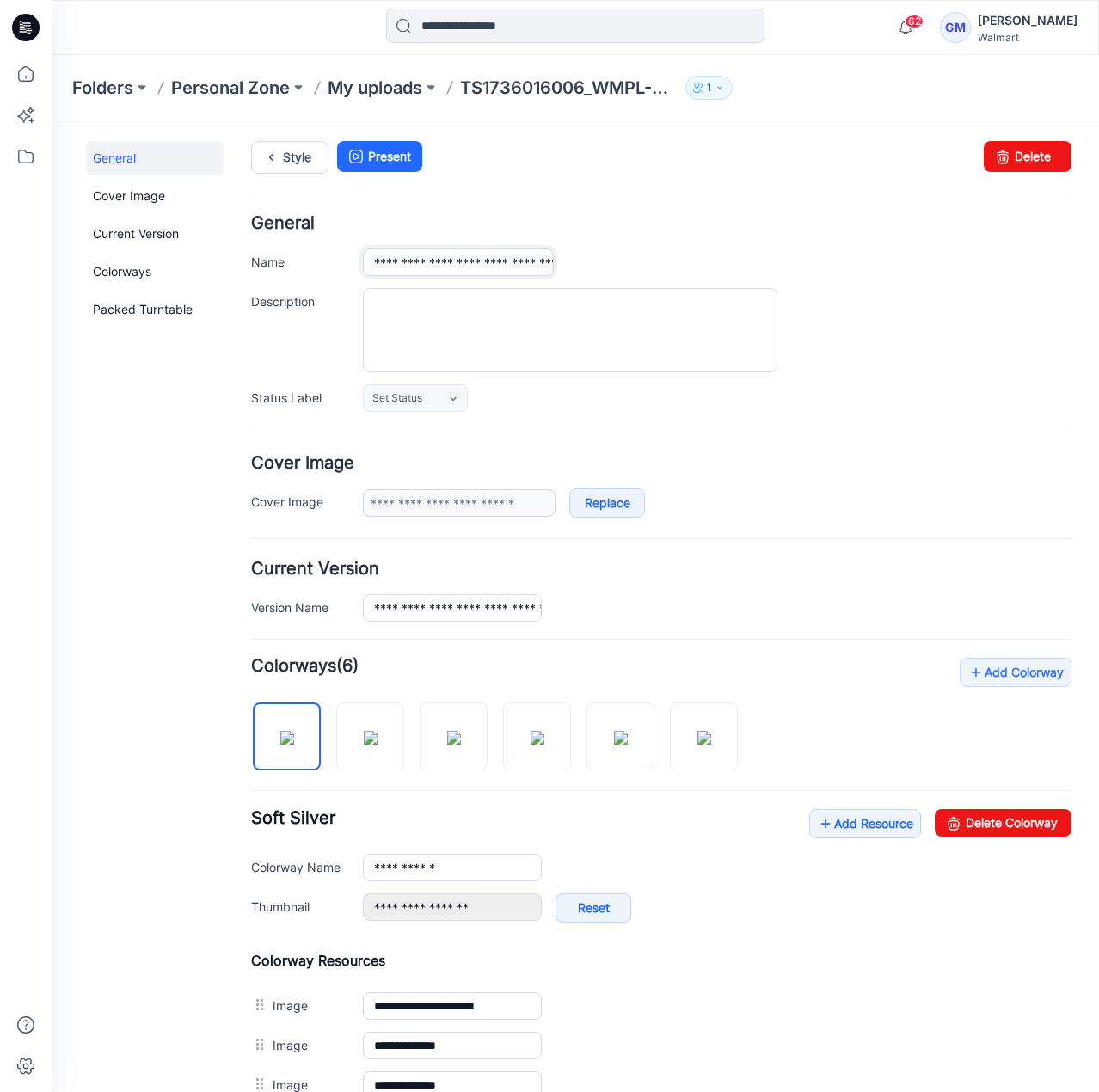
scroll to position [0, 208]
drag, startPoint x: 482, startPoint y: 269, endPoint x: 957, endPoint y: 304, distance: 476.3
click at [957, 304] on div "**********" at bounding box center [662, 313] width 821 height 196
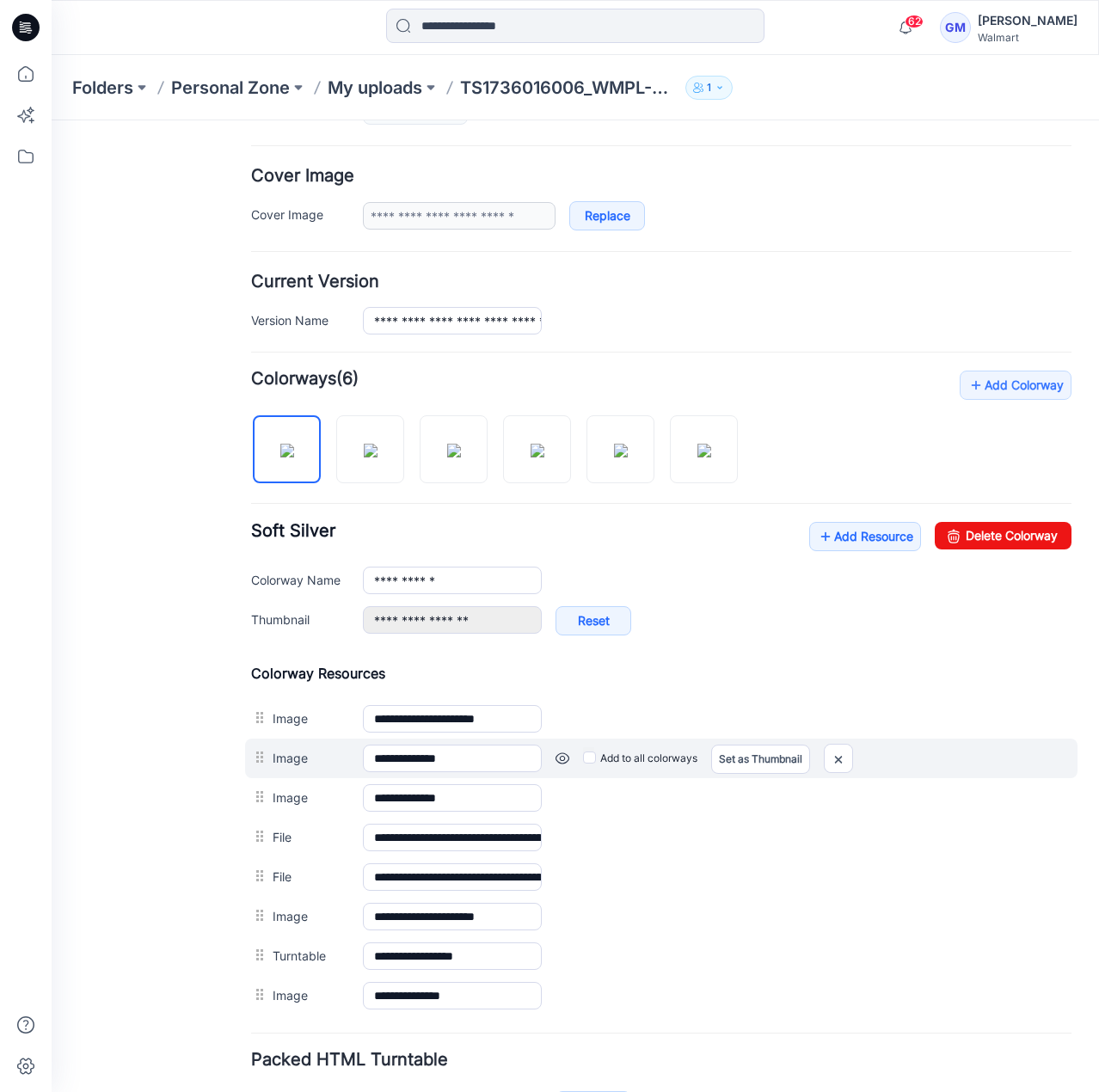
scroll to position [0, 0]
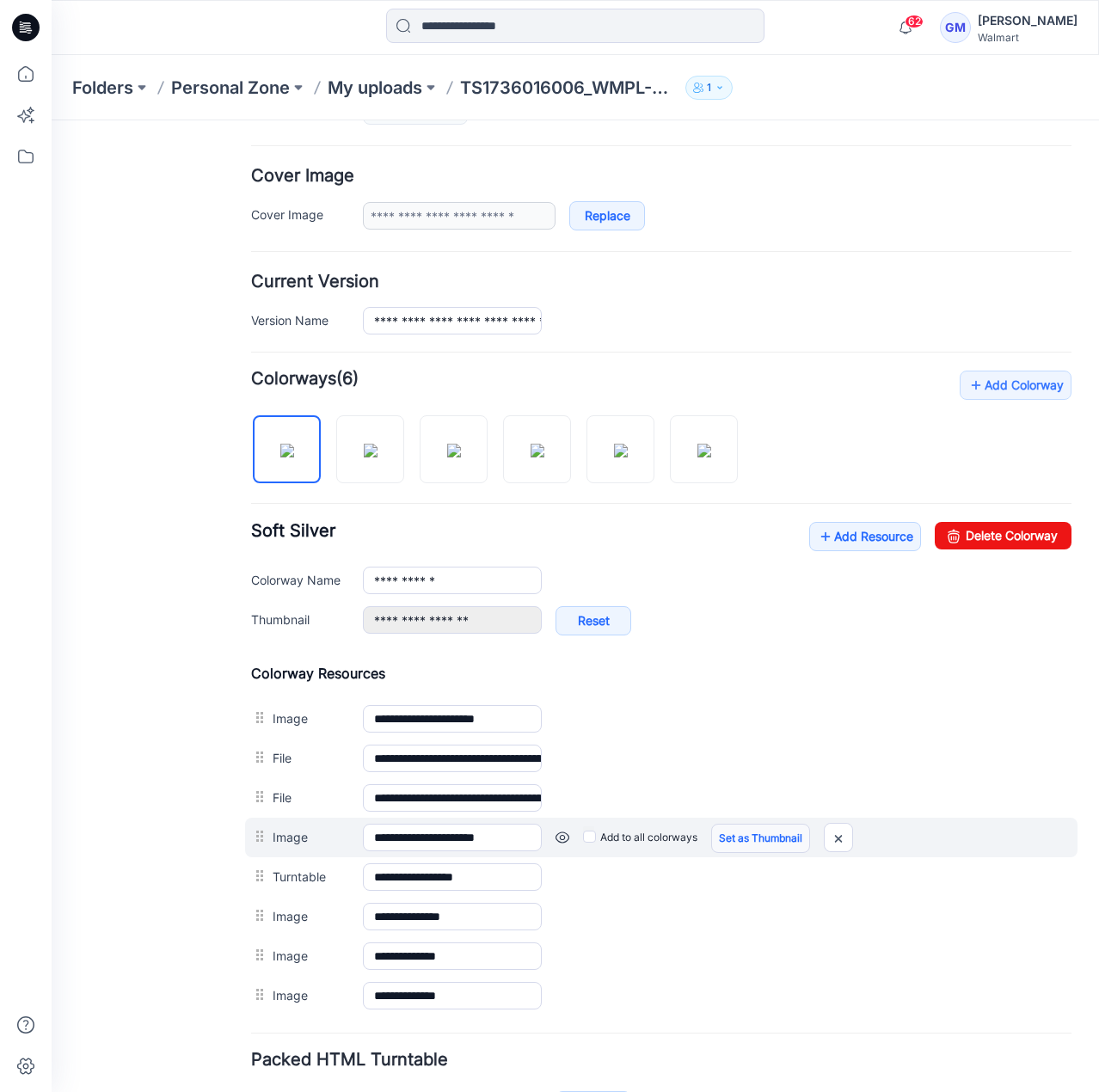
click at [762, 830] on link "Set as Thumbnail" at bounding box center [761, 838] width 99 height 29
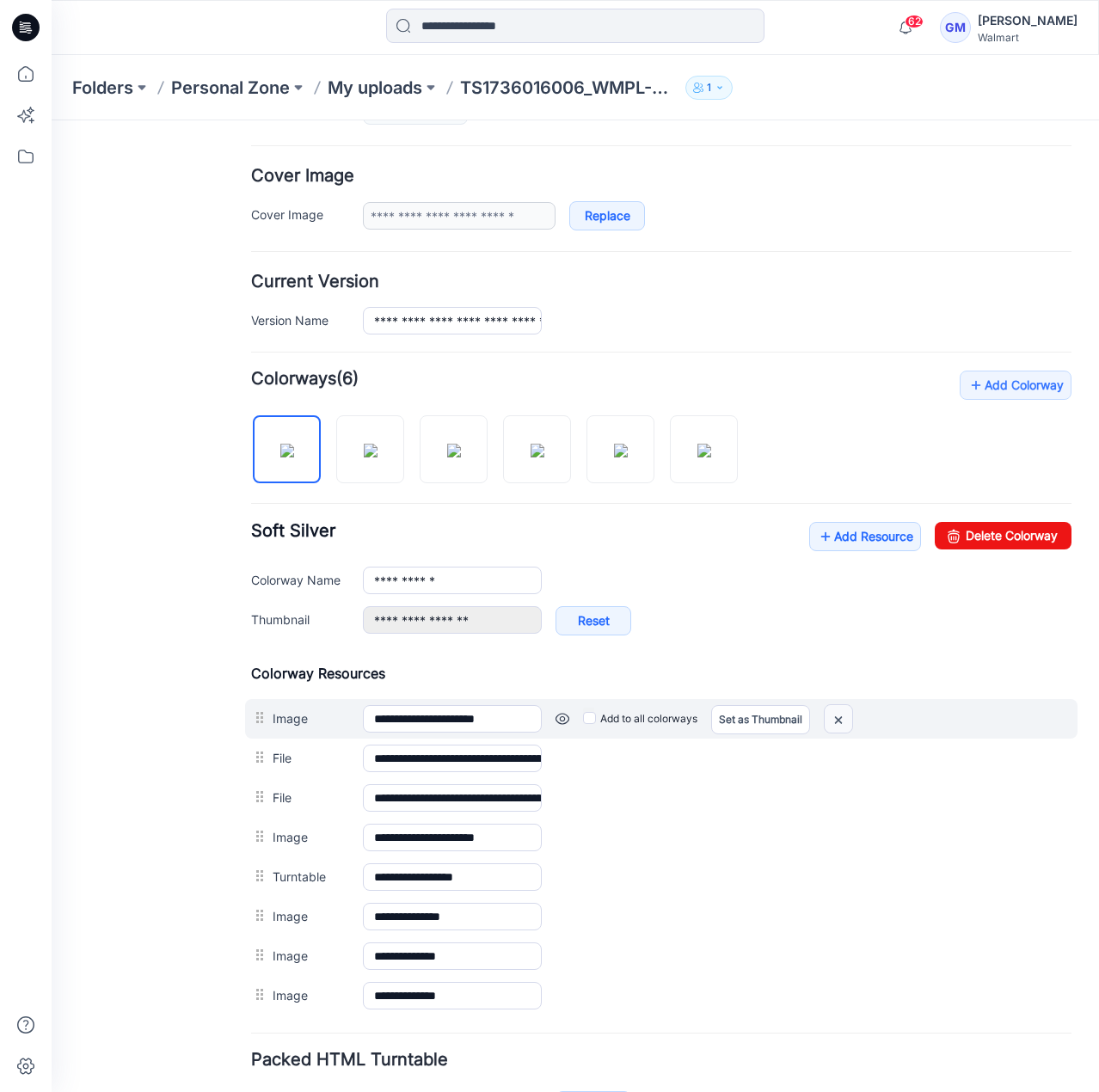
drag, startPoint x: 842, startPoint y: 716, endPoint x: 675, endPoint y: 182, distance: 559.5
click at [842, 716] on img at bounding box center [838, 720] width 27 height 28
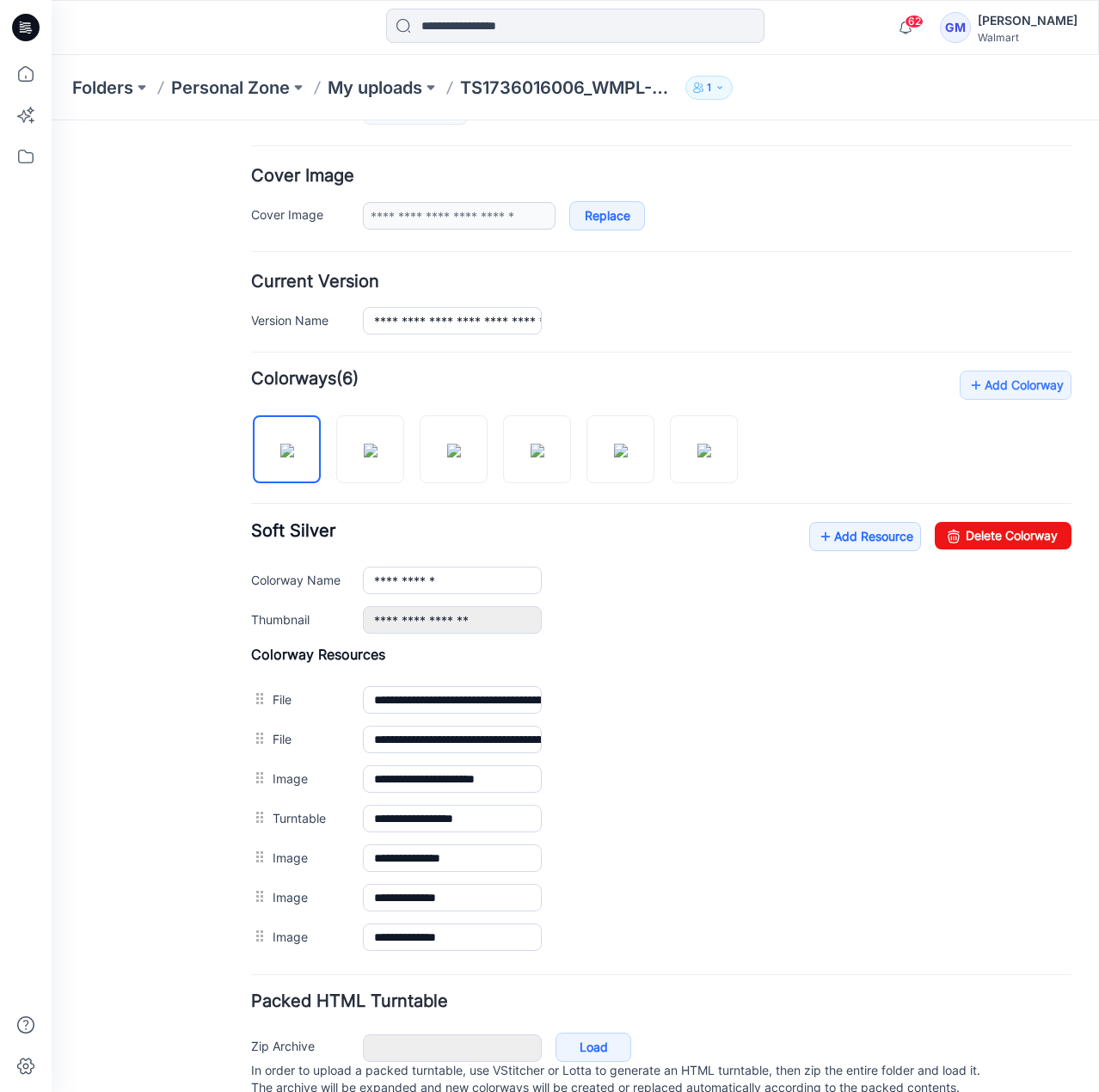
drag, startPoint x: 272, startPoint y: 697, endPoint x: 242, endPoint y: 765, distance: 74.3
click at [273, 925] on div "**********" at bounding box center [662, 801] width 821 height 311
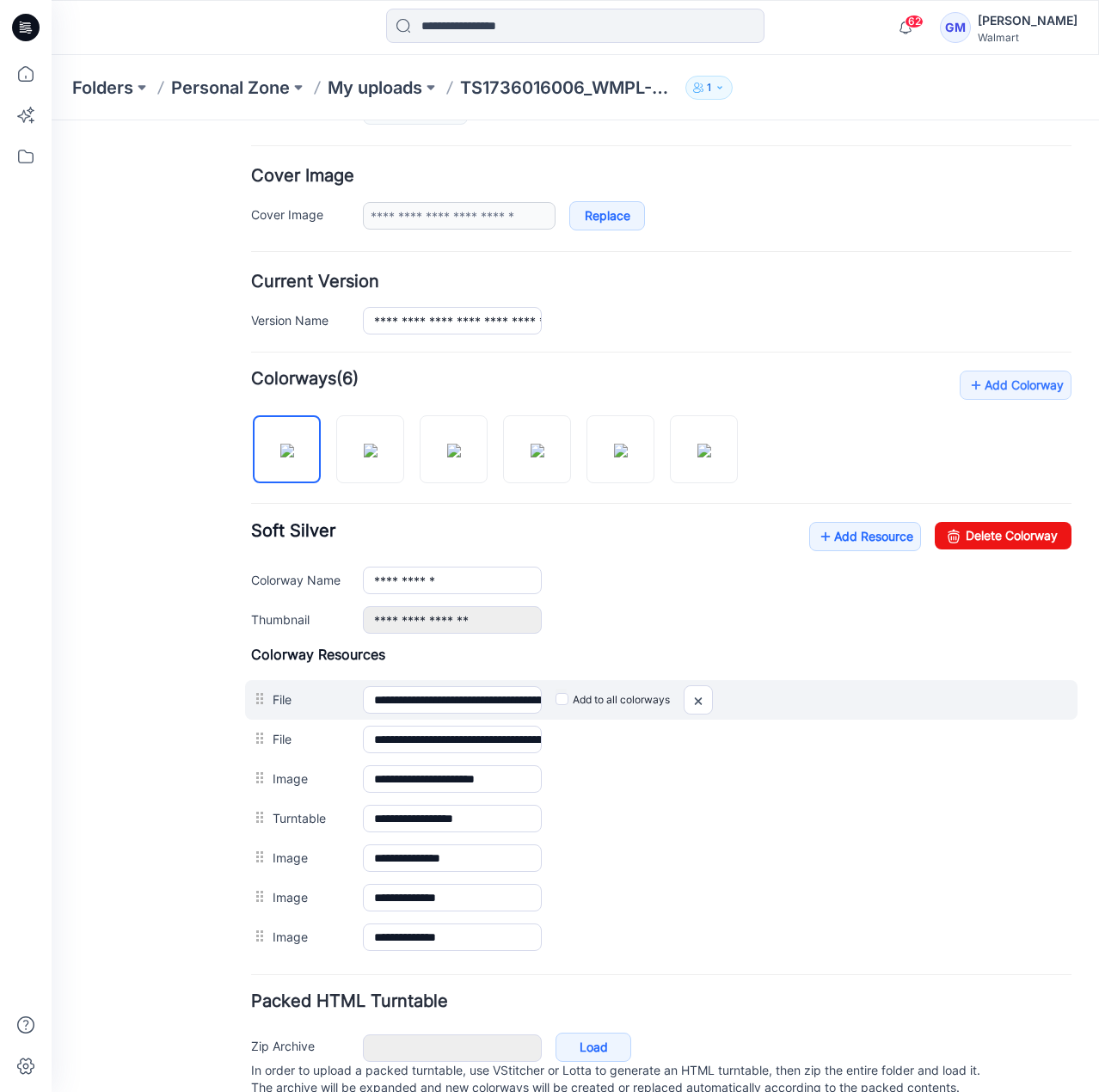
click at [255, 686] on div at bounding box center [262, 698] width 21 height 25
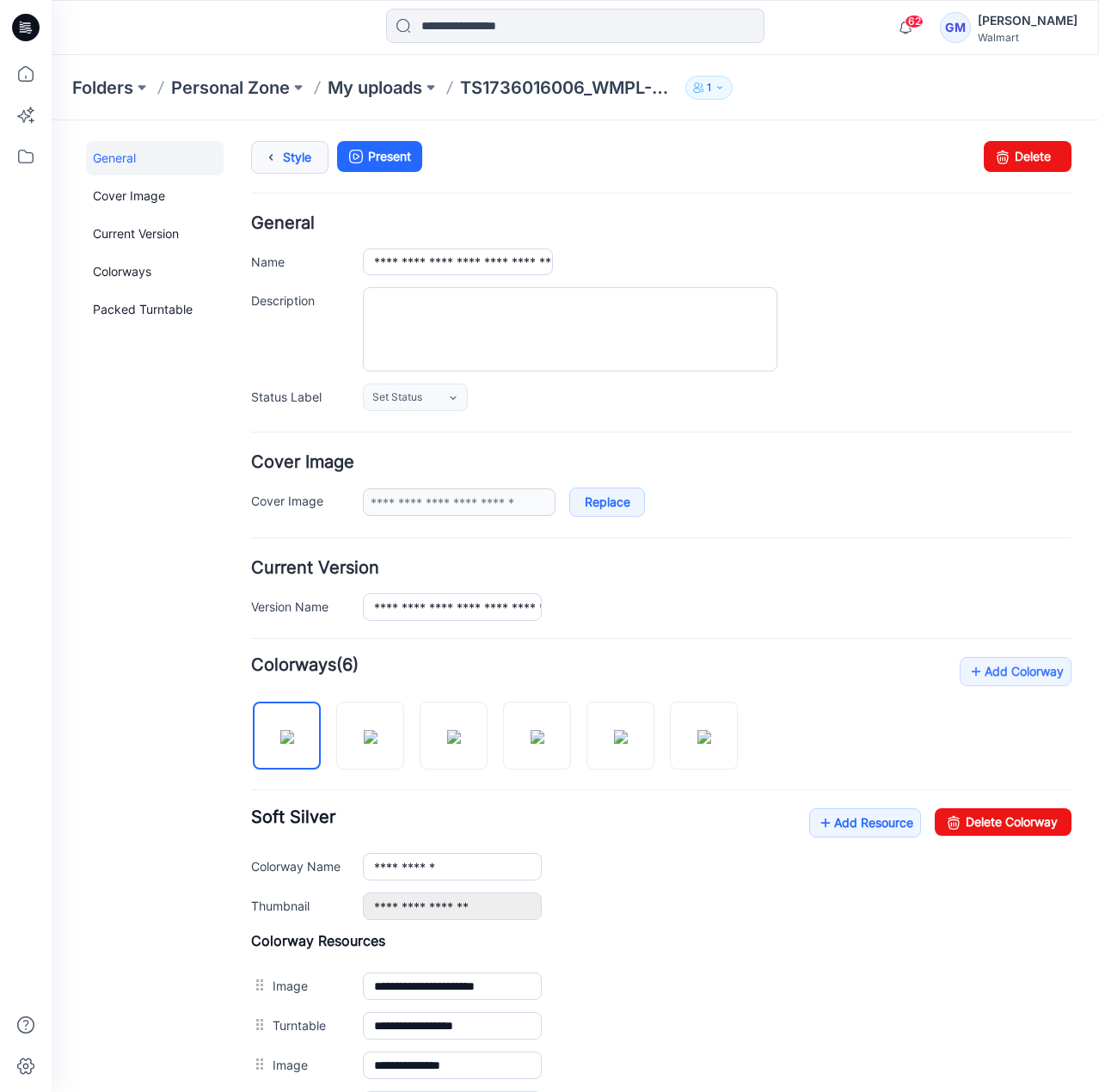
click at [296, 152] on link "Style" at bounding box center [290, 157] width 77 height 33
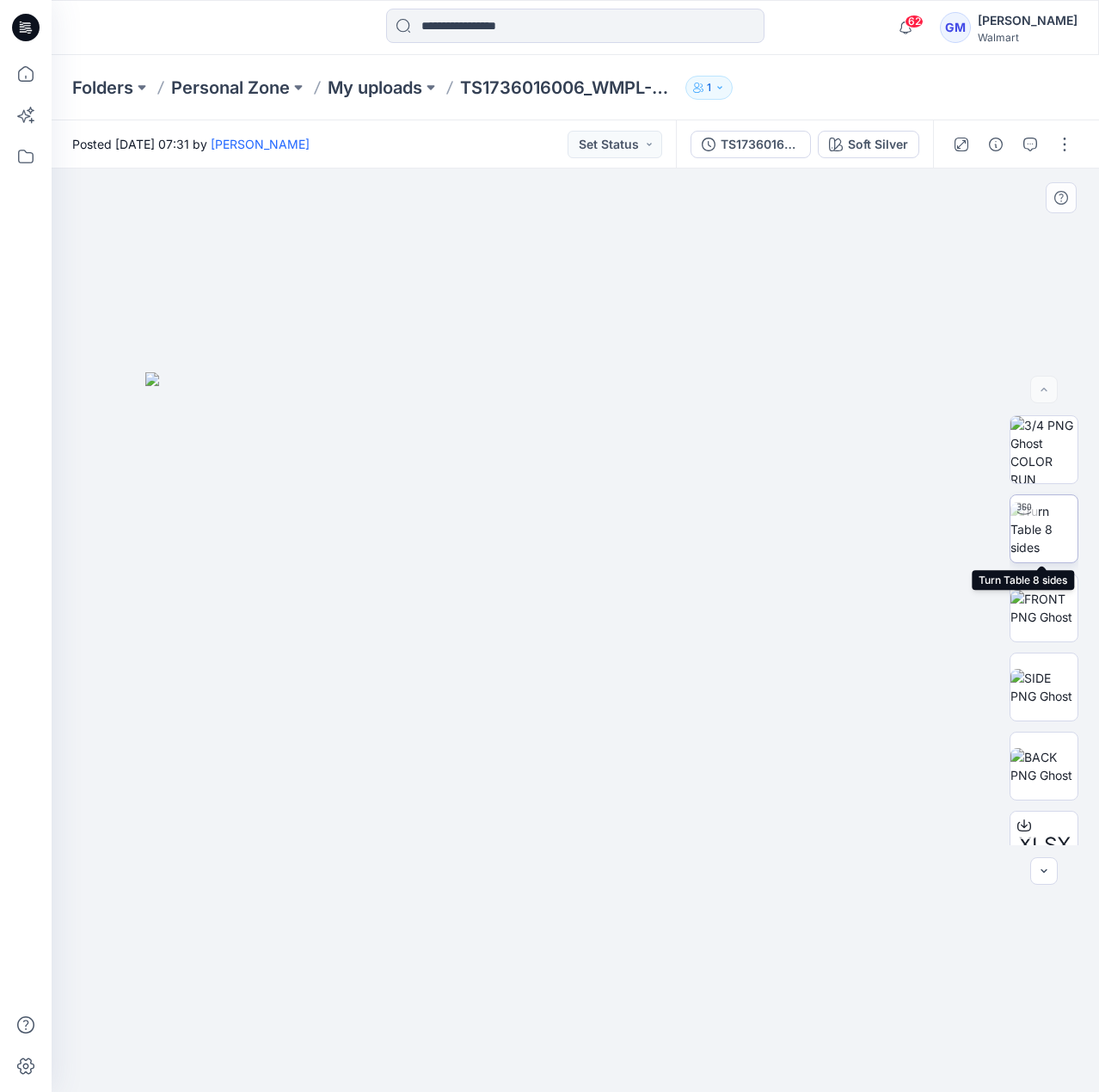
click at [1045, 515] on img at bounding box center [1044, 530] width 67 height 54
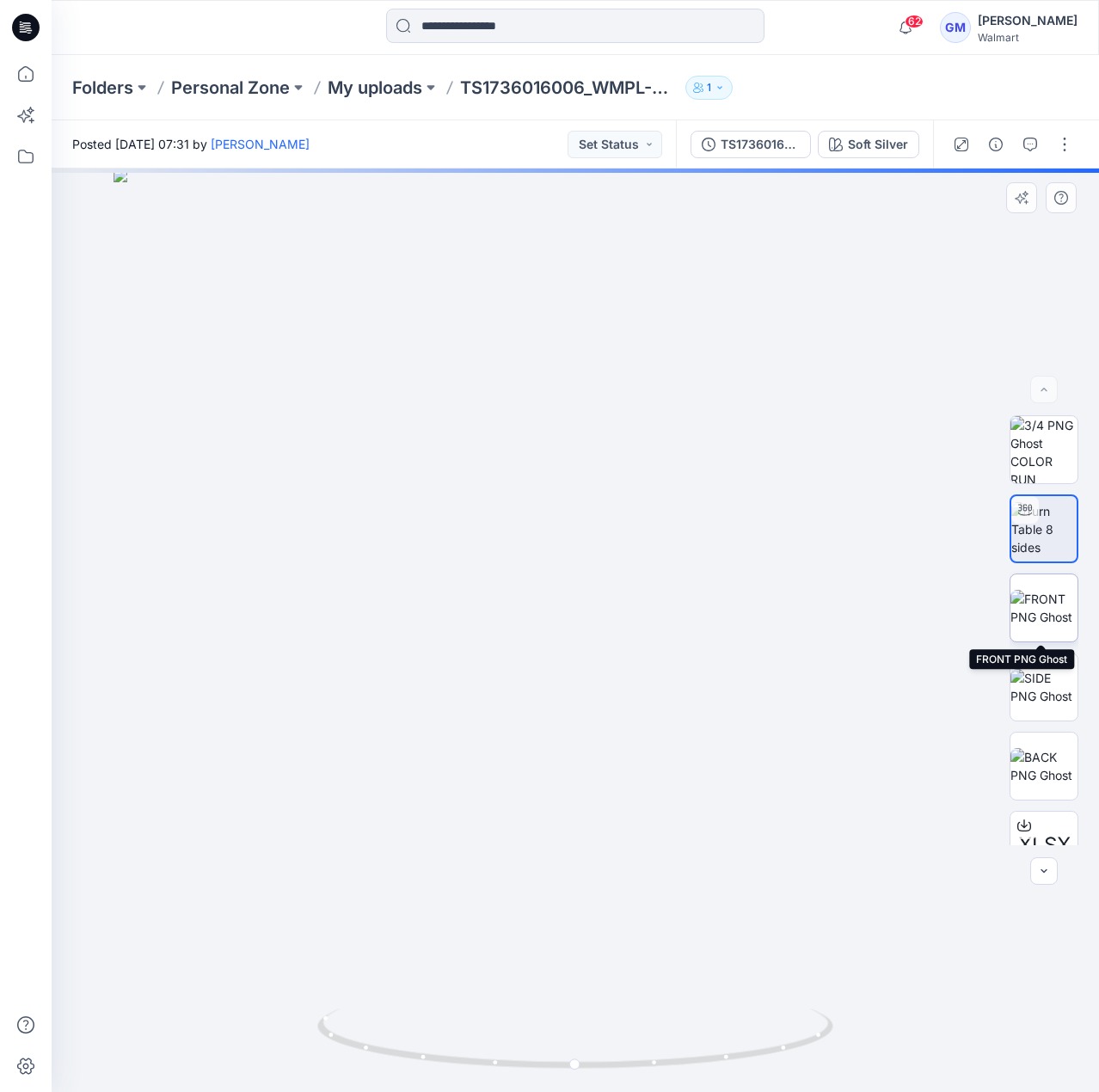
click at [1050, 598] on img at bounding box center [1044, 608] width 67 height 36
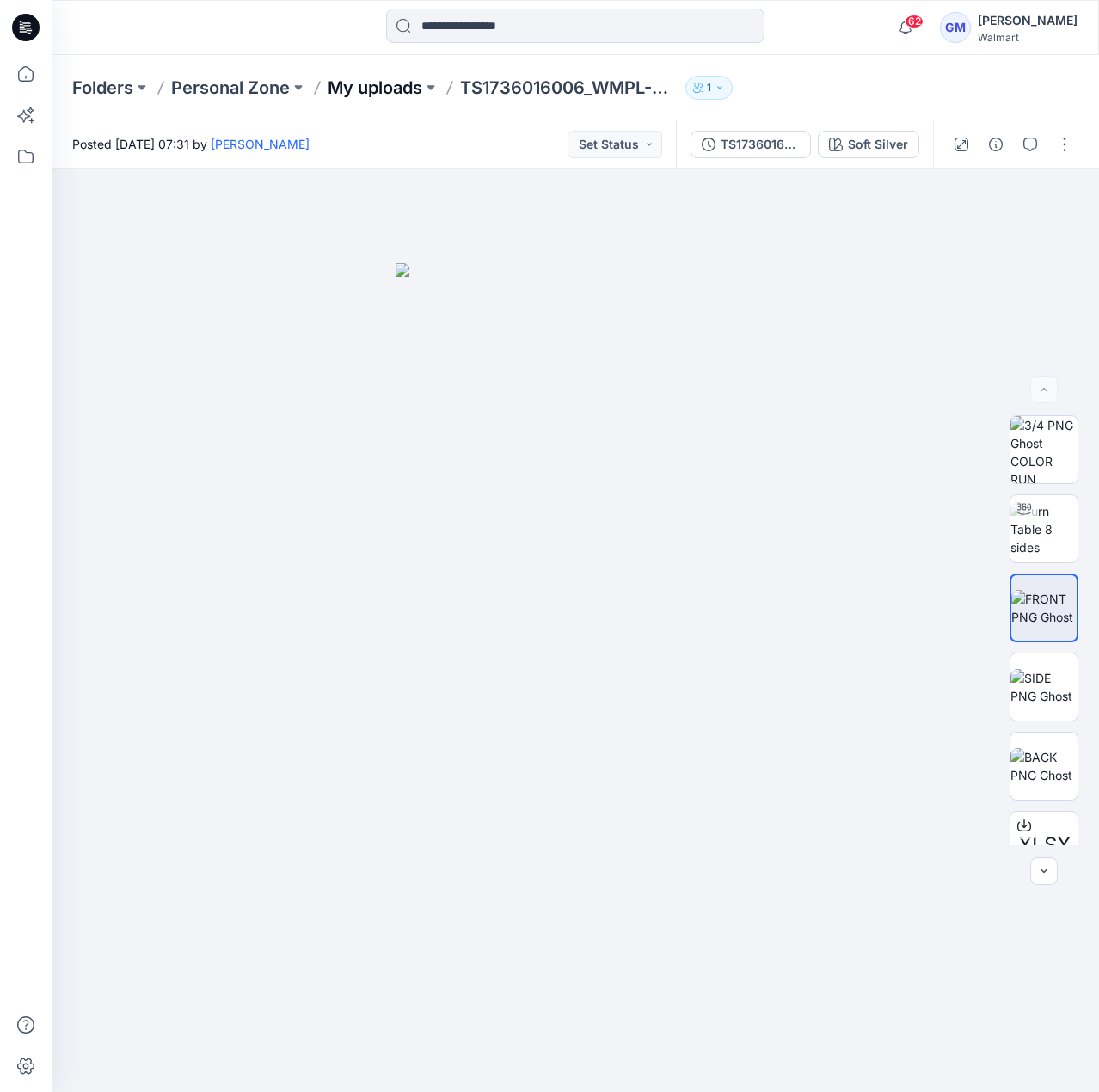
click at [407, 82] on p "My uploads" at bounding box center [375, 87] width 95 height 24
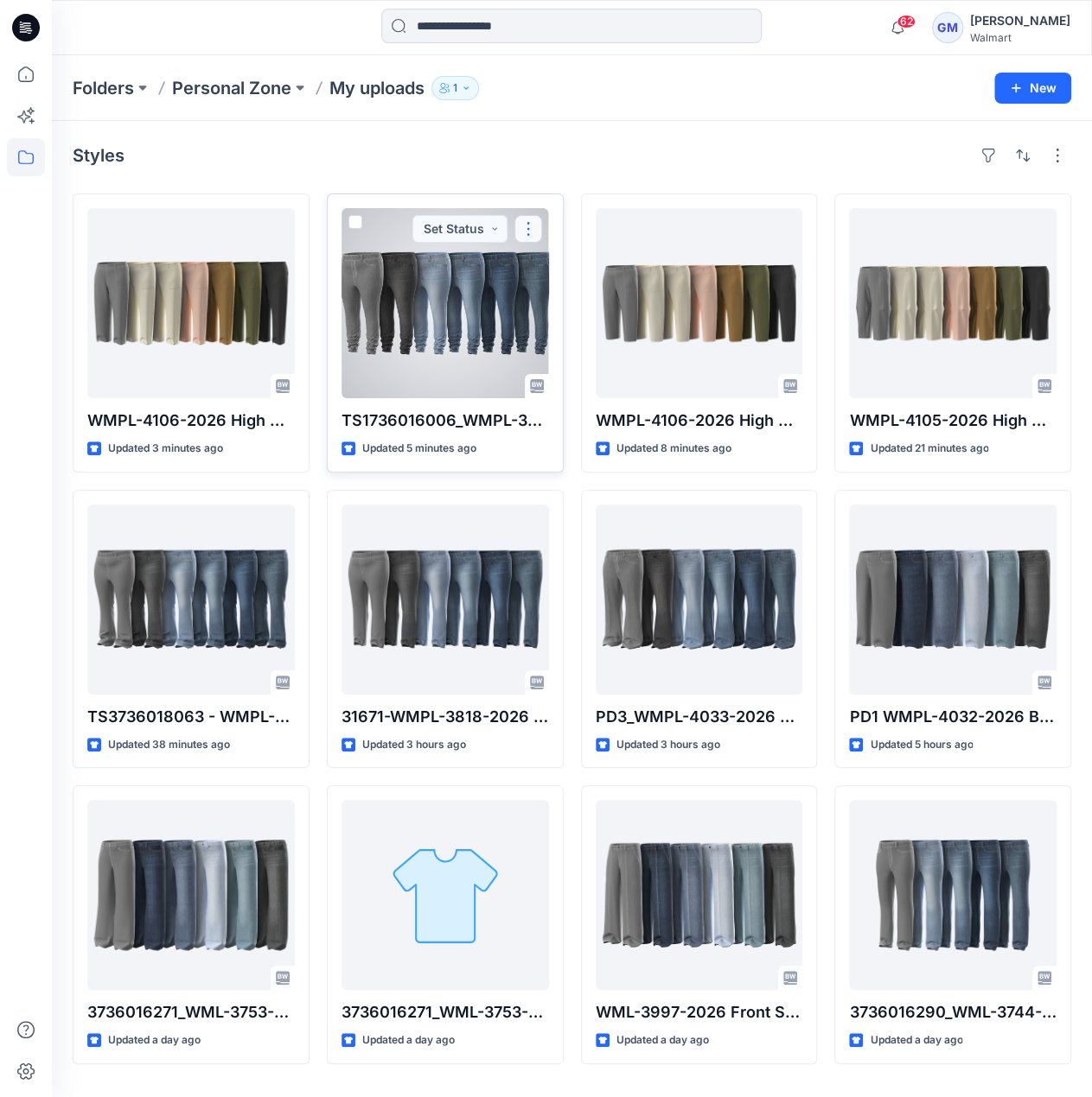
click at [534, 230] on button "button" at bounding box center [528, 229] width 27 height 27
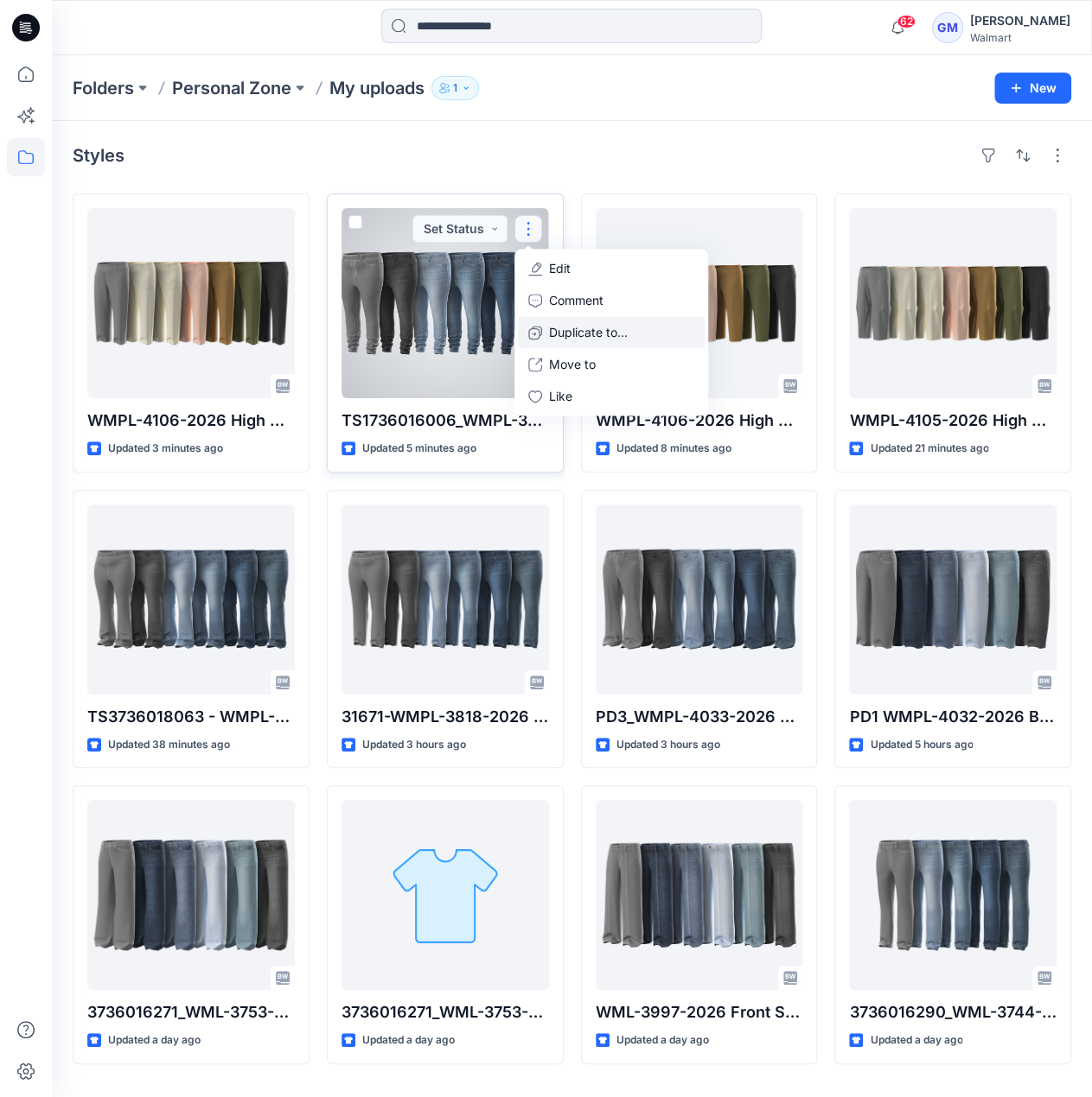
click at [586, 327] on p "Duplicate to..." at bounding box center [588, 332] width 79 height 19
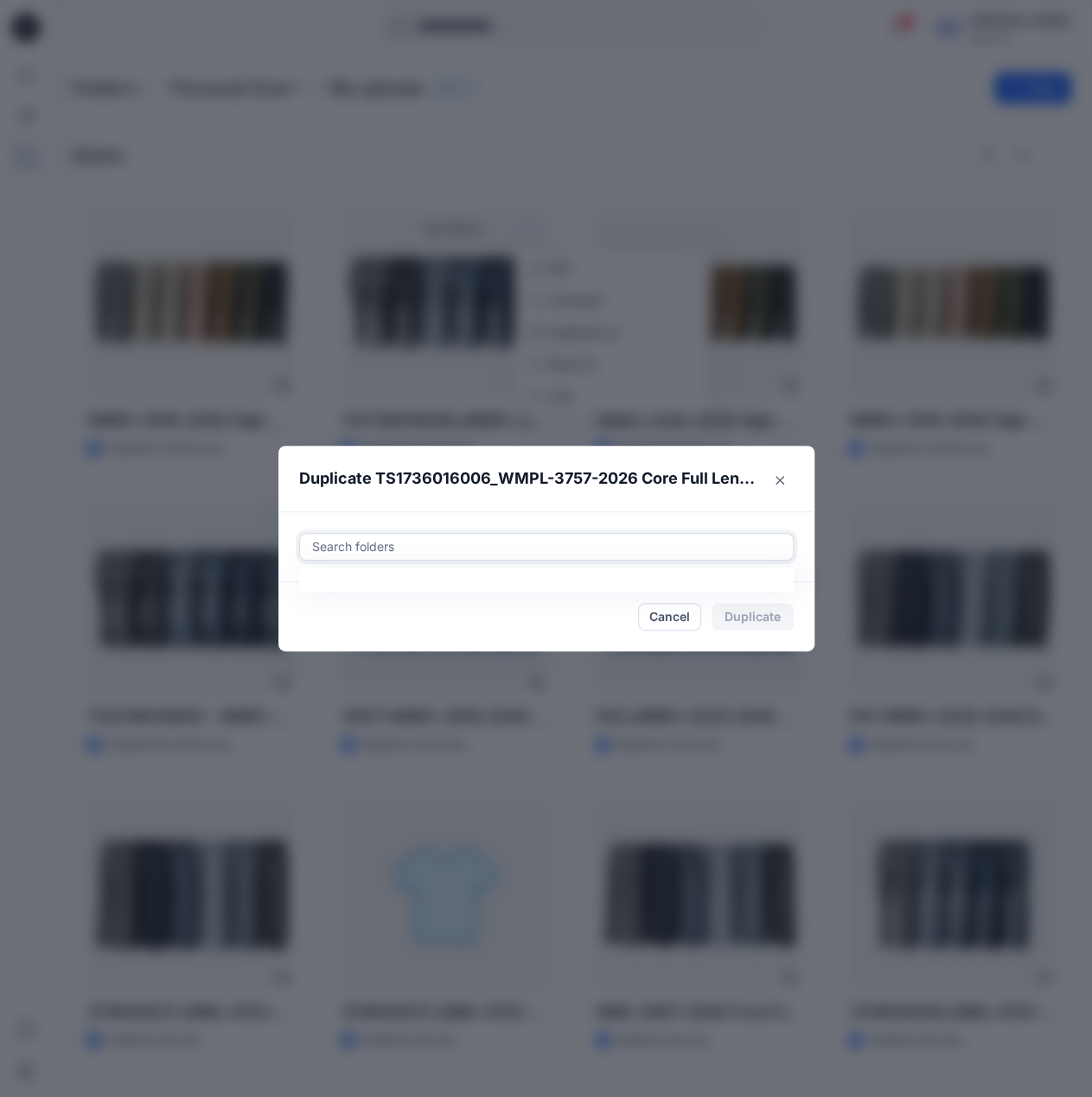
click at [464, 544] on div at bounding box center [546, 546] width 472 height 20
paste input "**********"
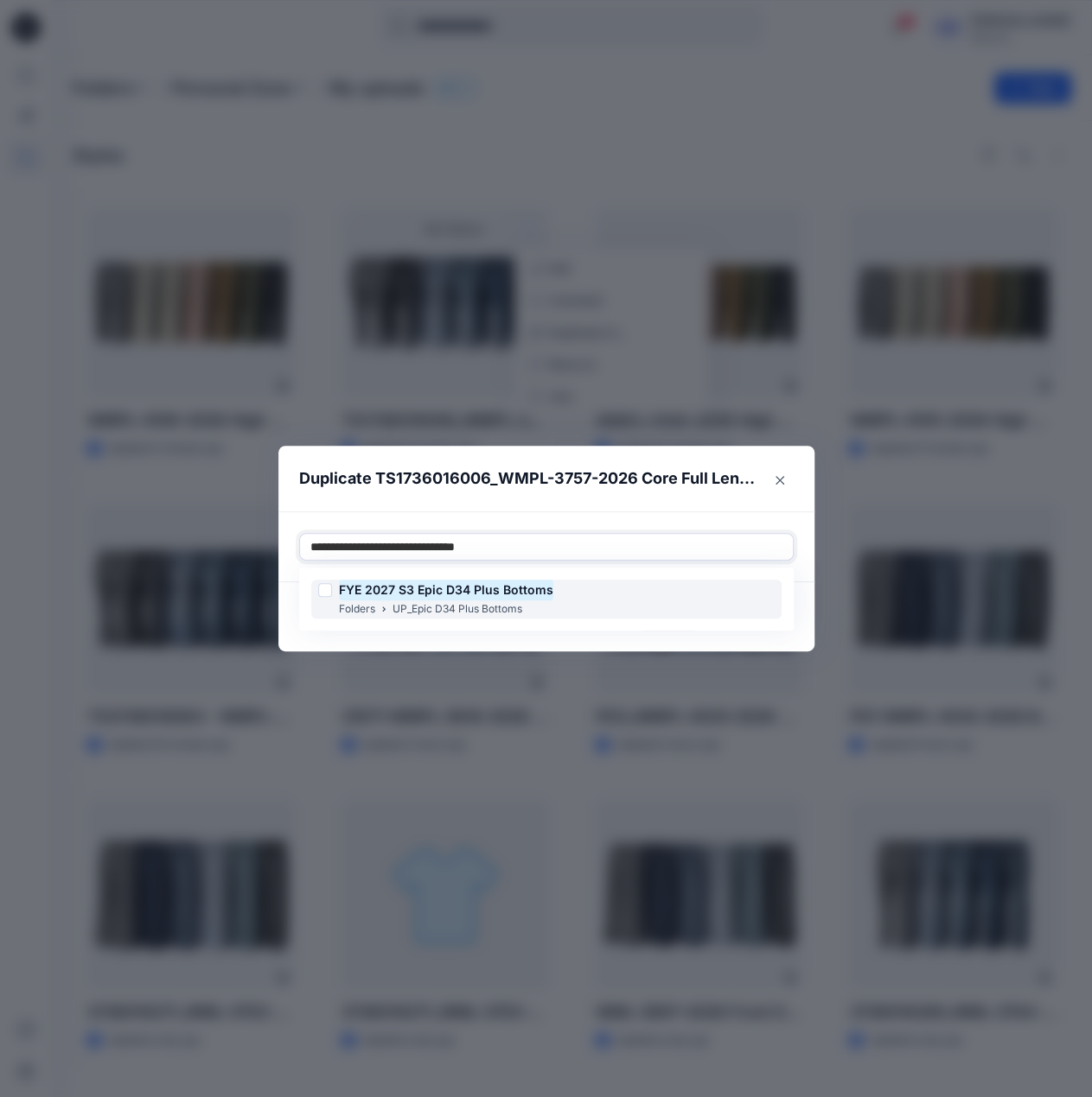
click at [516, 583] on mark "FYE 2027 S3 Epic D34 Plus Bottoms" at bounding box center [446, 590] width 215 height 23
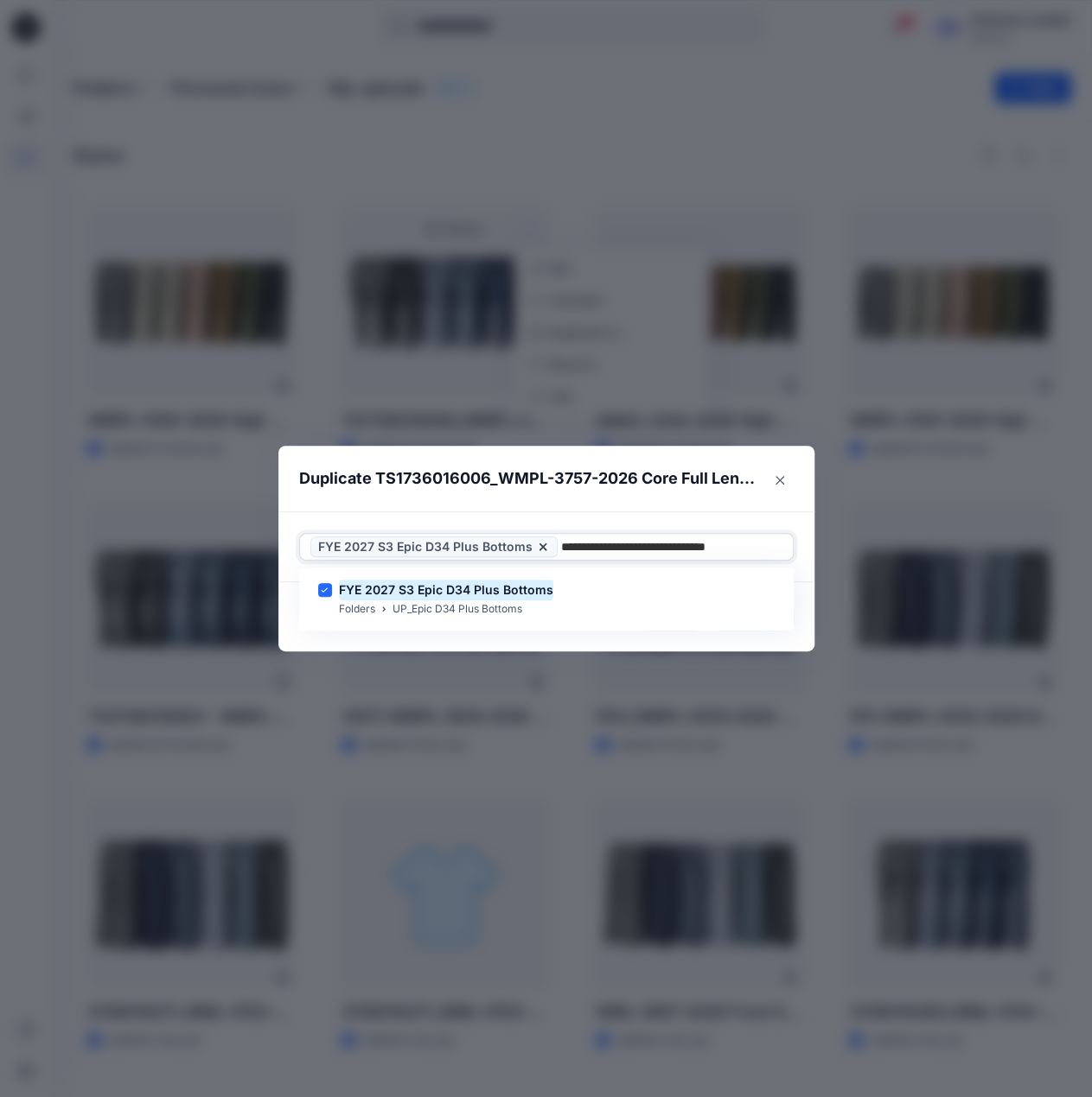
type input "**********"
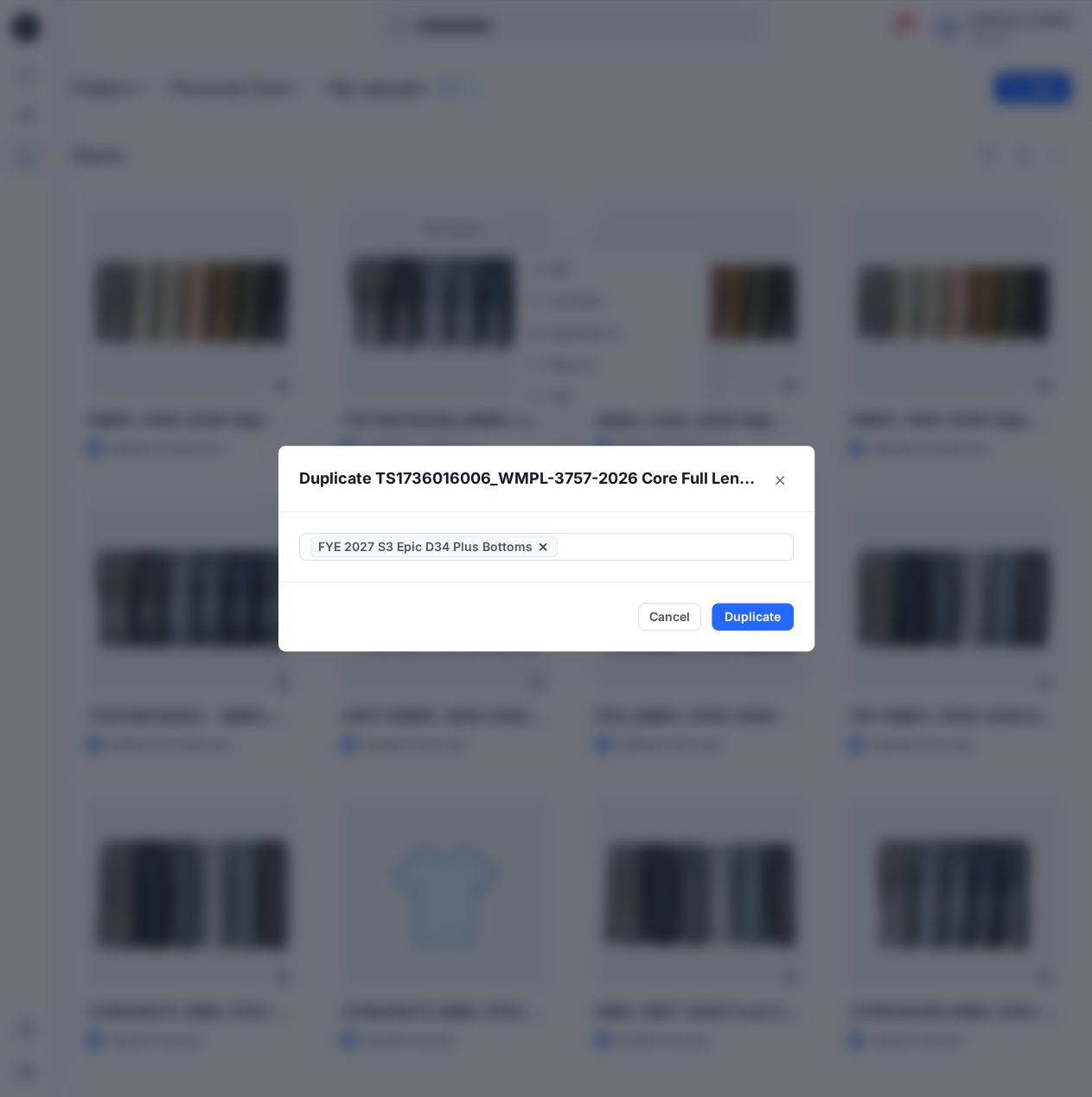
click at [749, 506] on header "Duplicate TS1736016006_WMPL-3757-2026 Core Full Length Skinny Jegging_" at bounding box center [529, 478] width 501 height 65
click at [757, 607] on button "Duplicate" at bounding box center [752, 616] width 82 height 27
click at [778, 612] on button "Close" at bounding box center [765, 616] width 56 height 27
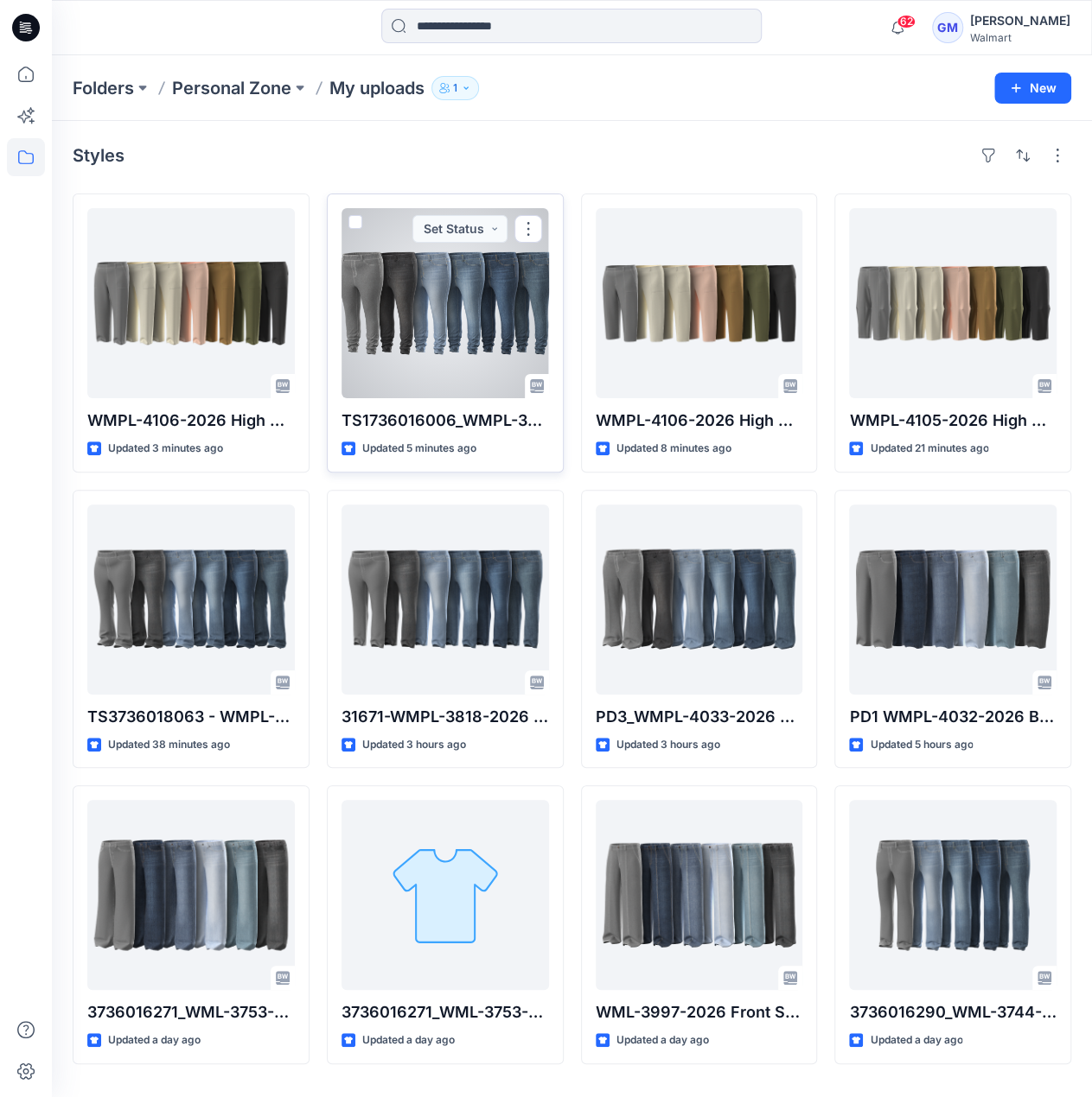
click at [484, 342] on div at bounding box center [445, 303] width 207 height 190
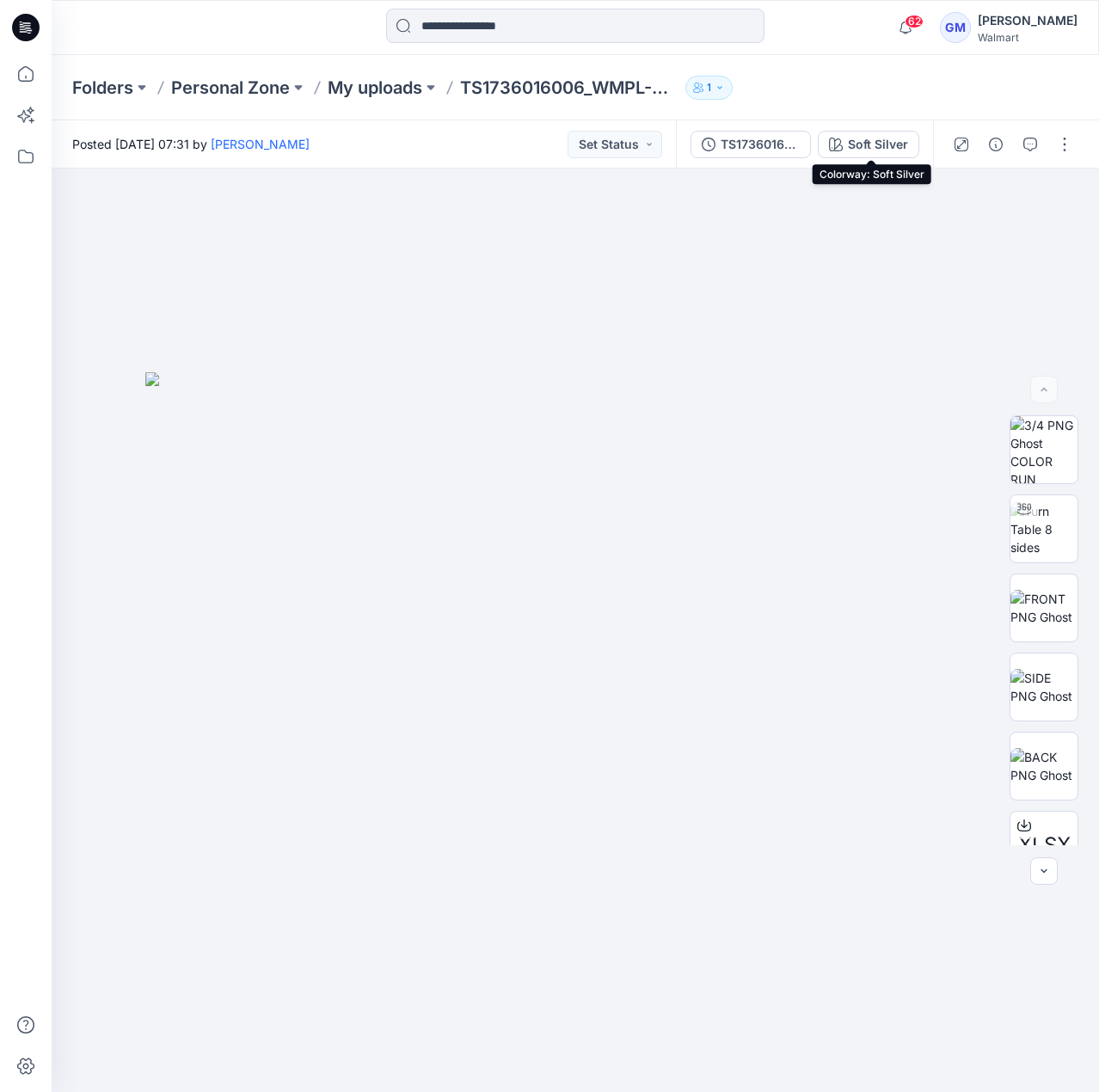
click at [903, 141] on div "Soft Silver" at bounding box center [878, 145] width 61 height 19
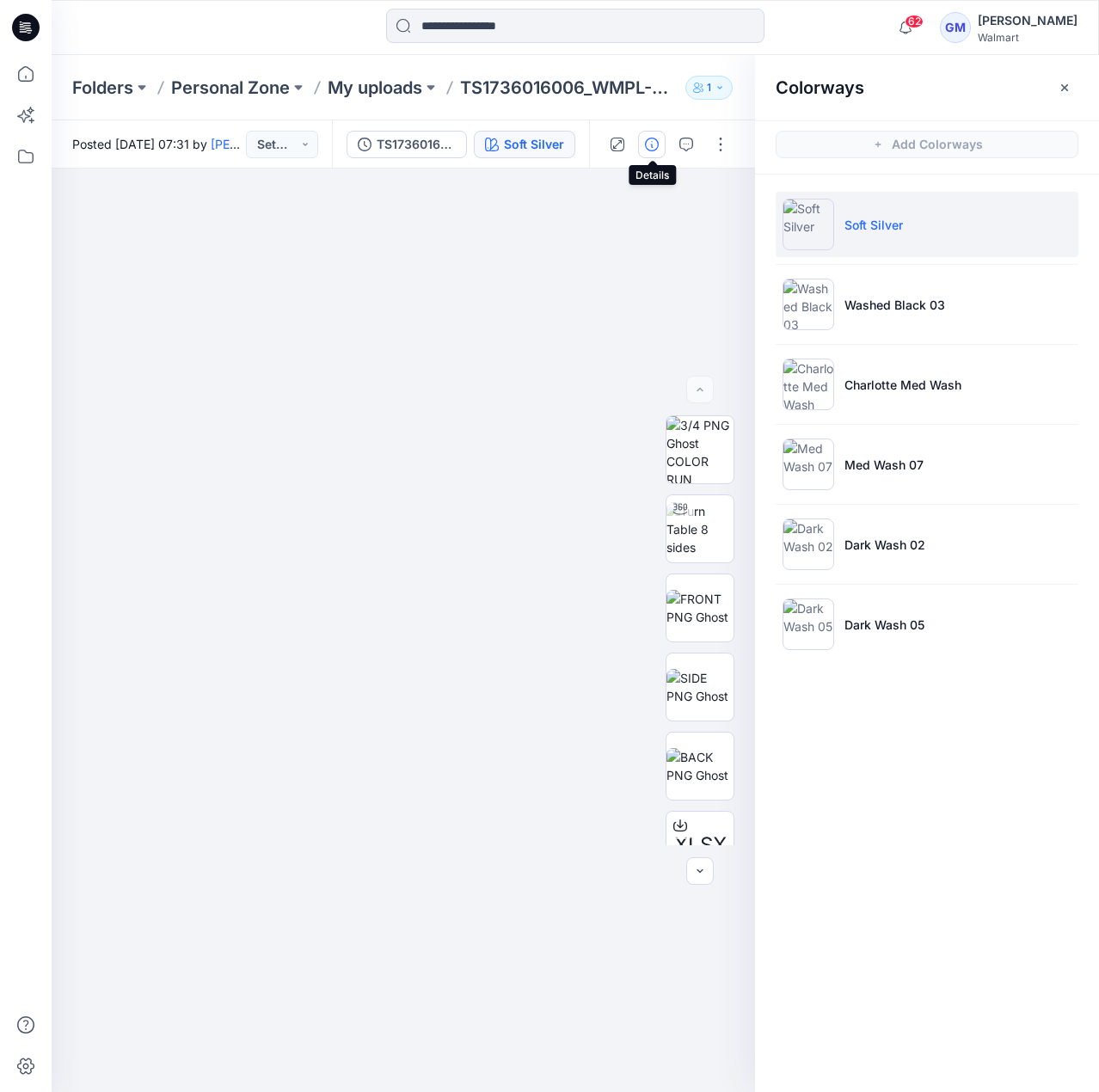
click at [648, 140] on icon "button" at bounding box center [652, 145] width 14 height 14
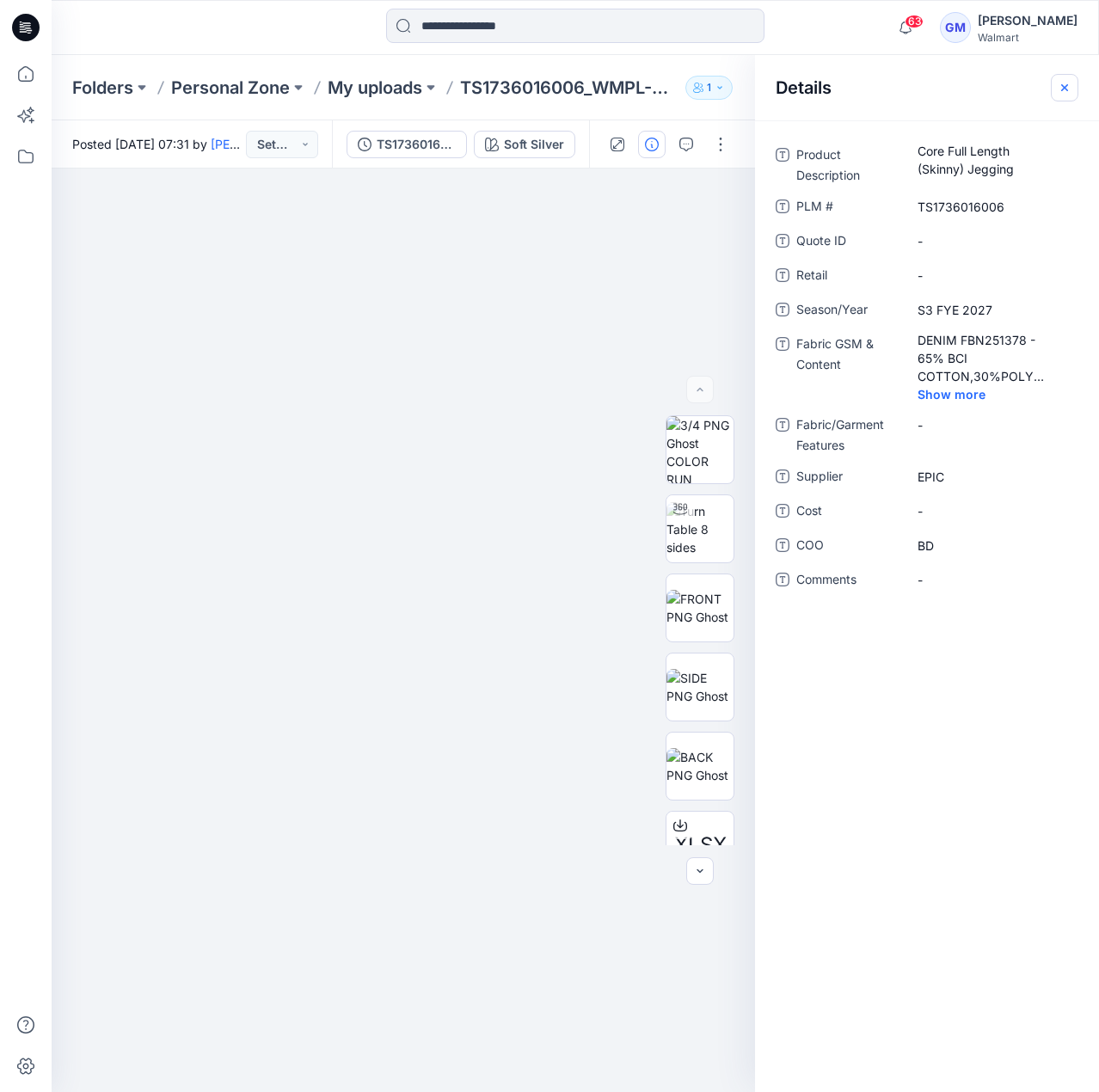
click at [1075, 92] on button "button" at bounding box center [1064, 87] width 27 height 27
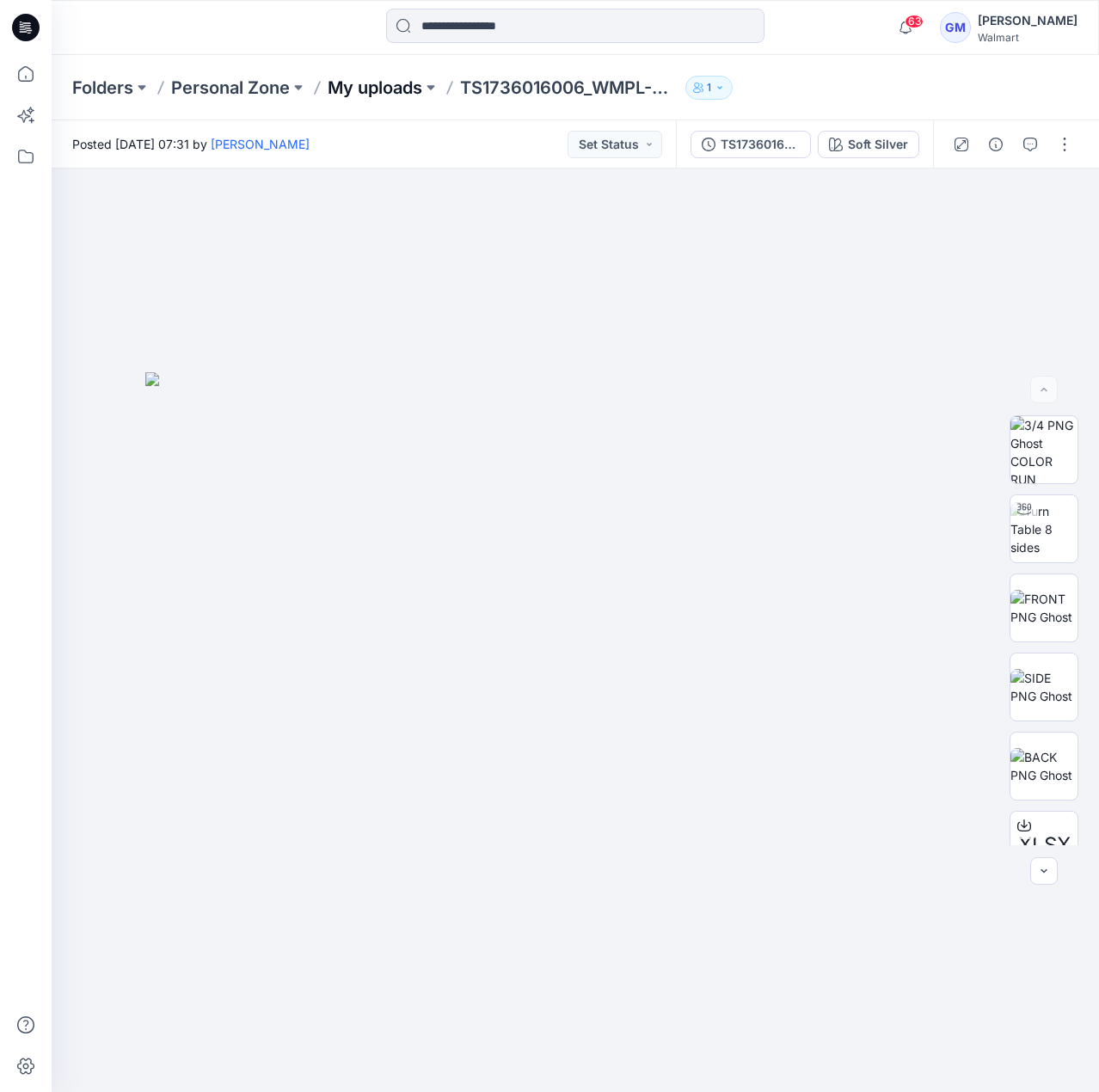
click at [401, 97] on p "My uploads" at bounding box center [375, 87] width 95 height 24
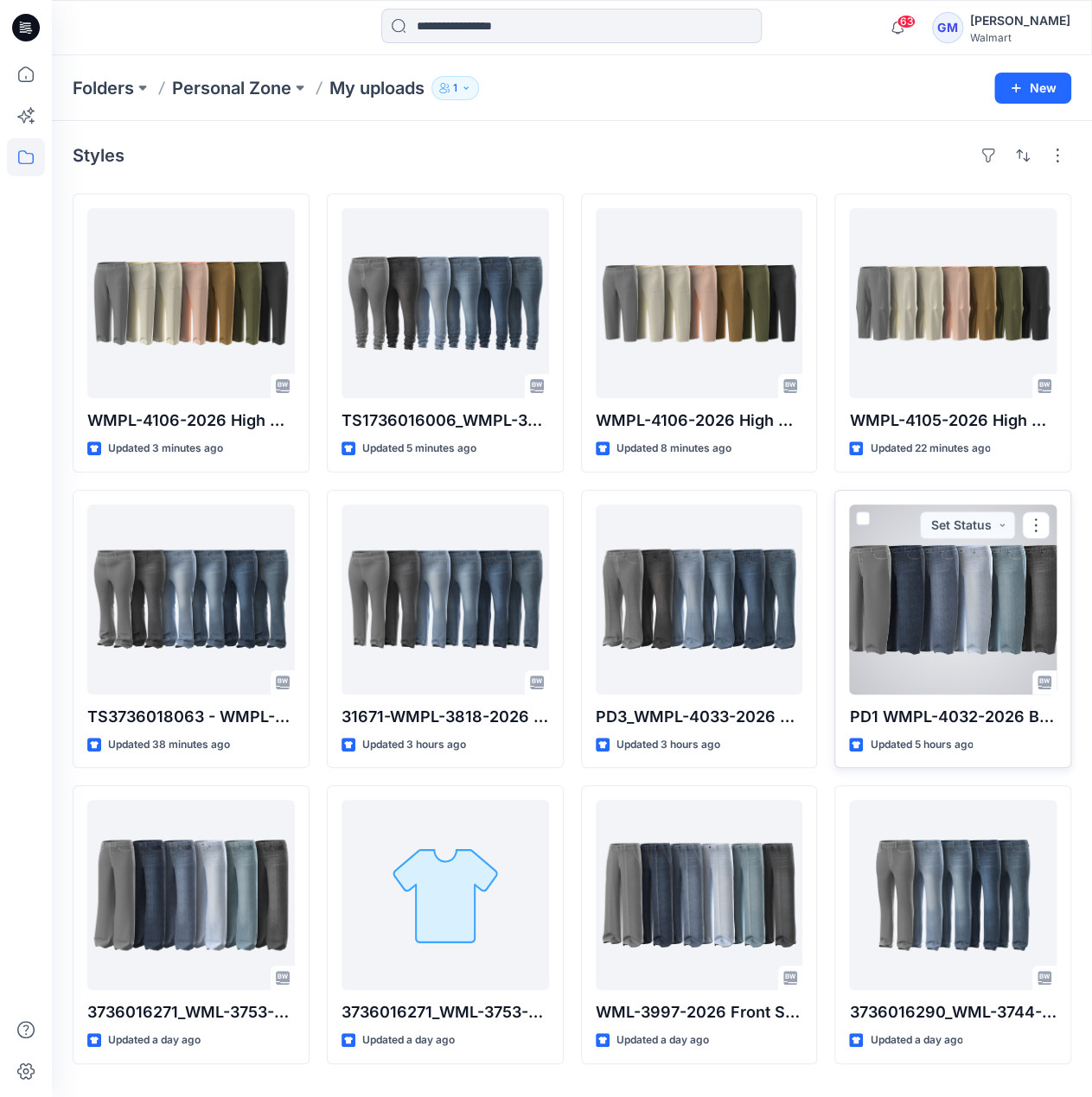
click at [953, 615] on div at bounding box center [952, 599] width 207 height 190
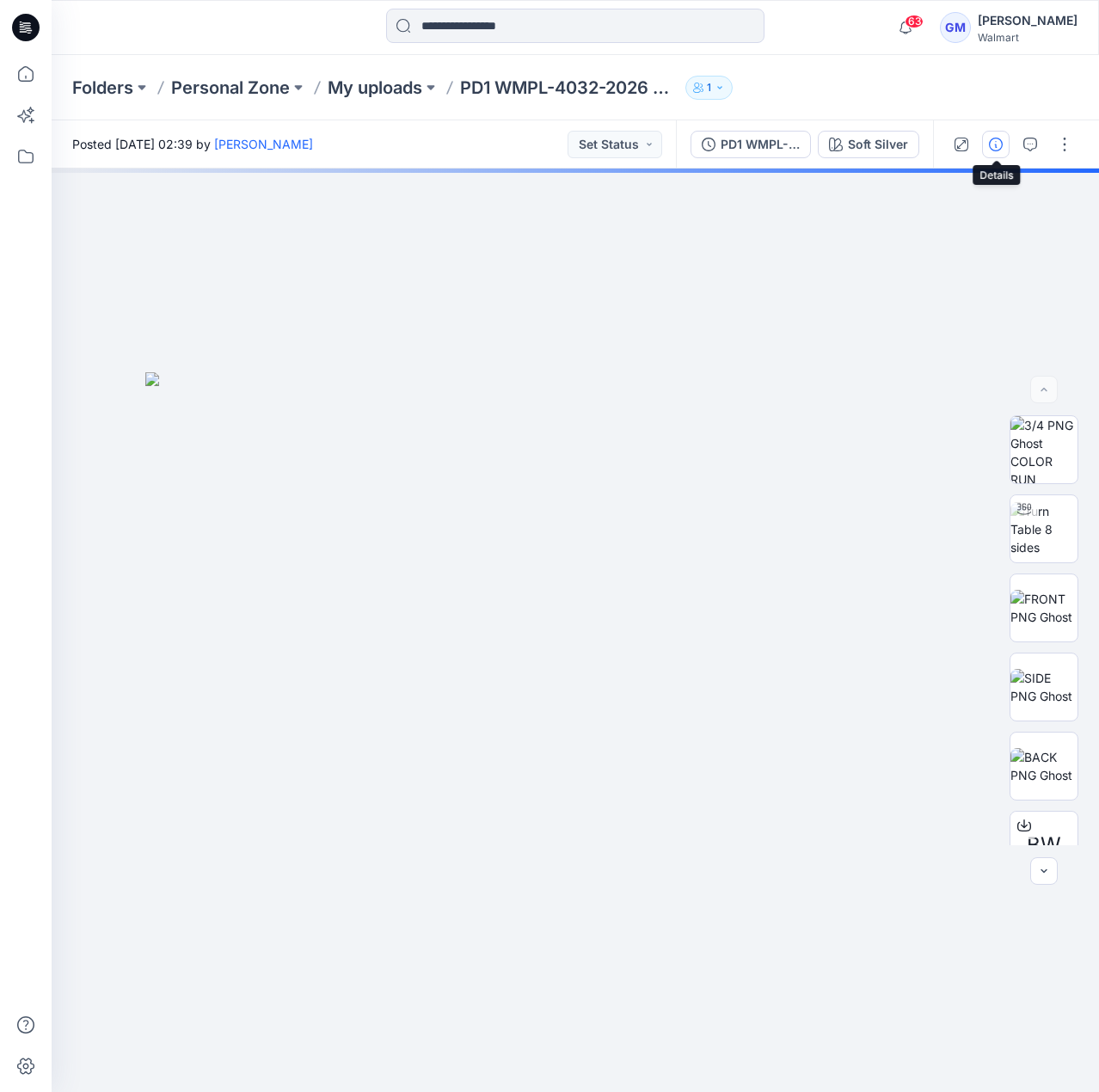
click at [1000, 148] on icon "button" at bounding box center [996, 145] width 14 height 14
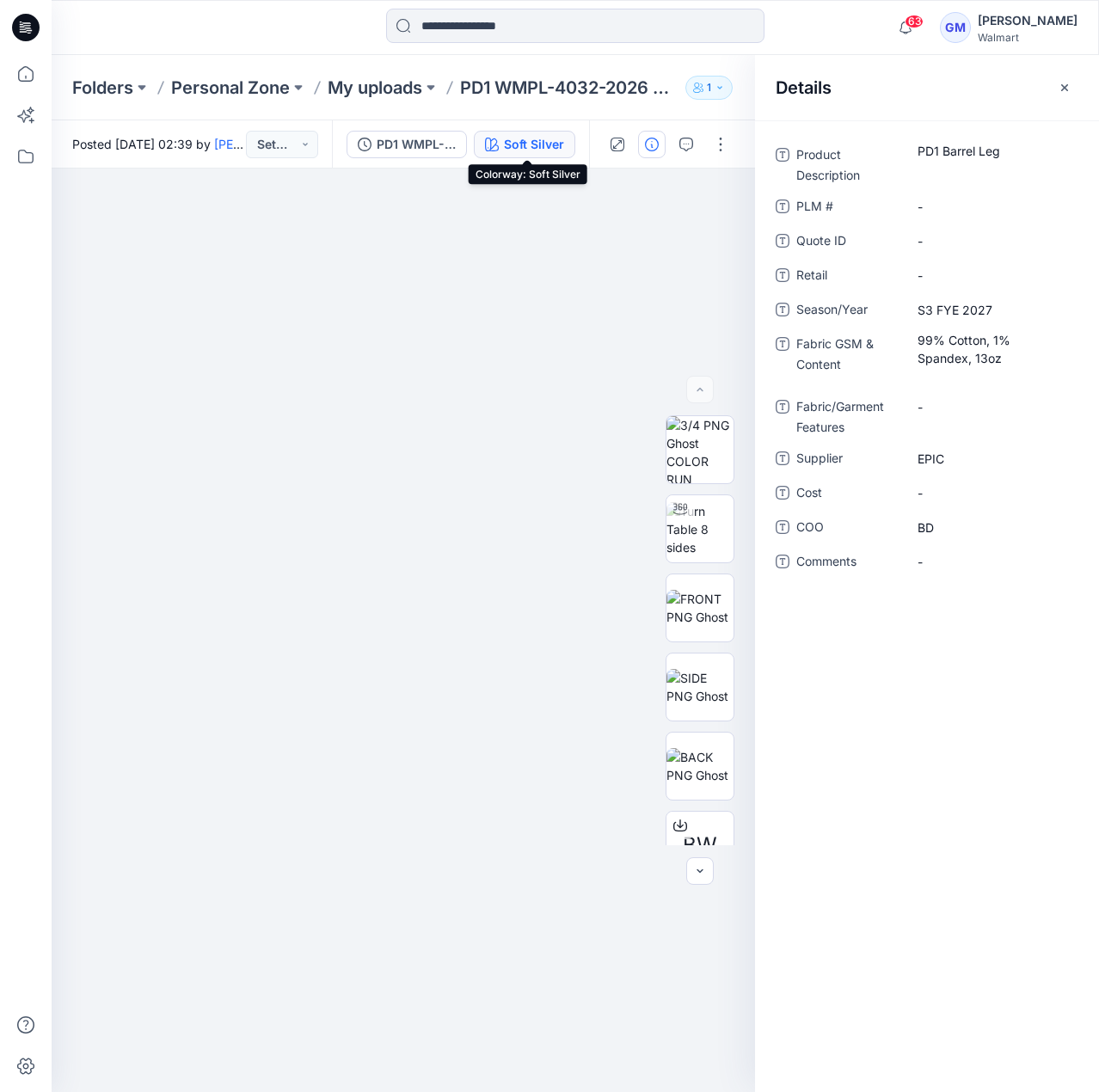
click at [561, 148] on div "Soft Silver" at bounding box center [534, 145] width 61 height 19
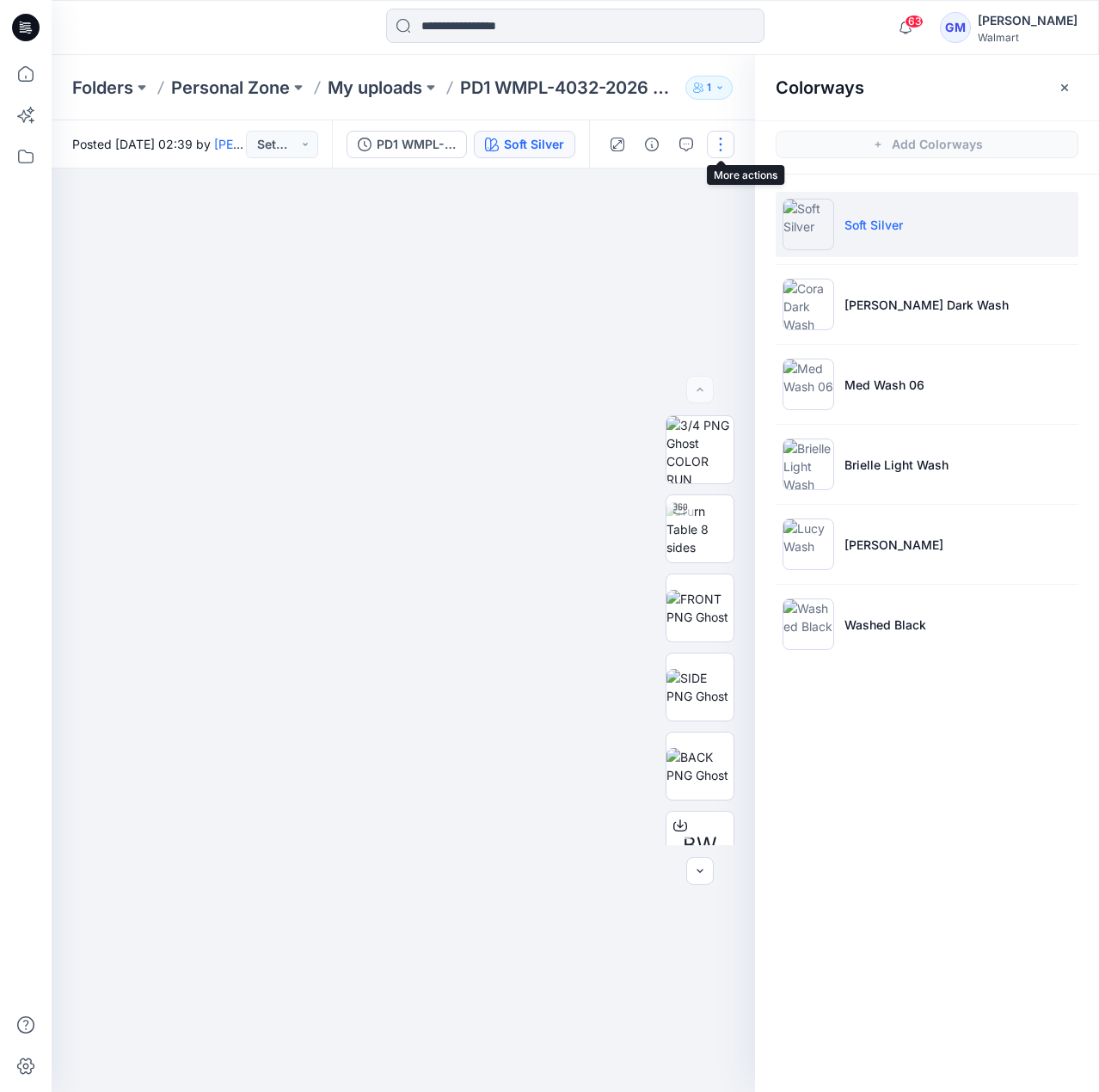
click at [712, 141] on button "button" at bounding box center [720, 144] width 27 height 27
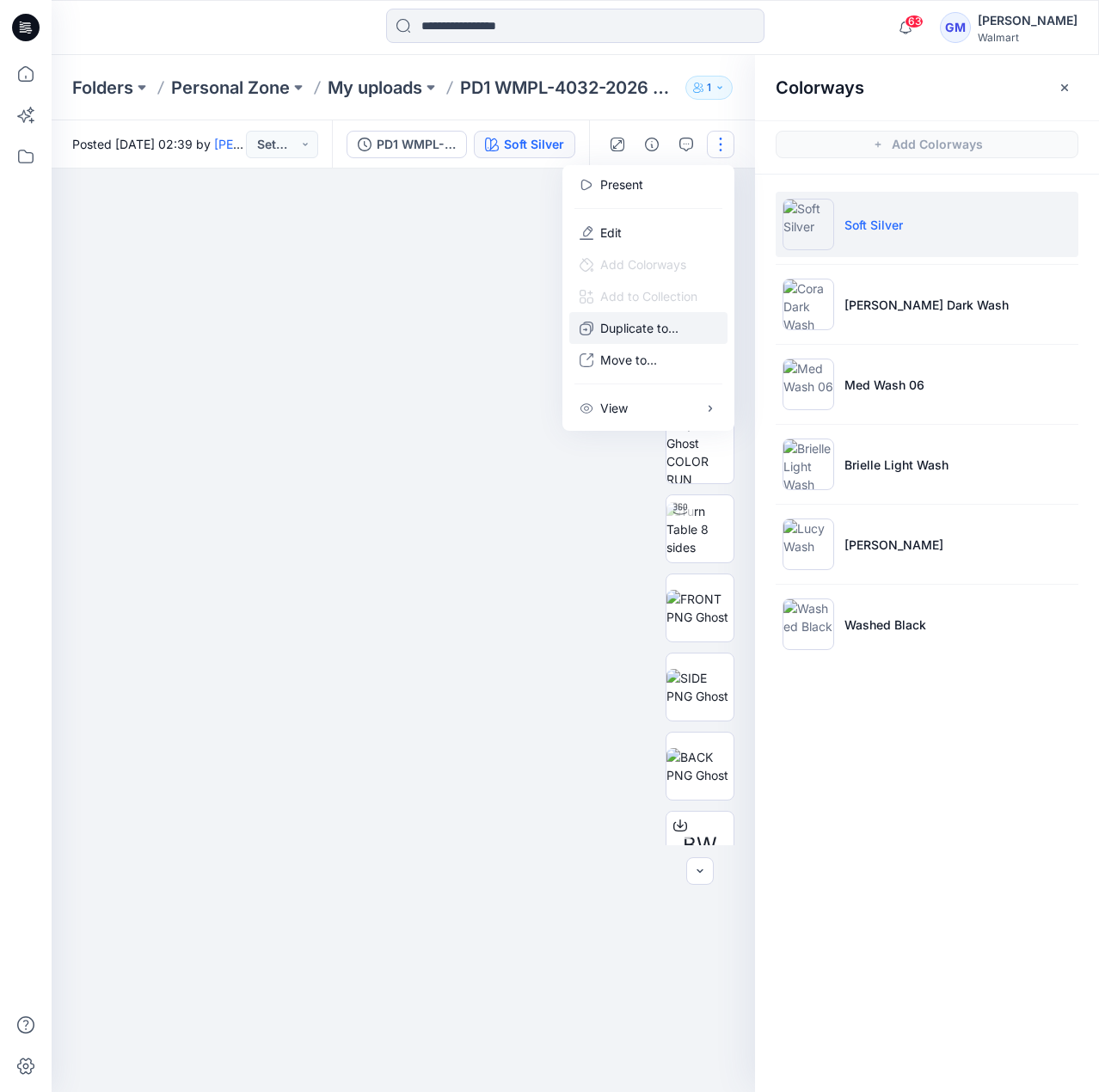
click at [632, 315] on button "Duplicate to..." at bounding box center [648, 328] width 158 height 32
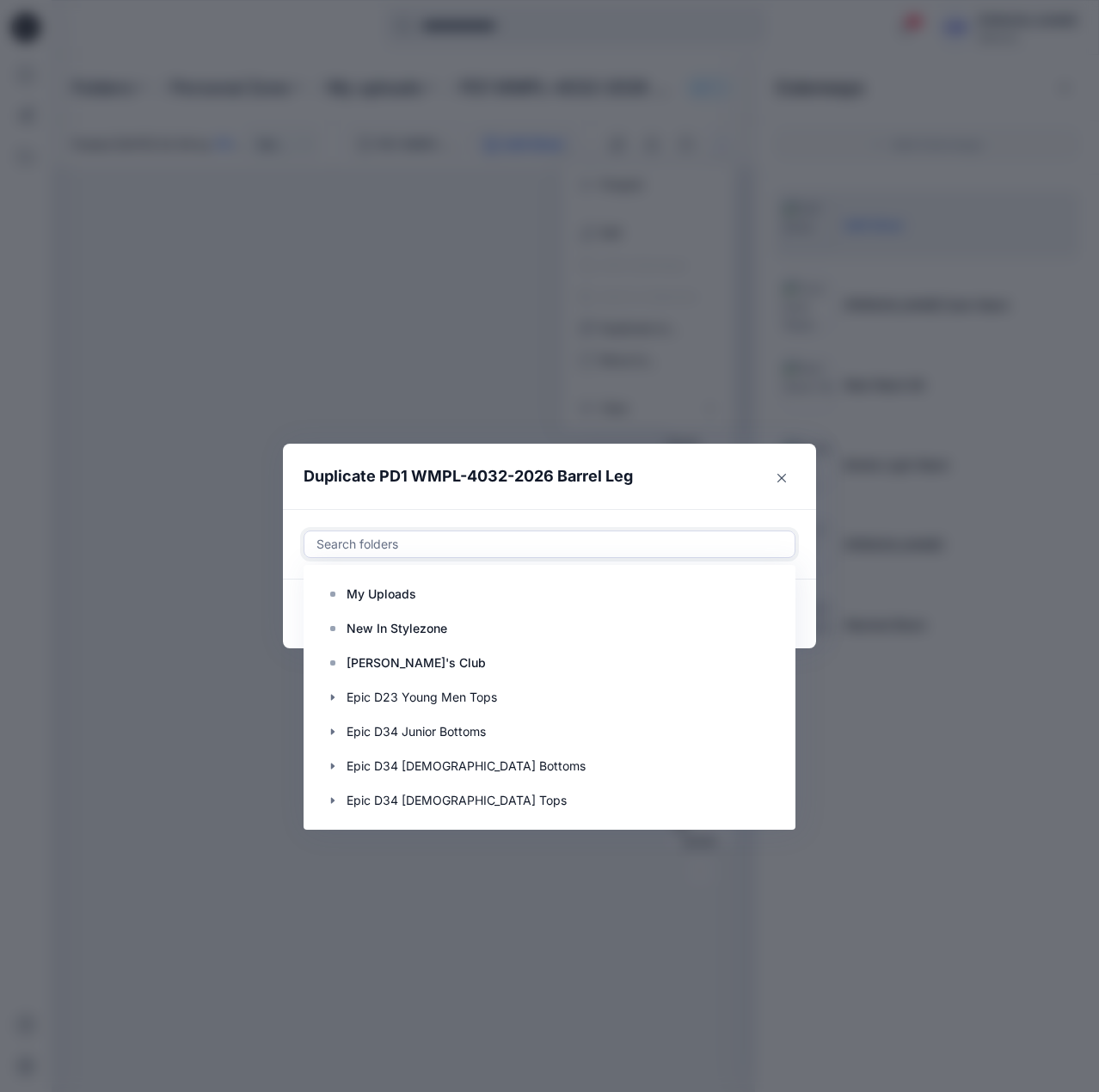
click at [534, 534] on div at bounding box center [549, 544] width 470 height 20
paste input "**********"
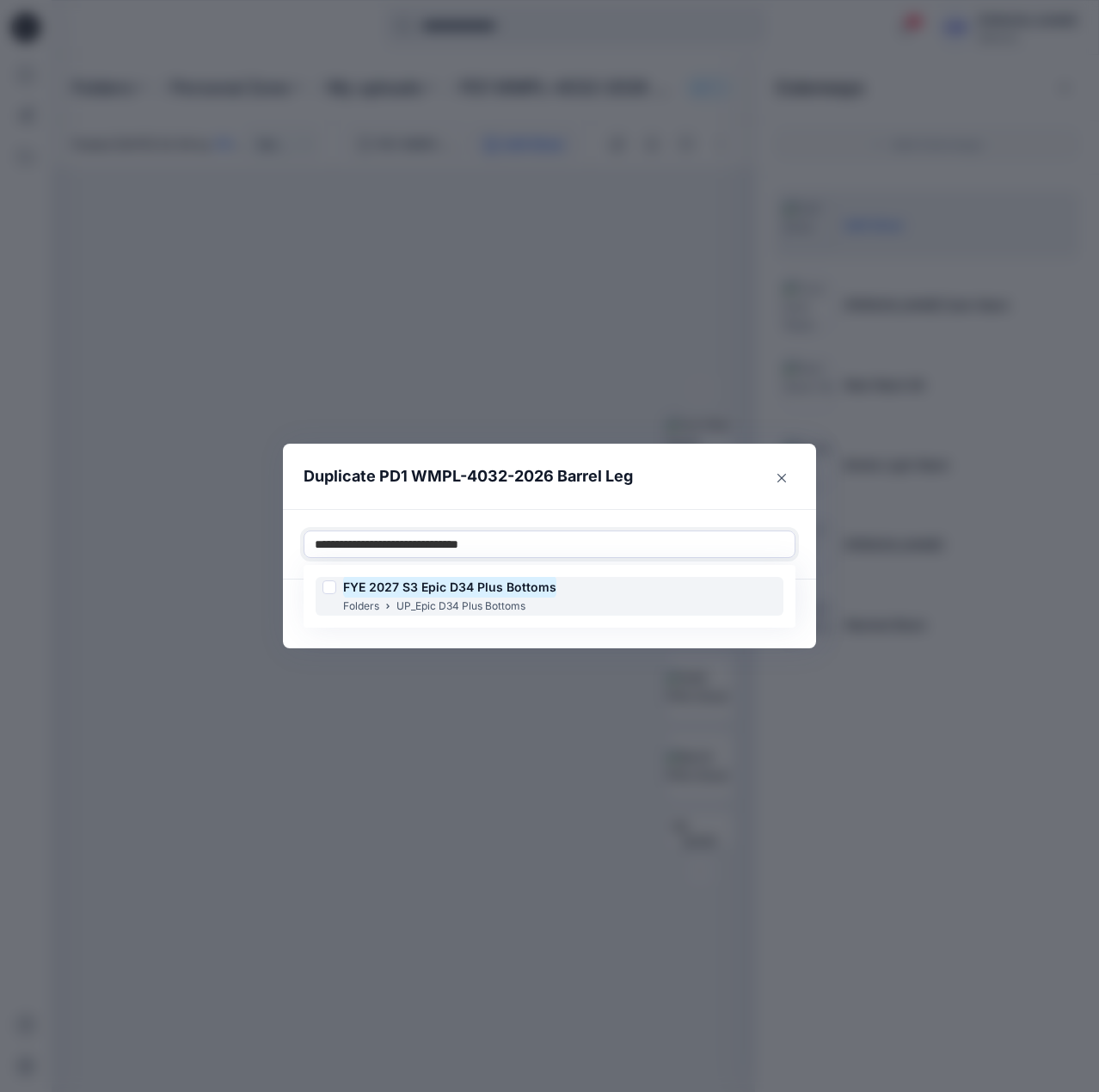
click at [525, 584] on mark "FYE 2027 S3 Epic D34 Plus Bottoms" at bounding box center [450, 587] width 213 height 23
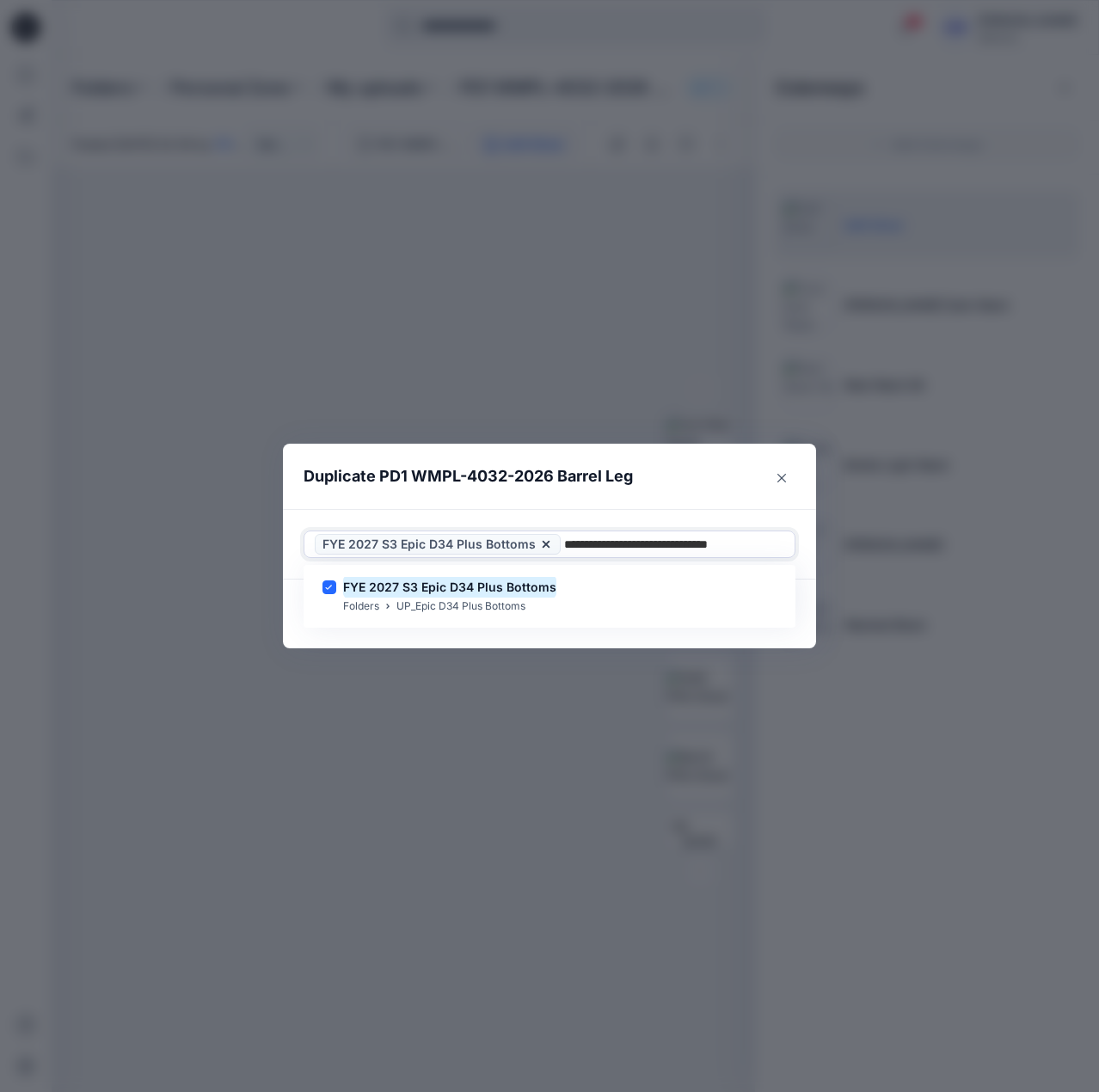
type input "**********"
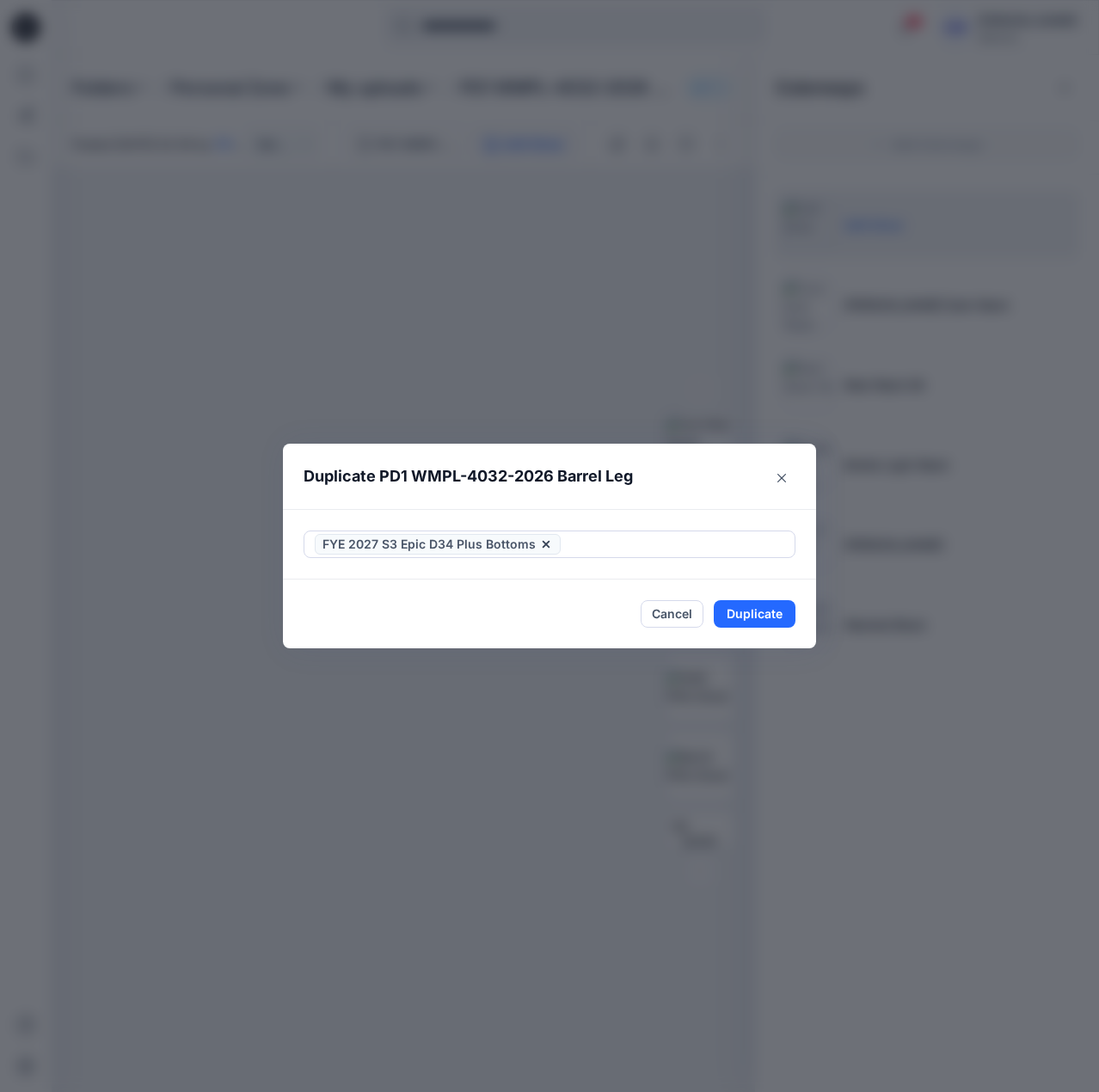
click at [654, 495] on header "Duplicate PD1 WMPL-4032-2026 Barrel Leg" at bounding box center [532, 476] width 499 height 65
click at [750, 606] on button "Duplicate" at bounding box center [755, 613] width 82 height 27
click at [777, 620] on button "Close" at bounding box center [768, 613] width 56 height 27
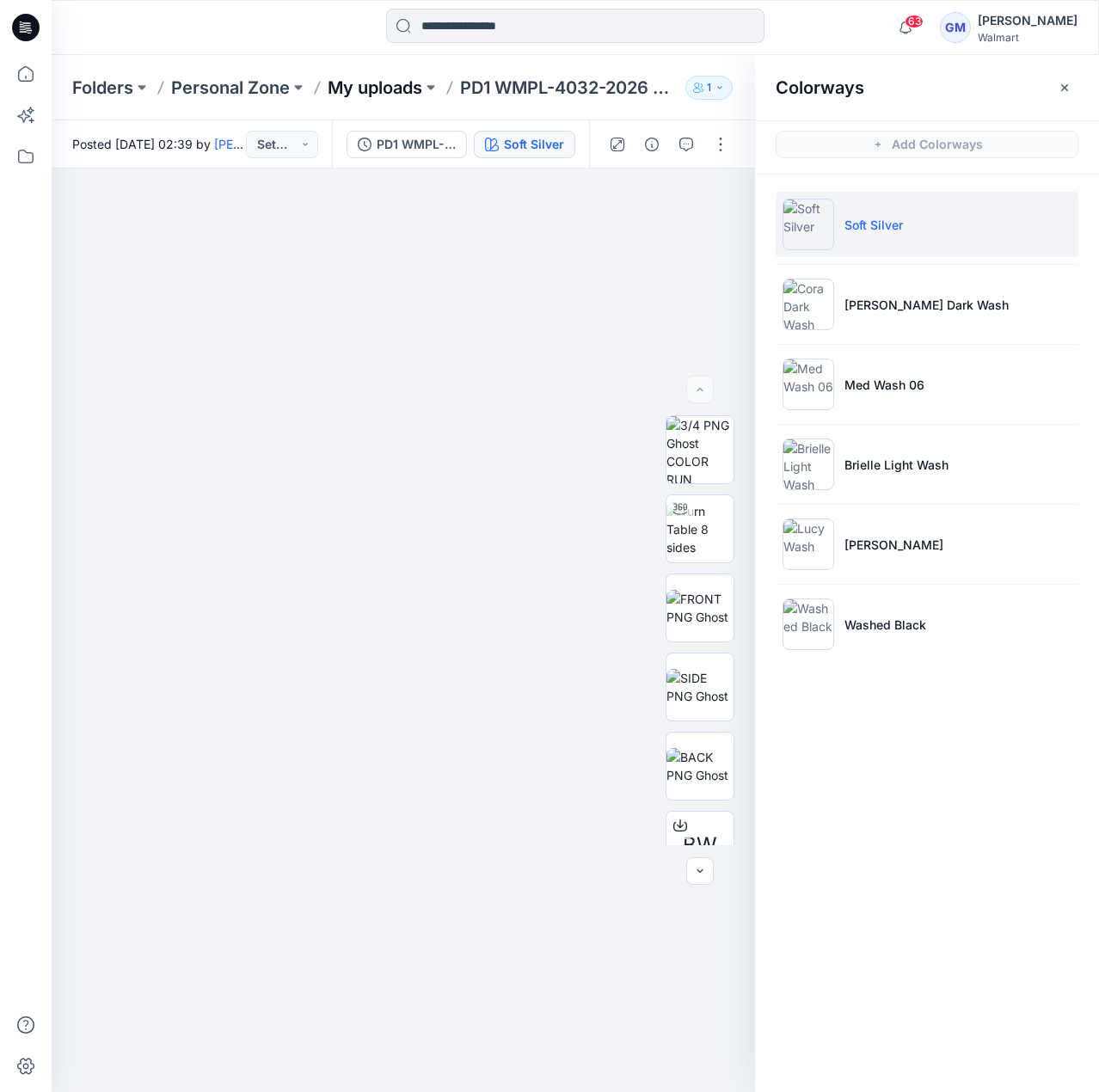
click at [409, 89] on p "My uploads" at bounding box center [375, 87] width 95 height 24
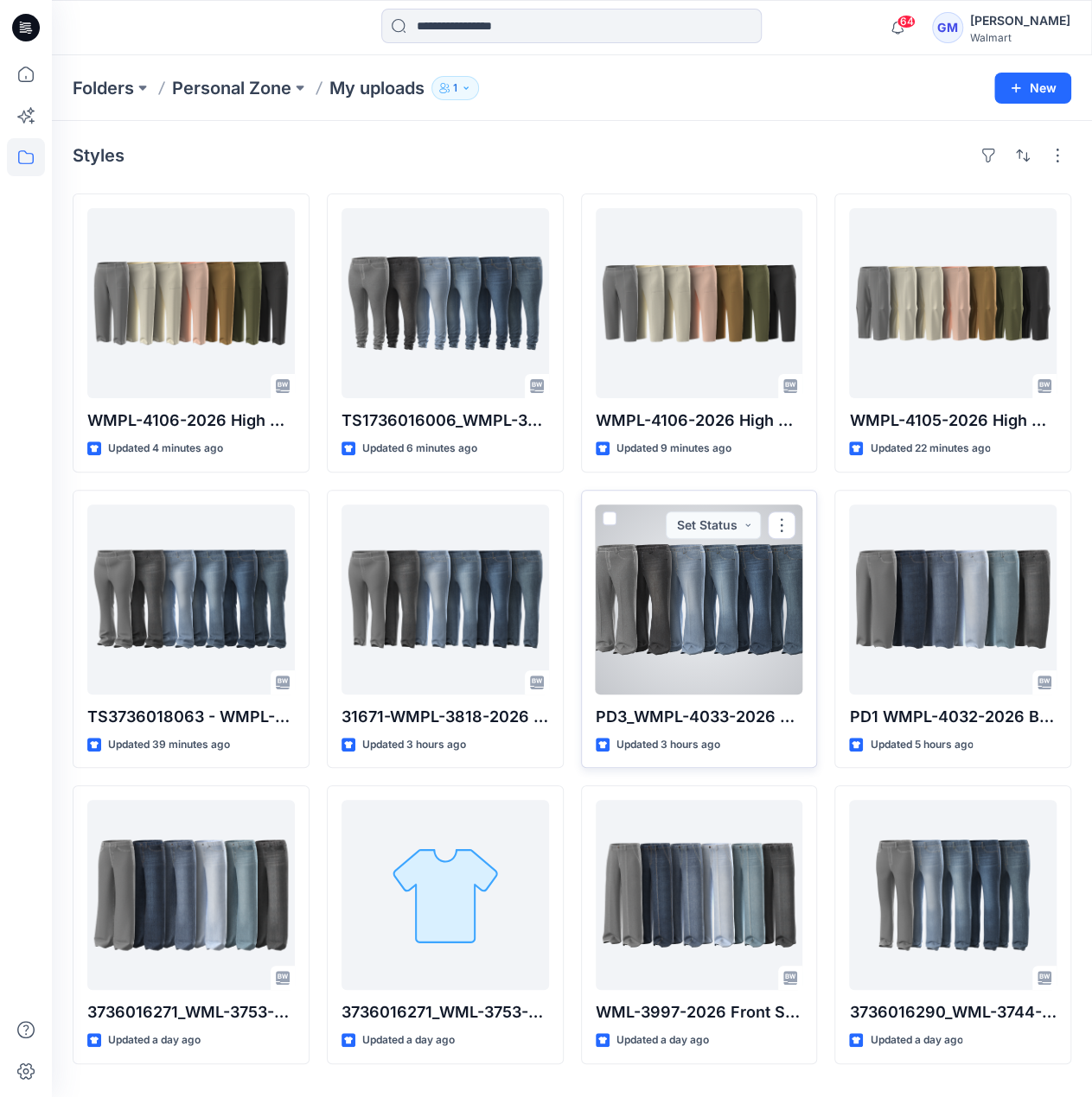
click at [656, 616] on div at bounding box center [699, 599] width 207 height 190
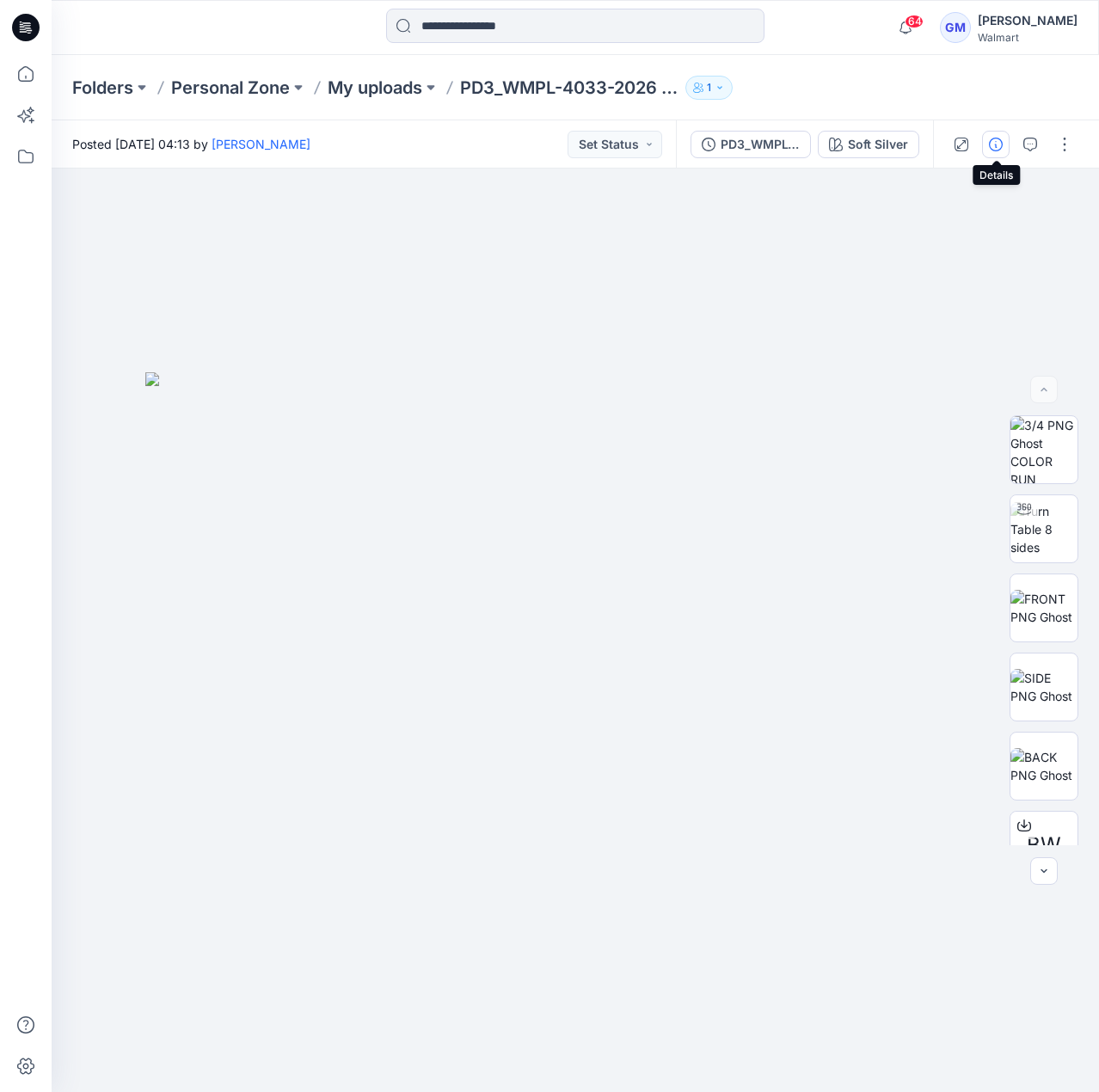
click at [991, 145] on icon "button" at bounding box center [996, 145] width 14 height 14
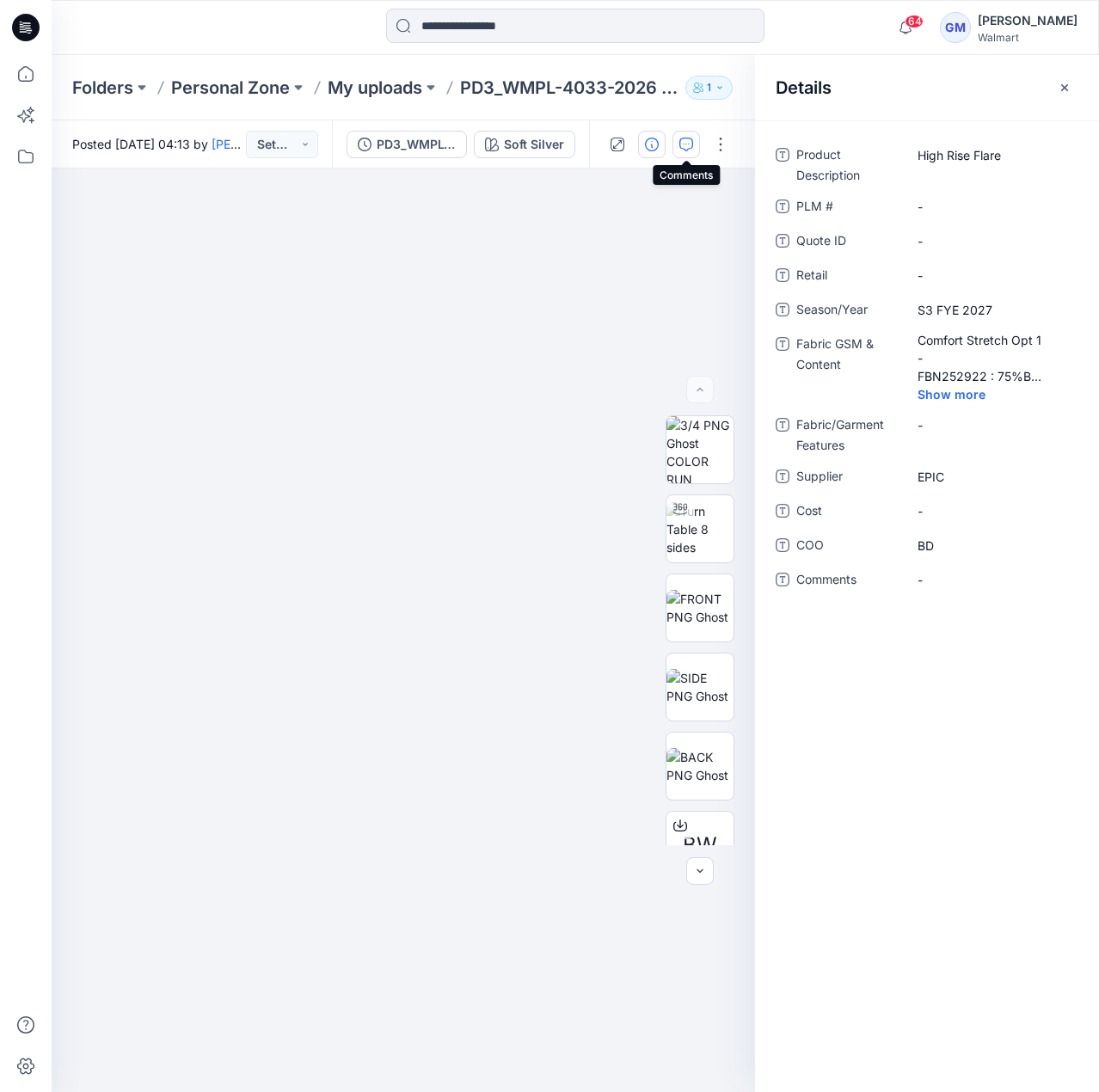
click at [680, 149] on icon "button" at bounding box center [686, 145] width 14 height 14
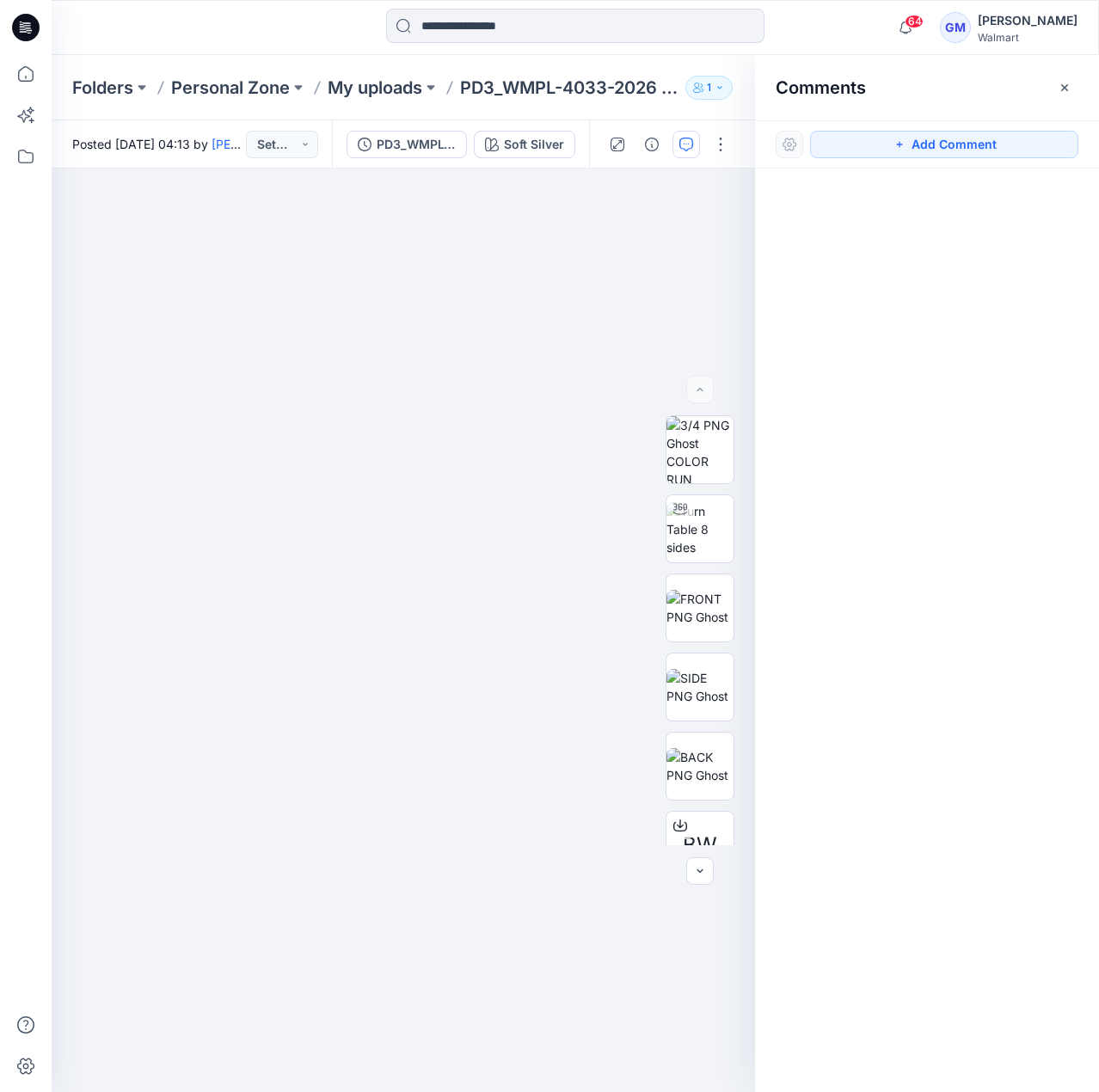
click at [680, 149] on icon "button" at bounding box center [686, 145] width 14 height 14
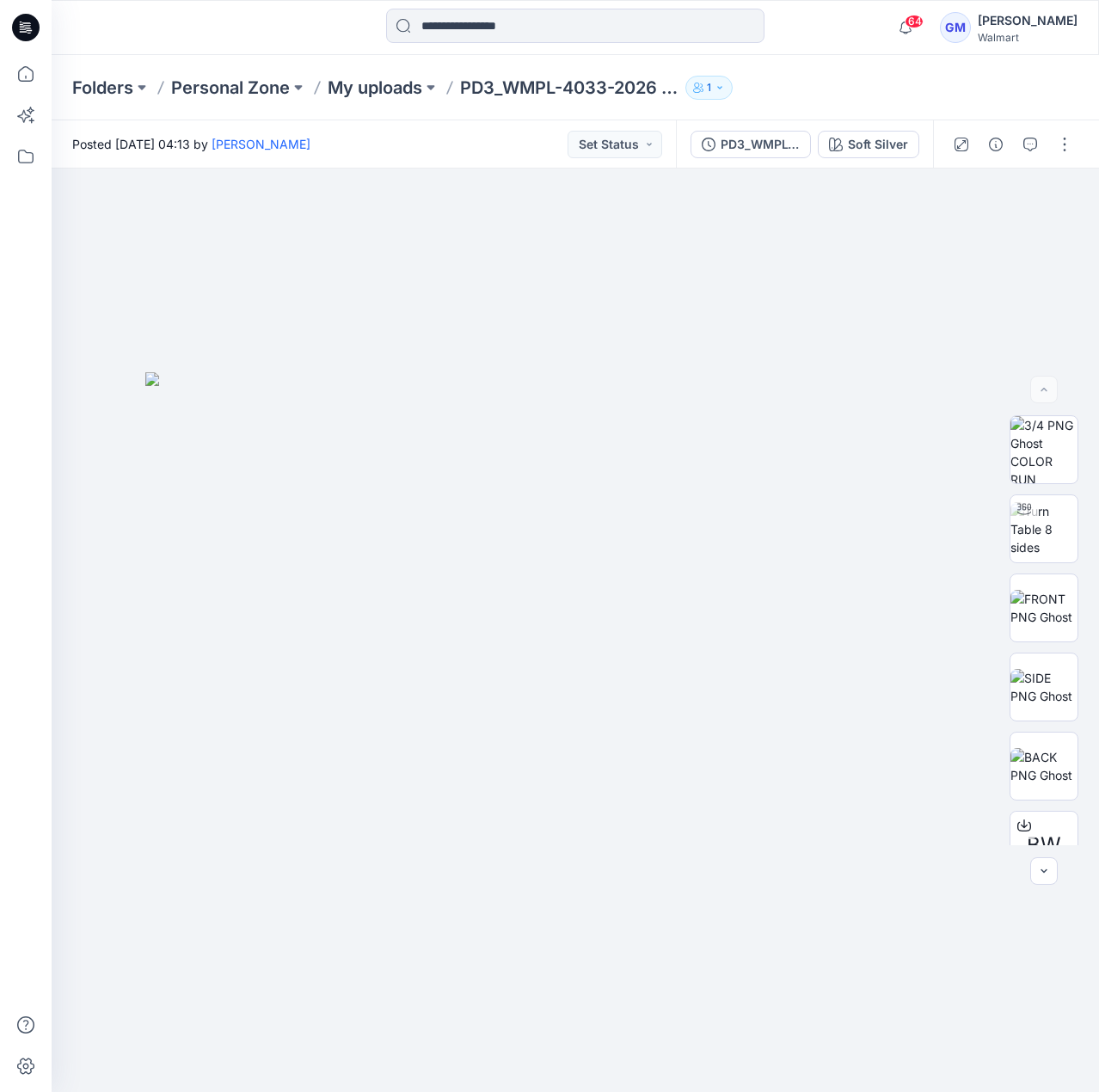
click at [726, 129] on div "PD3_WMPL-4033-2026 High Rise Flare_Full Colorway Soft Silver" at bounding box center [805, 144] width 257 height 48
click at [865, 141] on div "Soft Silver" at bounding box center [878, 145] width 61 height 19
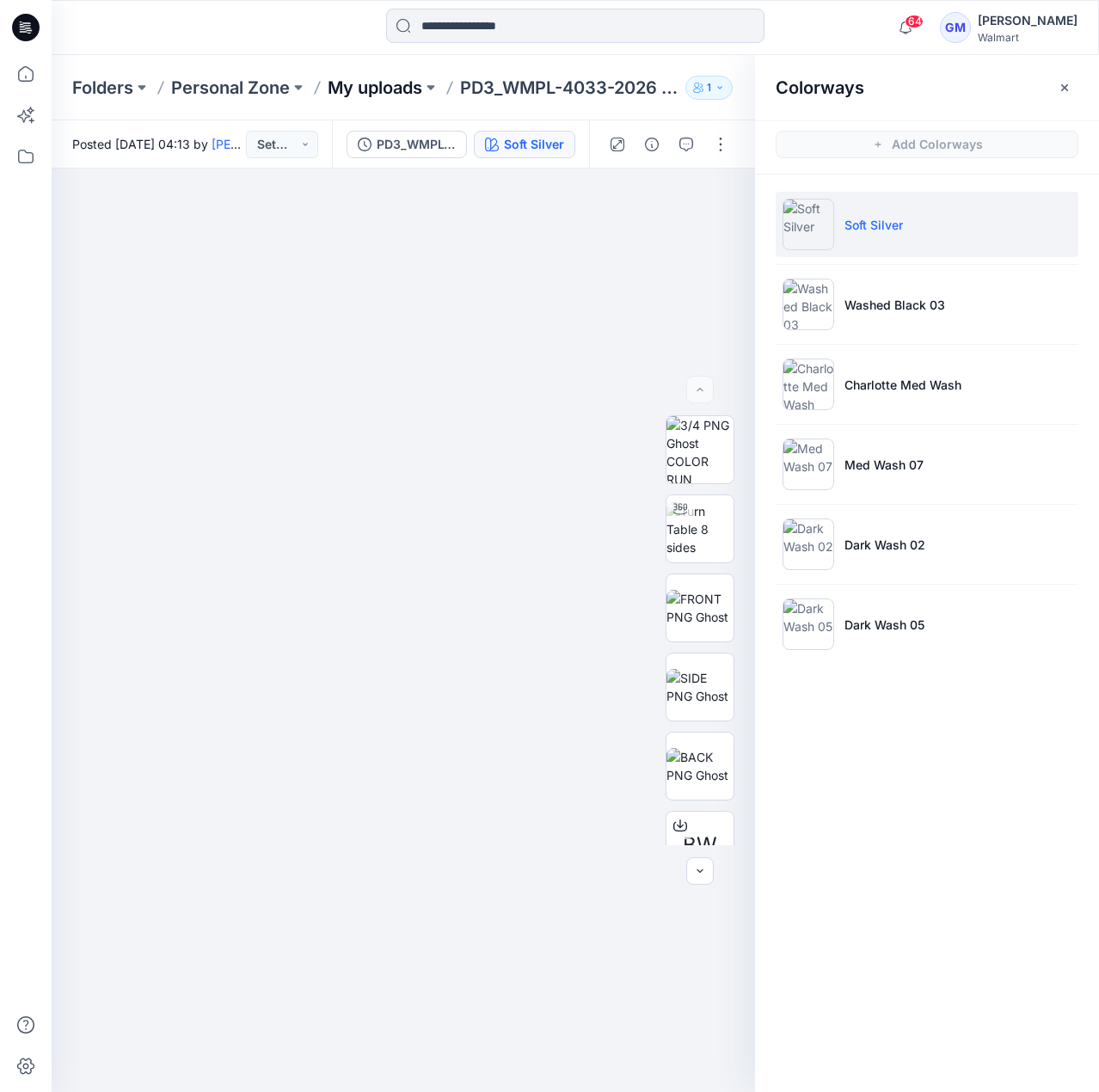
click at [411, 98] on p "My uploads" at bounding box center [375, 87] width 95 height 24
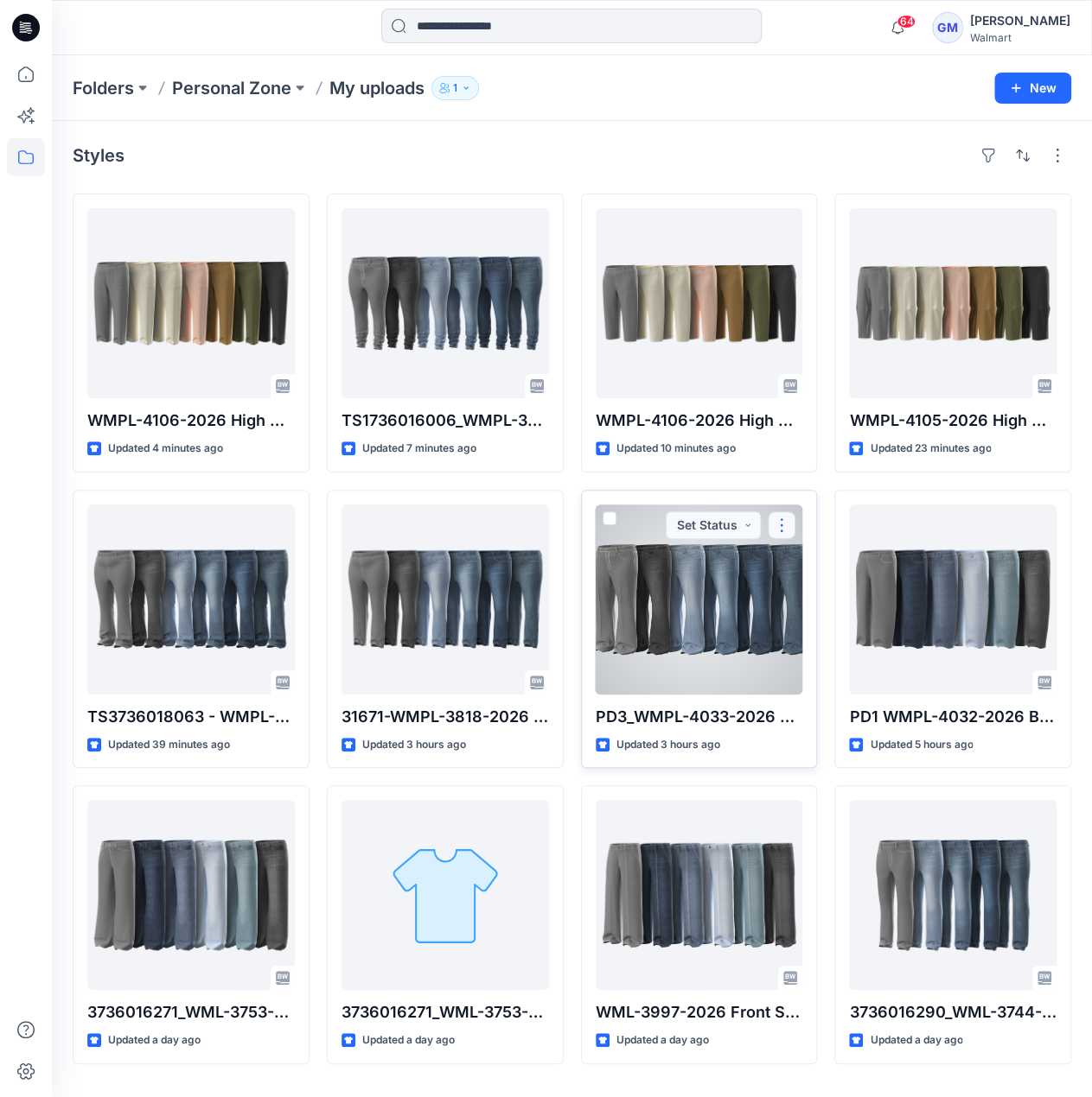
click at [793, 515] on button "button" at bounding box center [780, 525] width 27 height 27
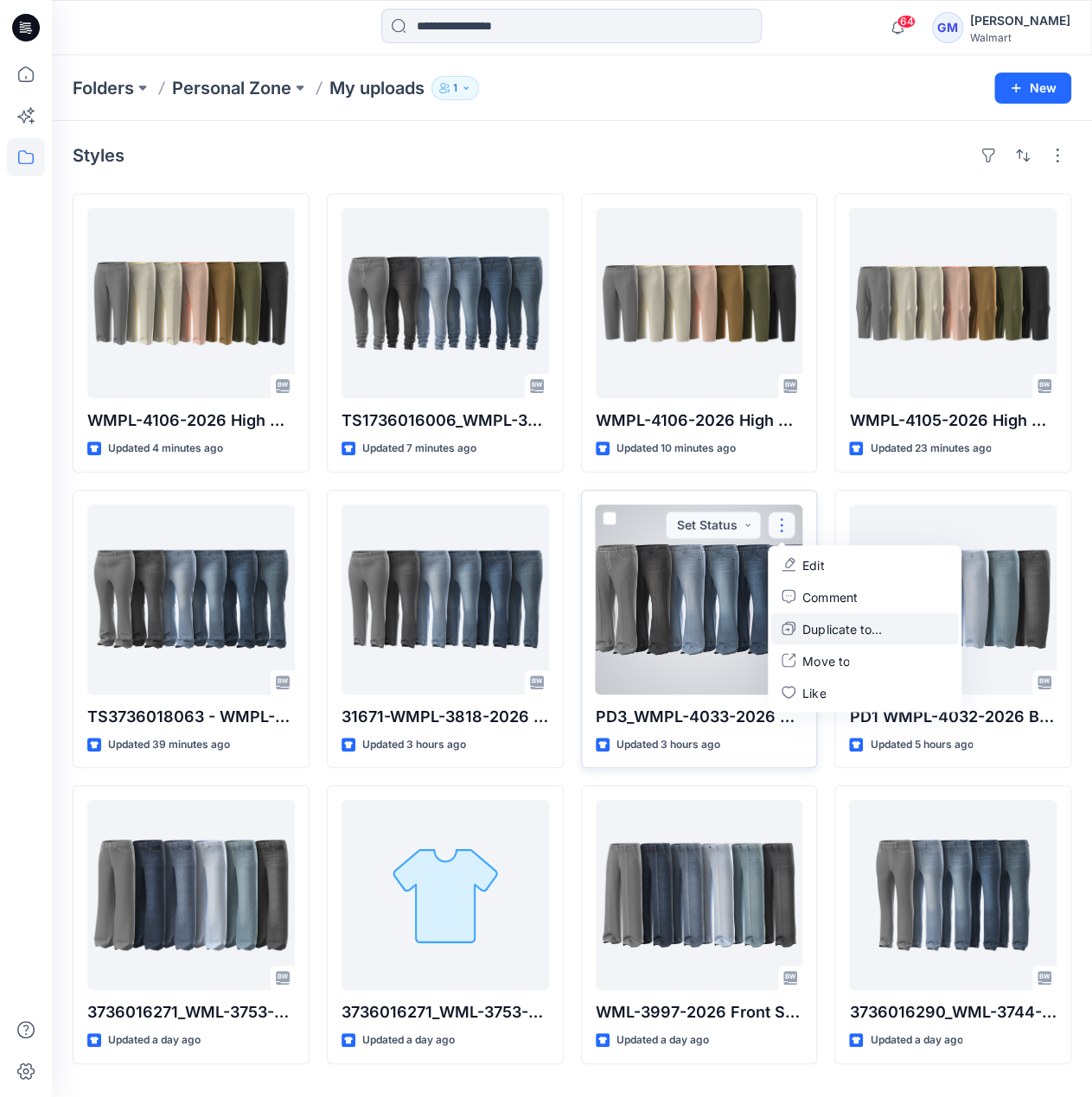
click at [823, 625] on p "Duplicate to..." at bounding box center [841, 628] width 79 height 19
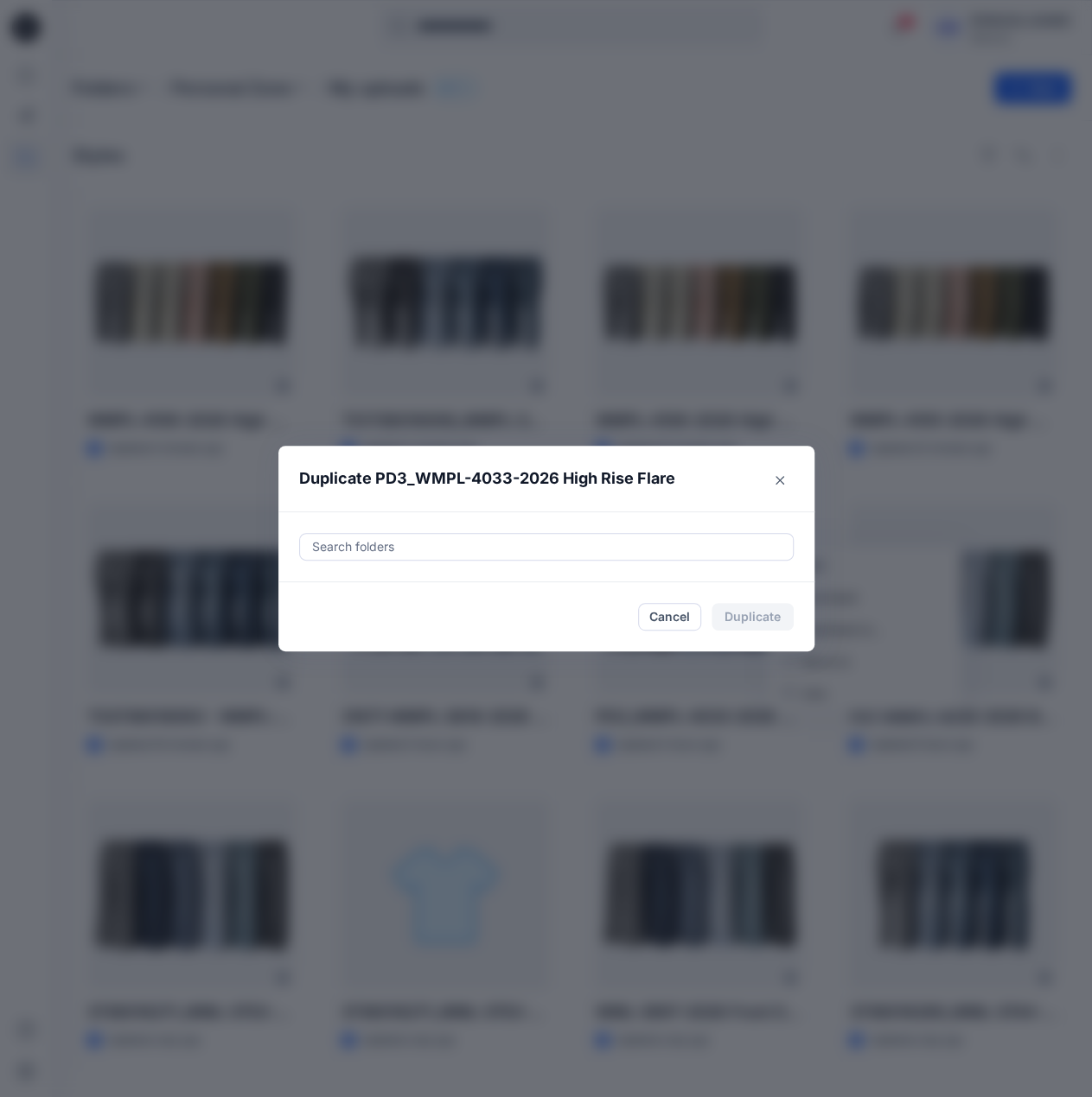
click at [646, 552] on div at bounding box center [546, 546] width 472 height 20
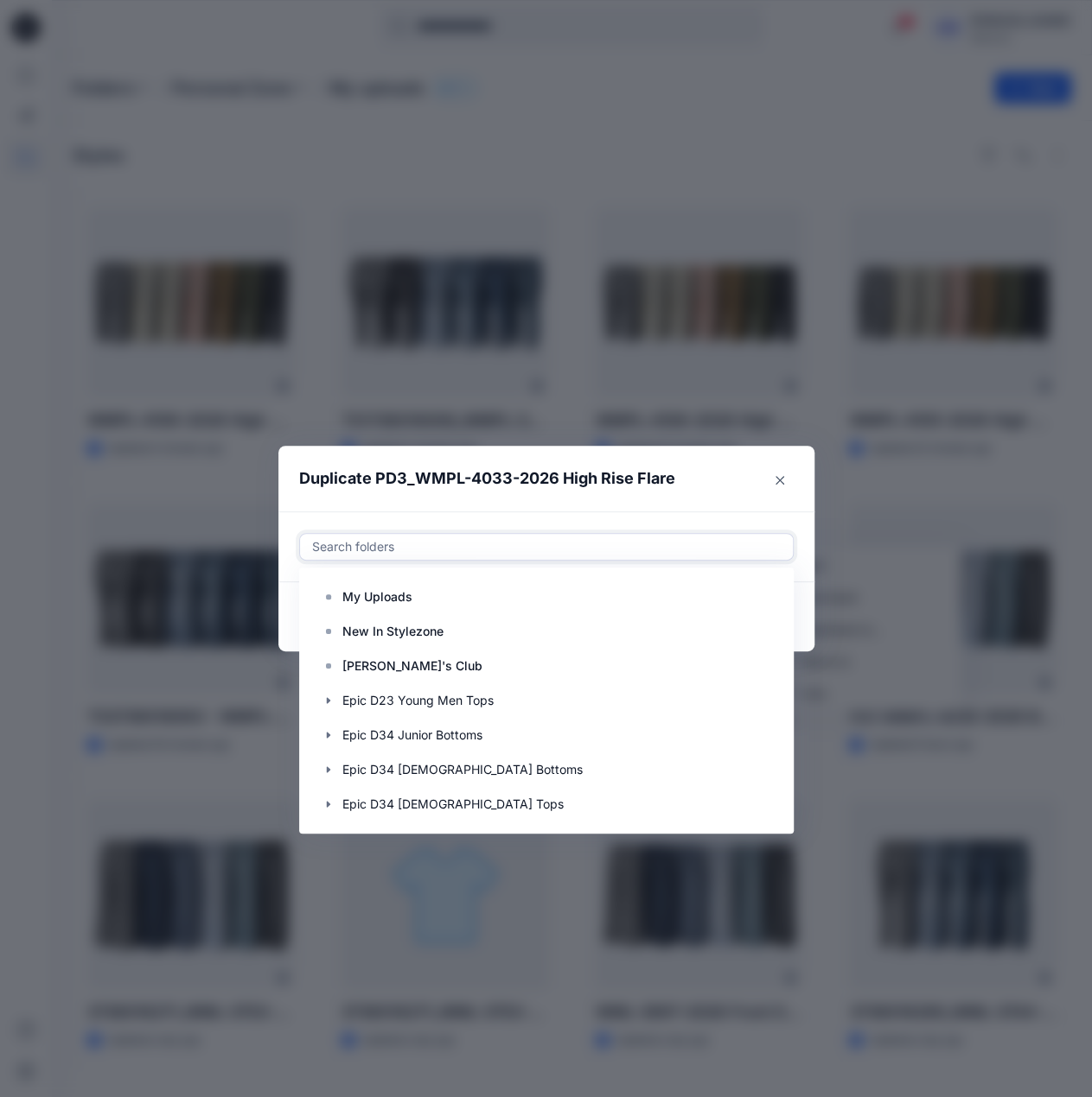
paste input "**********"
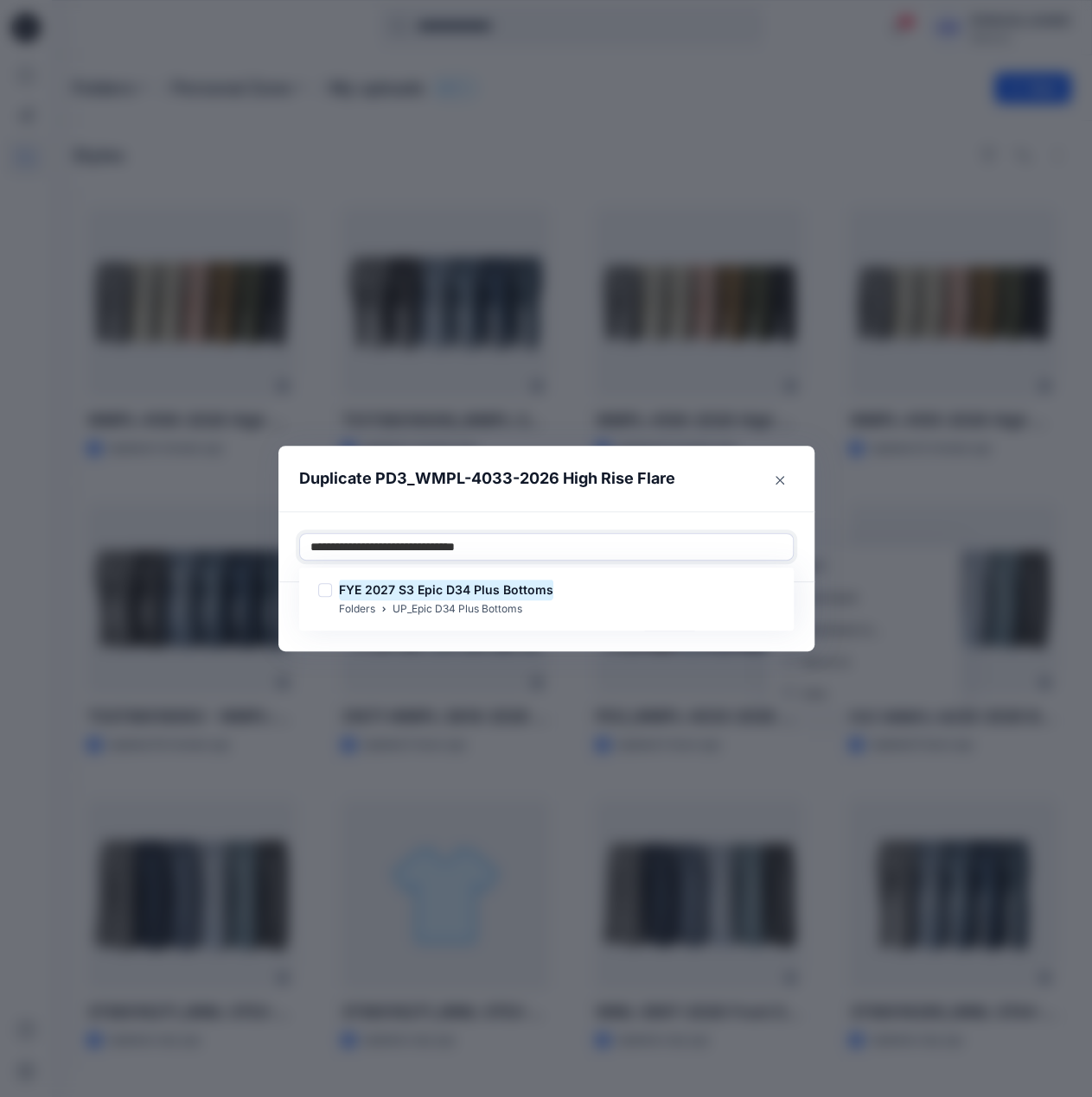
click at [636, 574] on div "FYE 2027 S3 Epic D34 Plus Bottoms Folders UP_Epic D34 Plus Bottoms" at bounding box center [546, 599] width 487 height 56
click at [610, 585] on div "FYE 2027 S3 Epic D34 Plus Bottoms Folders UP_Epic D34 Plus Bottoms" at bounding box center [546, 599] width 471 height 39
type input "**********"
click at [686, 518] on div "Use Up and Down to choose options, press Enter to select the currently focused …" at bounding box center [546, 547] width 536 height 71
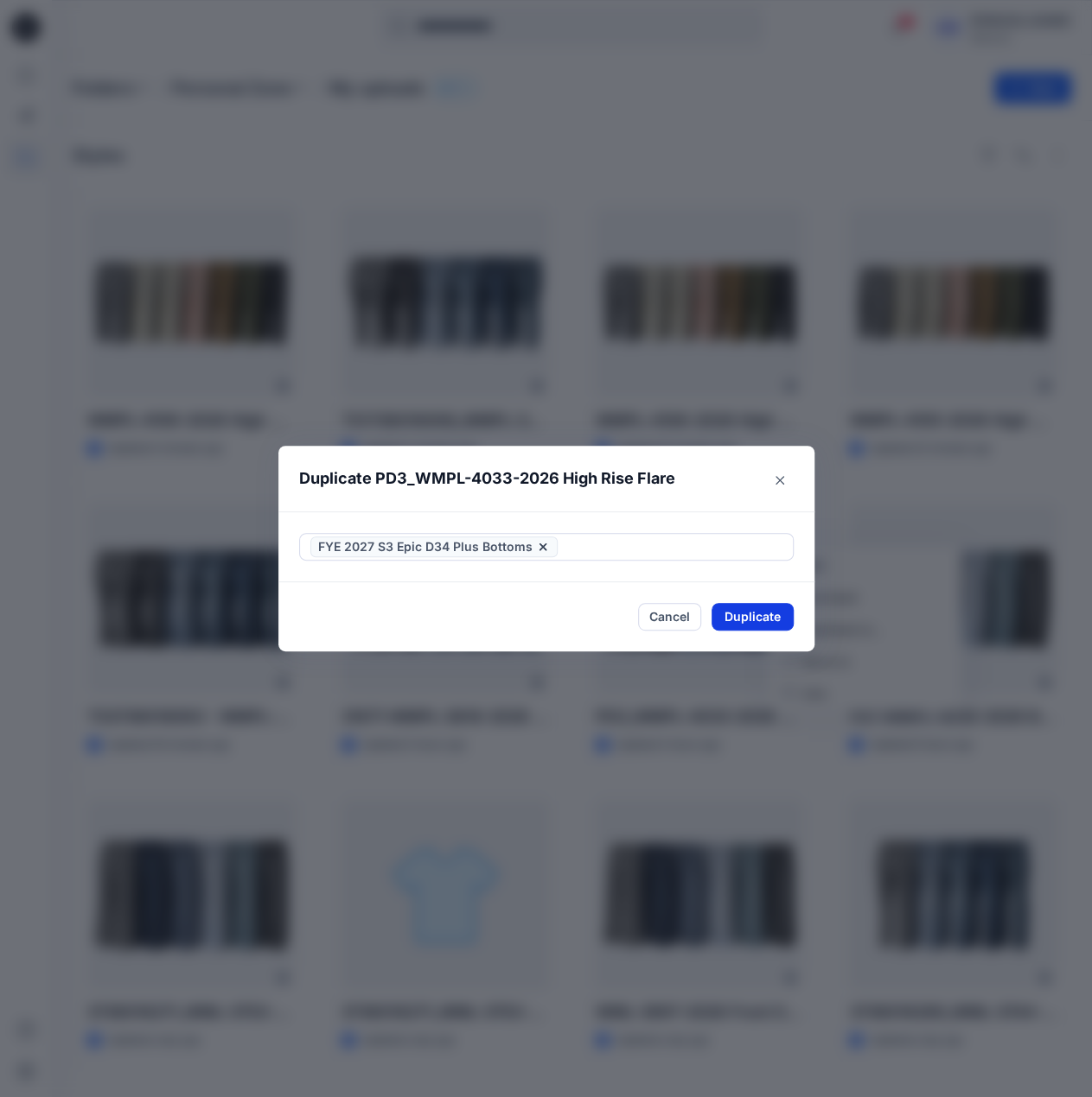
click at [755, 605] on button "Duplicate" at bounding box center [752, 616] width 82 height 27
click at [749, 620] on button "Close" at bounding box center [765, 616] width 56 height 27
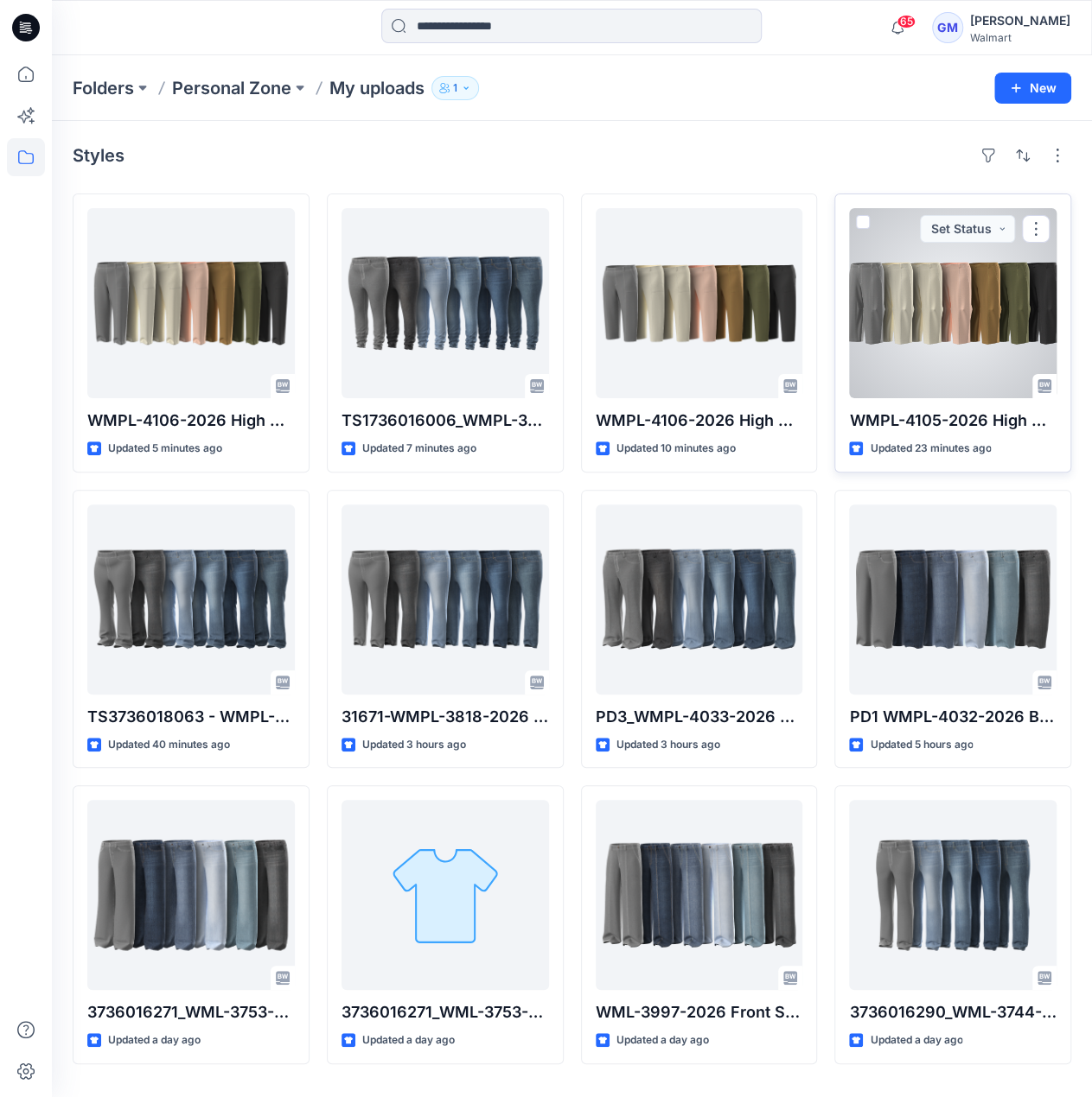
click at [976, 360] on div at bounding box center [952, 303] width 207 height 190
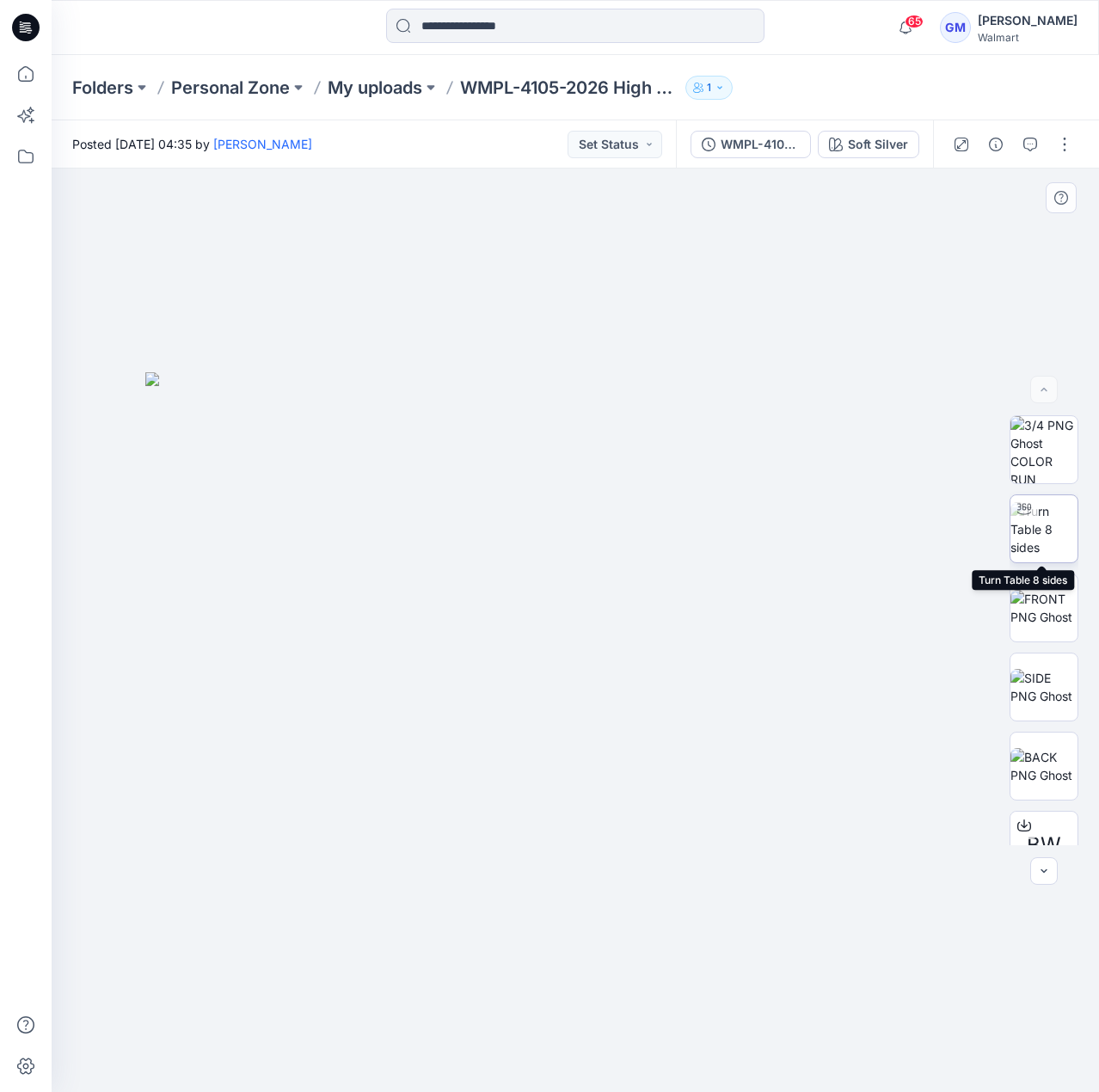
click at [1054, 518] on img at bounding box center [1044, 530] width 67 height 54
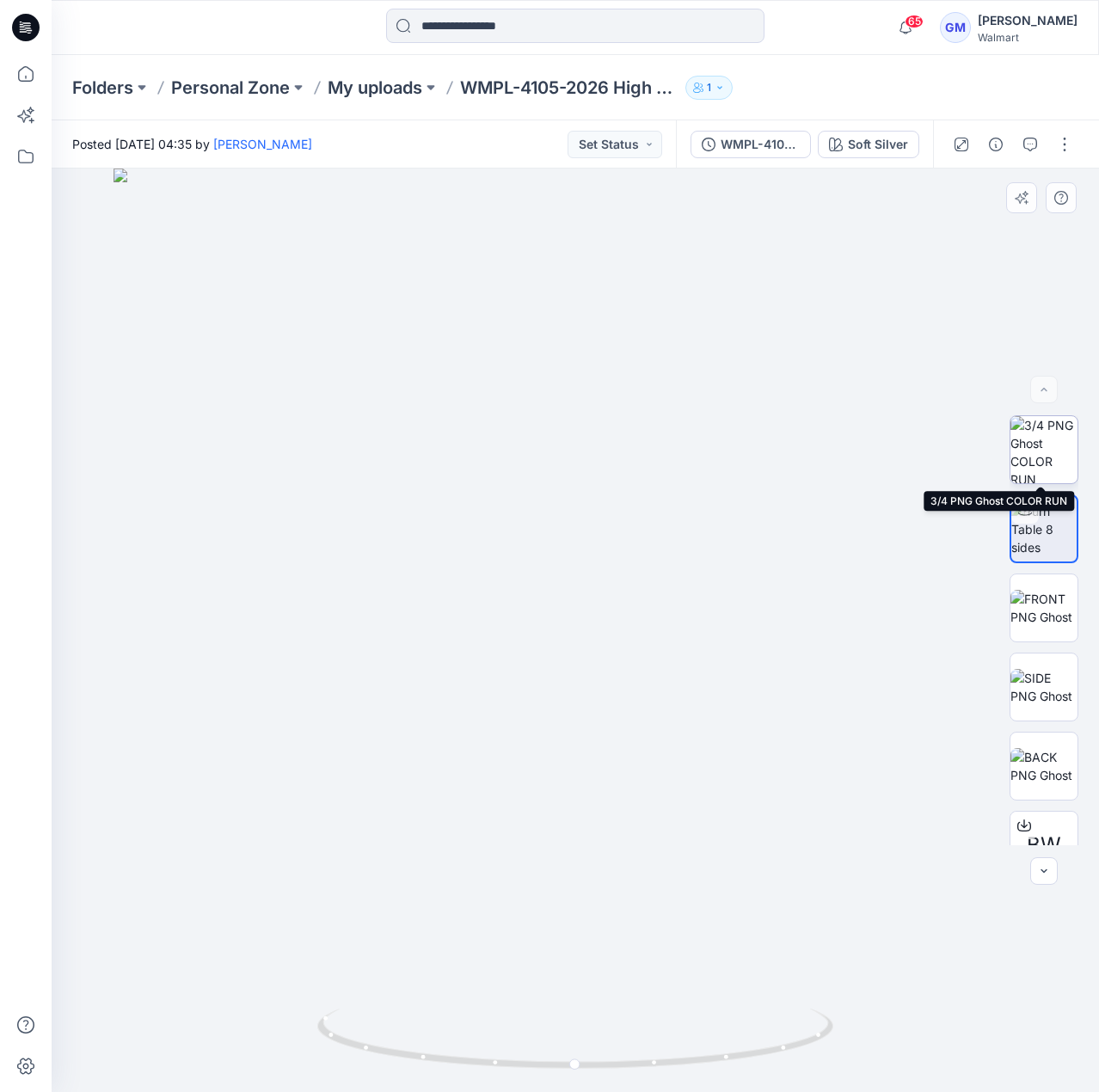
click at [1023, 439] on img at bounding box center [1044, 450] width 67 height 67
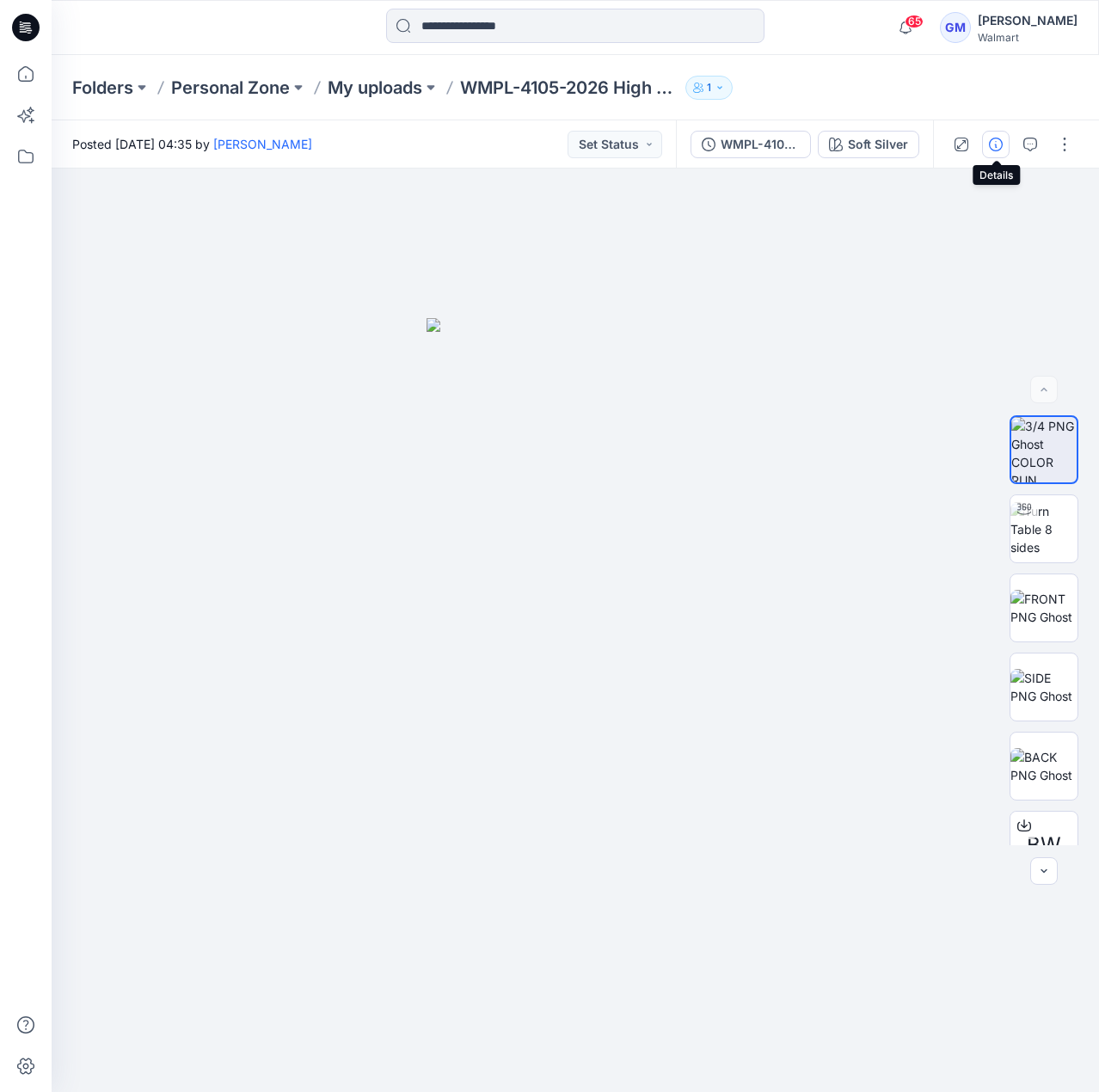
click at [992, 147] on icon "button" at bounding box center [996, 145] width 14 height 14
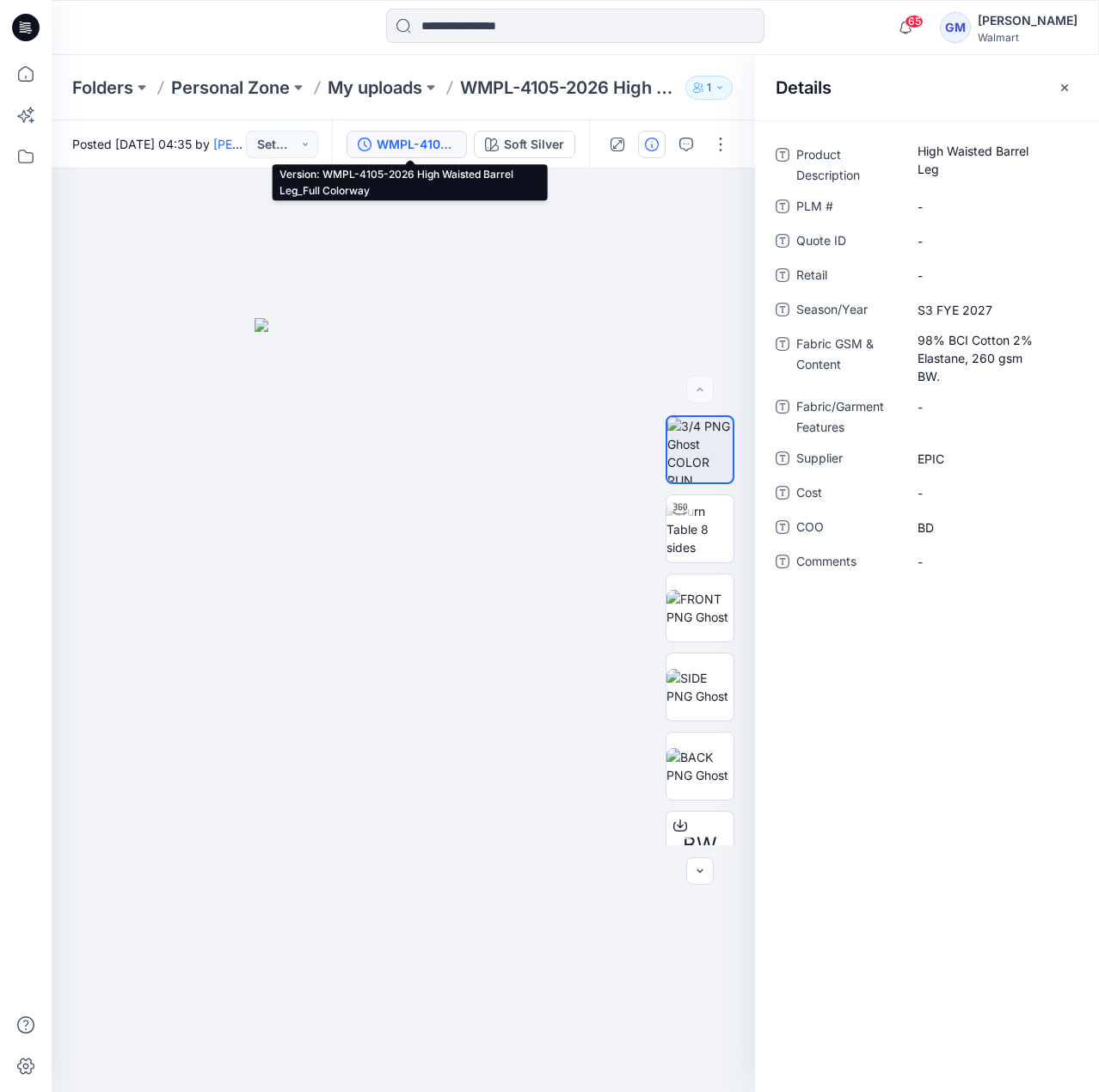
click at [441, 144] on div "WMPL-4105-2026 High Waisted Barrel Leg_Full Colorway" at bounding box center [416, 145] width 79 height 19
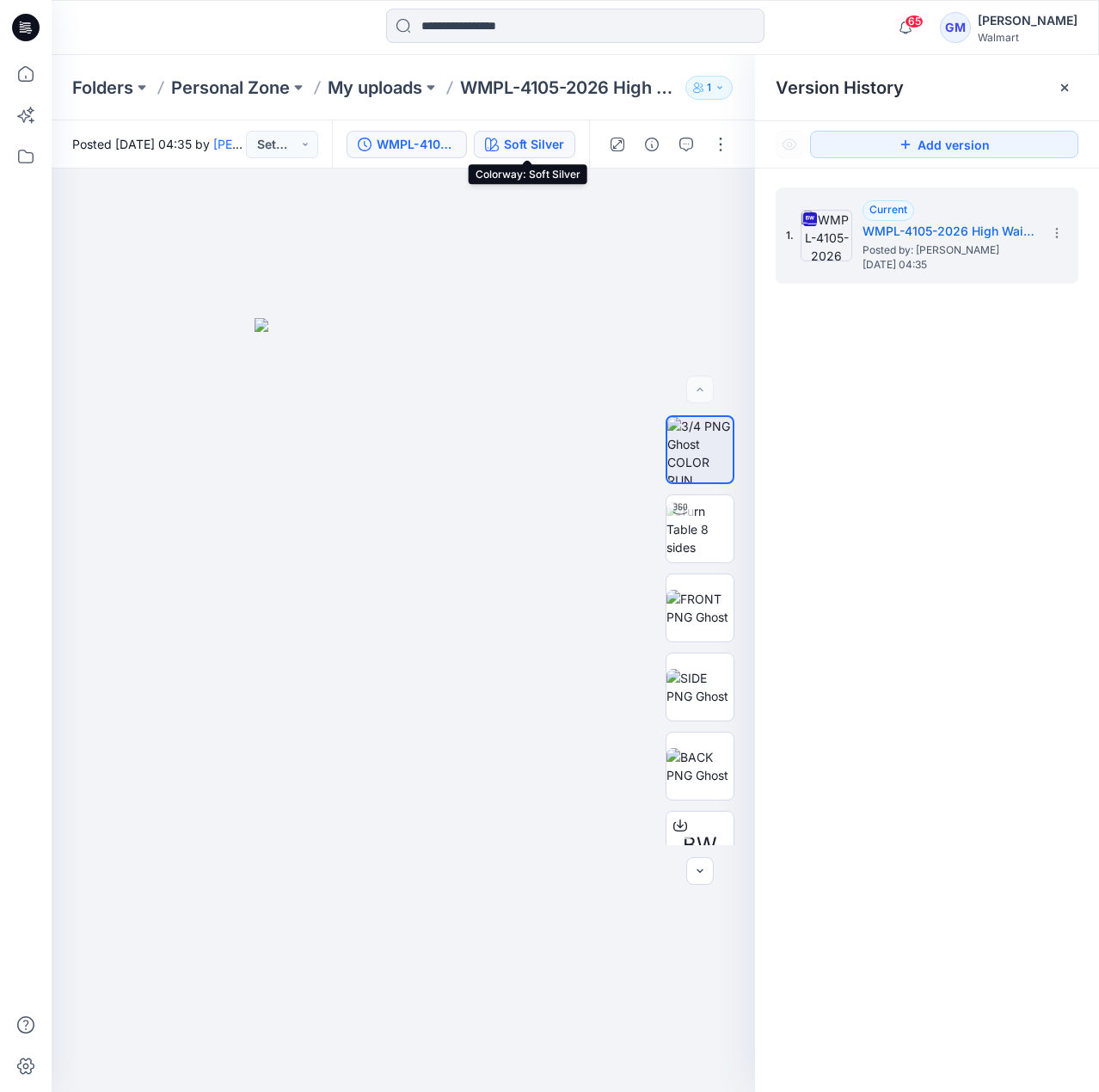
click at [494, 141] on icon "button" at bounding box center [492, 145] width 14 height 14
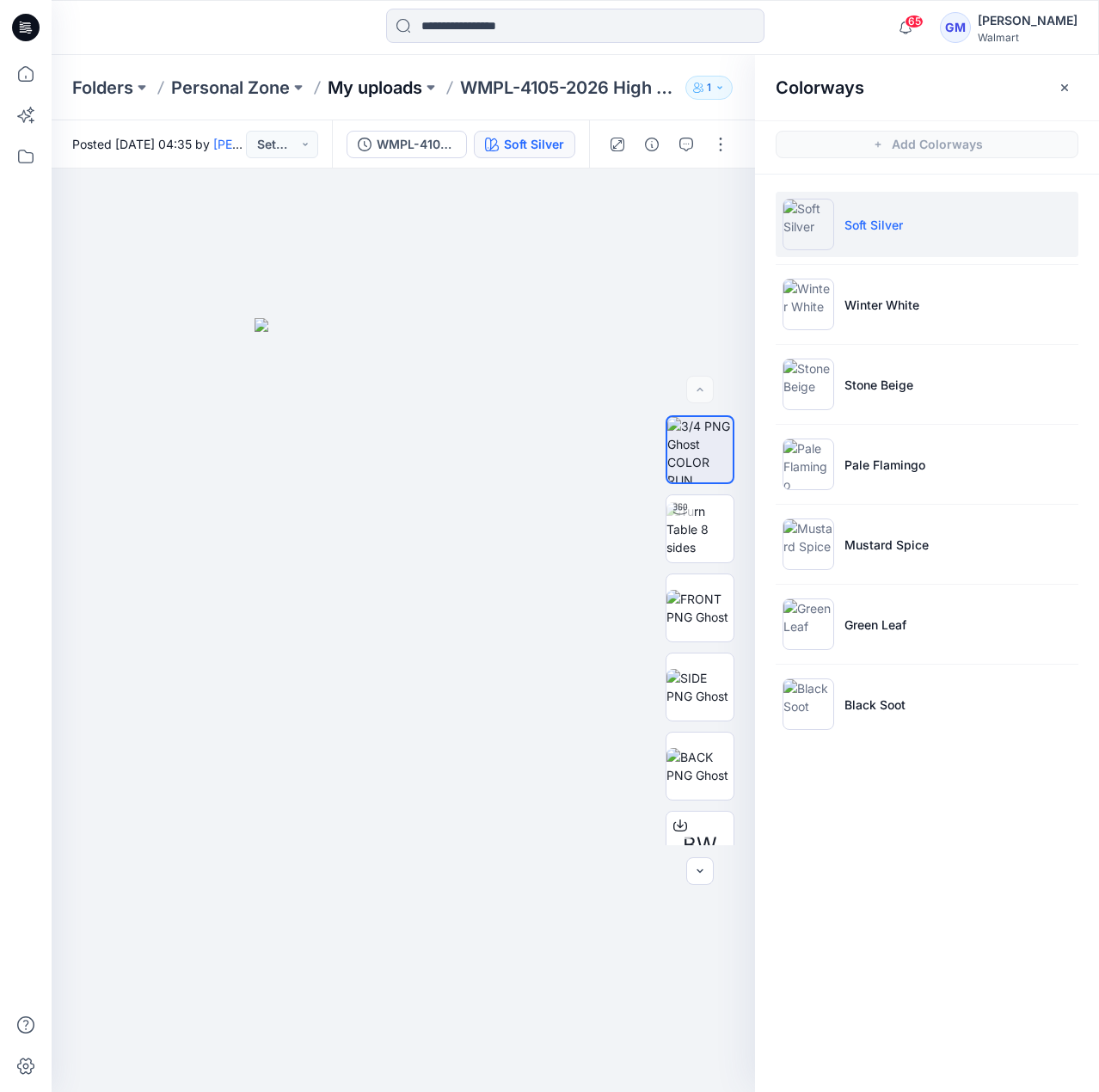
click at [365, 90] on p "My uploads" at bounding box center [375, 87] width 95 height 24
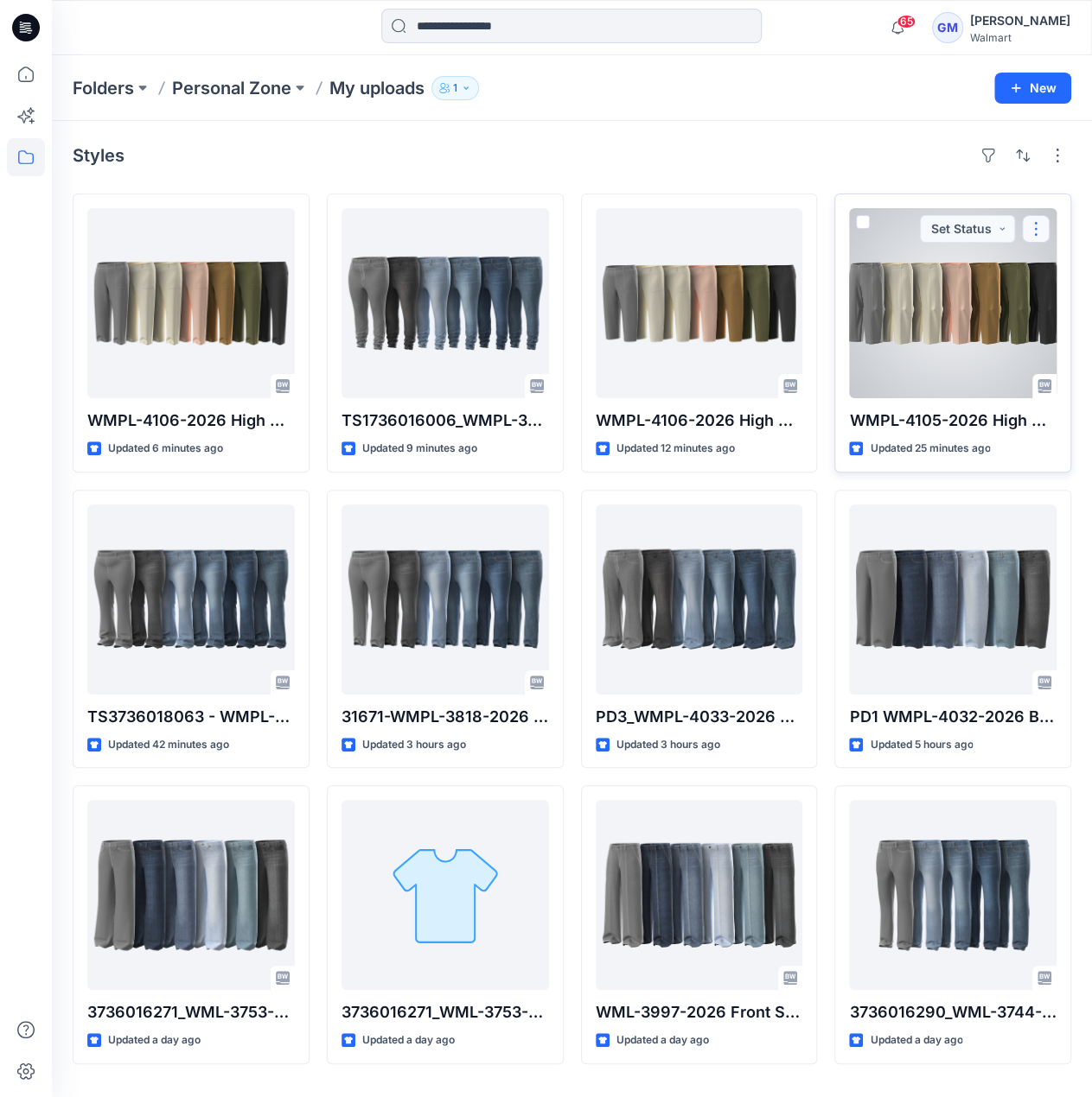
click at [1044, 228] on button "button" at bounding box center [1035, 229] width 27 height 27
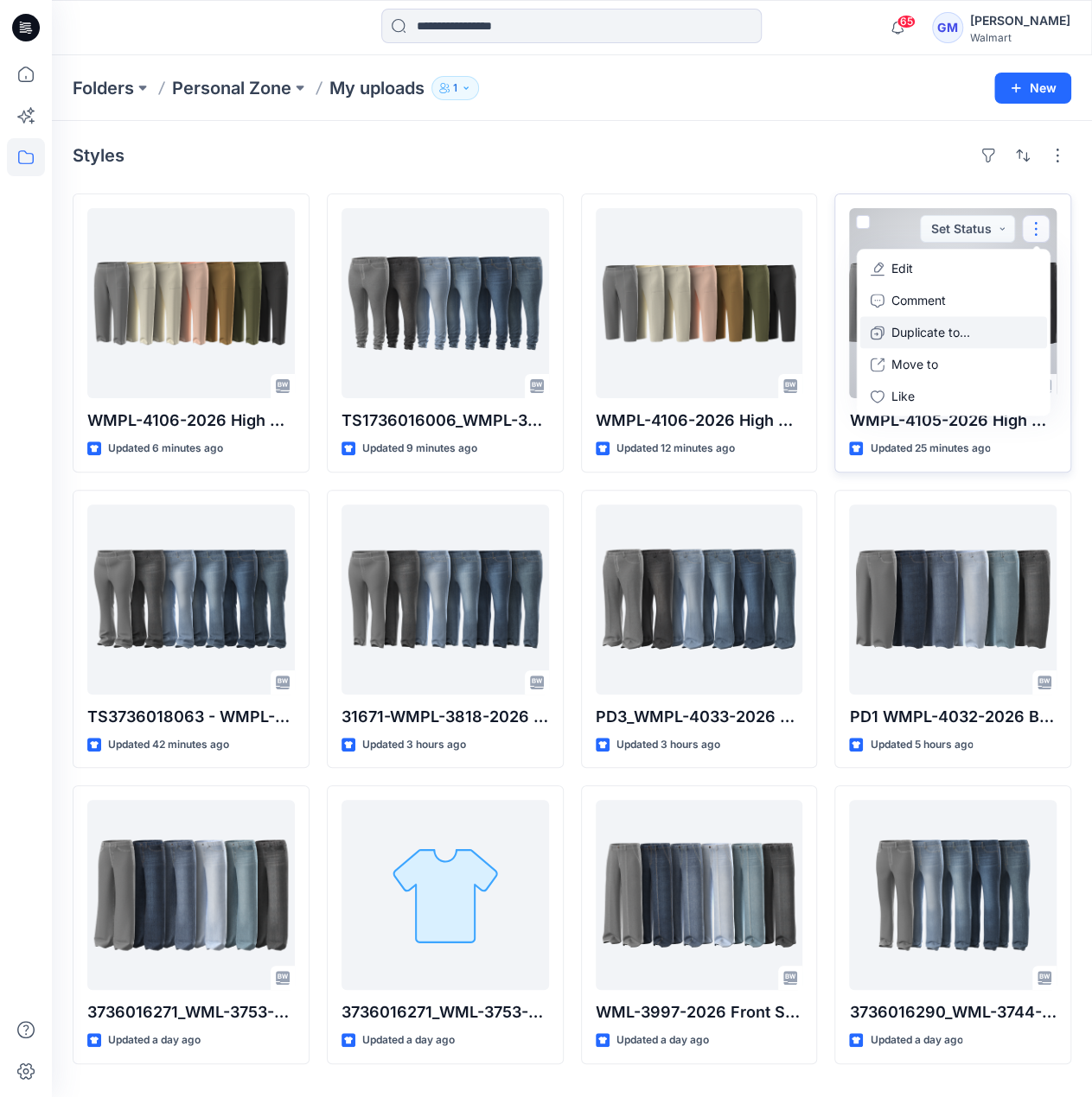
click at [907, 338] on p "Duplicate to..." at bounding box center [930, 332] width 79 height 19
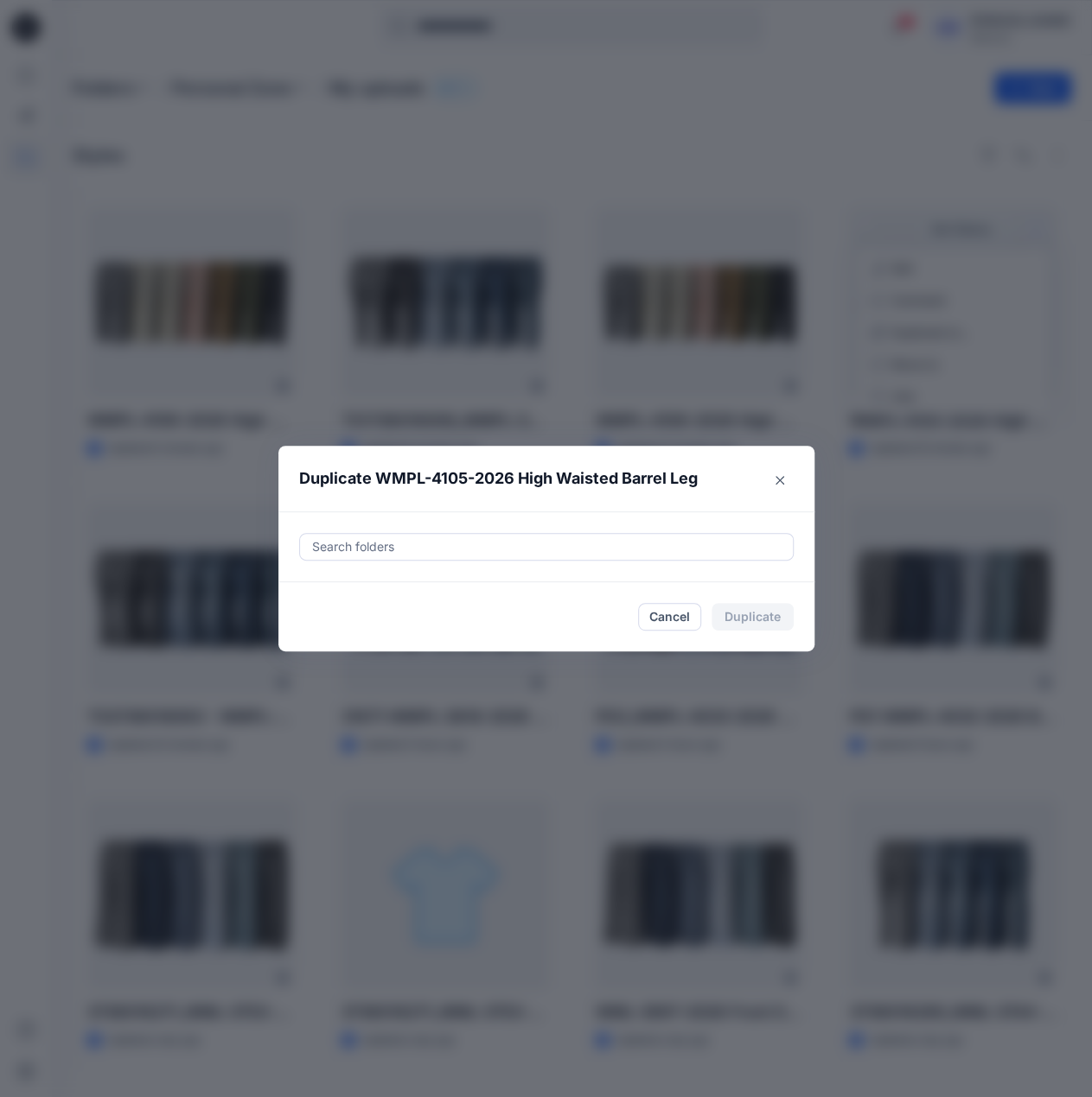
click at [600, 540] on div at bounding box center [546, 546] width 472 height 20
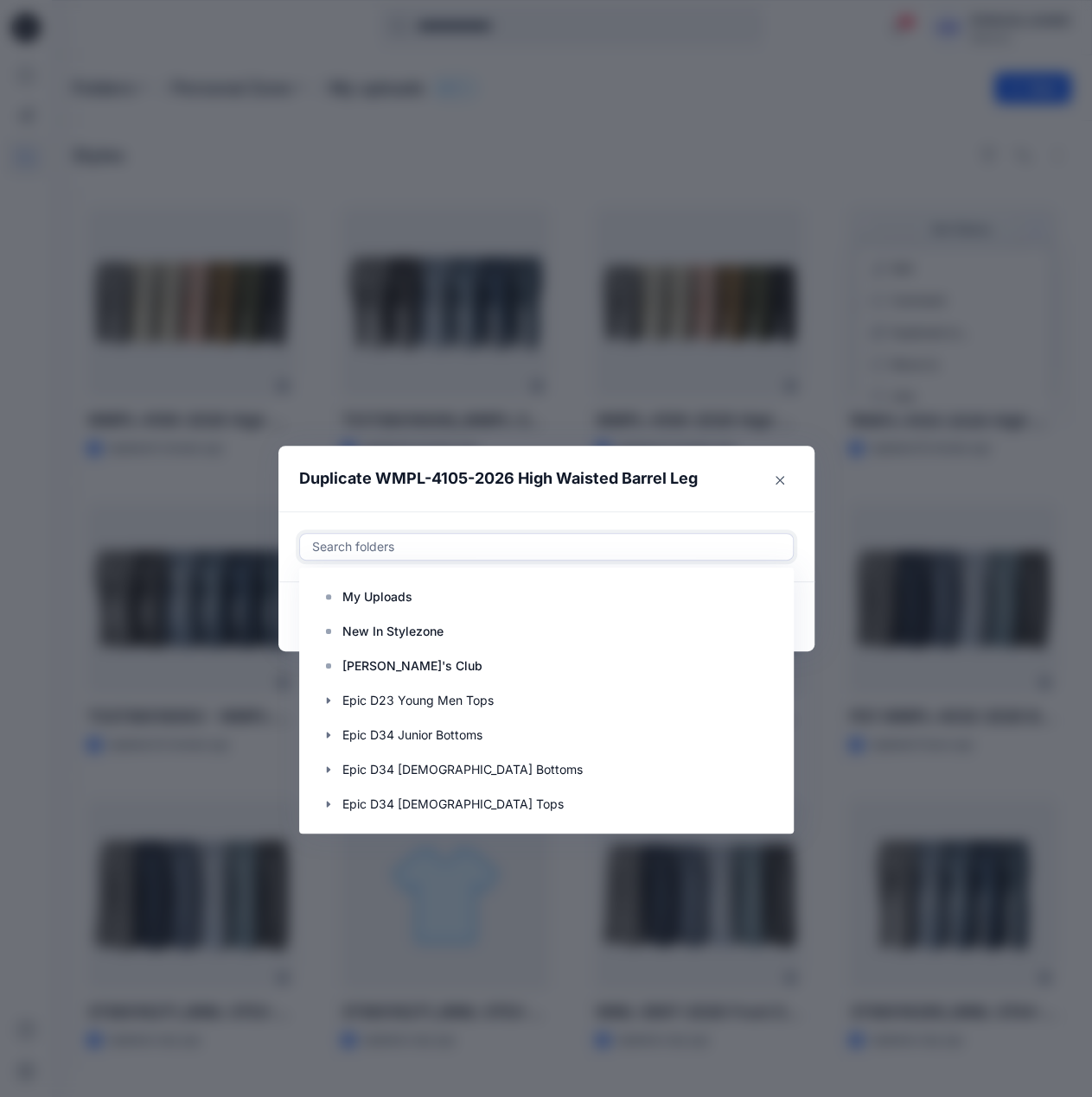
paste input "**********"
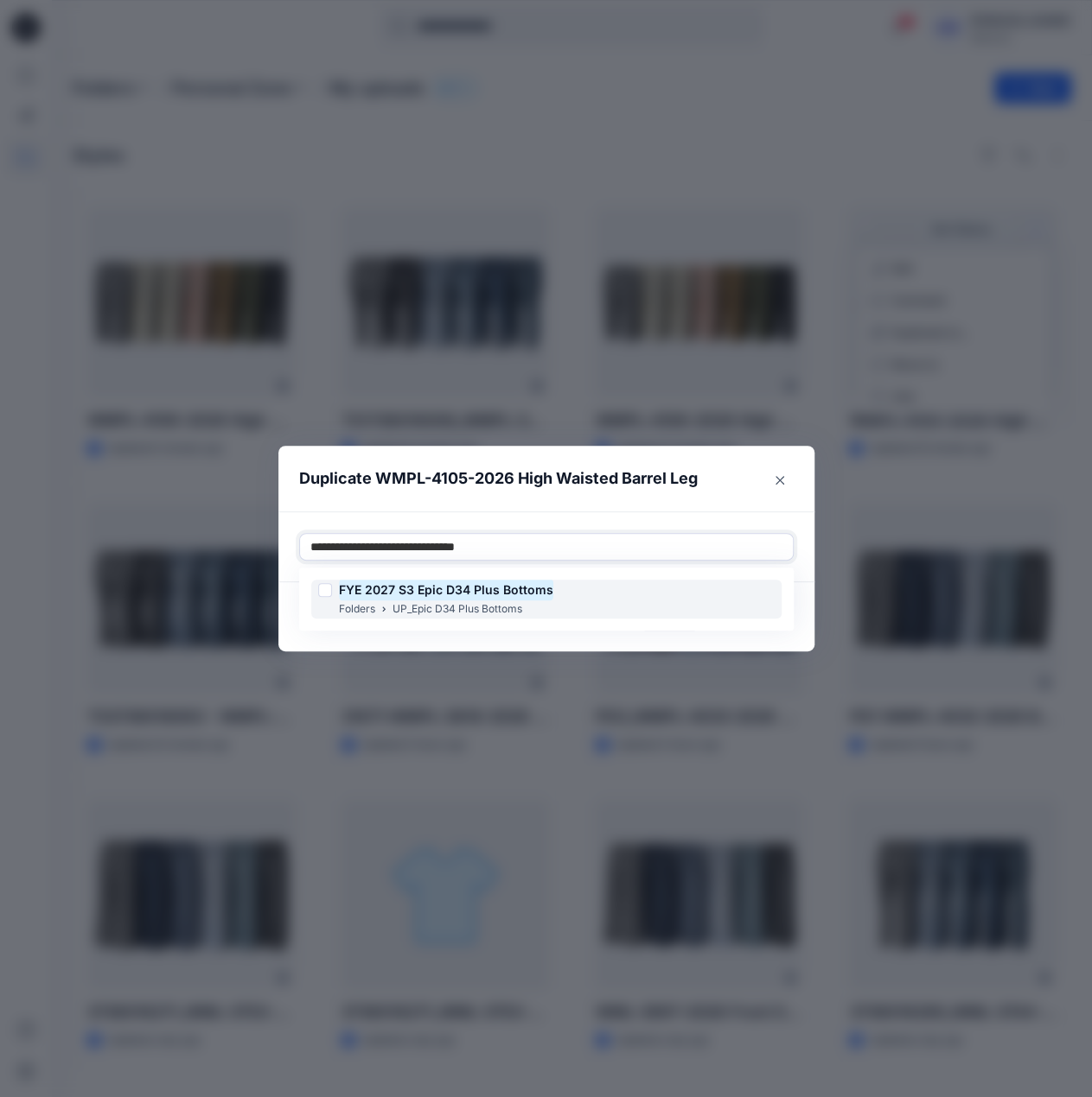
click at [531, 592] on mark "FYE 2027 S3 Epic D34 Plus Bottoms" at bounding box center [446, 590] width 215 height 23
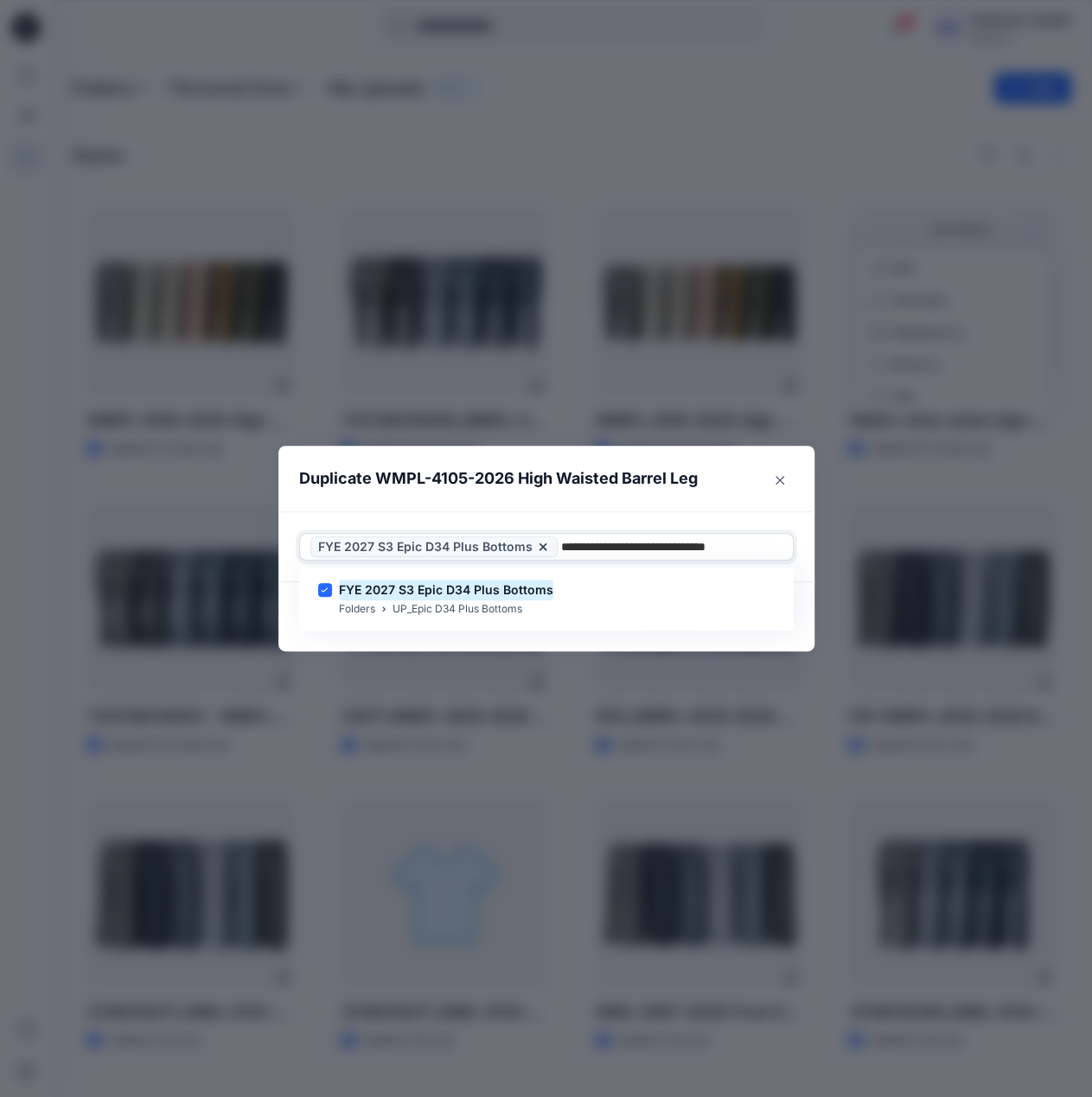
type input "**********"
click at [591, 504] on header "Duplicate WMPL-4105-2026 High Waisted Barrel Leg" at bounding box center [529, 478] width 501 height 65
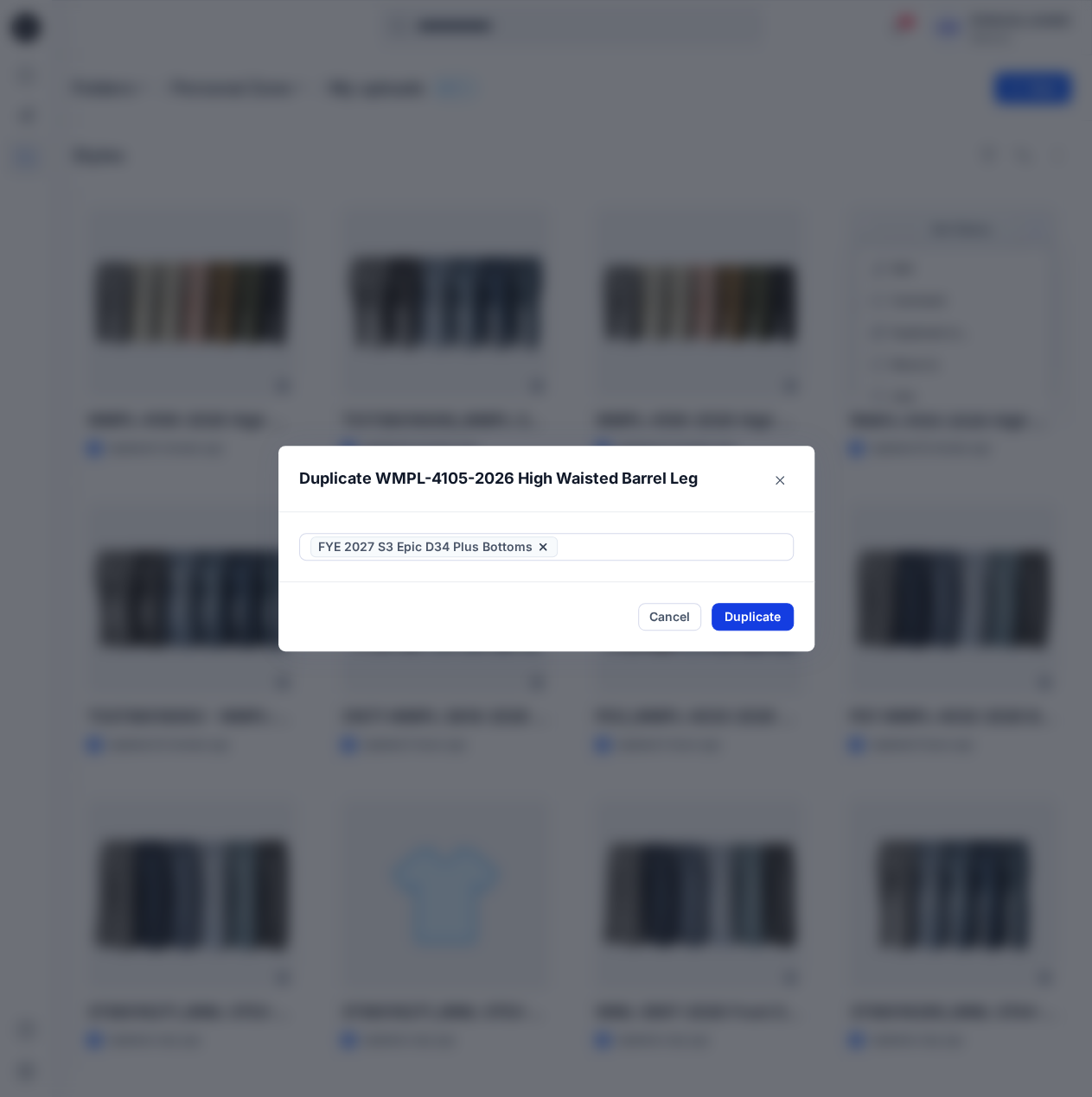
click at [769, 607] on button "Duplicate" at bounding box center [752, 616] width 82 height 27
click at [802, 619] on footer "Close" at bounding box center [546, 617] width 536 height 69
click at [772, 619] on button "Close" at bounding box center [765, 616] width 56 height 27
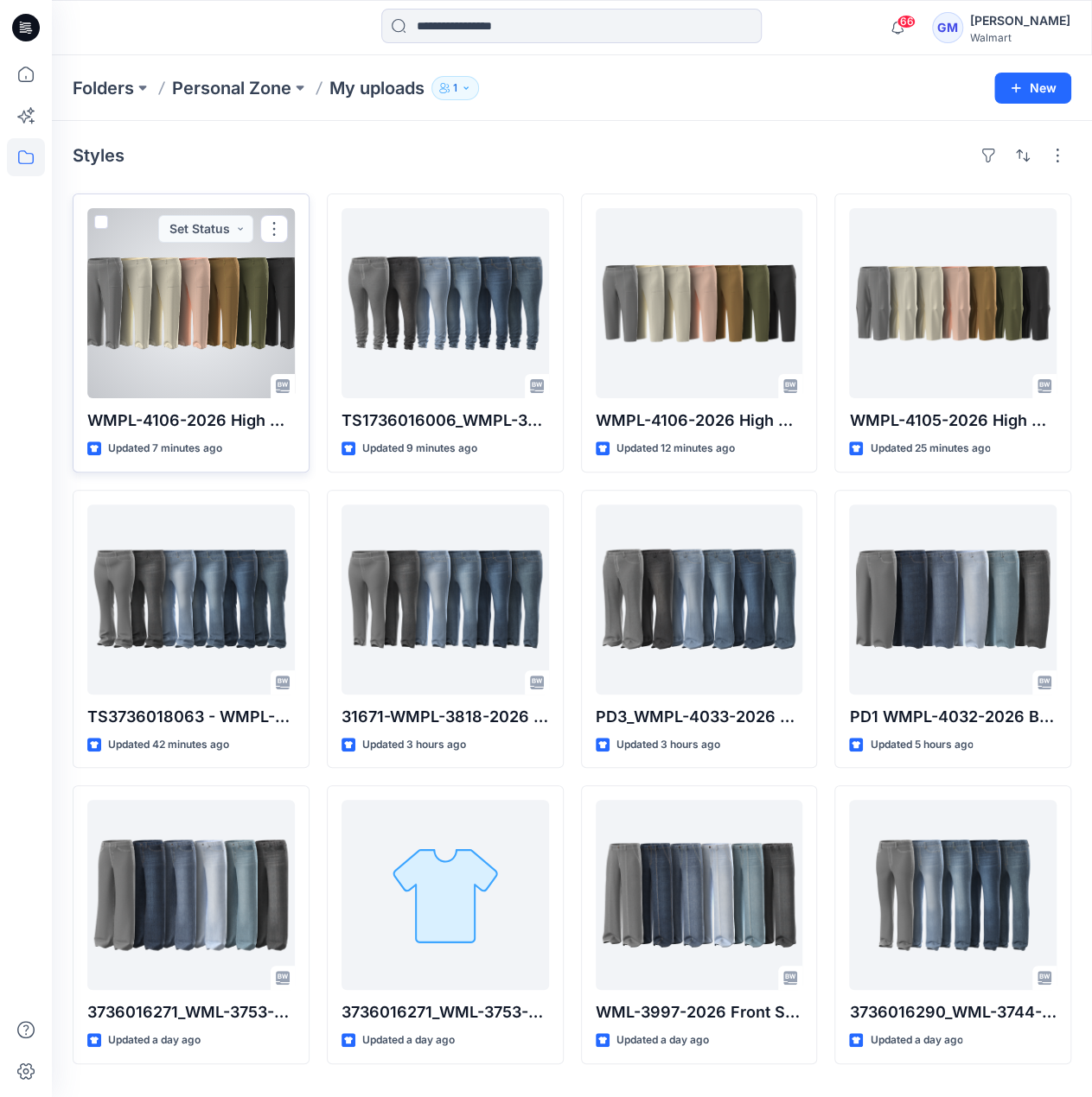
click at [211, 342] on div at bounding box center [191, 303] width 207 height 190
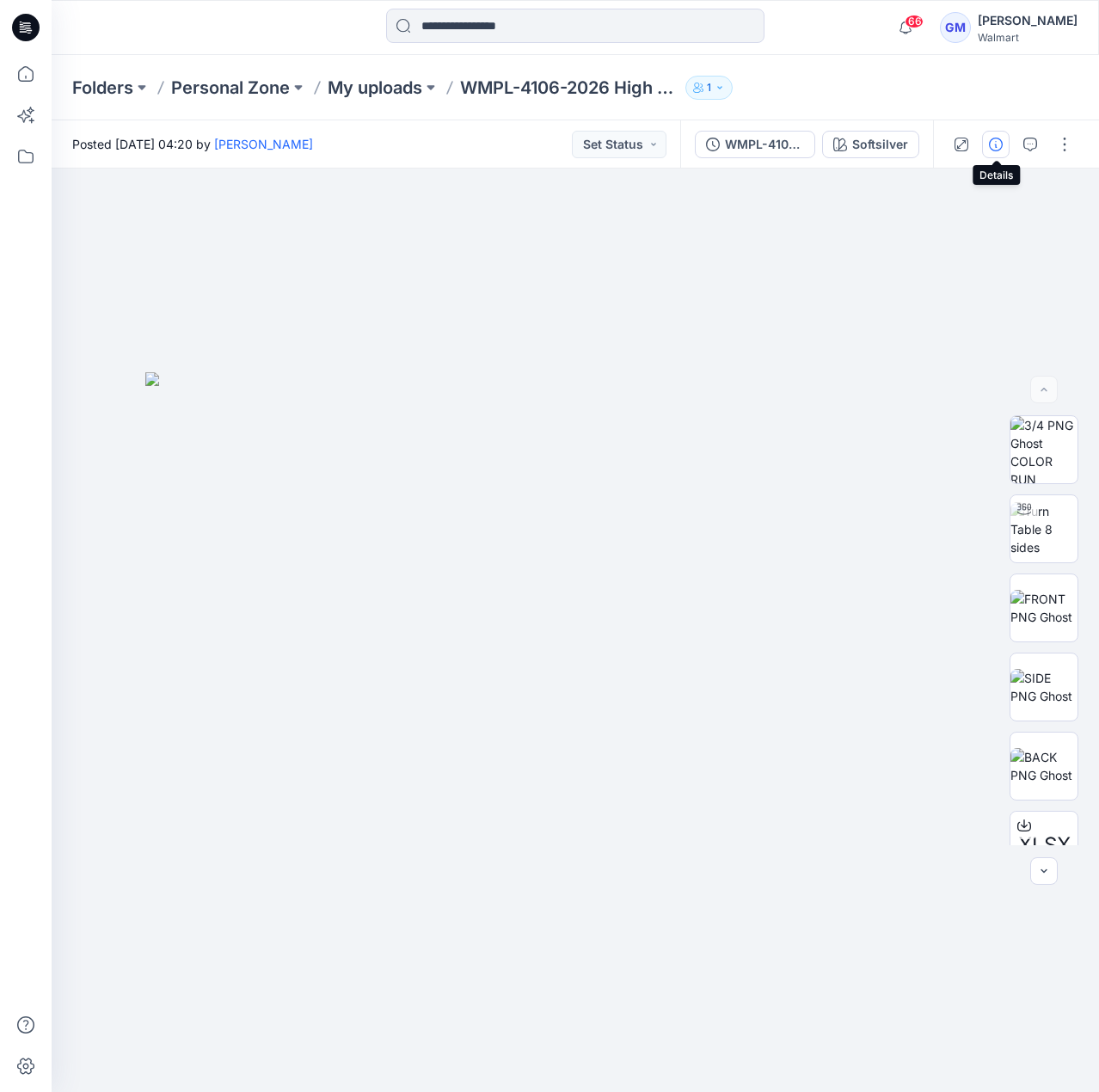
click at [1006, 145] on button "button" at bounding box center [995, 144] width 27 height 27
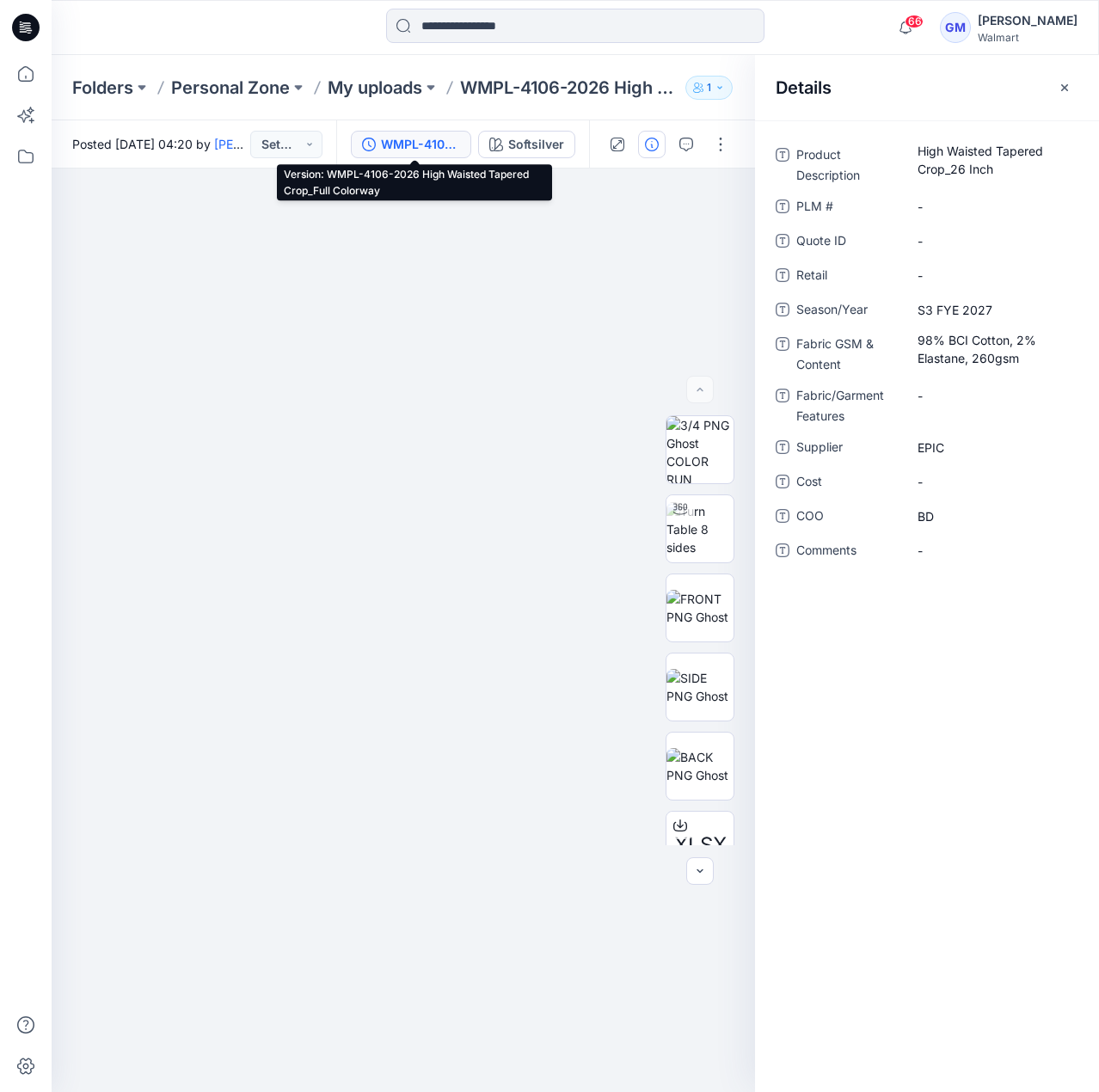
click at [441, 148] on div "WMPL-4106-2026 High Waisted Tapered Crop_Full Colorway" at bounding box center [421, 145] width 79 height 19
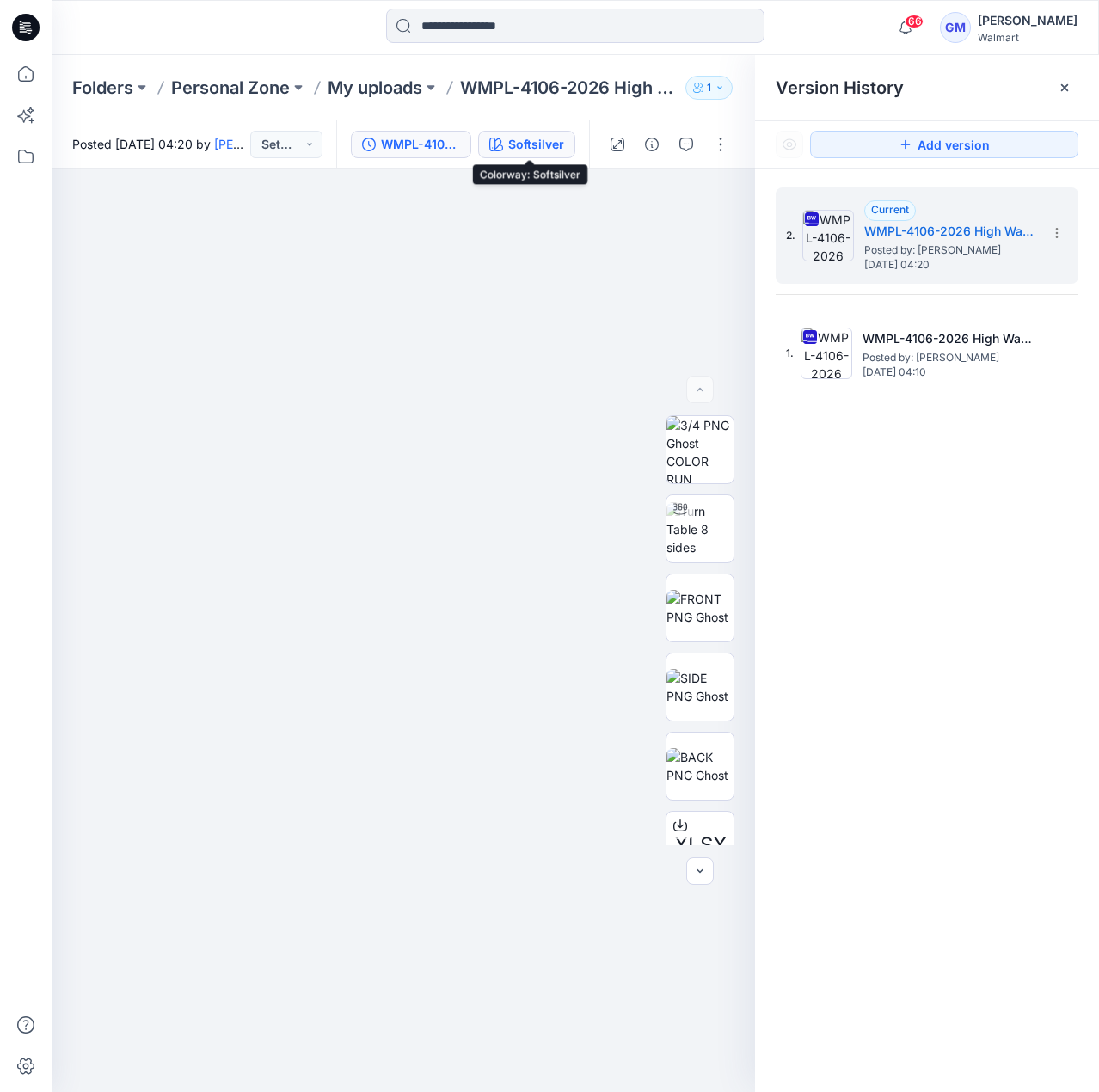
click at [524, 141] on div "Softsilver" at bounding box center [537, 145] width 56 height 19
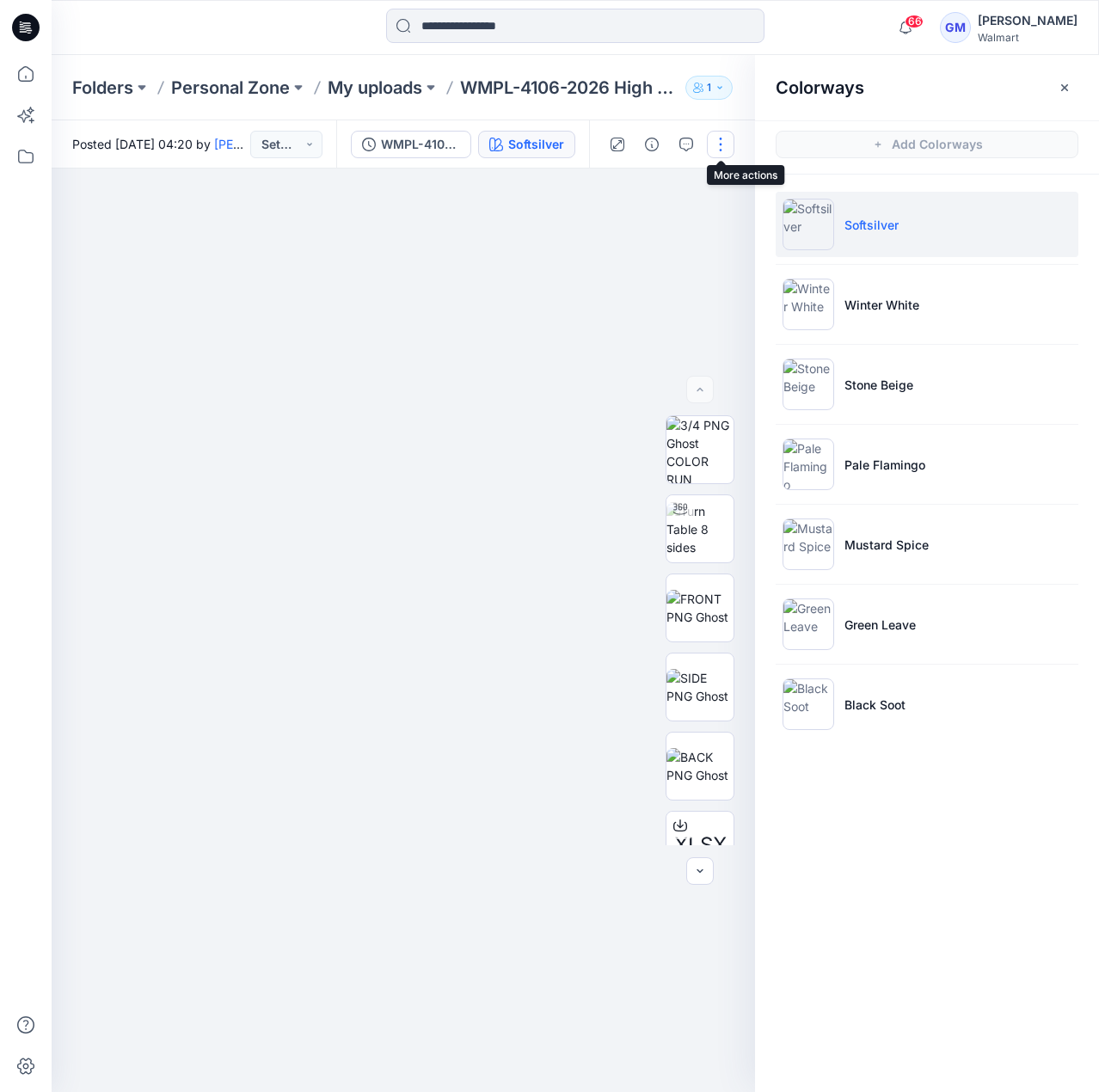
click at [718, 140] on button "button" at bounding box center [720, 144] width 27 height 27
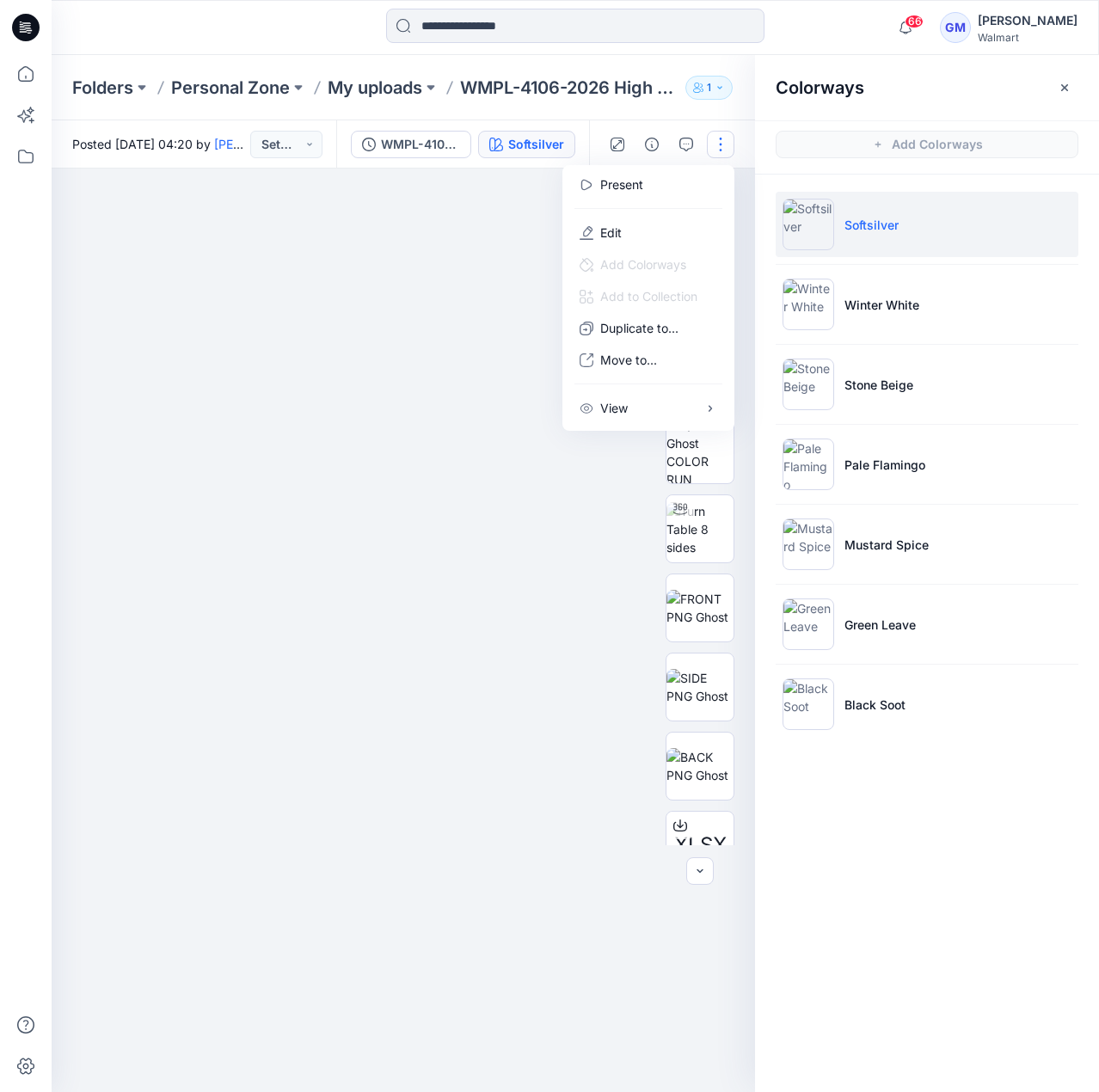
click at [442, 264] on div at bounding box center [403, 631] width 704 height 924
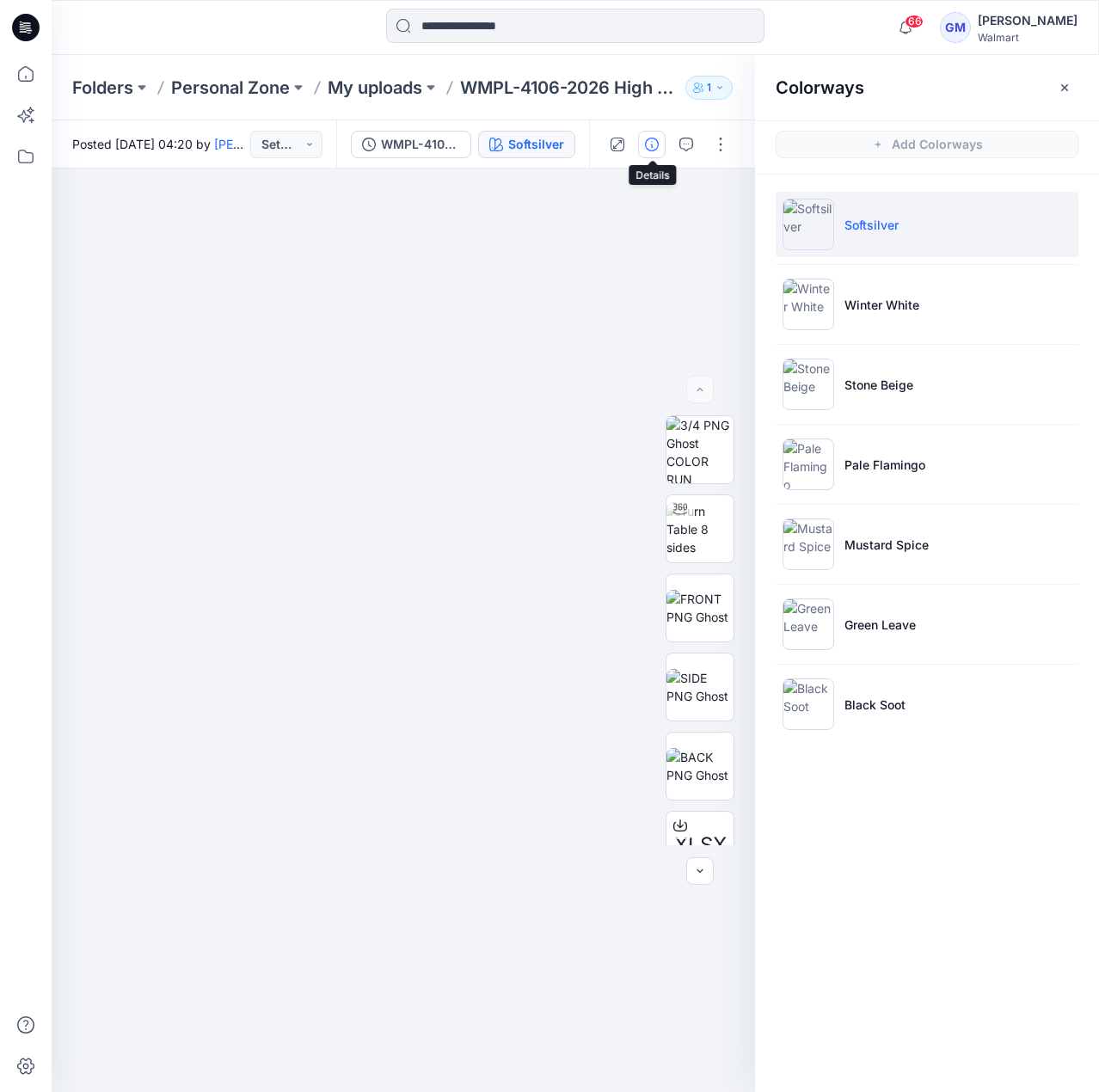
click at [649, 144] on icon "button" at bounding box center [652, 145] width 14 height 14
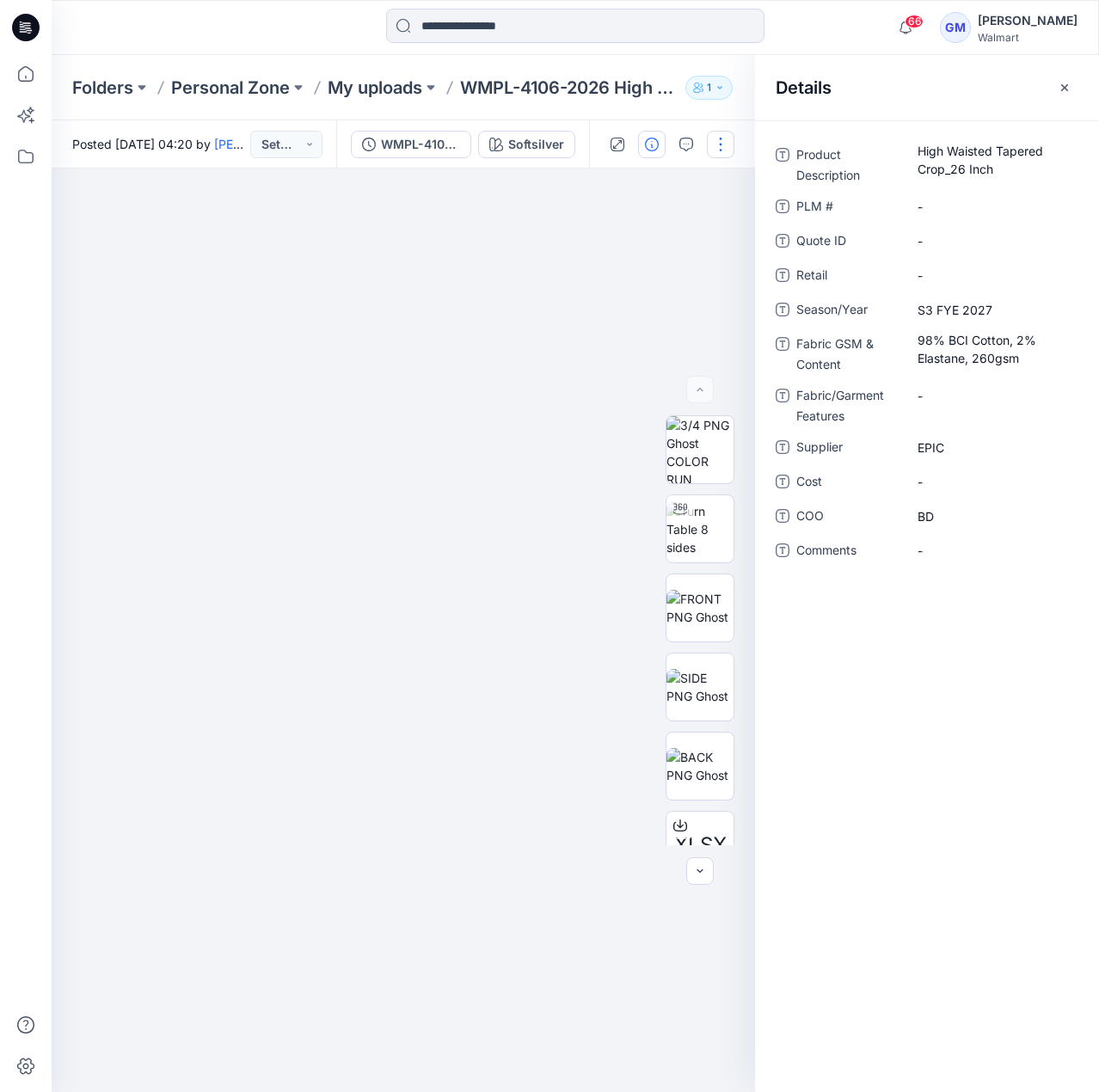
click at [724, 144] on button "button" at bounding box center [720, 144] width 27 height 27
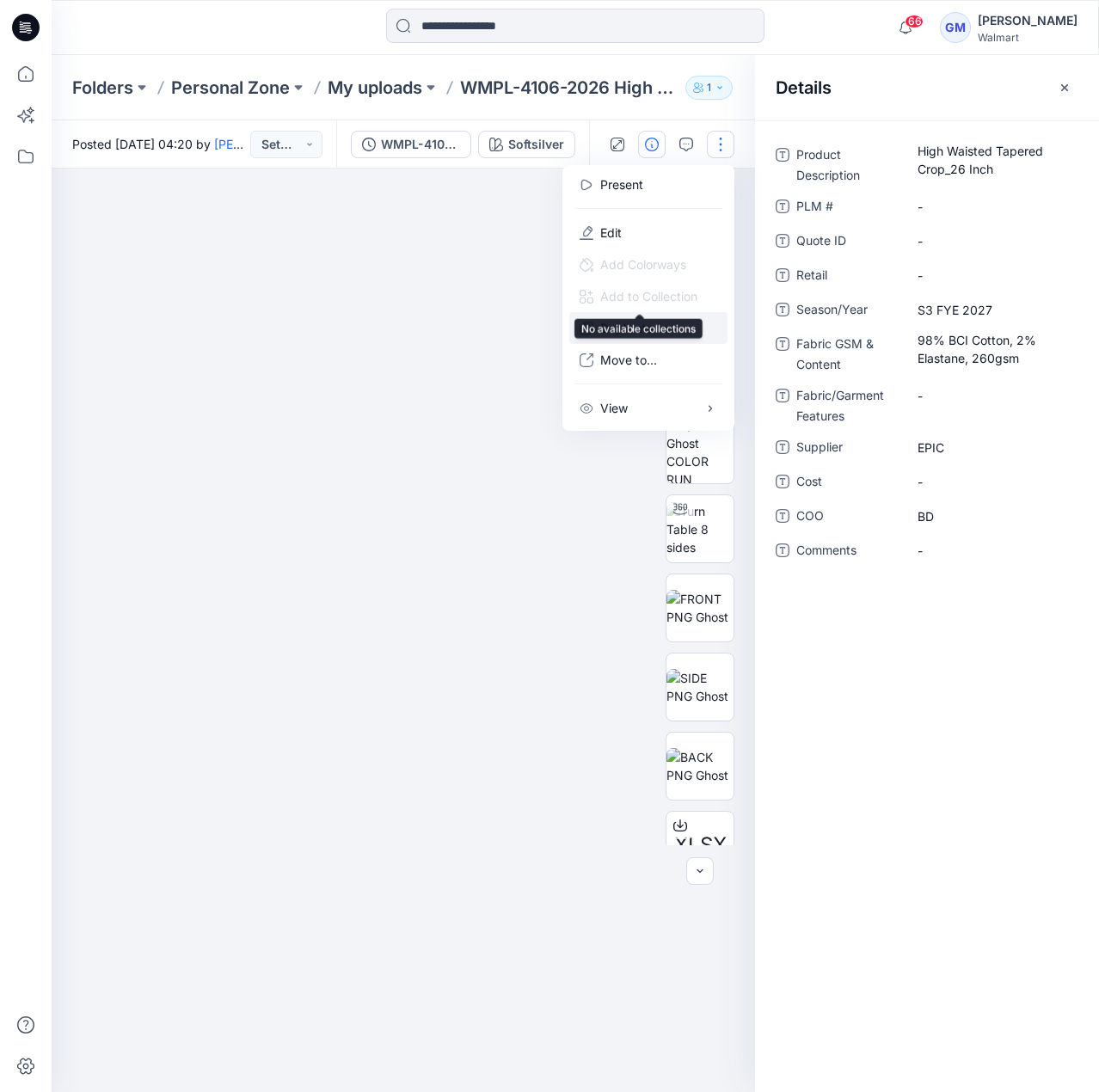
click at [644, 317] on button "Duplicate to..." at bounding box center [648, 328] width 158 height 32
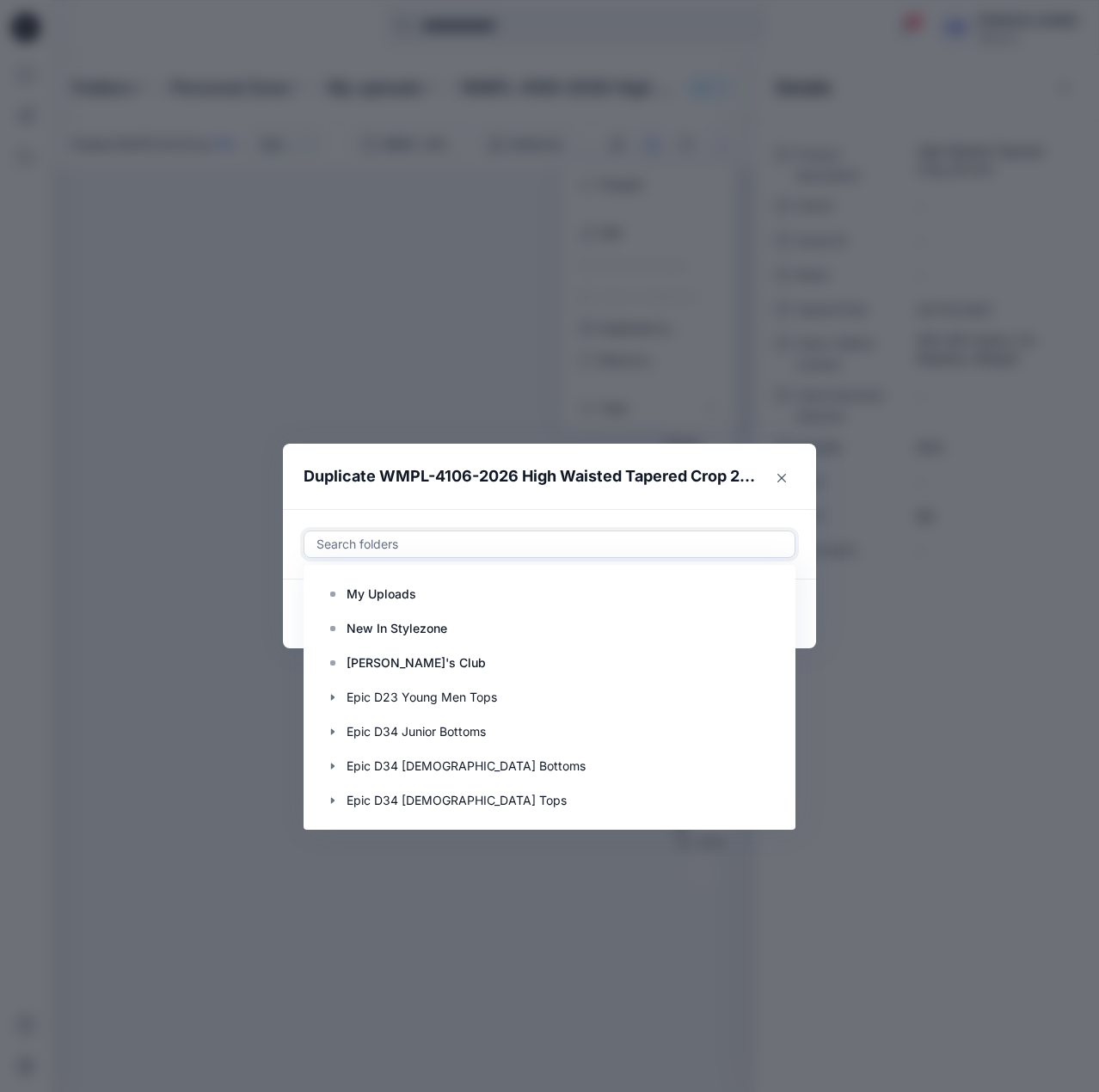
click at [573, 543] on div at bounding box center [549, 544] width 470 height 20
paste input "**********"
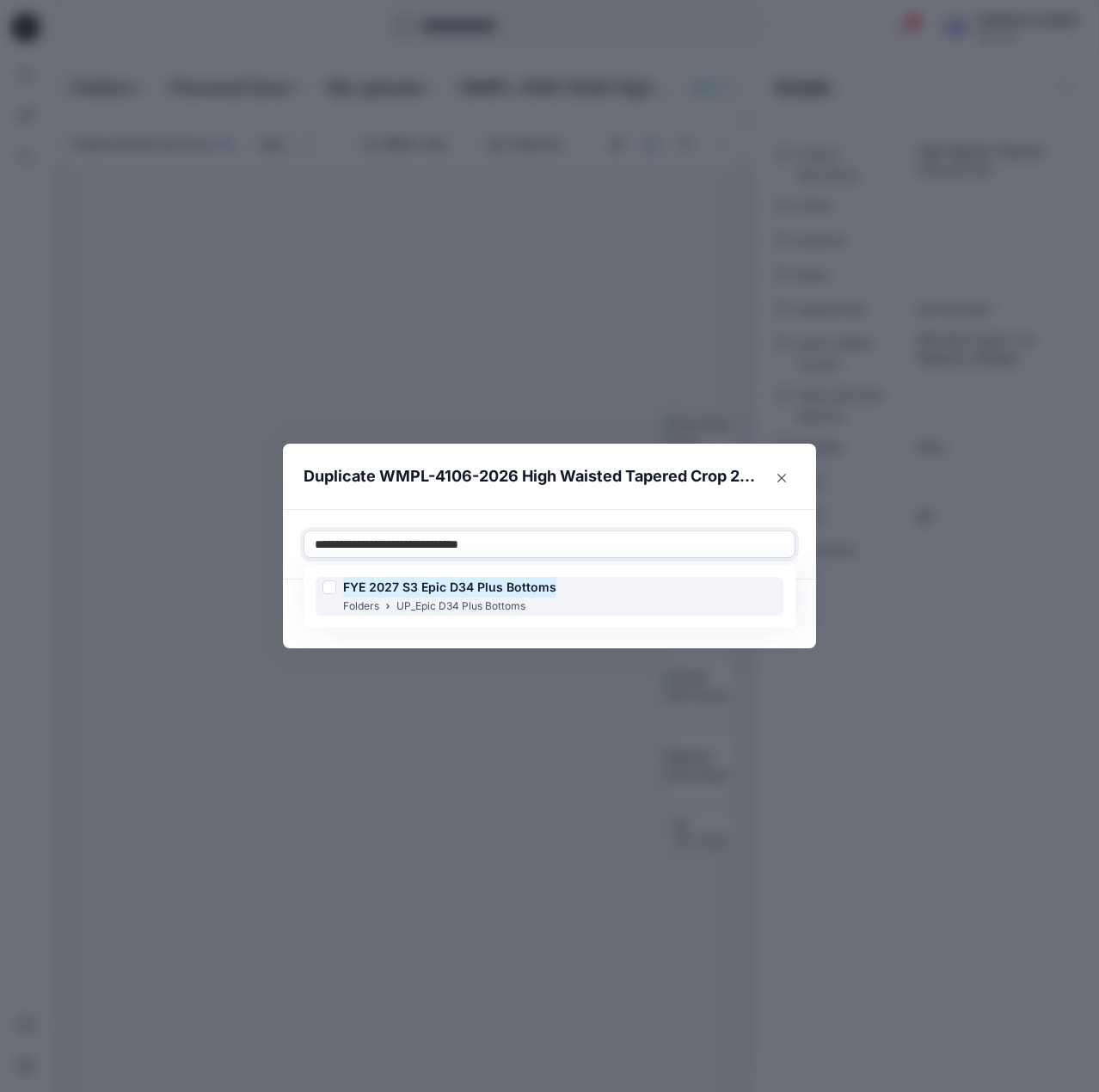
click at [465, 585] on mark "FYE 2027 S3 Epic D34 Plus Bottoms" at bounding box center [450, 587] width 213 height 23
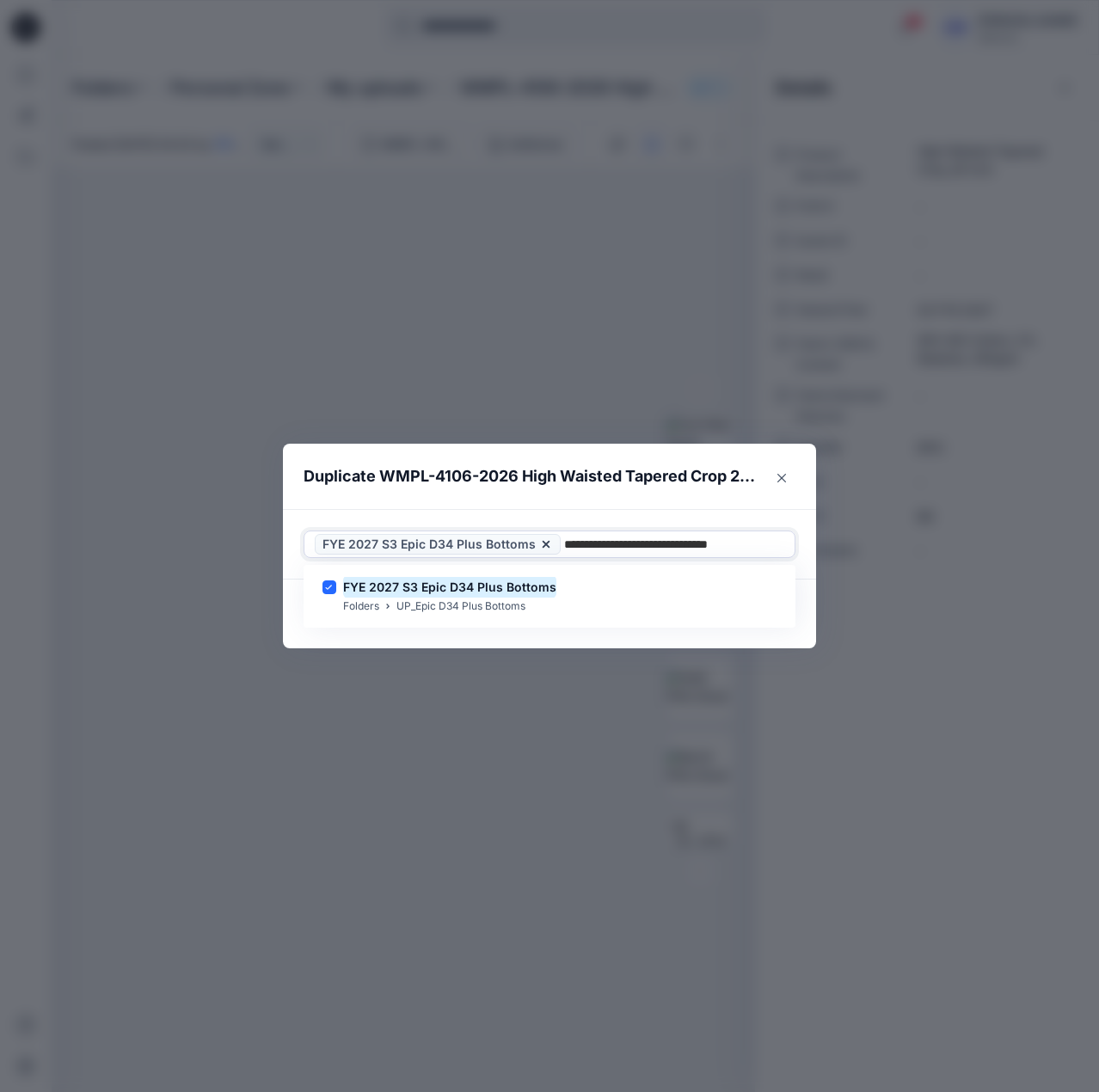
type input "**********"
click at [596, 502] on header "Duplicate WMPL-4106-2026 High Waisted Tapered Crop 26 Inch" at bounding box center [532, 476] width 499 height 65
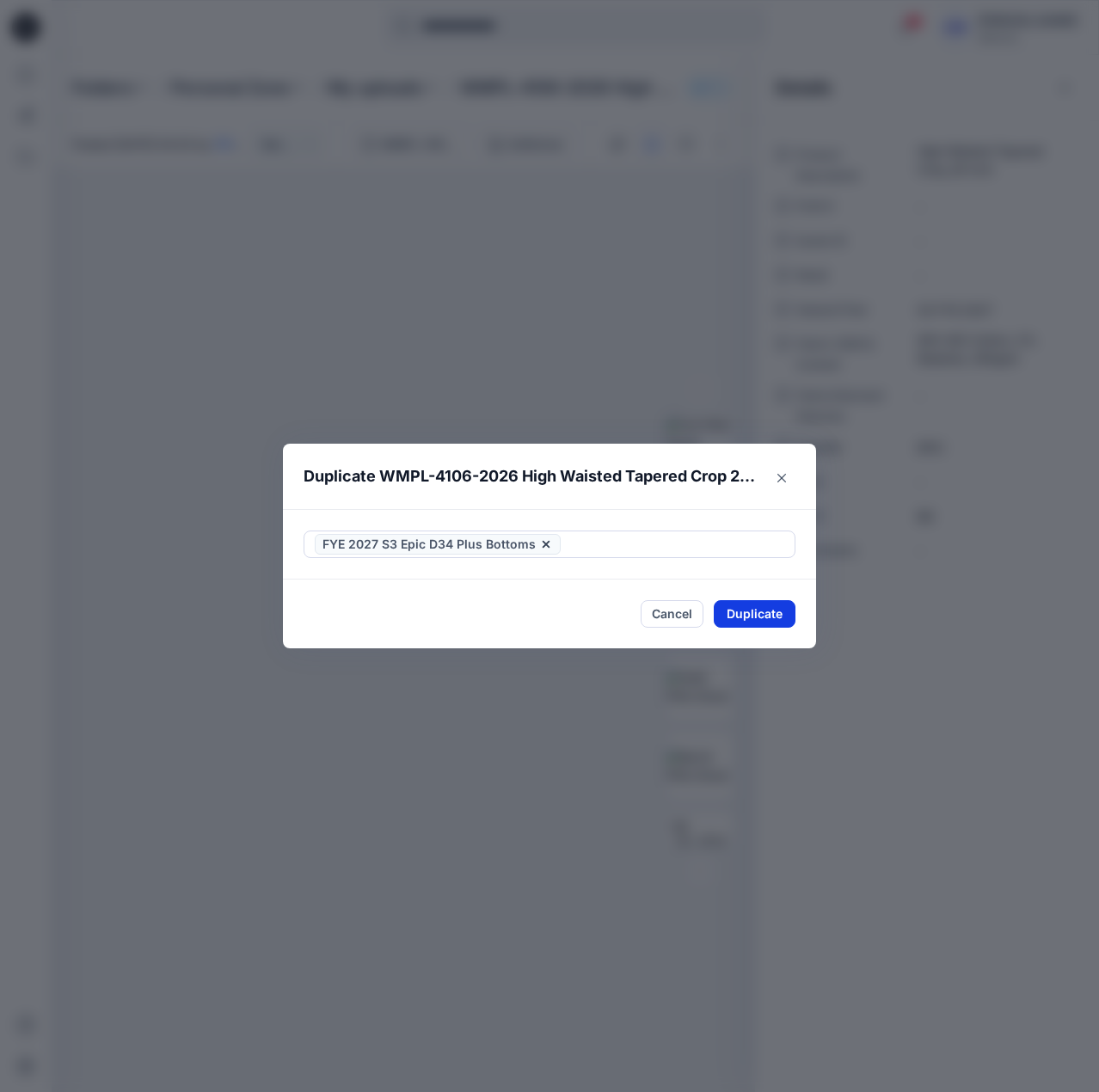
click at [767, 614] on button "Duplicate" at bounding box center [755, 613] width 82 height 27
click at [767, 610] on button "Close" at bounding box center [768, 613] width 56 height 27
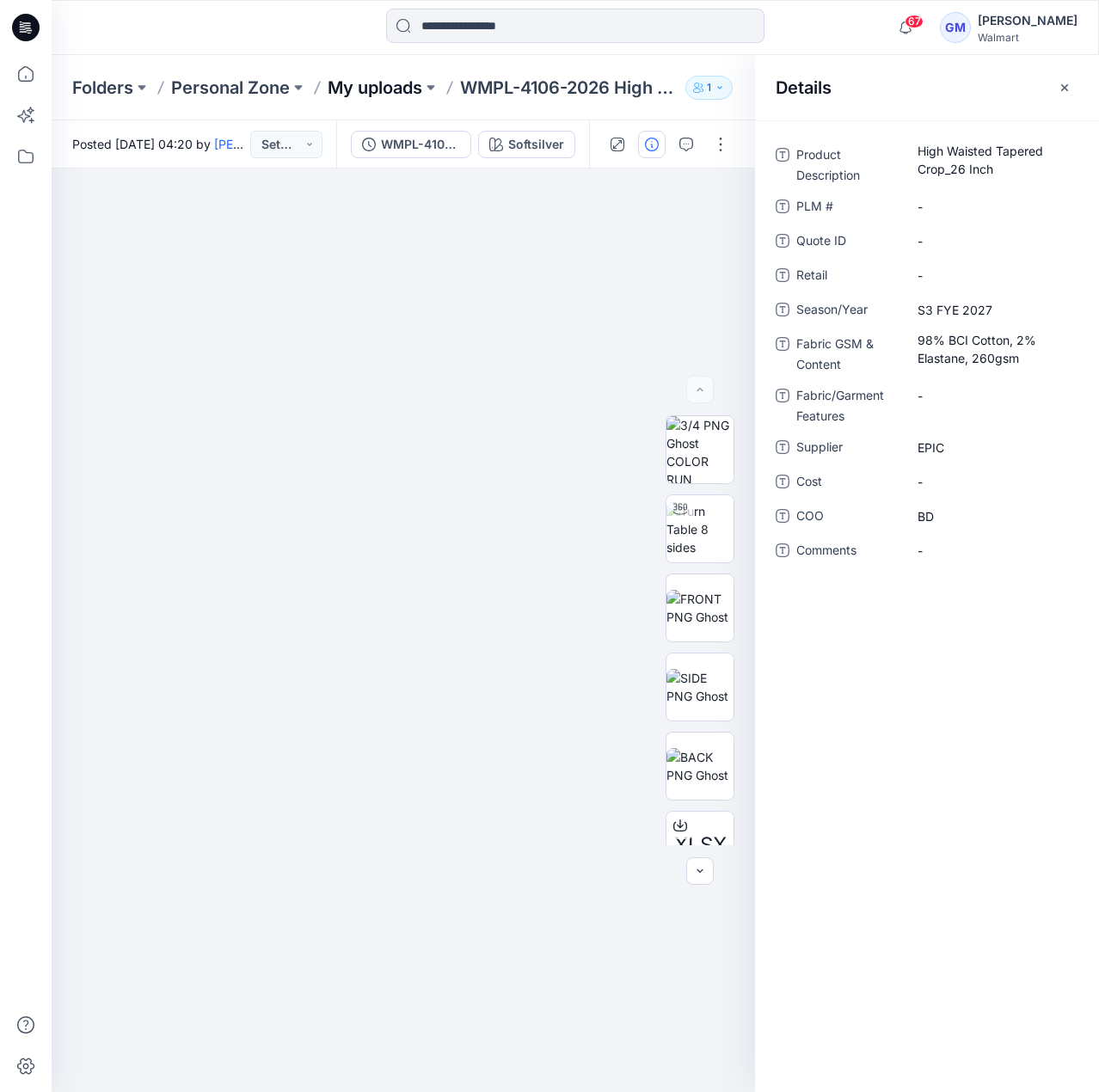
click at [391, 82] on p "My uploads" at bounding box center [375, 87] width 95 height 24
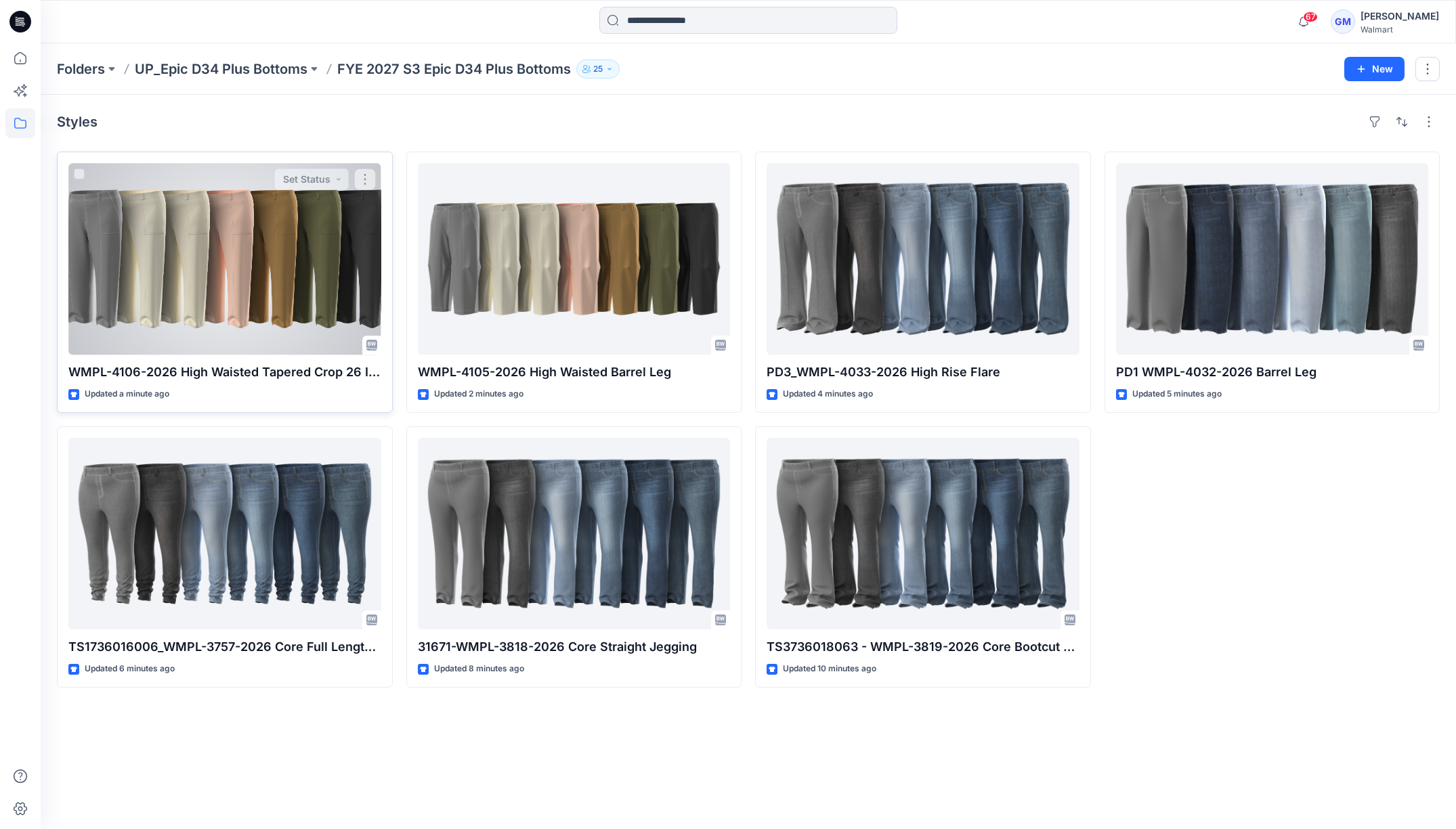
click at [184, 241] on div at bounding box center [225, 259] width 313 height 192
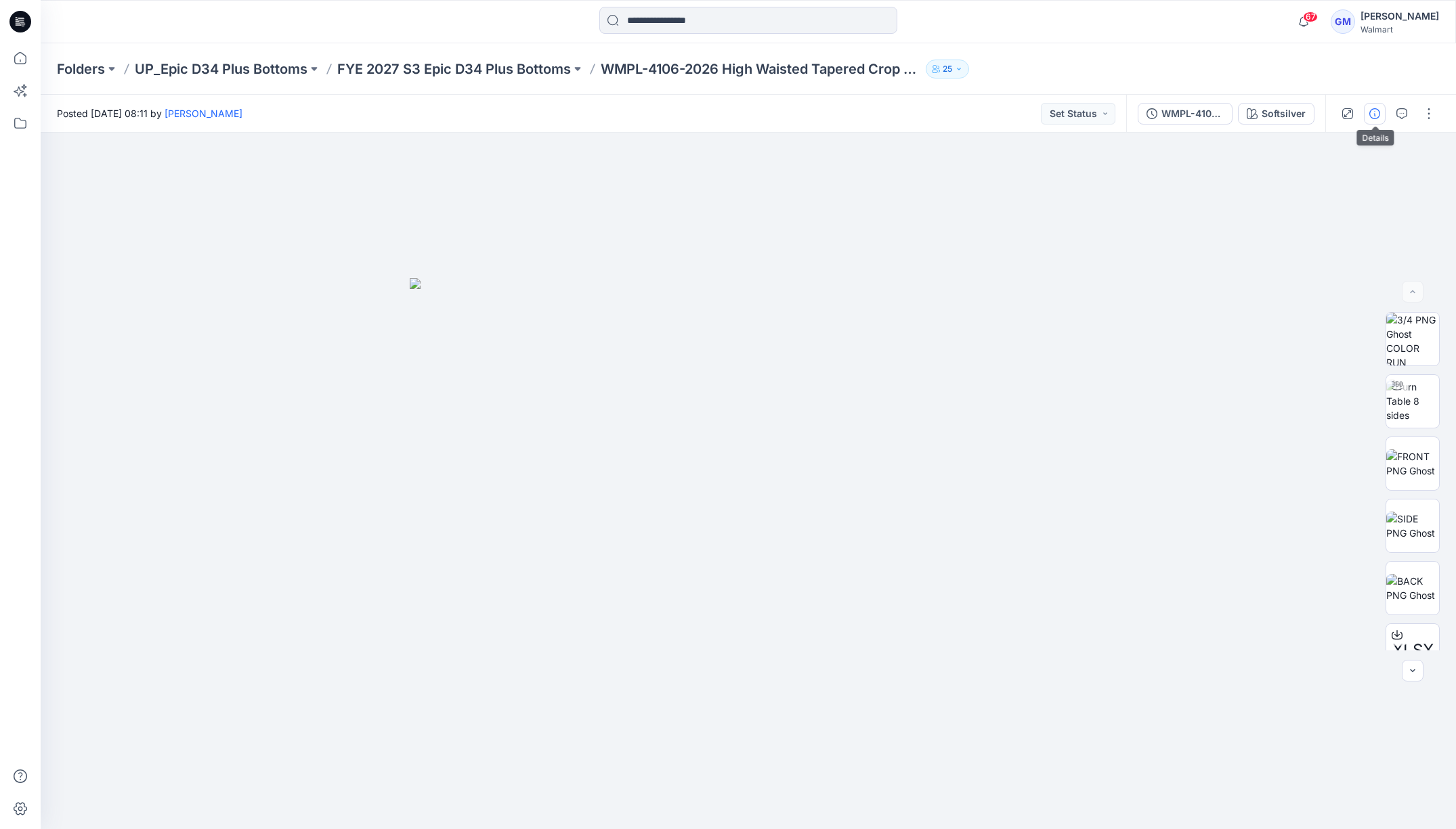
click at [865, 109] on icon "button" at bounding box center [1375, 114] width 11 height 11
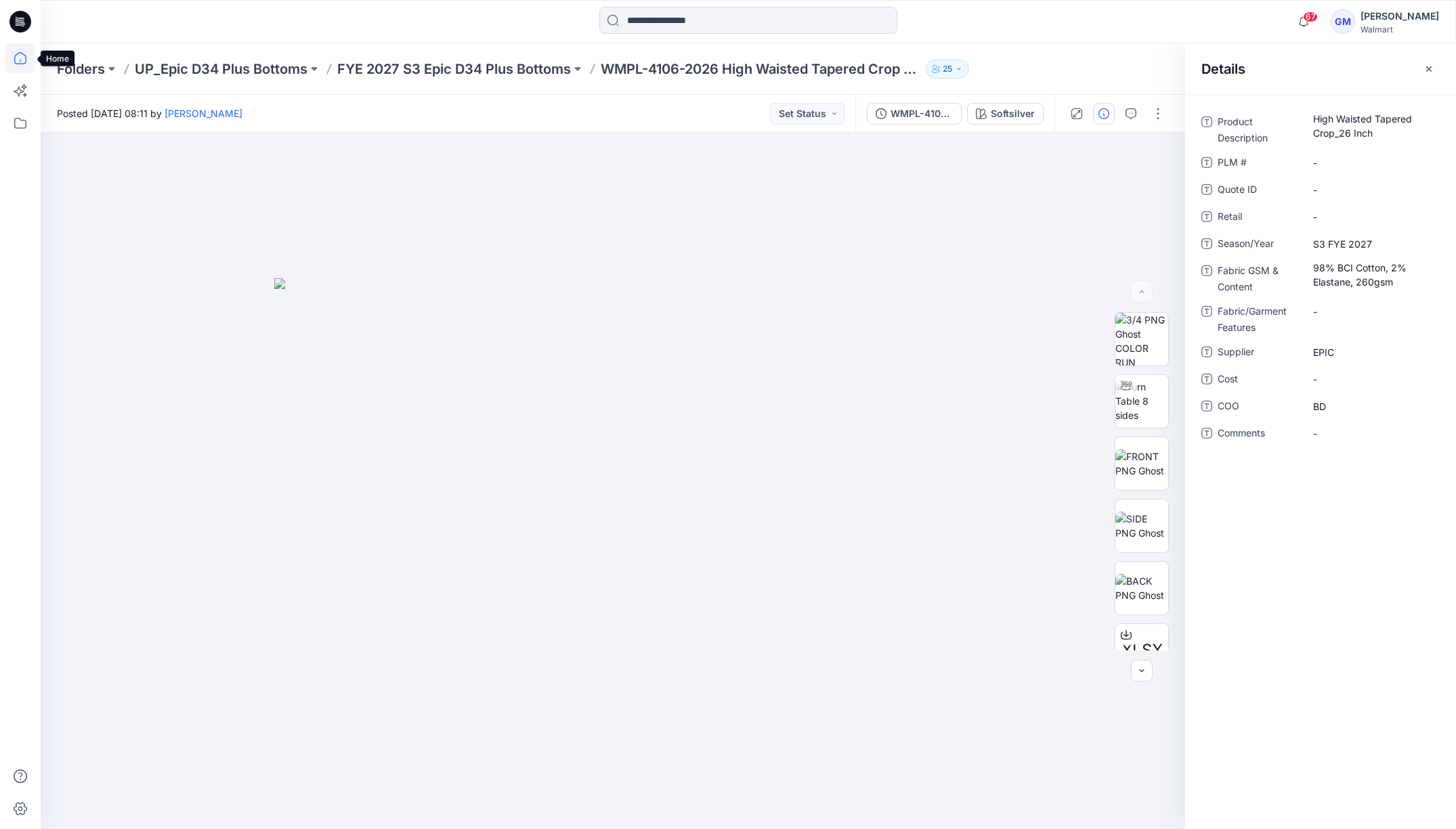
click at [28, 56] on icon at bounding box center [20, 58] width 30 height 30
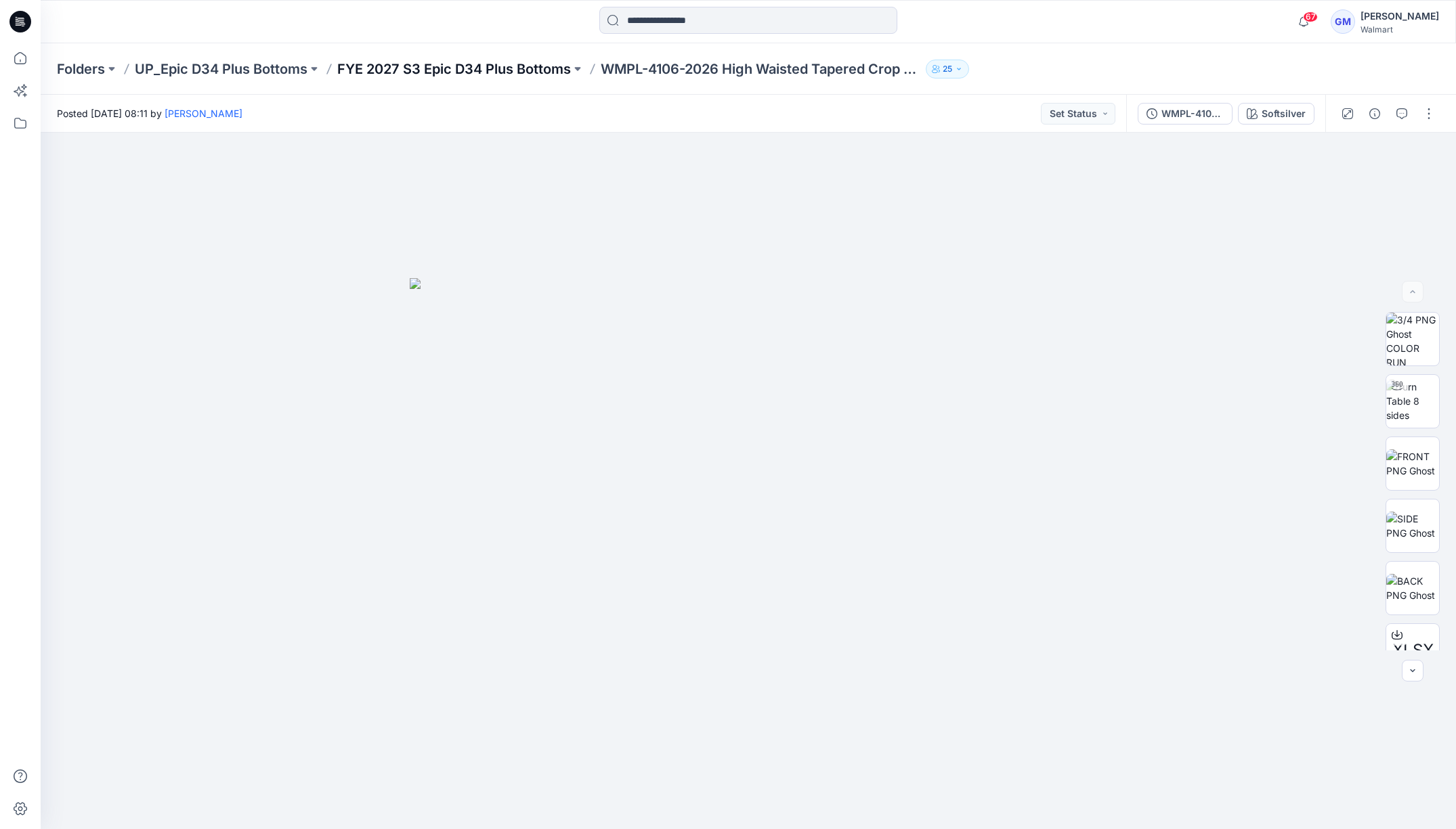
click at [546, 70] on p "FYE 2027 S3 Epic D34 Plus Bottoms" at bounding box center [454, 68] width 234 height 19
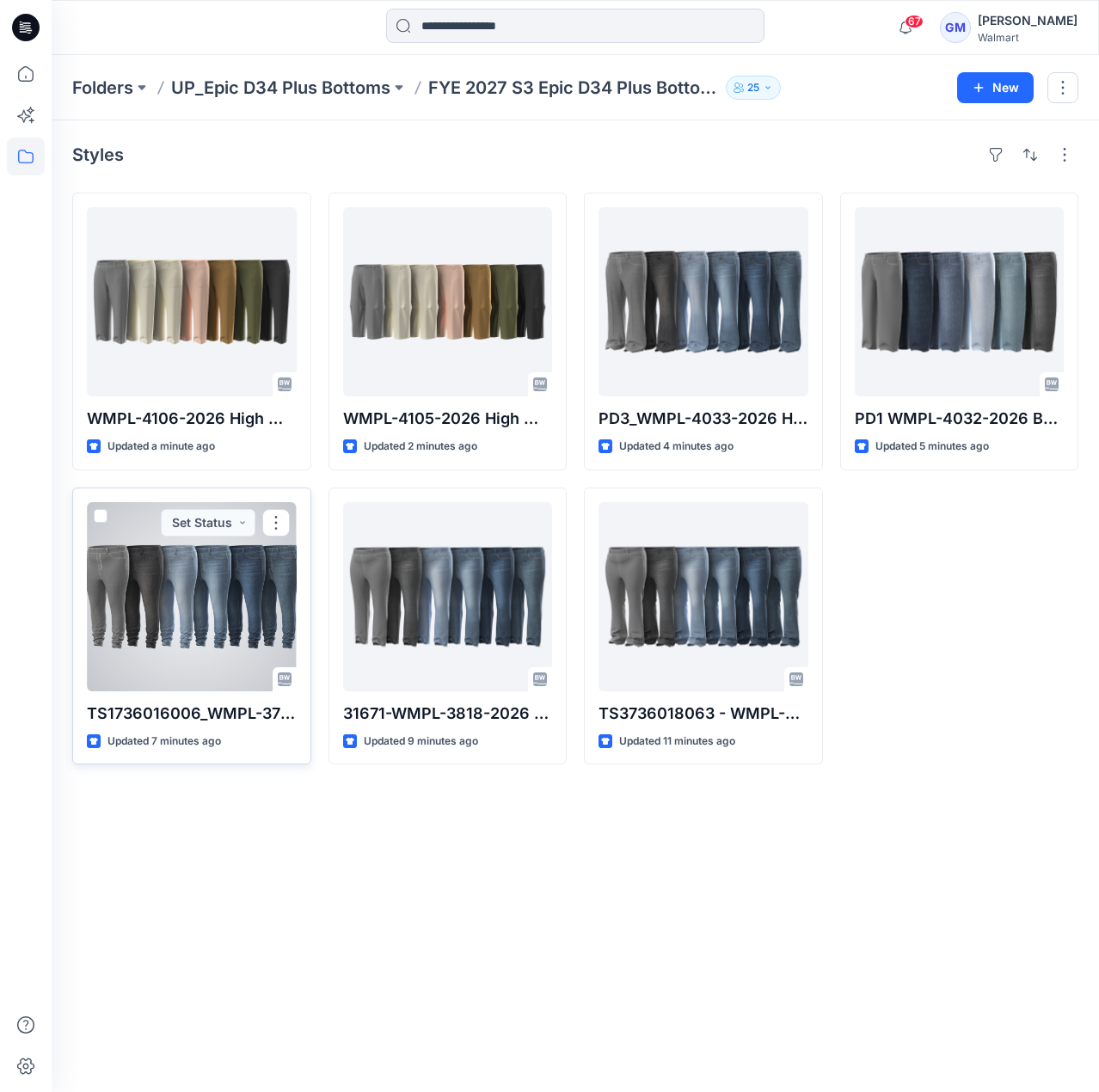
click at [248, 493] on p "TS1736016006_WMPL-3757-2026 Core Full Length Skinny Jegging_" at bounding box center [192, 713] width 210 height 24
